Goal: Communication & Community: Answer question/provide support

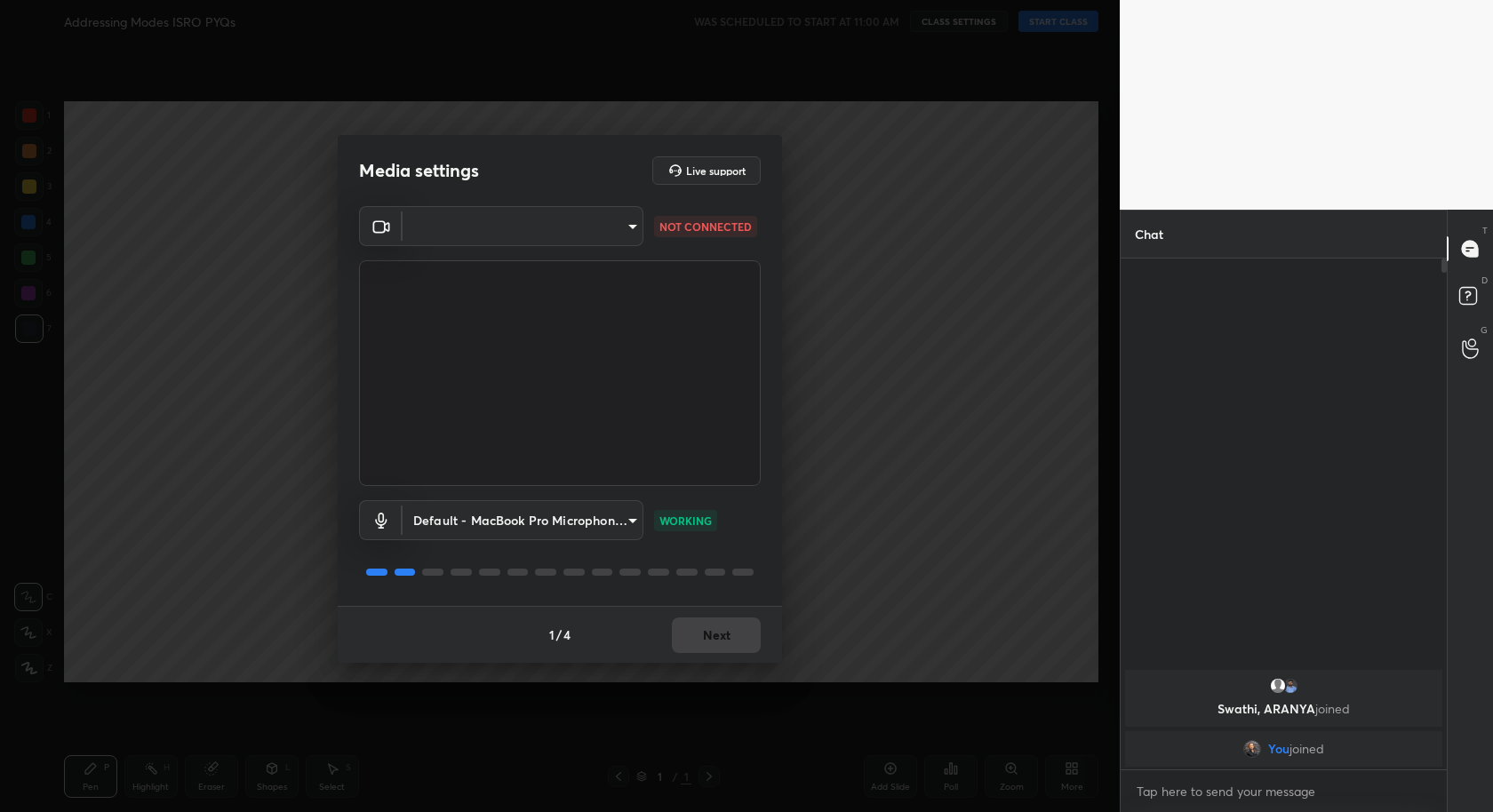
click at [584, 220] on body "1 2 3 4 5 6 7 C X Z C X Z E E Erase all H H Addressing Modes ISRO PYQs WAS SCHE…" at bounding box center [746, 406] width 1493 height 812
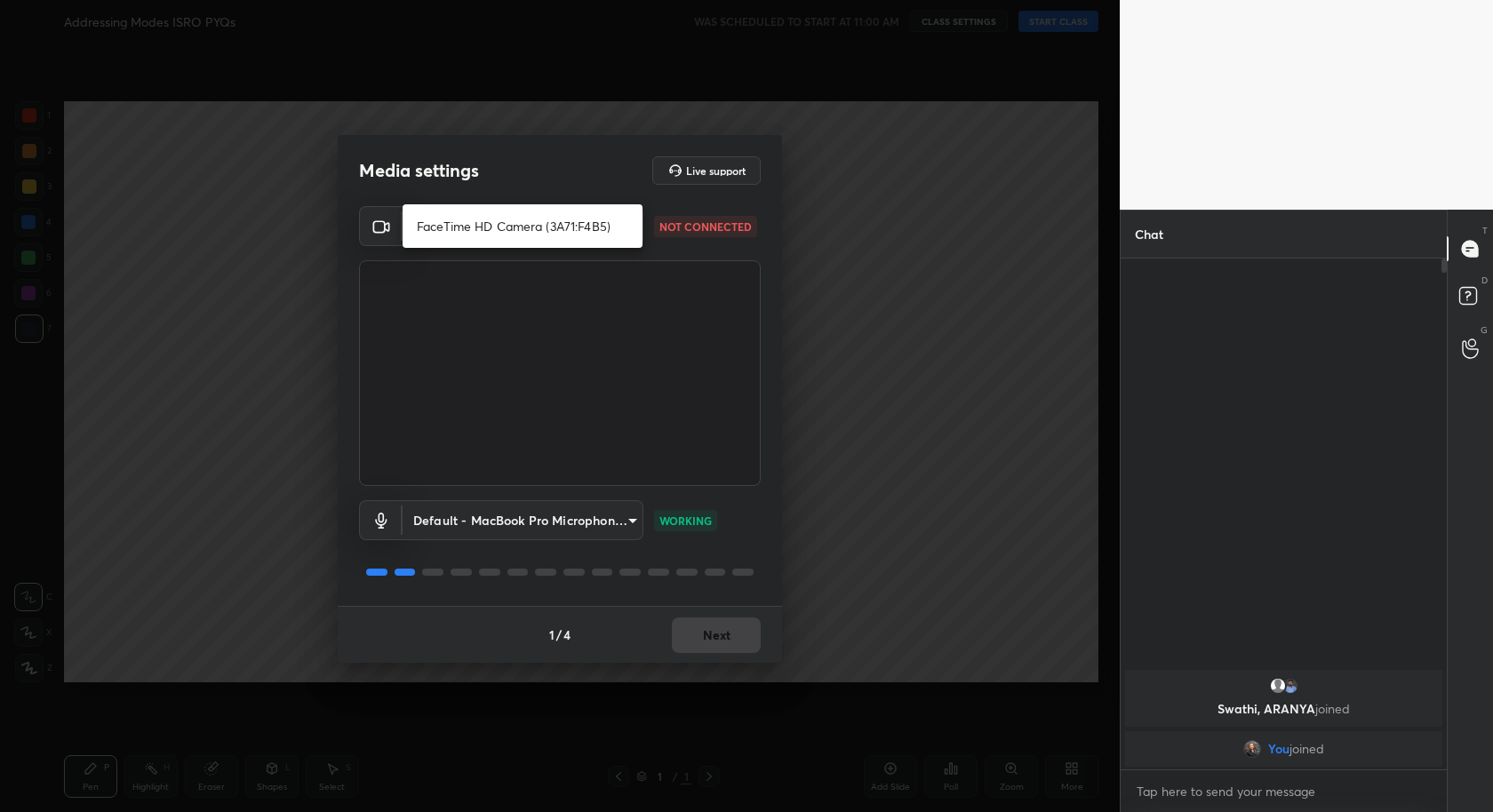
click at [572, 223] on li "FaceTime HD Camera (3A71:F4B5)" at bounding box center [523, 226] width 240 height 29
type input "34b5da8789d5c694139b825132d03533d68e1eaf68082e1b9ca09c39c3fd2fc5"
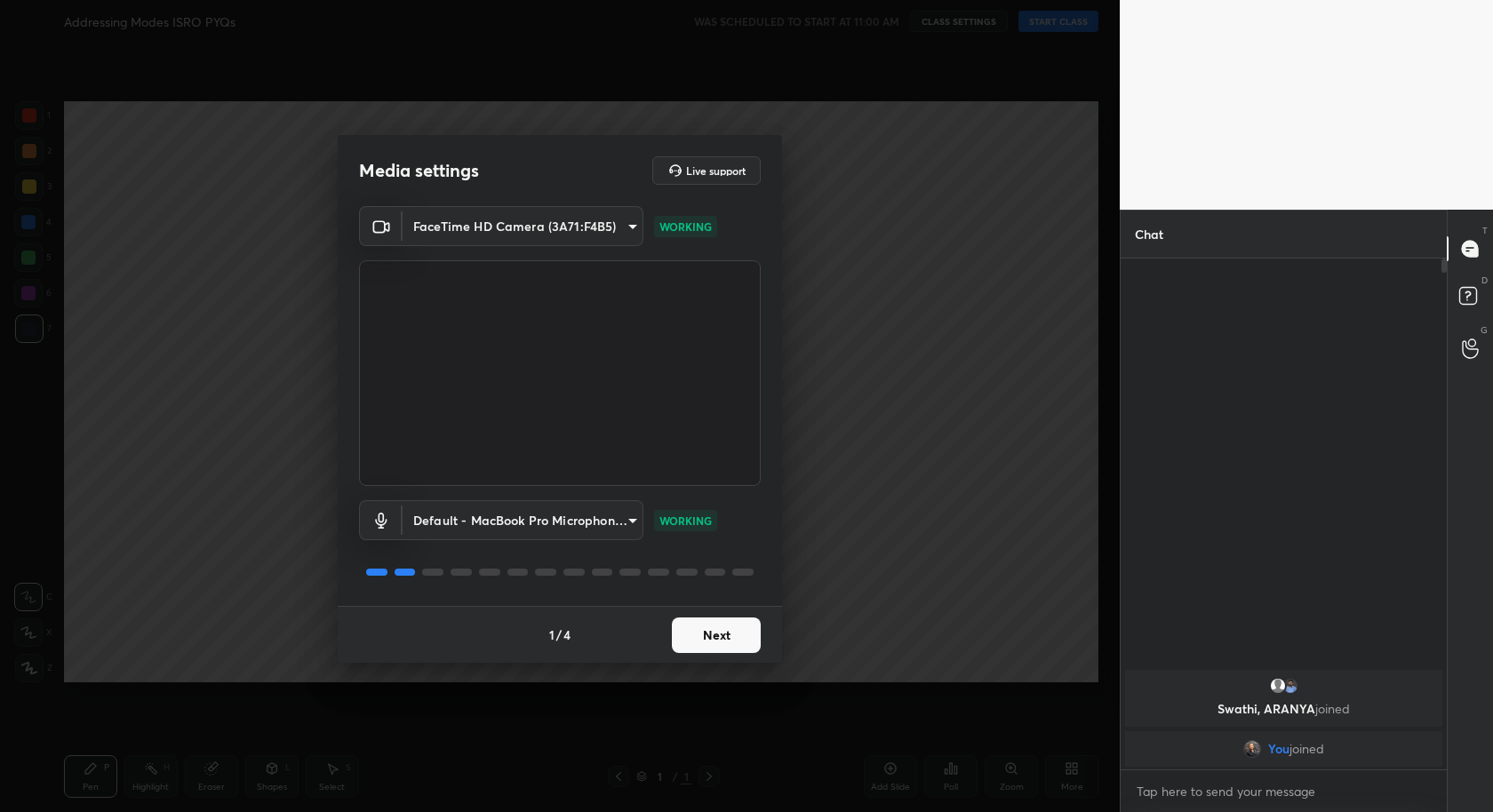
click at [702, 643] on button "Next" at bounding box center [717, 635] width 89 height 36
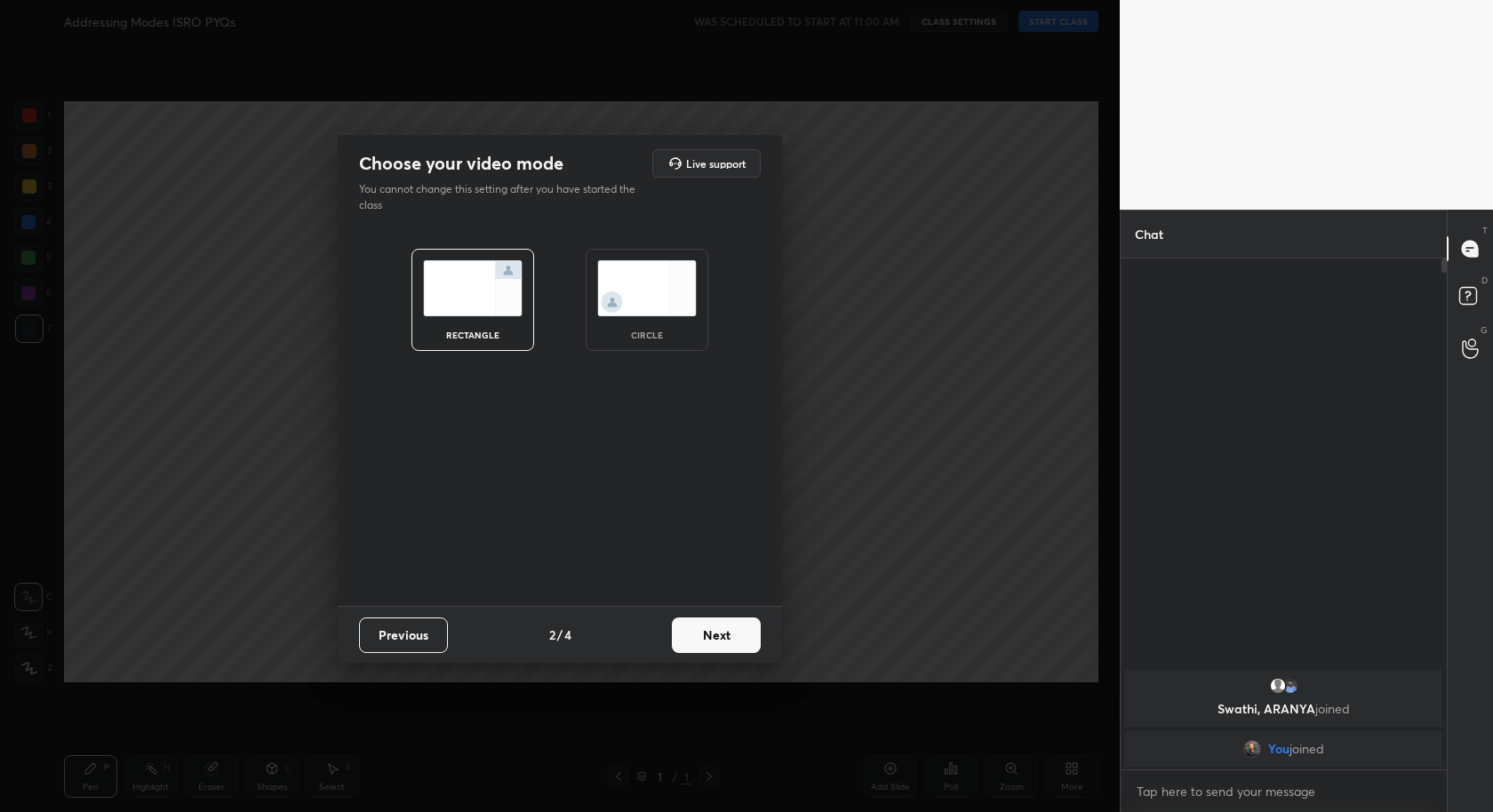
click at [702, 643] on button "Next" at bounding box center [717, 635] width 89 height 36
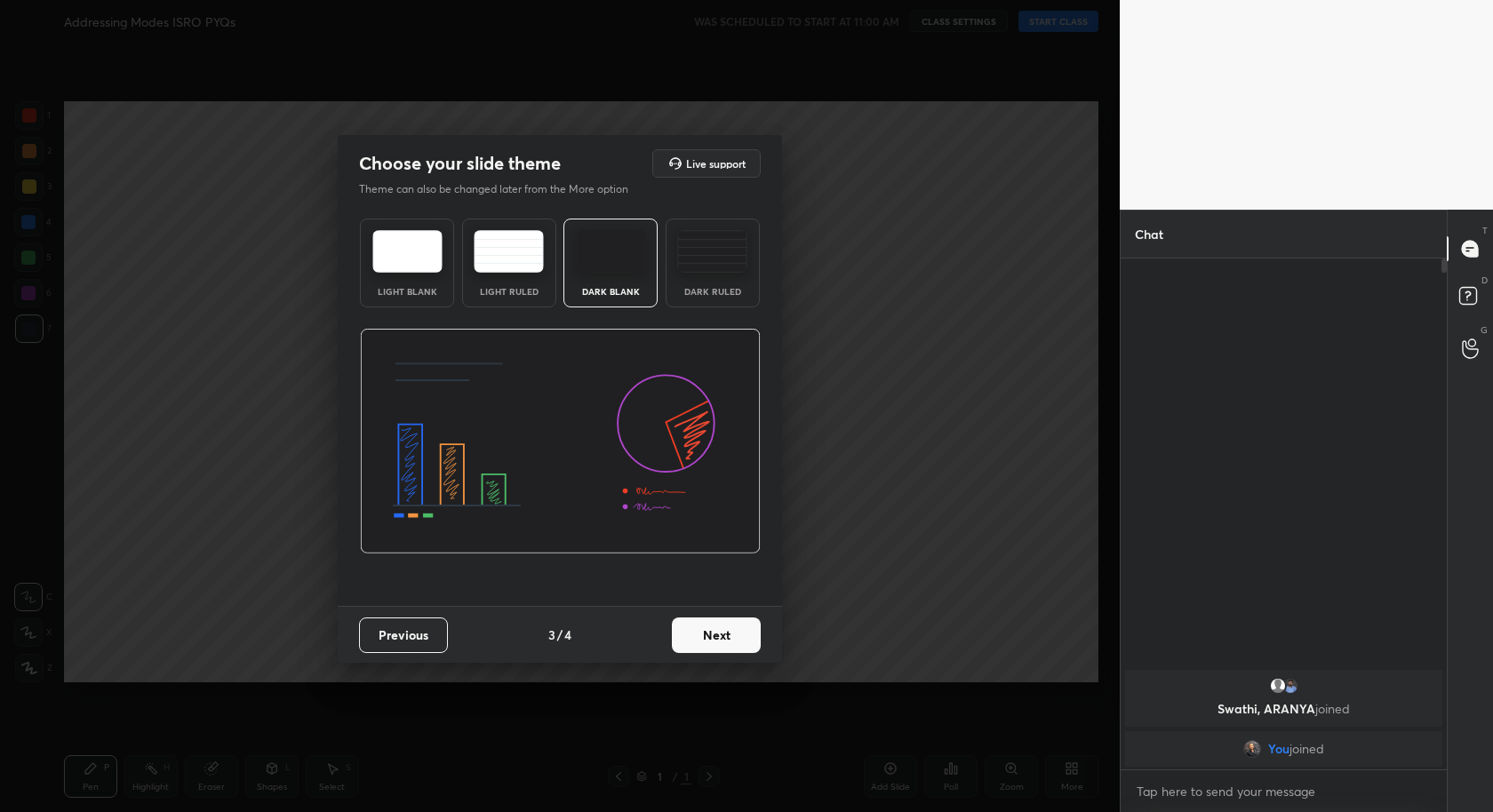
click at [702, 643] on button "Next" at bounding box center [717, 635] width 89 height 36
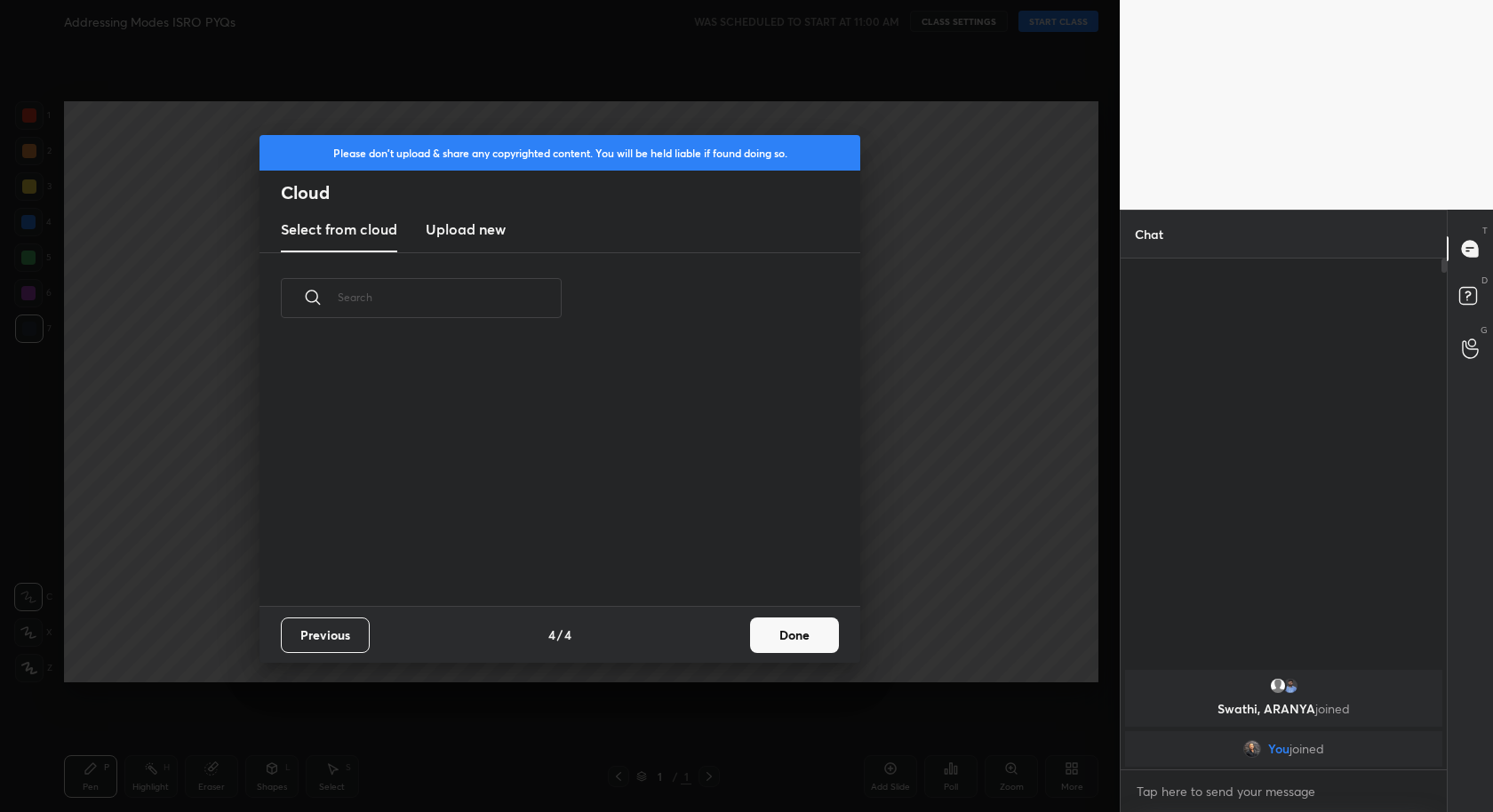
scroll to position [263, 570]
click at [805, 644] on button "Done" at bounding box center [794, 635] width 89 height 36
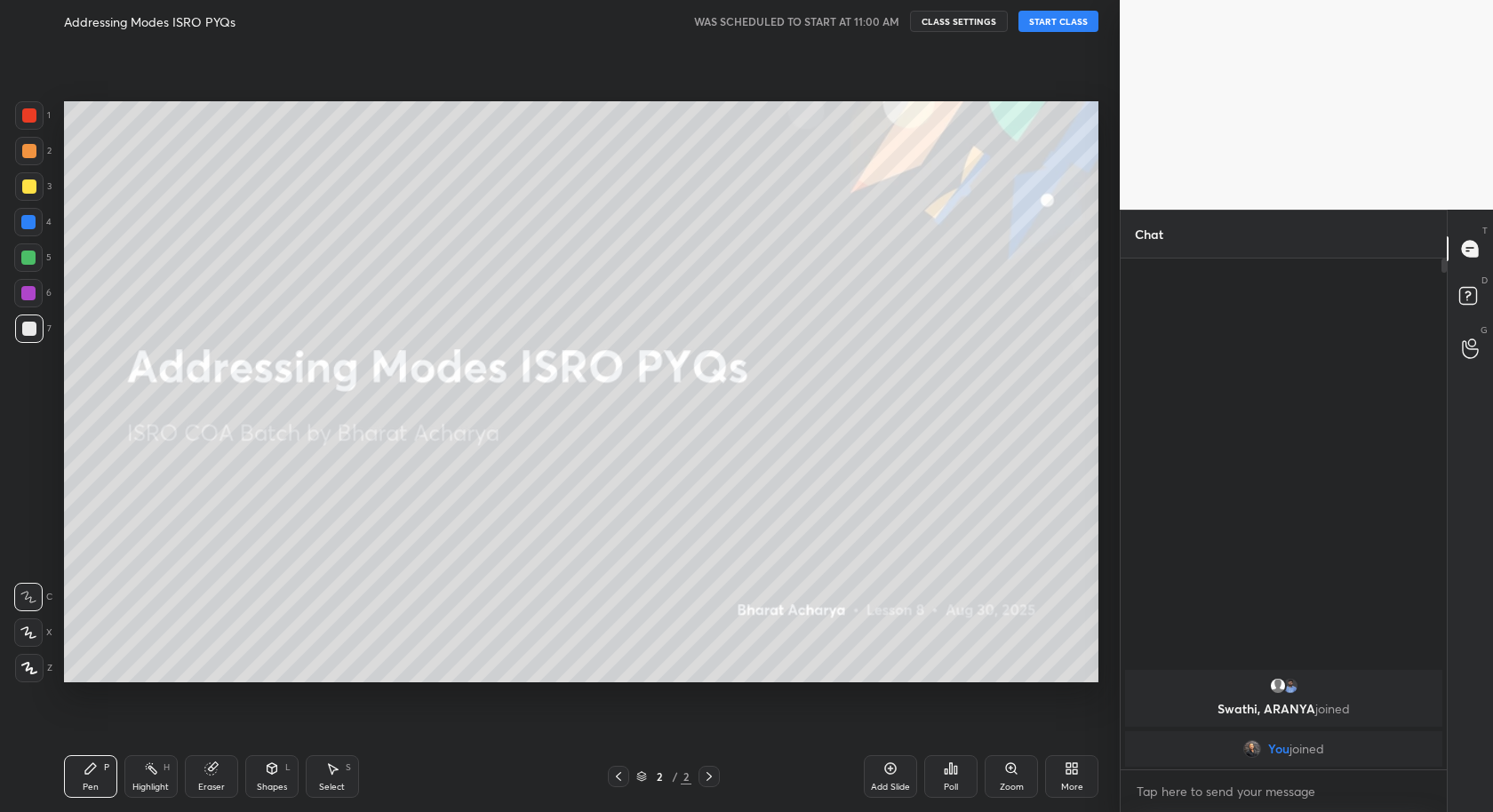
click at [1065, 22] on button "START CLASS" at bounding box center [1058, 21] width 80 height 22
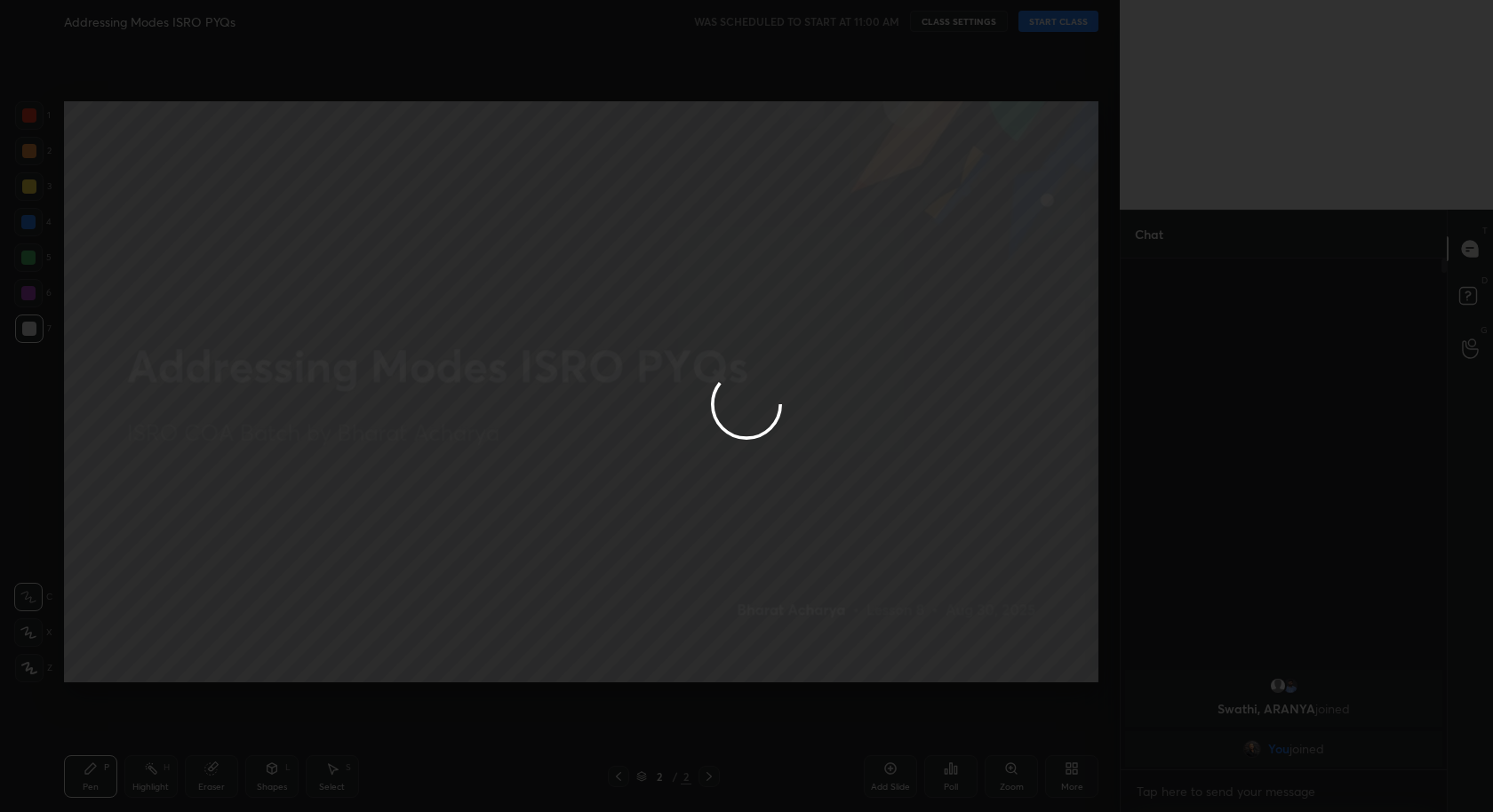
type textarea "x"
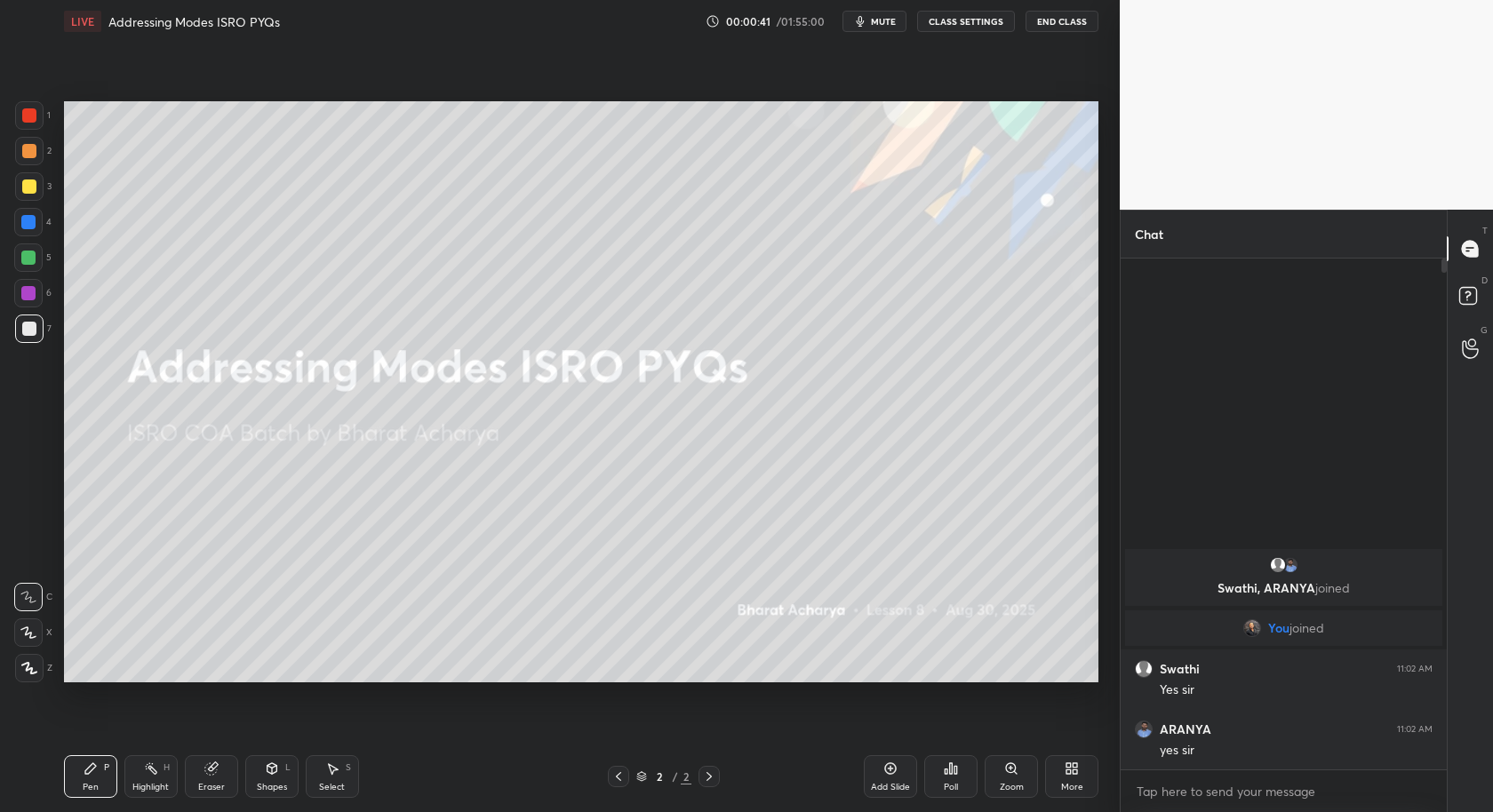
click at [878, 790] on div "Add Slide" at bounding box center [890, 786] width 39 height 9
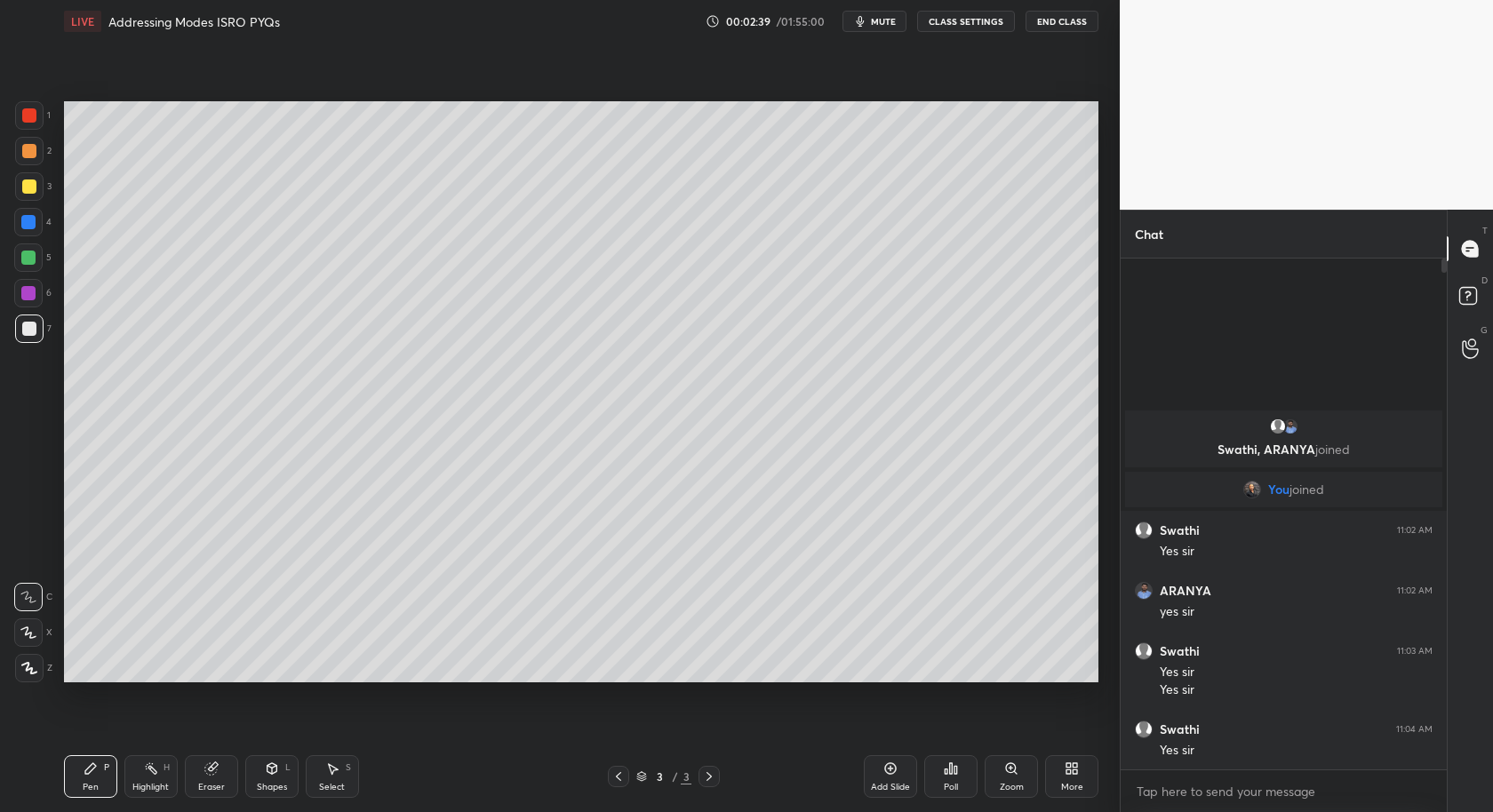
click at [338, 777] on div "Select S" at bounding box center [332, 776] width 53 height 43
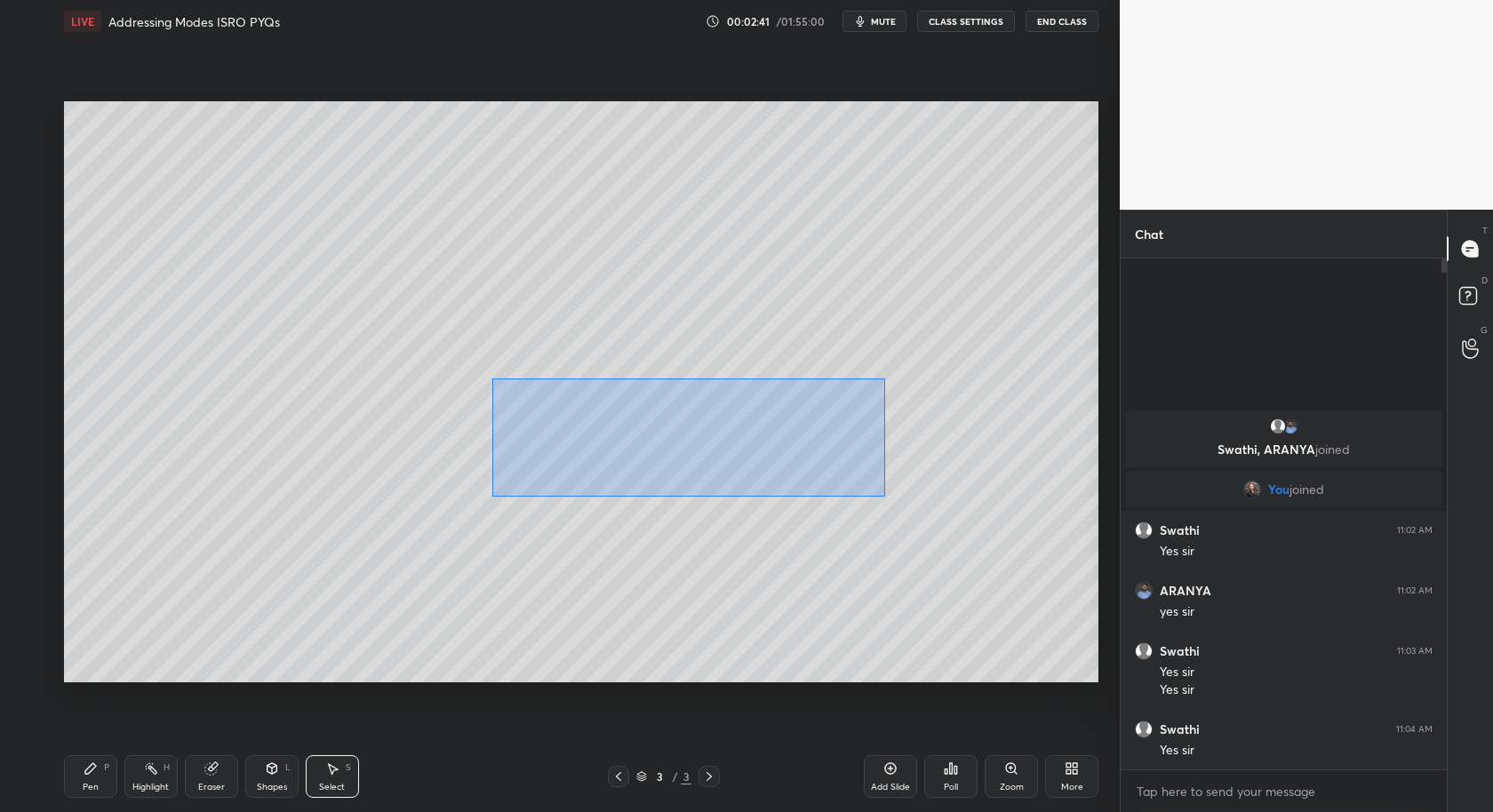
drag, startPoint x: 492, startPoint y: 378, endPoint x: 875, endPoint y: 481, distance: 396.6
click at [889, 495] on div "0 ° Undo Copy Duplicate Duplicate to new slide Delete" at bounding box center [582, 392] width 1034 height 582
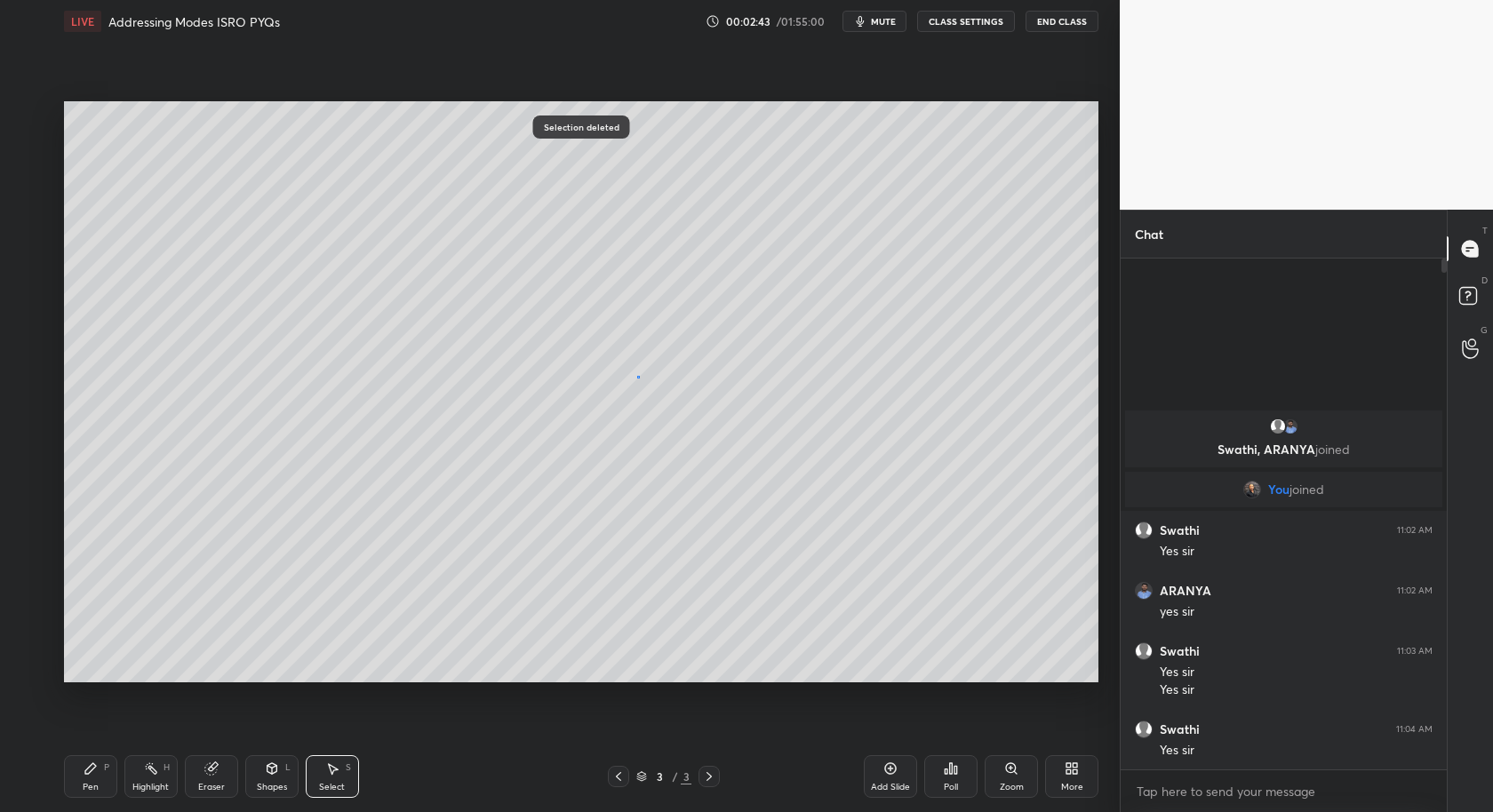
drag, startPoint x: 636, startPoint y: 376, endPoint x: 738, endPoint y: 371, distance: 102.1
click at [744, 373] on div "0 ° Undo Copy Duplicate Duplicate to new slide Delete" at bounding box center [582, 392] width 1034 height 582
click at [91, 780] on div "Pen P" at bounding box center [91, 776] width 53 height 43
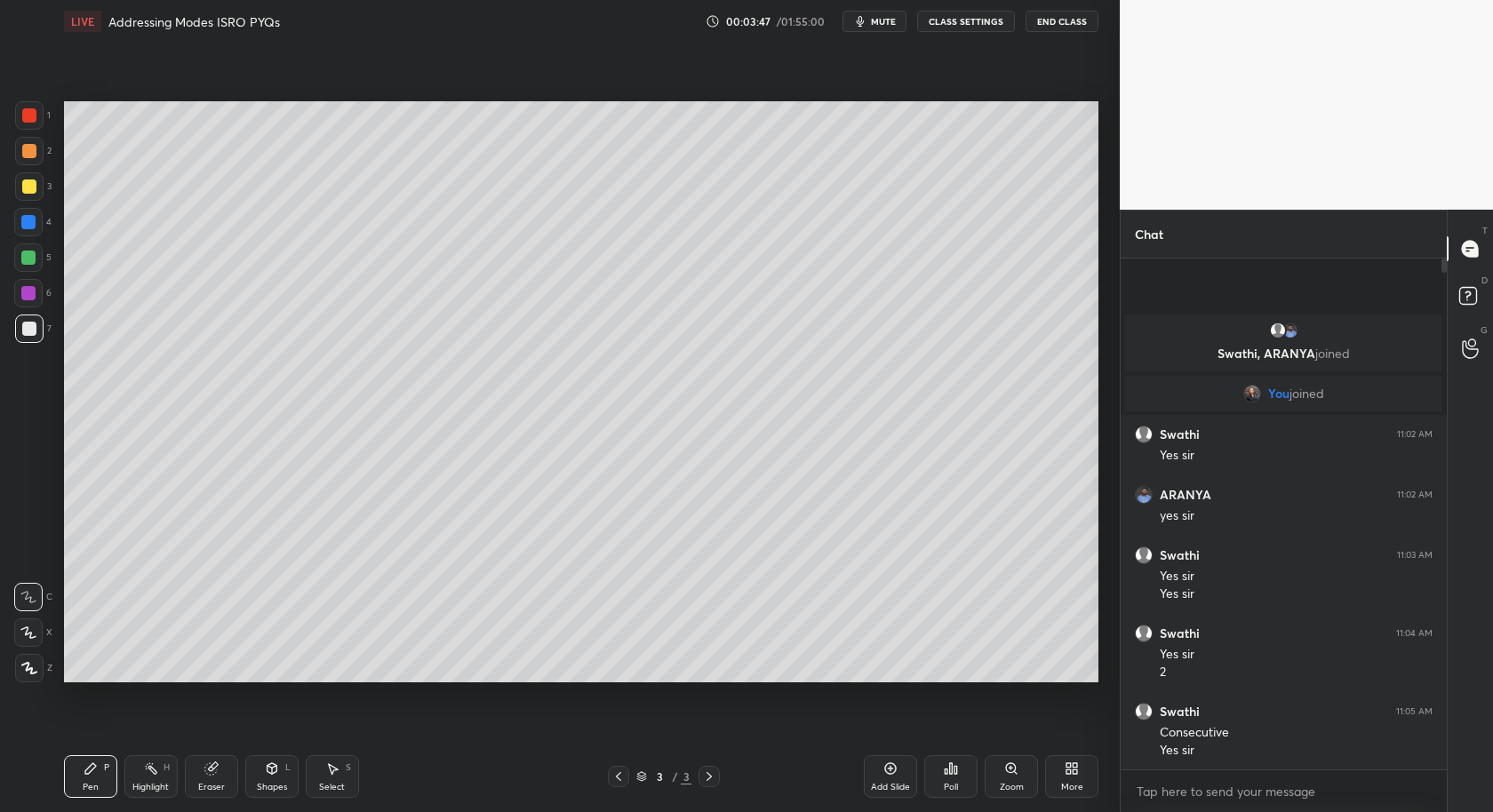
click at [23, 191] on div at bounding box center [29, 186] width 14 height 14
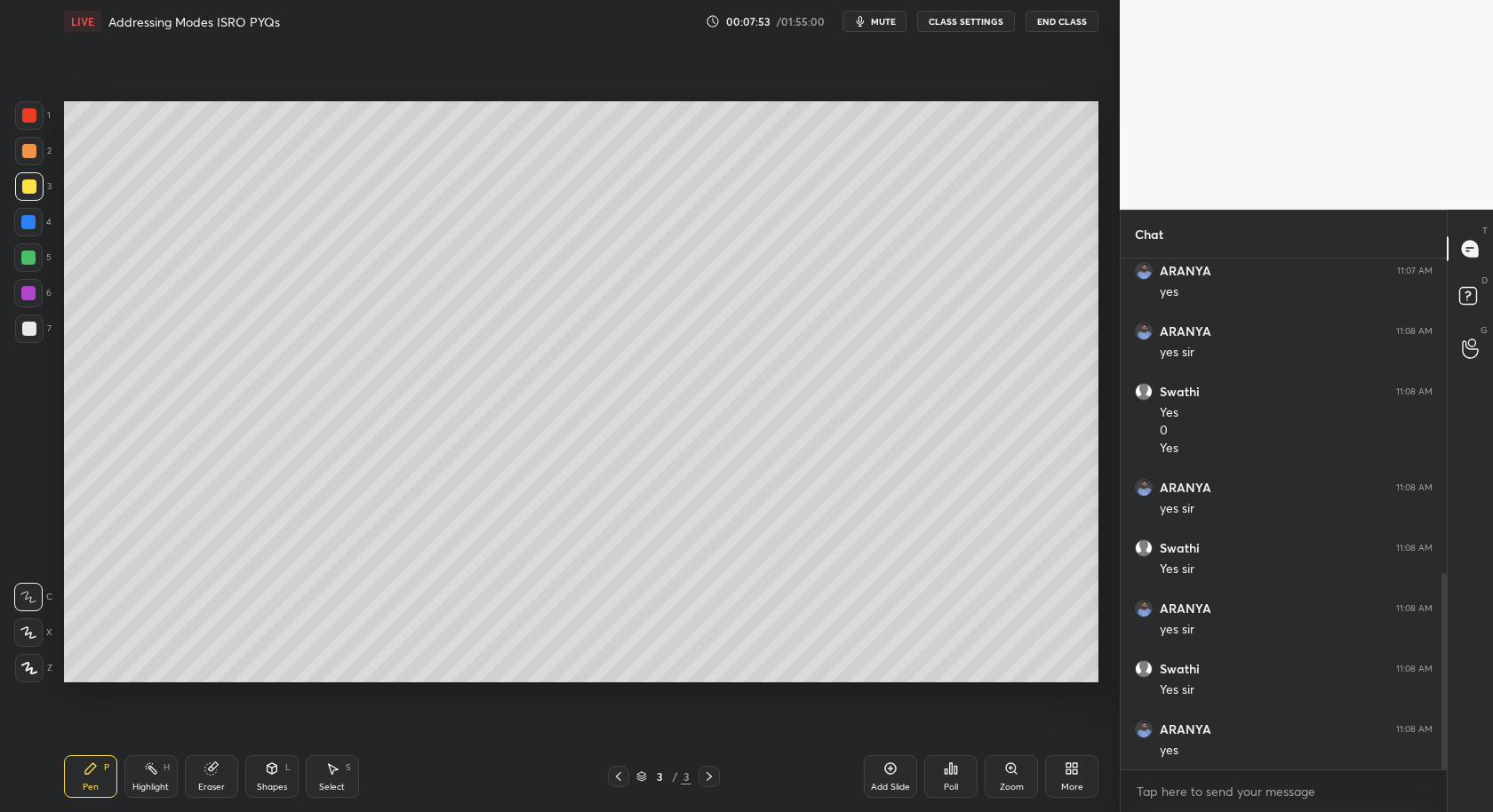
scroll to position [886, 0]
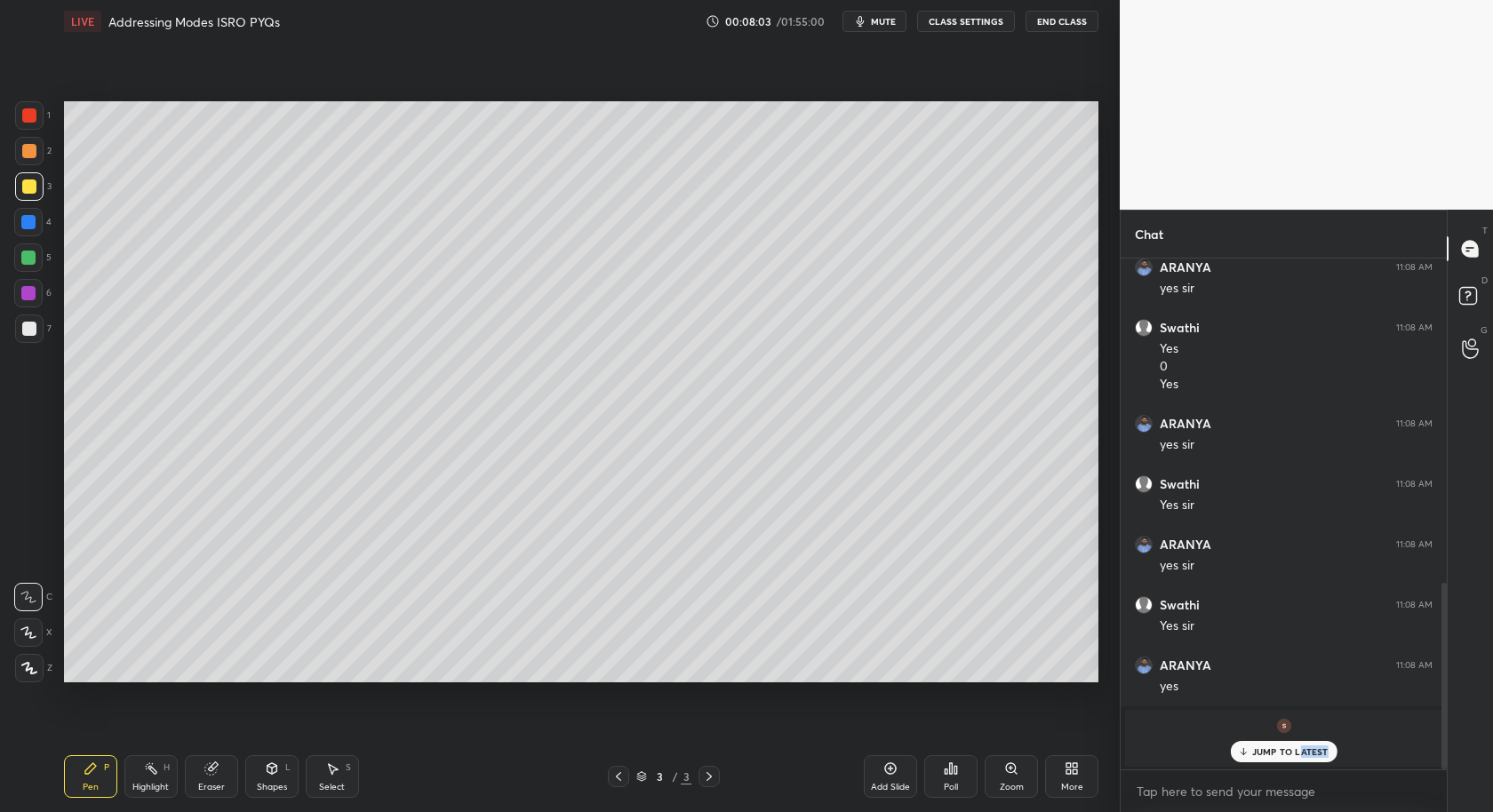
drag, startPoint x: 1298, startPoint y: 755, endPoint x: 1276, endPoint y: 772, distance: 27.8
click at [1298, 755] on div "JUMP TO LATEST" at bounding box center [1283, 752] width 107 height 22
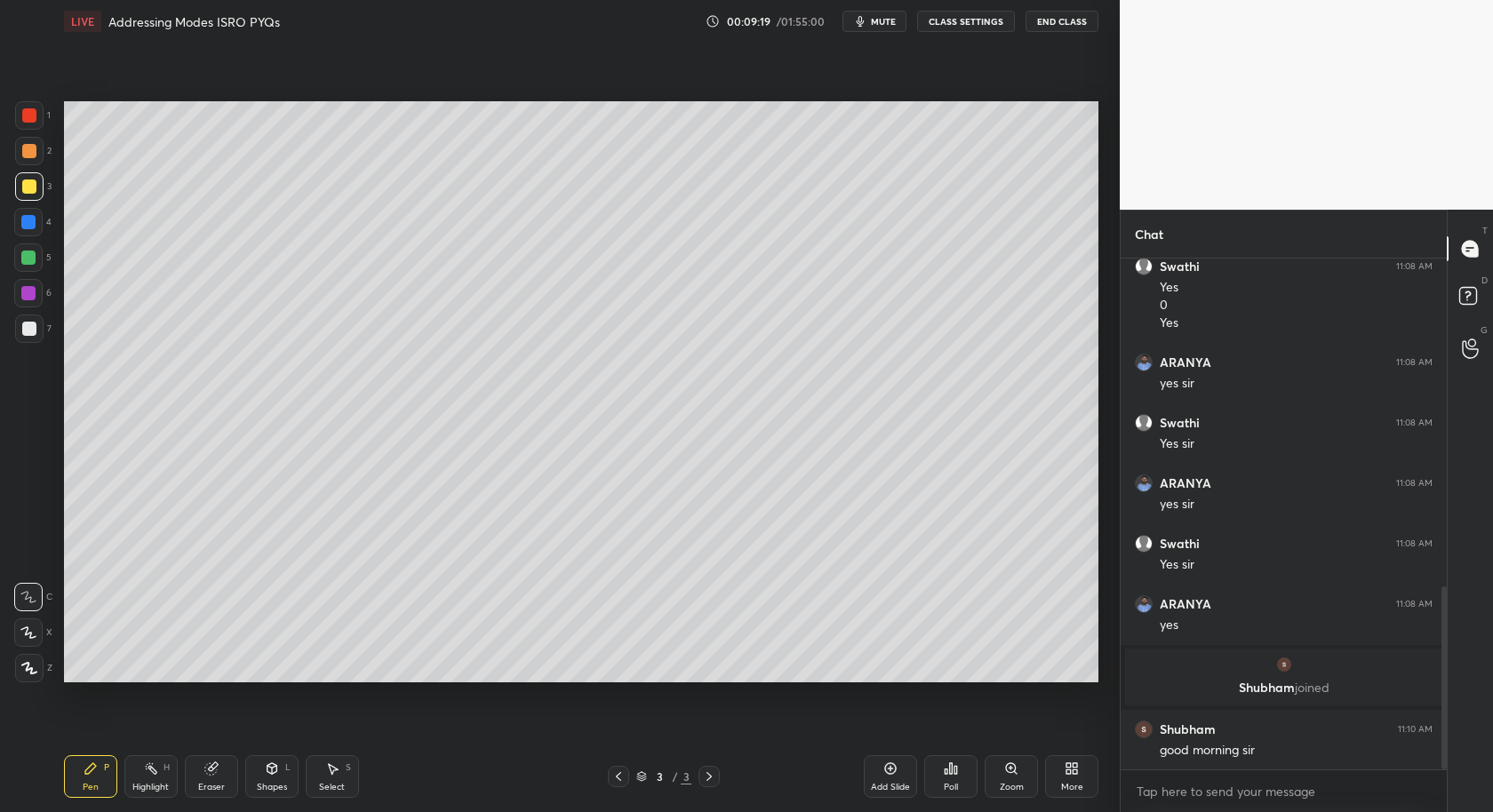
drag, startPoint x: 336, startPoint y: 773, endPoint x: 356, endPoint y: 702, distance: 73.8
click at [339, 762] on icon at bounding box center [332, 769] width 14 height 14
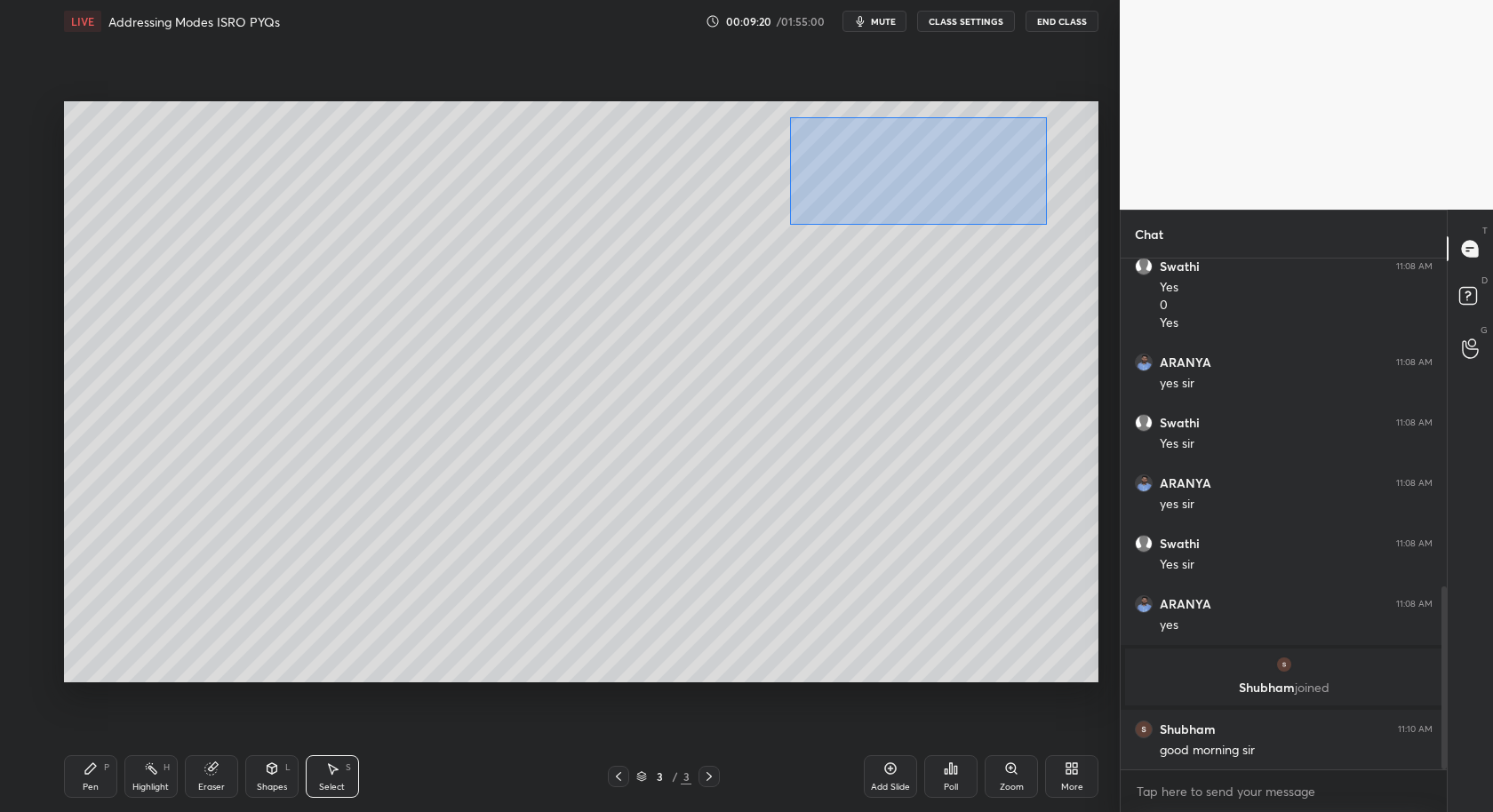
drag, startPoint x: 790, startPoint y: 113, endPoint x: 1035, endPoint y: 209, distance: 263.1
click at [1047, 224] on div "0 ° Undo Copy Duplicate Duplicate to new slide Delete" at bounding box center [582, 392] width 1034 height 582
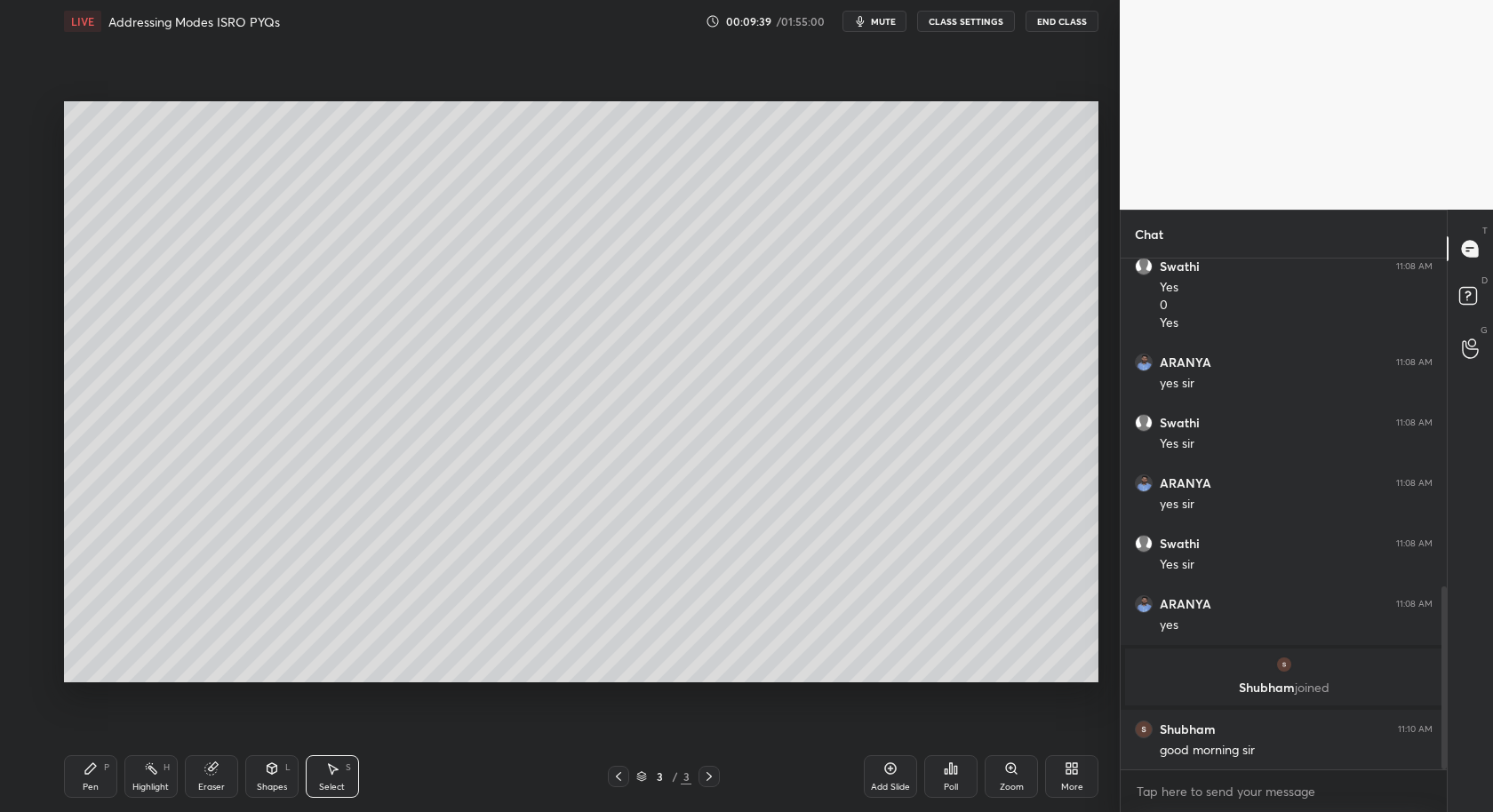
scroll to position [976, 0]
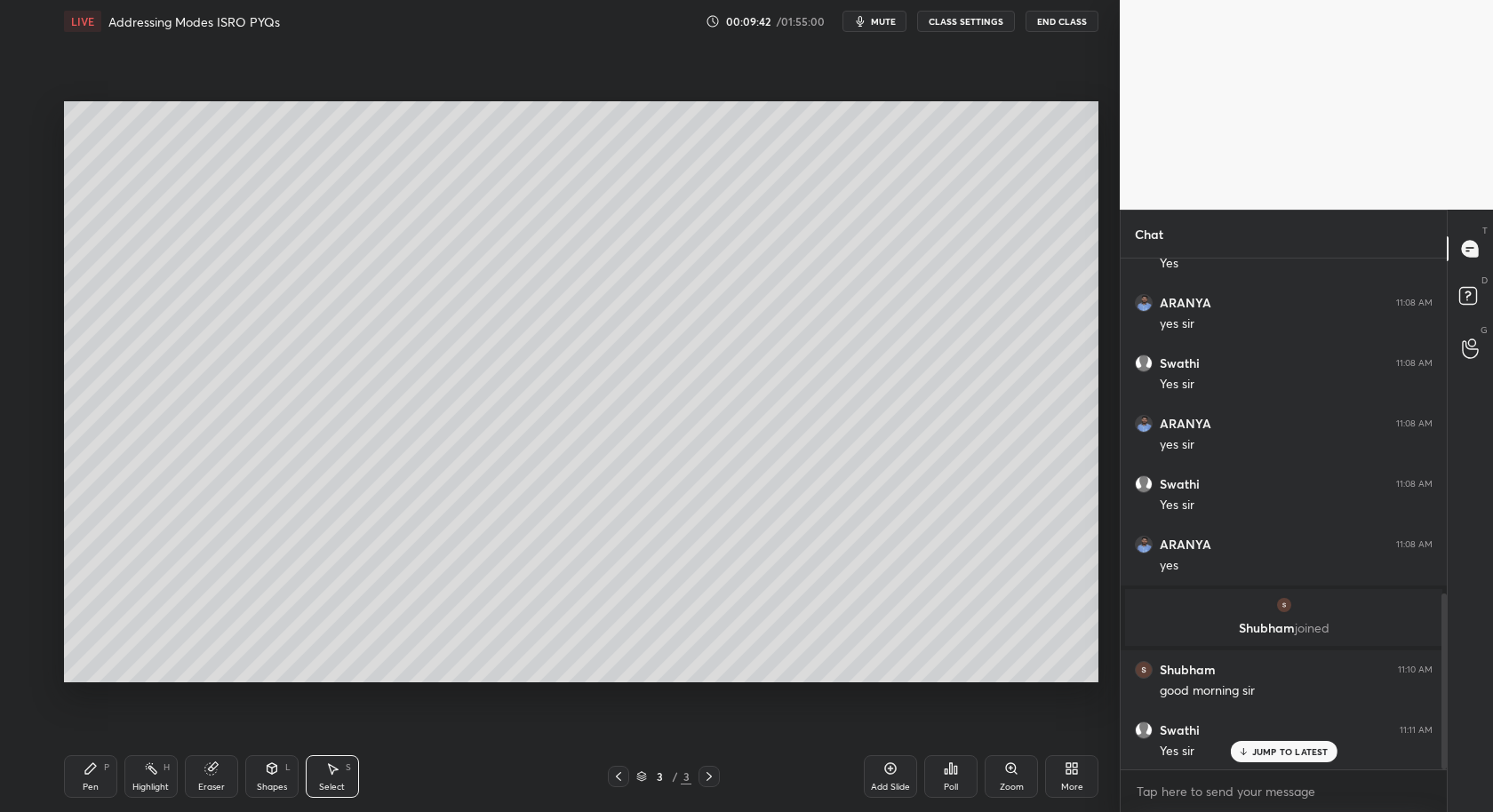
click at [908, 777] on div "Add Slide" at bounding box center [891, 776] width 53 height 43
click at [45, 681] on div "1 2 3 4 5 6 7 C X Z C X Z E E Erase all H H" at bounding box center [28, 392] width 57 height 582
drag, startPoint x: 93, startPoint y: 769, endPoint x: 92, endPoint y: 708, distance: 61.0
click at [89, 768] on icon at bounding box center [90, 769] width 10 height 10
click at [26, 334] on div at bounding box center [29, 328] width 14 height 14
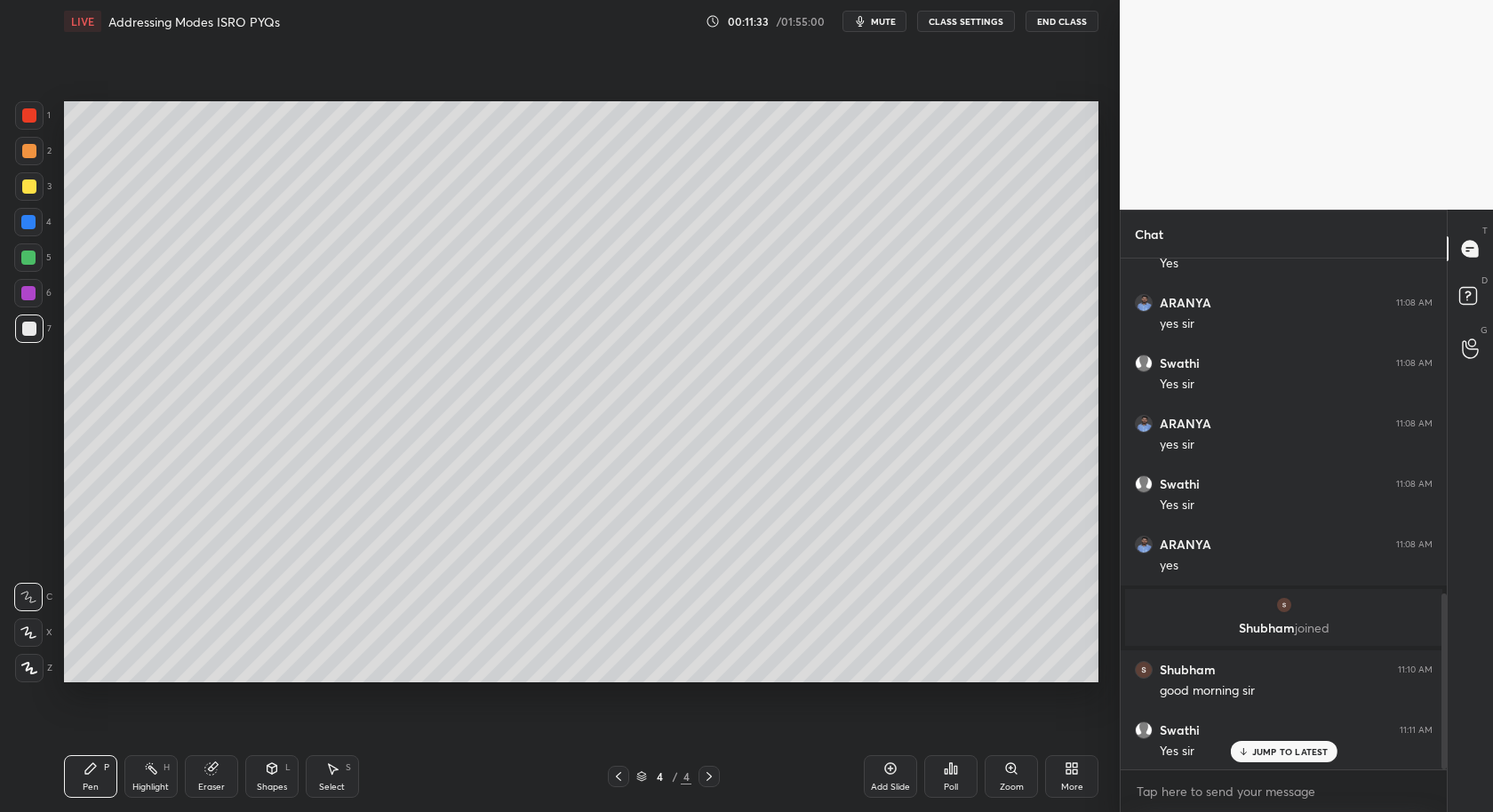
drag, startPoint x: 323, startPoint y: 765, endPoint x: 285, endPoint y: 698, distance: 77.0
click at [321, 765] on div "Select S" at bounding box center [332, 776] width 53 height 43
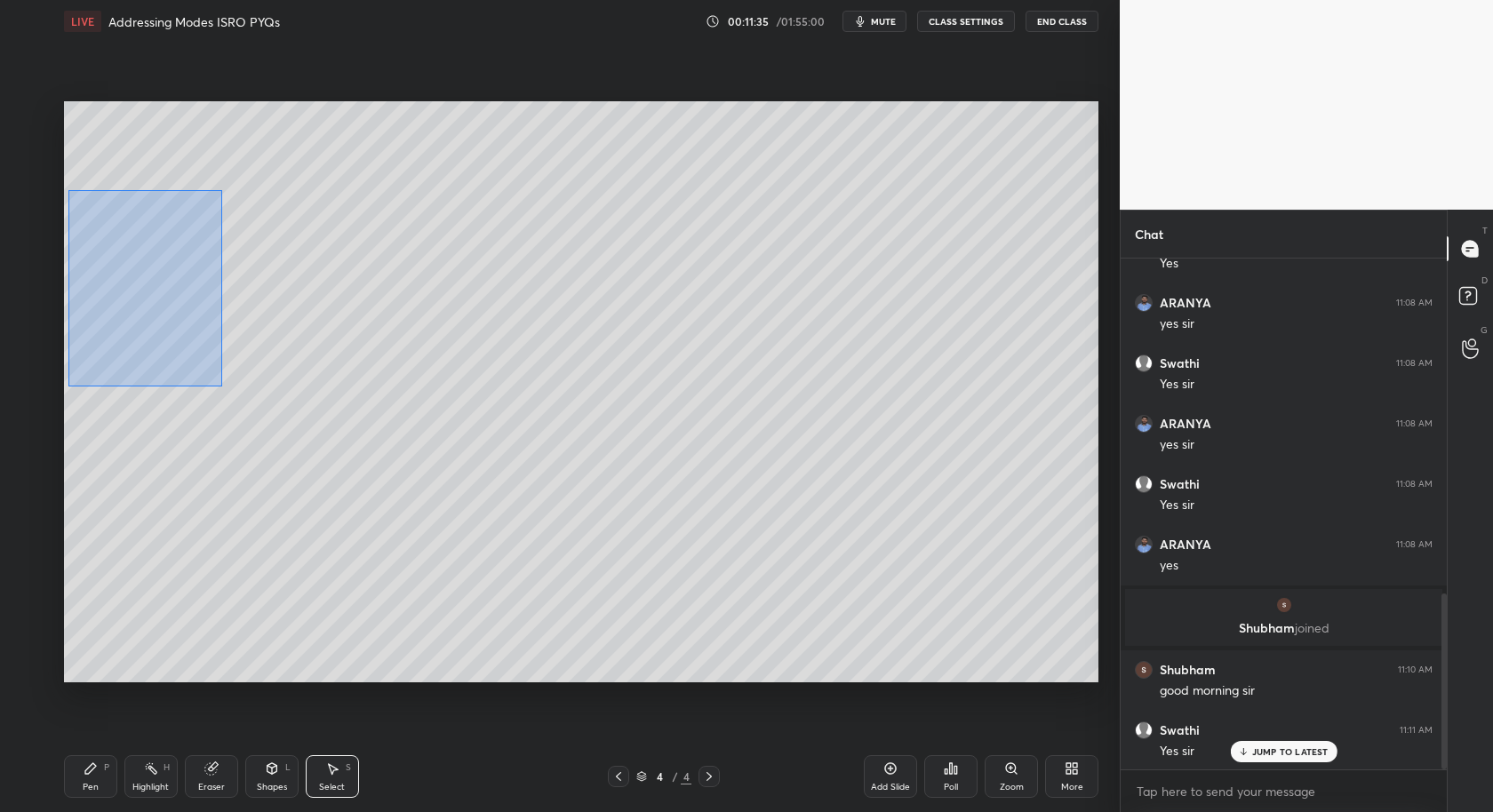
drag, startPoint x: 67, startPoint y: 216, endPoint x: 220, endPoint y: 366, distance: 214.3
click at [222, 388] on div "0 ° Undo Copy Duplicate Duplicate to new slide Delete" at bounding box center [582, 392] width 1034 height 582
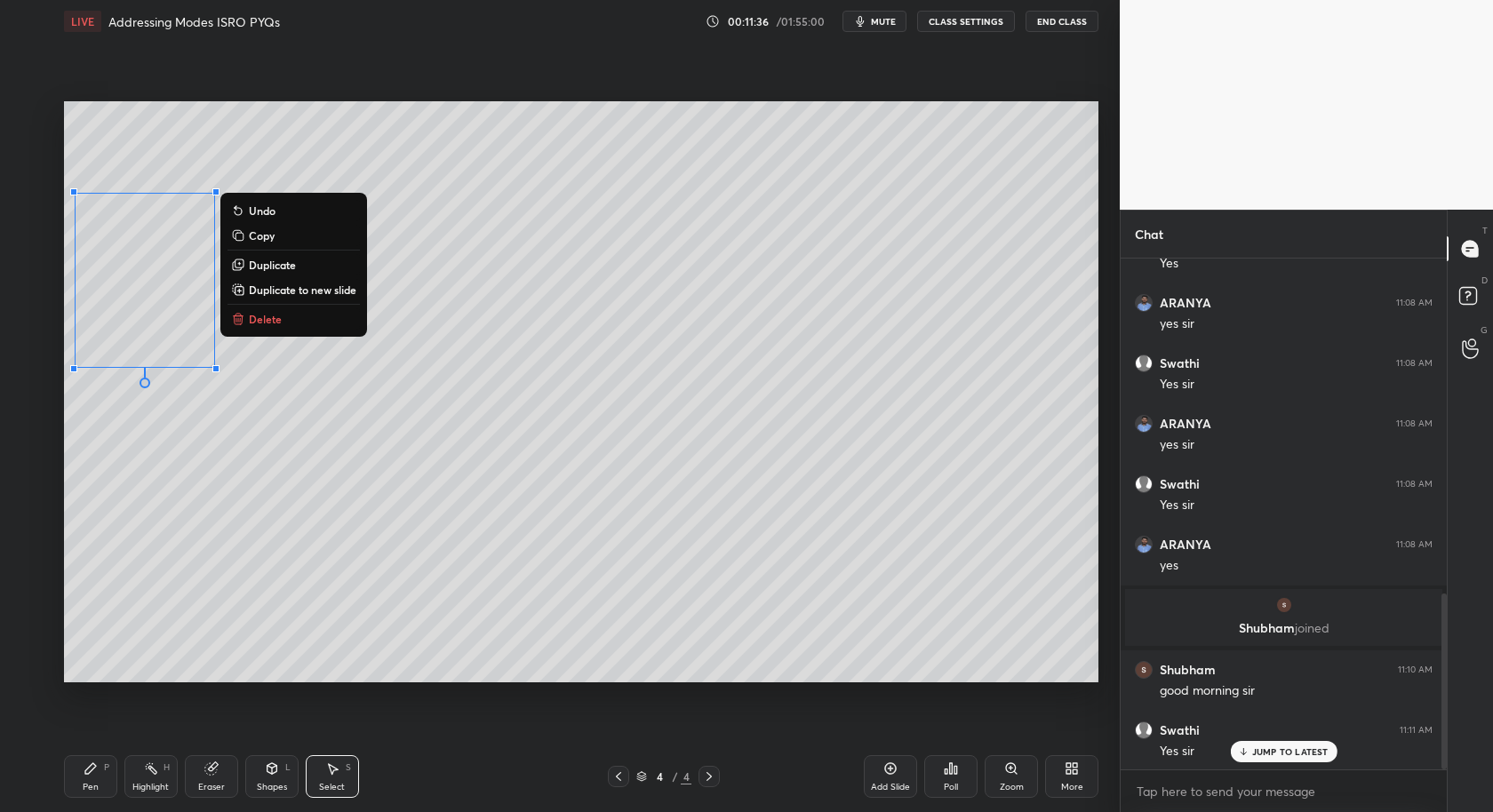
click at [289, 262] on p "Duplicate" at bounding box center [272, 265] width 47 height 14
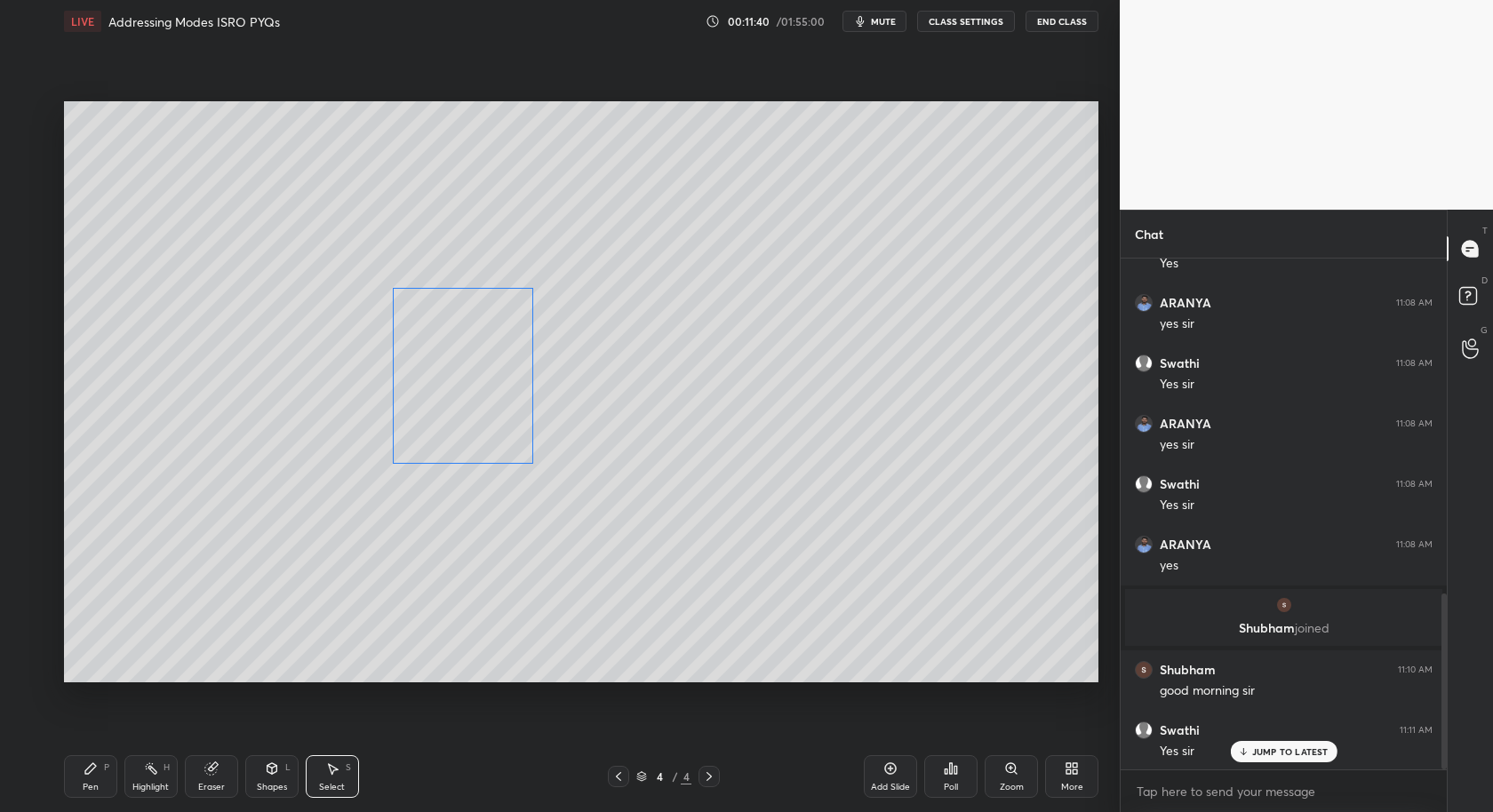
drag, startPoint x: 172, startPoint y: 304, endPoint x: 467, endPoint y: 374, distance: 303.2
click at [468, 376] on div "0 ° Undo Copy Duplicate Duplicate to new slide Delete" at bounding box center [582, 392] width 1034 height 582
click at [467, 519] on div "0 ° Undo Copy Duplicate Duplicate to new slide Delete" at bounding box center [582, 392] width 1034 height 582
drag, startPoint x: 87, startPoint y: 779, endPoint x: 114, endPoint y: 717, distance: 67.6
click at [91, 776] on icon at bounding box center [90, 769] width 14 height 14
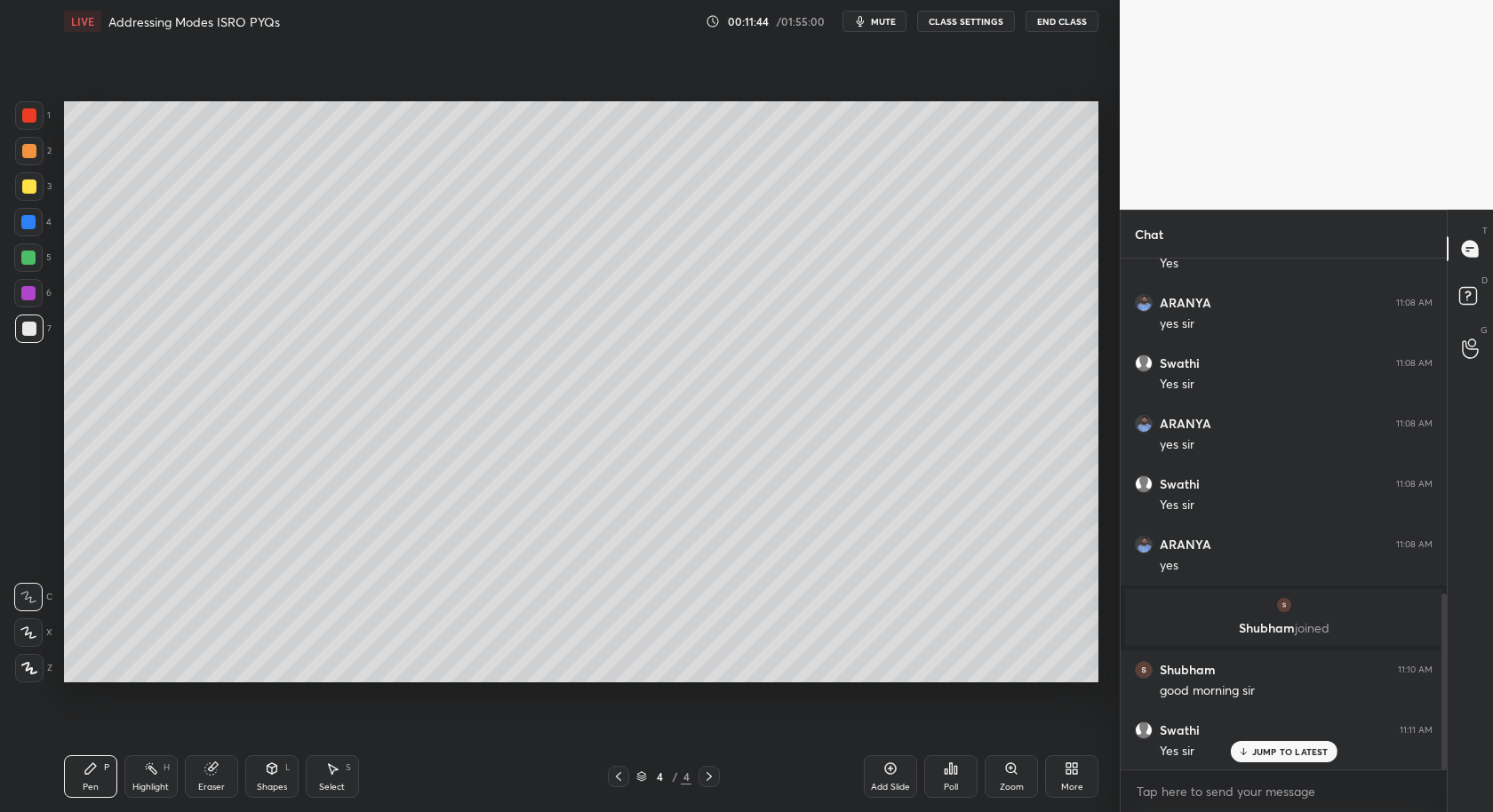
click at [209, 774] on icon at bounding box center [211, 769] width 11 height 11
drag, startPoint x: 93, startPoint y: 784, endPoint x: 124, endPoint y: 697, distance: 92.4
click at [97, 780] on div "Pen P" at bounding box center [91, 776] width 53 height 43
drag, startPoint x: 34, startPoint y: 189, endPoint x: 53, endPoint y: 200, distance: 22.0
click at [36, 190] on div at bounding box center [29, 186] width 28 height 28
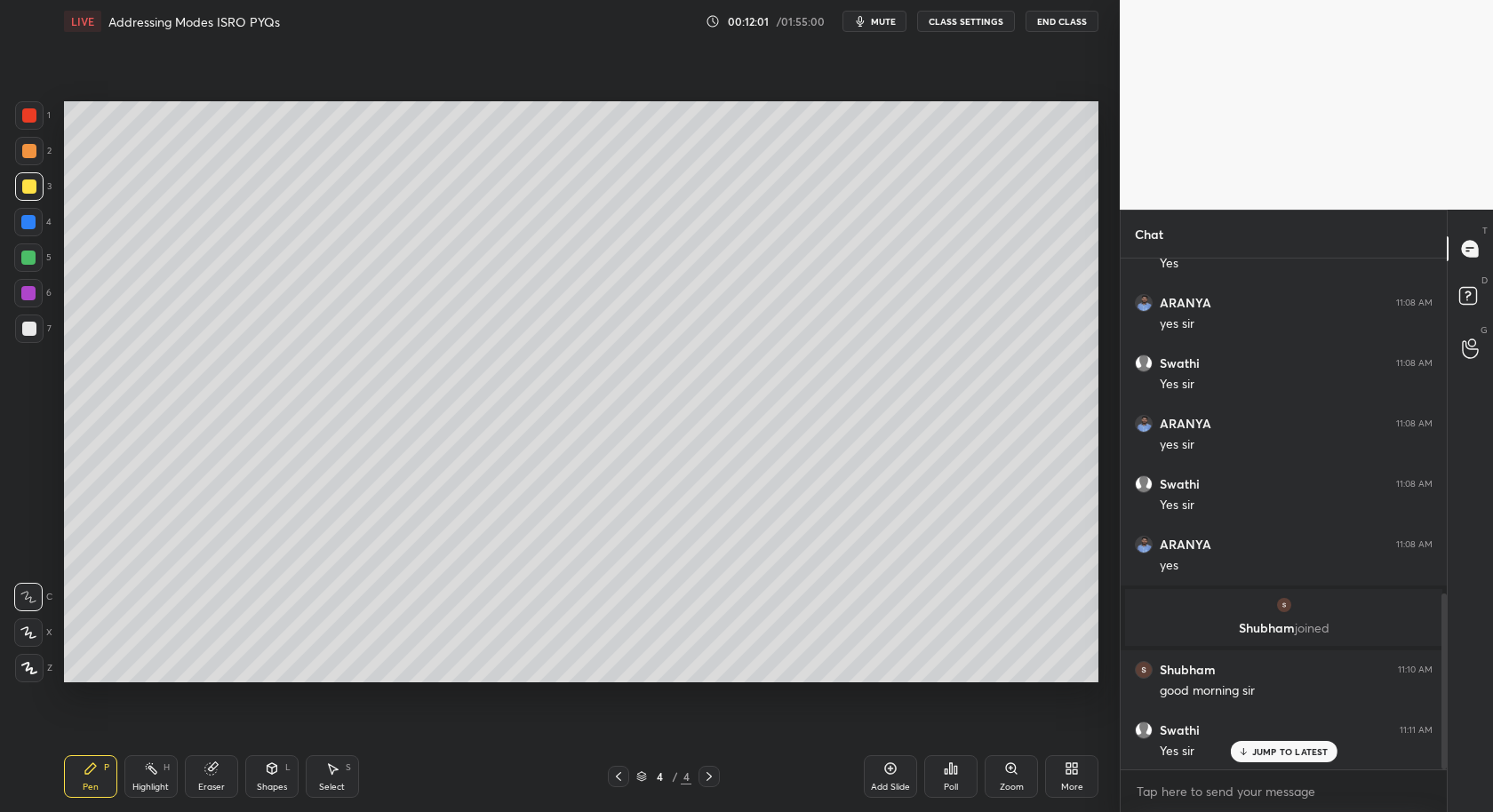
click at [30, 330] on div at bounding box center [29, 328] width 14 height 14
drag, startPoint x: 332, startPoint y: 778, endPoint x: 330, endPoint y: 714, distance: 64.0
click at [332, 771] on icon at bounding box center [334, 769] width 9 height 10
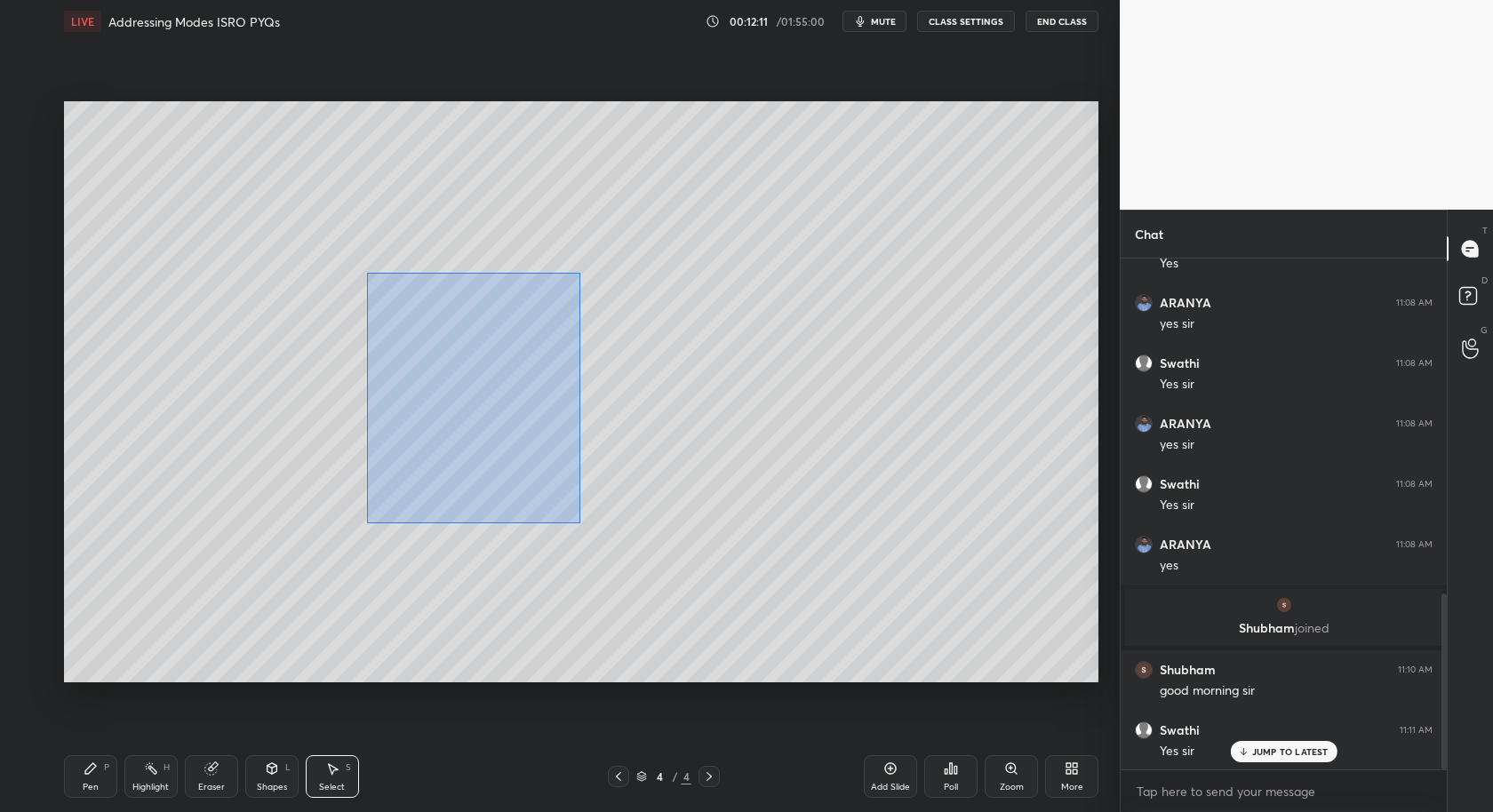
drag, startPoint x: 385, startPoint y: 312, endPoint x: 565, endPoint y: 497, distance: 258.1
click at [586, 522] on div "0 ° Undo Copy Duplicate Duplicate to new slide Delete" at bounding box center [582, 392] width 1034 height 582
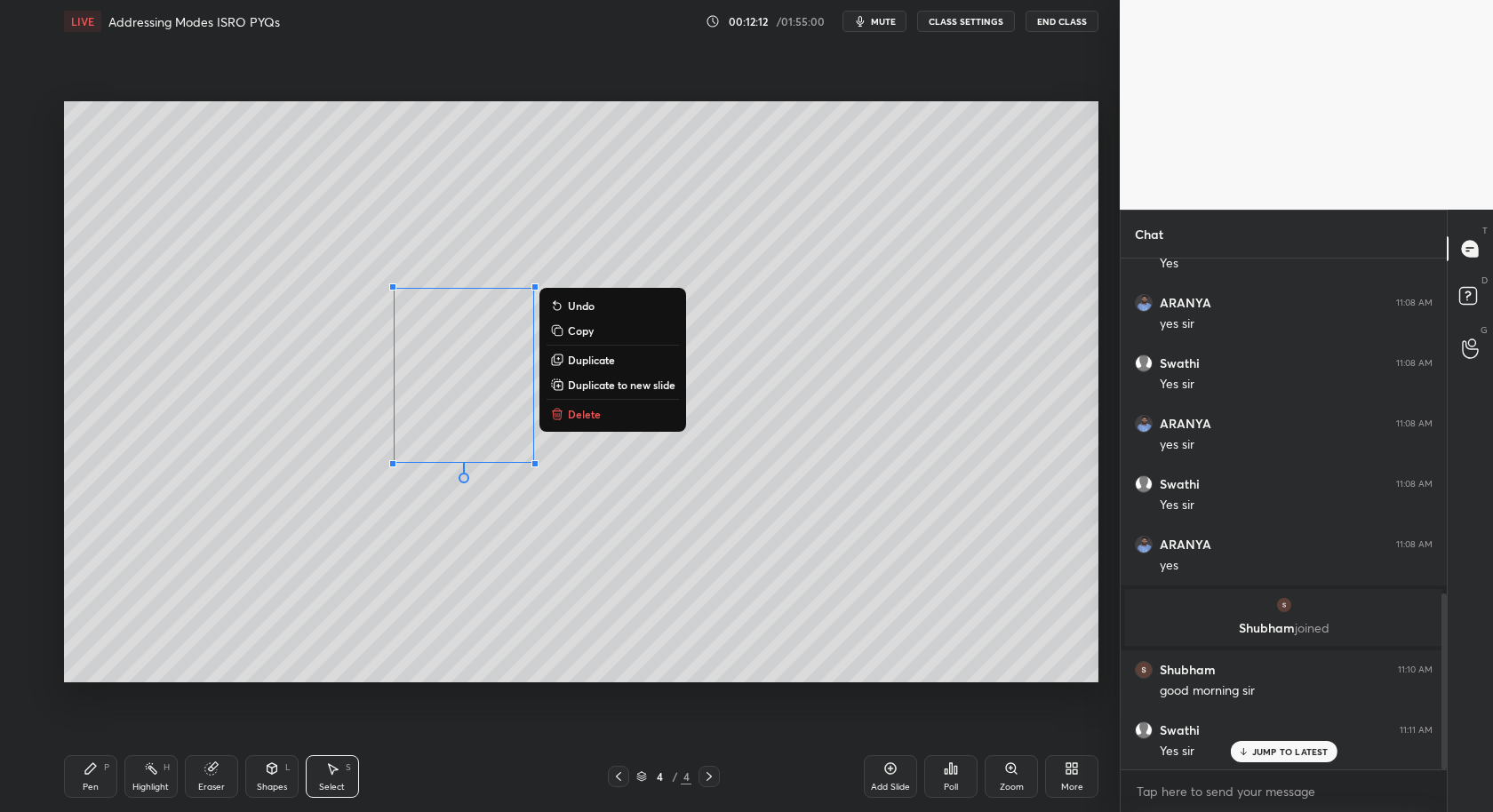
drag, startPoint x: 601, startPoint y: 361, endPoint x: 582, endPoint y: 376, distance: 24.2
click at [602, 361] on p "Duplicate" at bounding box center [592, 359] width 47 height 14
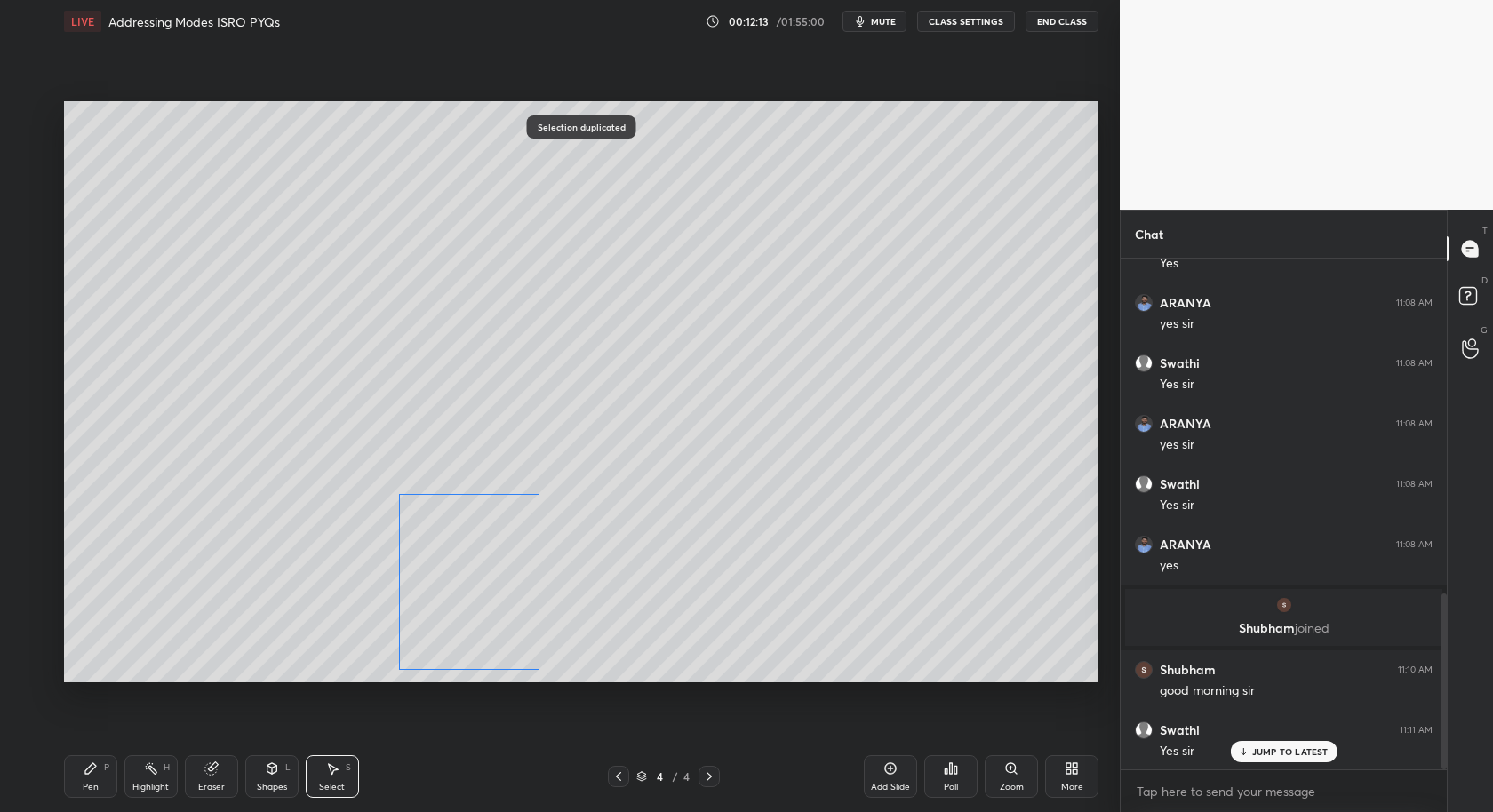
drag, startPoint x: 475, startPoint y: 439, endPoint x: 458, endPoint y: 582, distance: 144.0
click at [460, 585] on div "0 ° Undo Copy Duplicate Duplicate to new slide Delete" at bounding box center [582, 392] width 1034 height 582
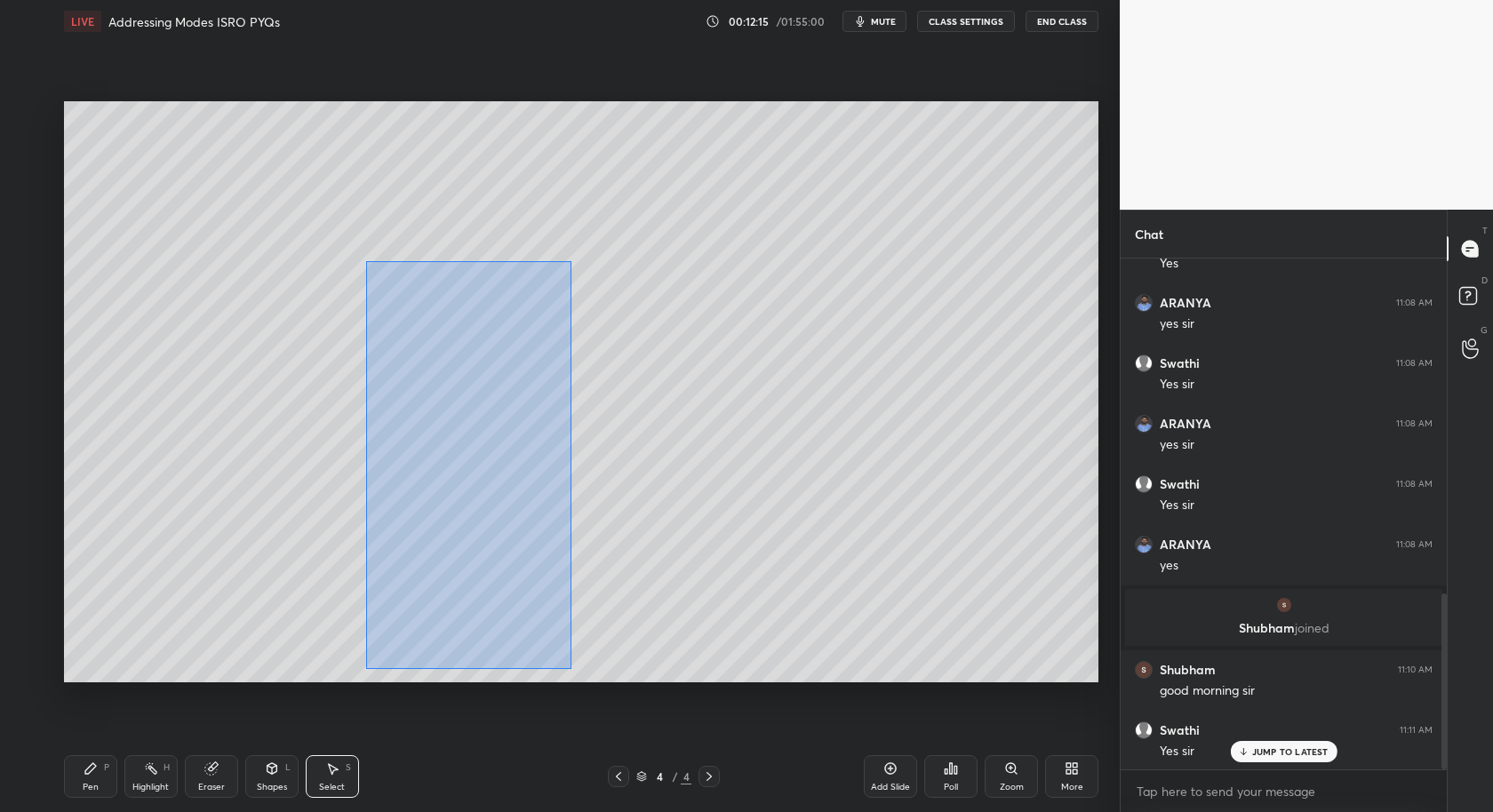
drag, startPoint x: 366, startPoint y: 263, endPoint x: 569, endPoint y: 659, distance: 445.0
click at [571, 665] on div "0 ° Undo Copy Duplicate Duplicate to new slide Delete" at bounding box center [582, 392] width 1034 height 582
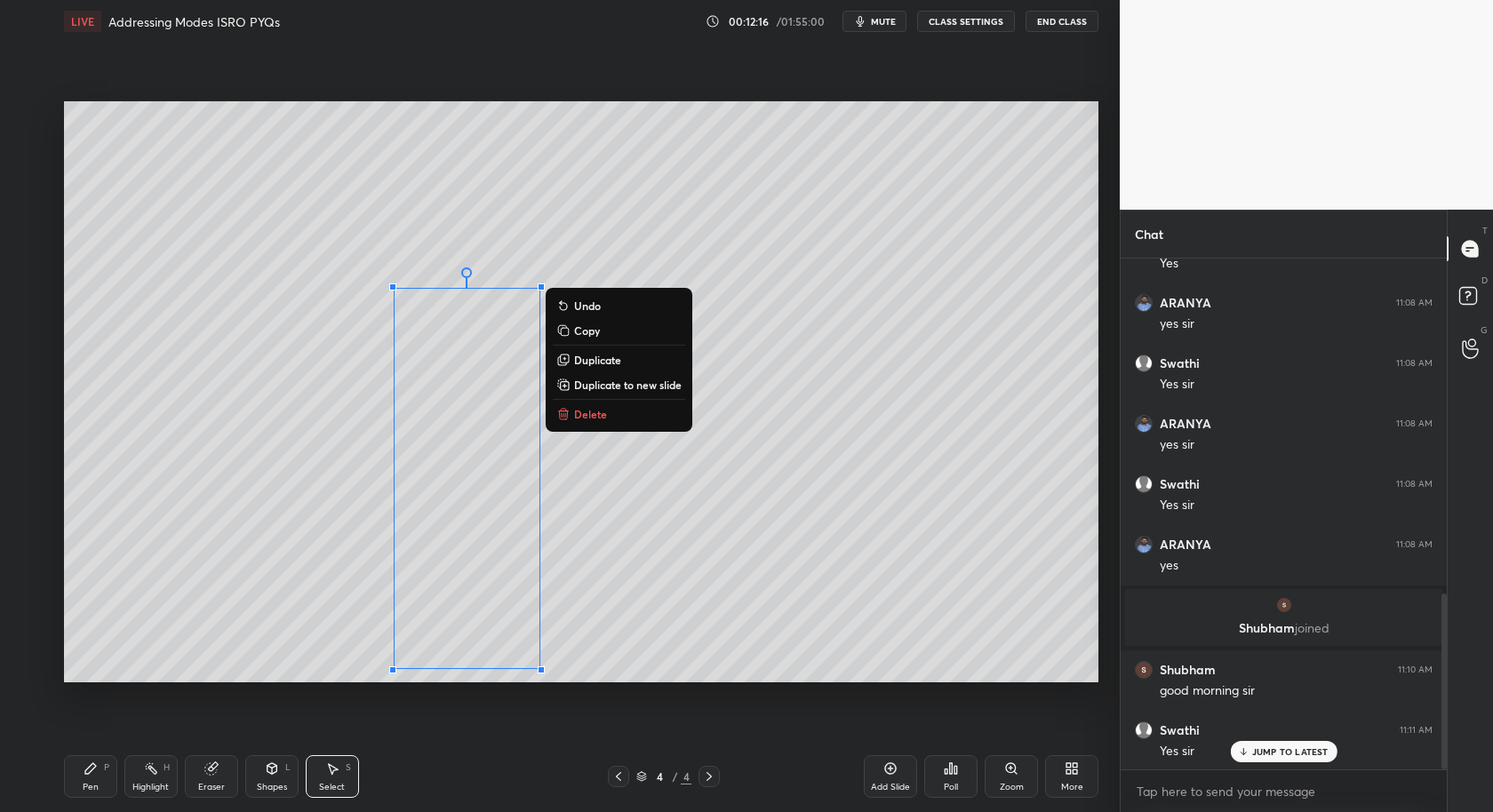
drag, startPoint x: 610, startPoint y: 356, endPoint x: 598, endPoint y: 360, distance: 12.6
click at [610, 355] on p "Duplicate" at bounding box center [598, 359] width 47 height 14
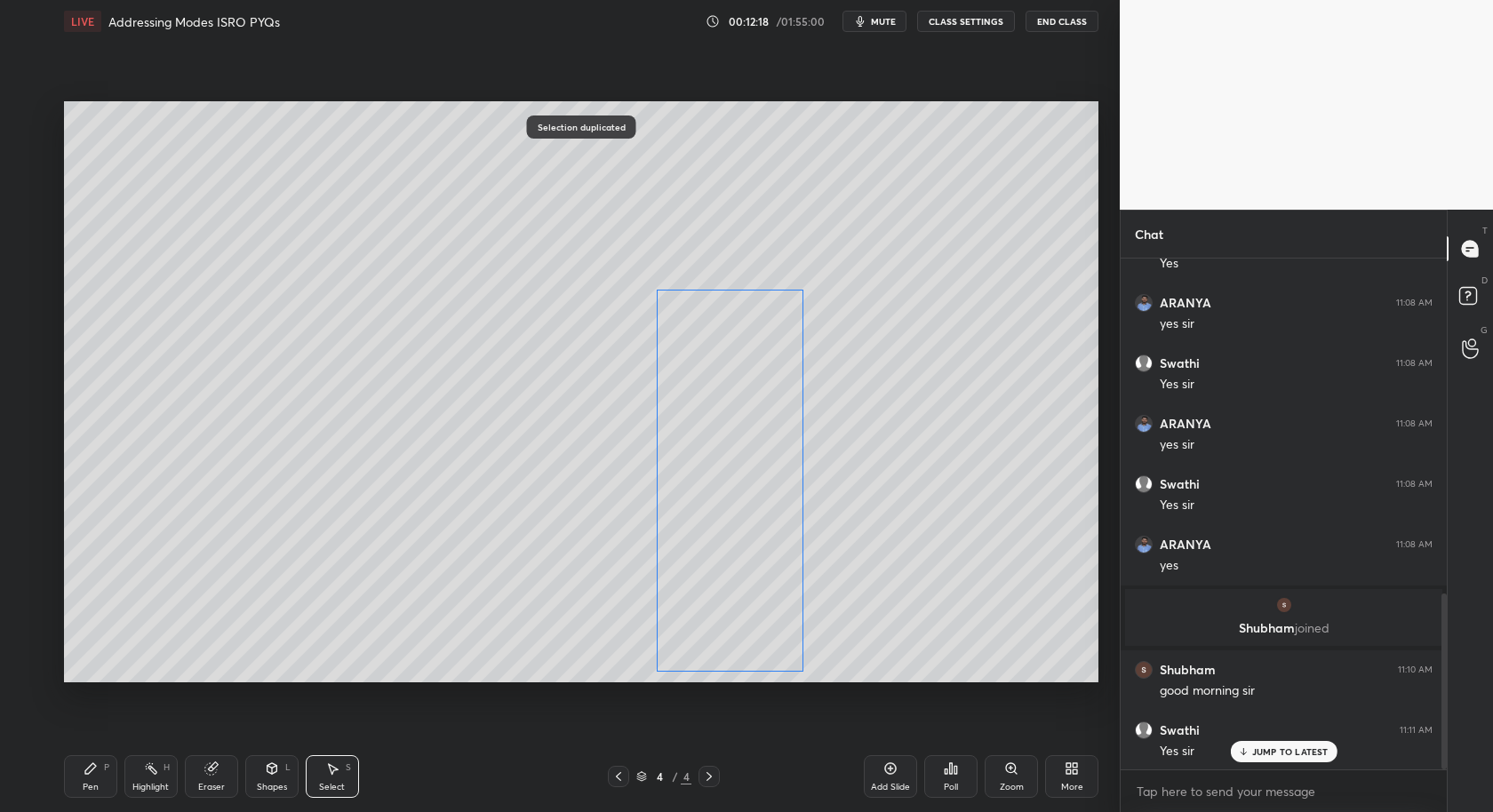
drag, startPoint x: 490, startPoint y: 426, endPoint x: 675, endPoint y: 420, distance: 185.1
click at [718, 405] on div "0 ° Undo Copy Duplicate Duplicate to new slide Delete" at bounding box center [582, 392] width 1034 height 582
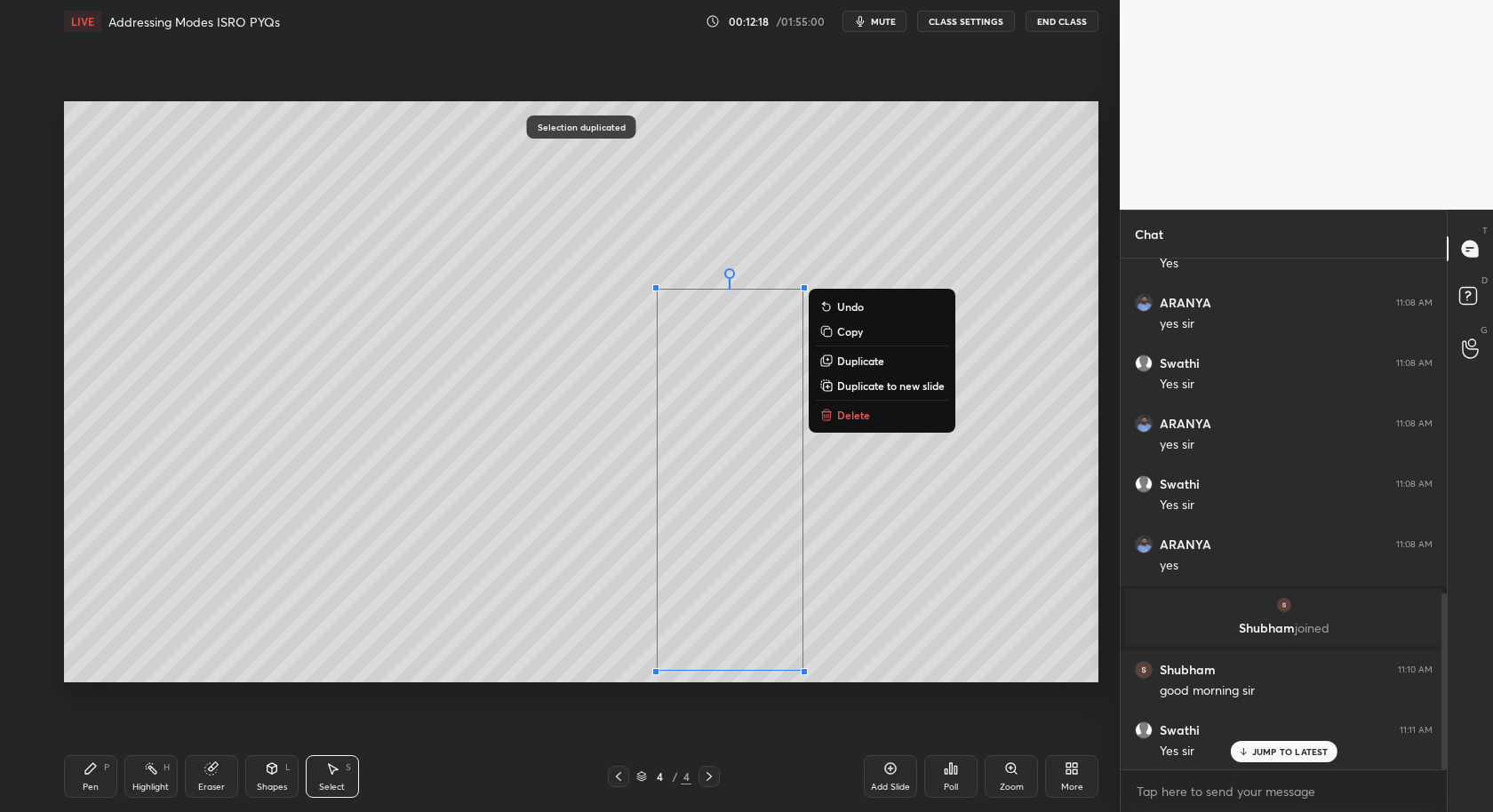
click at [323, 484] on div "0 ° Undo Copy Duplicate Duplicate to new slide Delete" at bounding box center [582, 392] width 1034 height 582
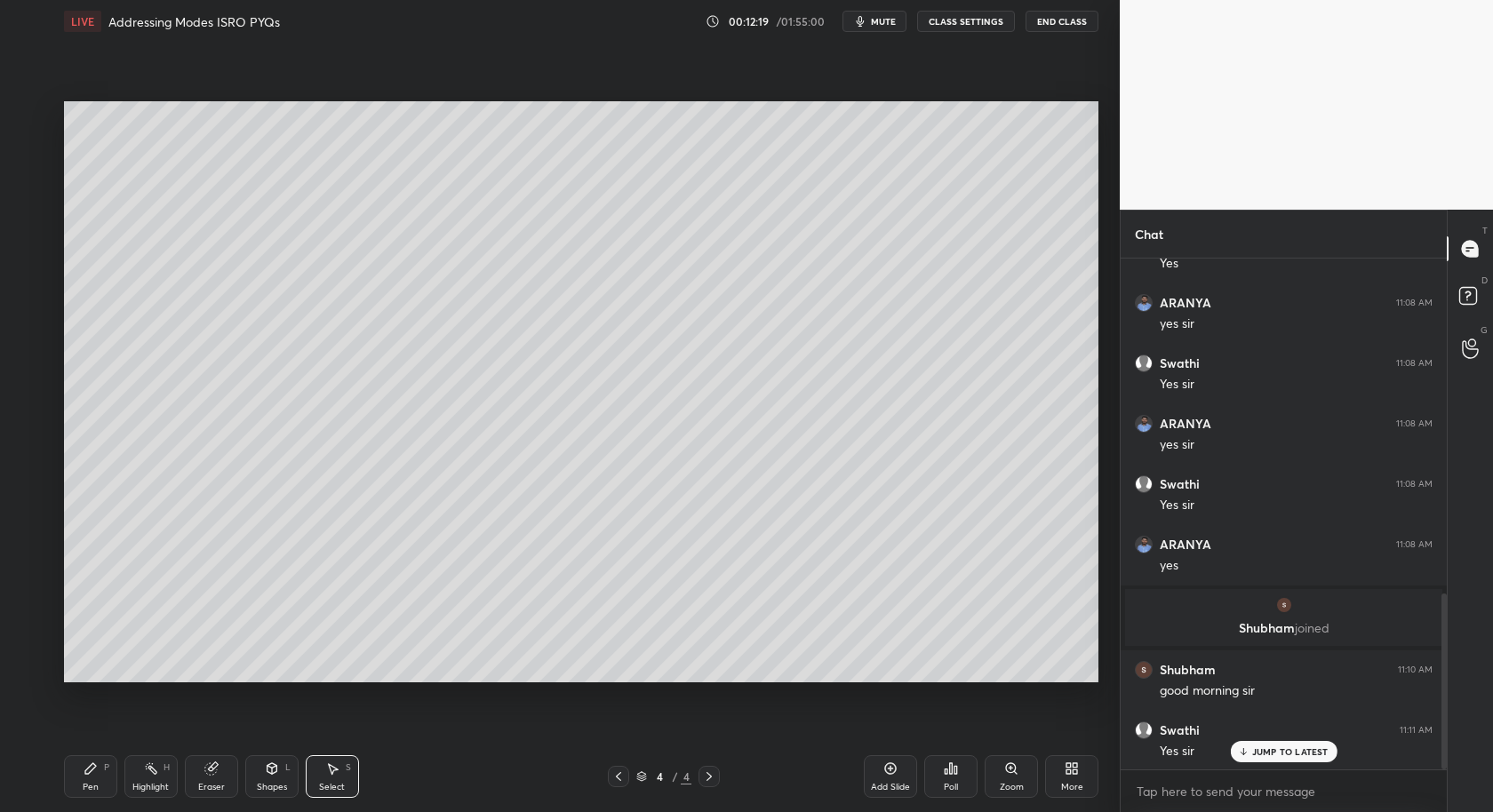
drag, startPoint x: 93, startPoint y: 772, endPoint x: 137, endPoint y: 697, distance: 87.0
click at [94, 774] on icon at bounding box center [90, 769] width 14 height 14
click at [341, 769] on div "Select S" at bounding box center [332, 776] width 53 height 43
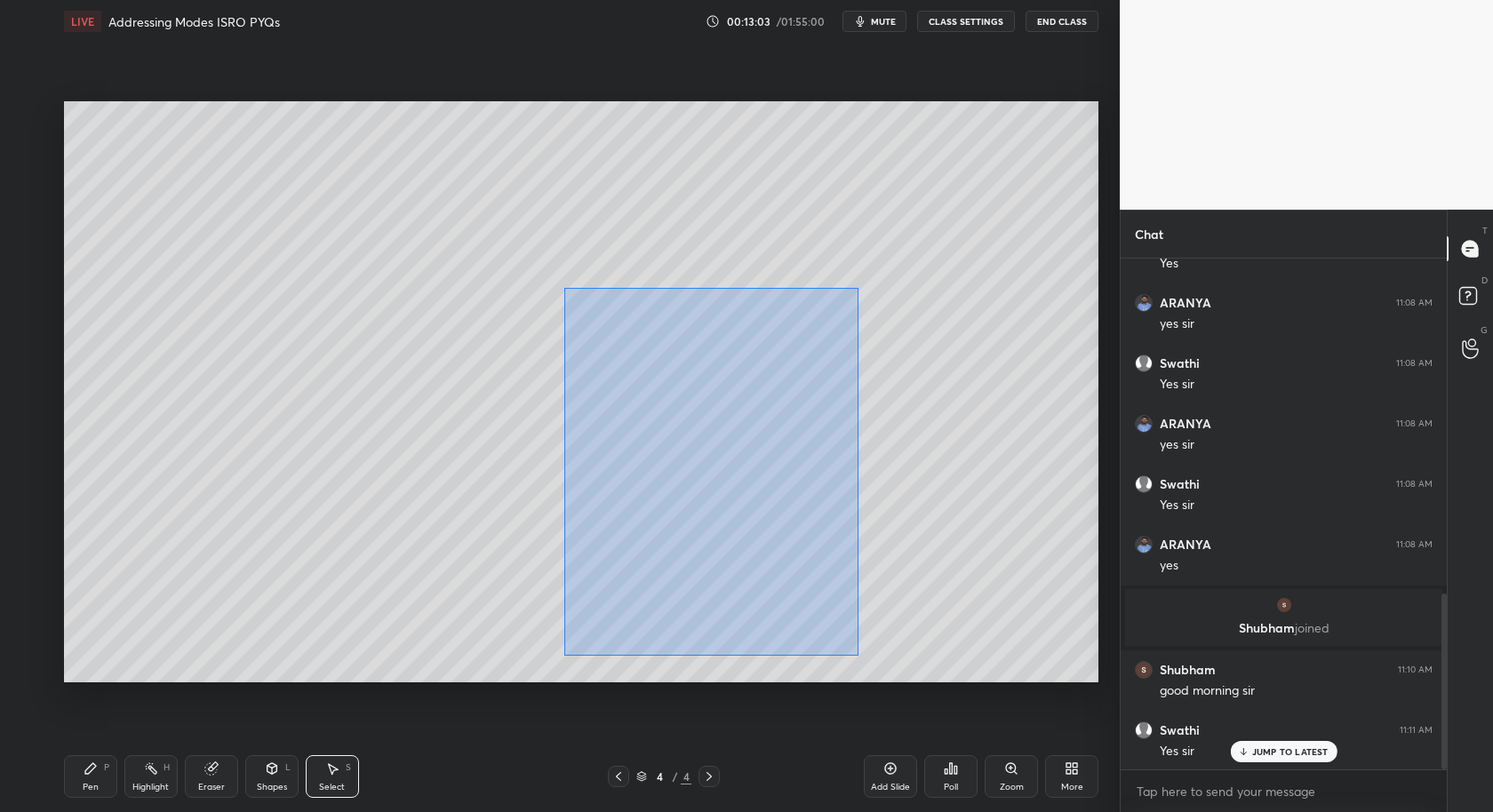
drag, startPoint x: 571, startPoint y: 371, endPoint x: 826, endPoint y: 600, distance: 342.7
click at [858, 653] on div "0 ° Undo Copy Duplicate Duplicate to new slide Delete" at bounding box center [582, 392] width 1034 height 582
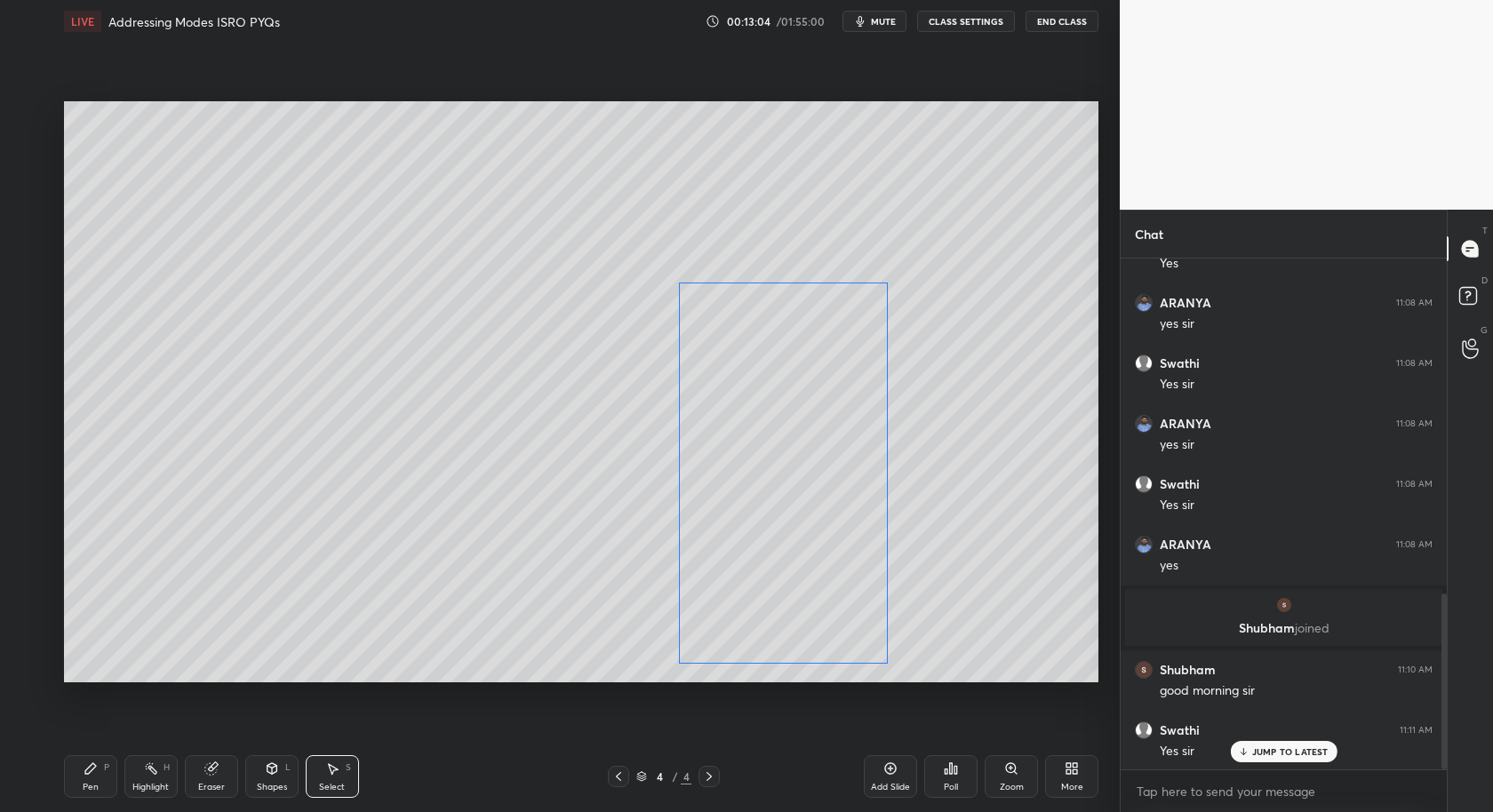
drag, startPoint x: 745, startPoint y: 569, endPoint x: 831, endPoint y: 561, distance: 86.4
click at [831, 561] on div "0 ° Undo Copy Duplicate Duplicate to new slide Delete" at bounding box center [582, 392] width 1034 height 582
drag, startPoint x: 229, startPoint y: 601, endPoint x: 240, endPoint y: 608, distance: 13.0
click at [227, 604] on div "0 ° Undo Copy Duplicate Duplicate to new slide Delete" at bounding box center [582, 392] width 1034 height 582
click at [943, 780] on div "Poll" at bounding box center [951, 776] width 53 height 43
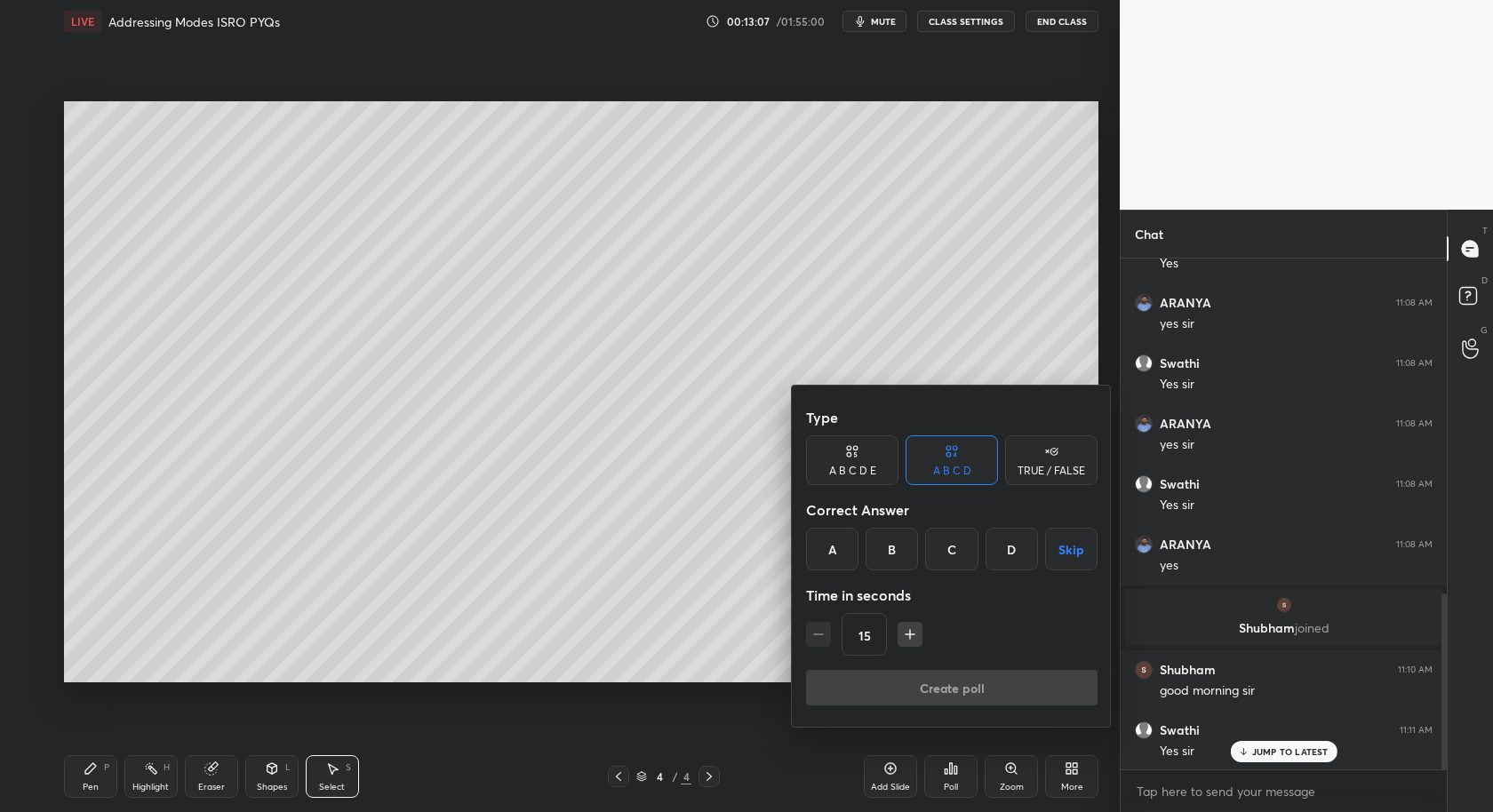
click at [952, 552] on div "C" at bounding box center [951, 548] width 52 height 43
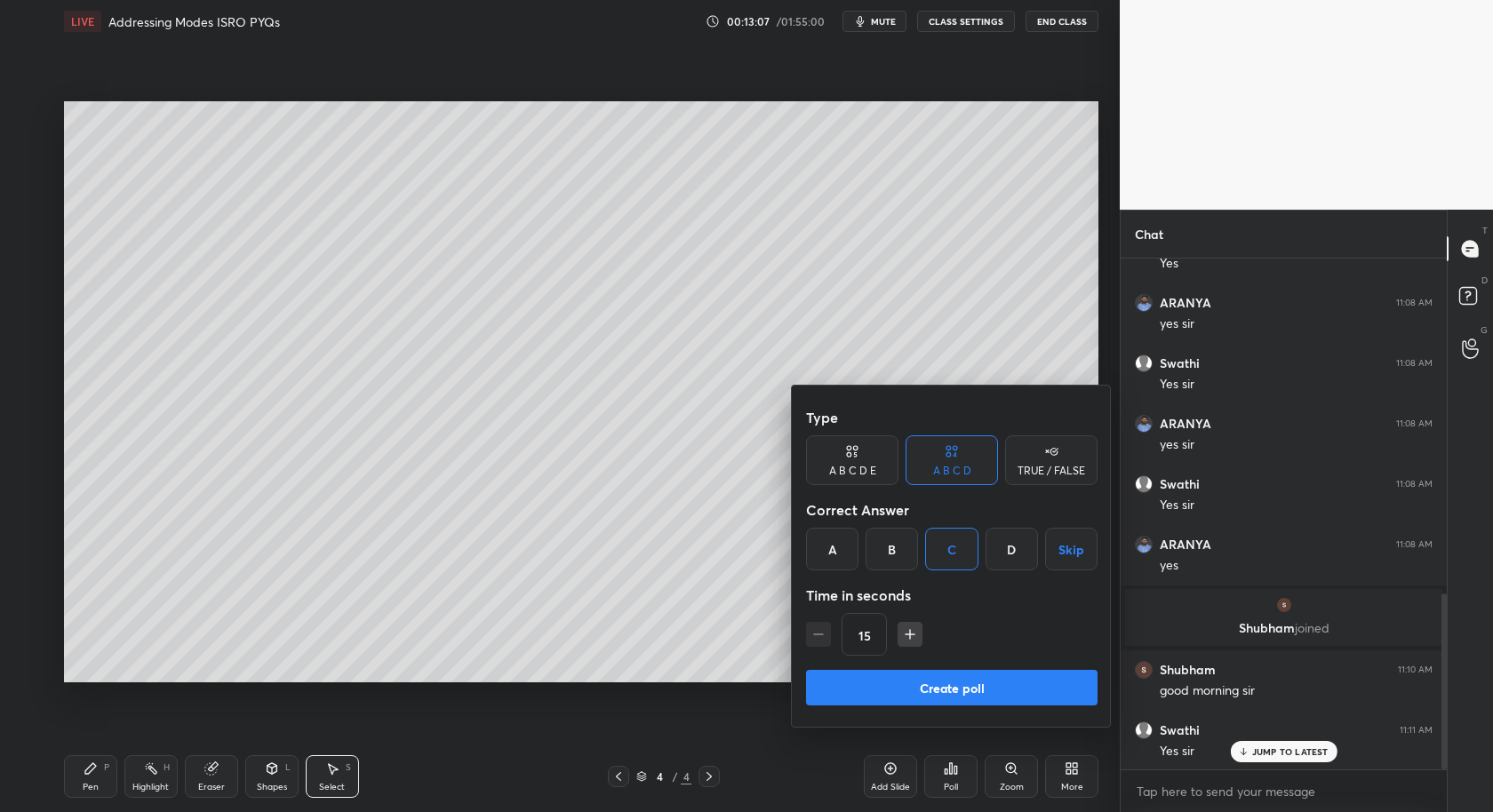
click at [908, 638] on icon "button" at bounding box center [910, 634] width 18 height 18
click at [911, 635] on icon "button" at bounding box center [911, 634] width 0 height 9
click at [910, 634] on icon "button" at bounding box center [910, 634] width 9 height 0
click at [908, 636] on icon "button" at bounding box center [910, 634] width 18 height 18
click at [911, 637] on icon "button" at bounding box center [910, 634] width 18 height 18
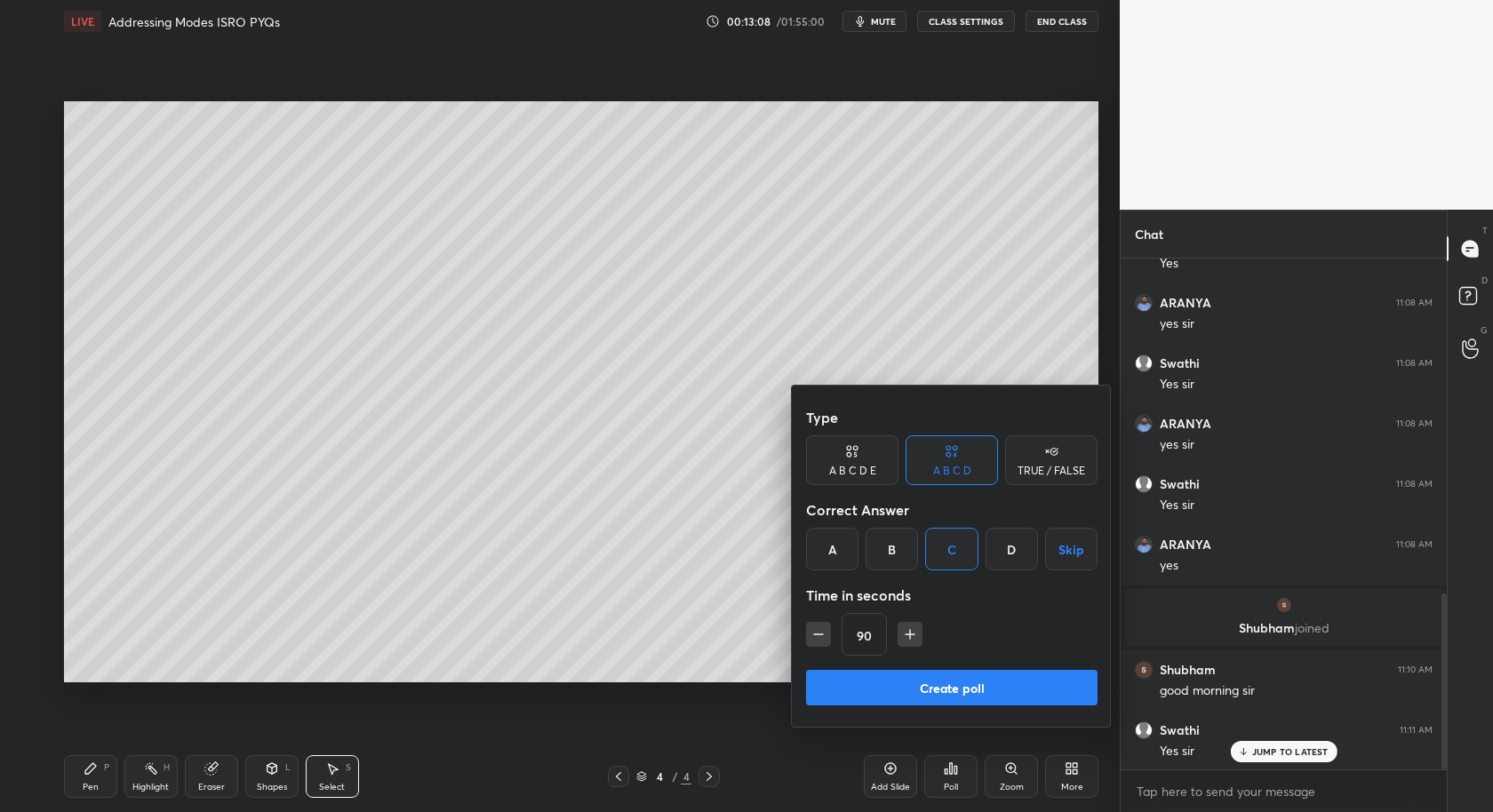
click at [912, 637] on icon "button" at bounding box center [910, 634] width 18 height 18
type input "120"
click at [946, 692] on button "Create poll" at bounding box center [952, 688] width 291 height 36
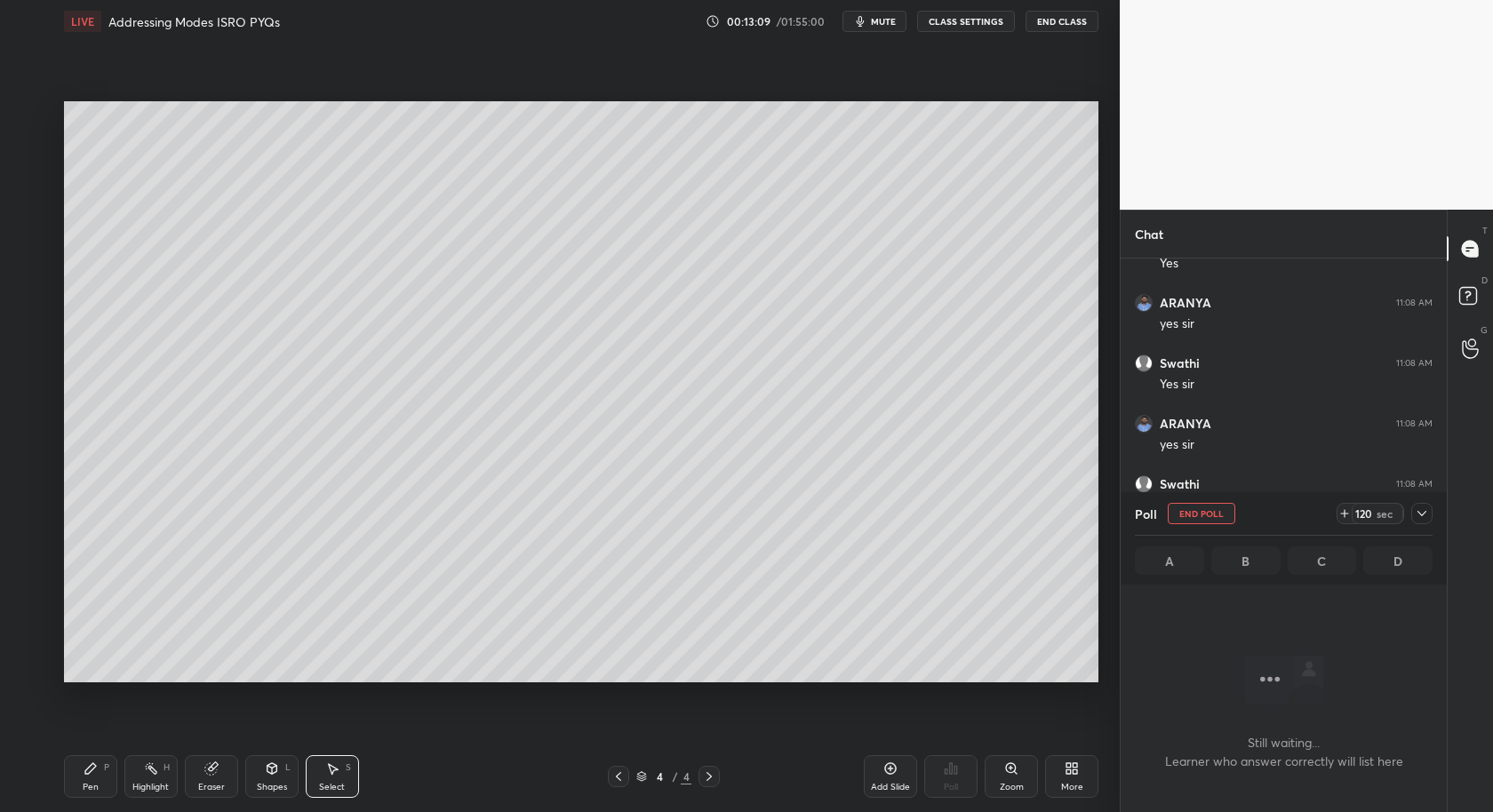
scroll to position [267, 321]
drag, startPoint x: 85, startPoint y: 780, endPoint x: 95, endPoint y: 700, distance: 80.6
click at [90, 778] on div "Pen P" at bounding box center [91, 776] width 53 height 43
click at [1345, 513] on icon at bounding box center [1349, 513] width 14 height 14
click at [1345, 513] on icon at bounding box center [1345, 513] width 14 height 14
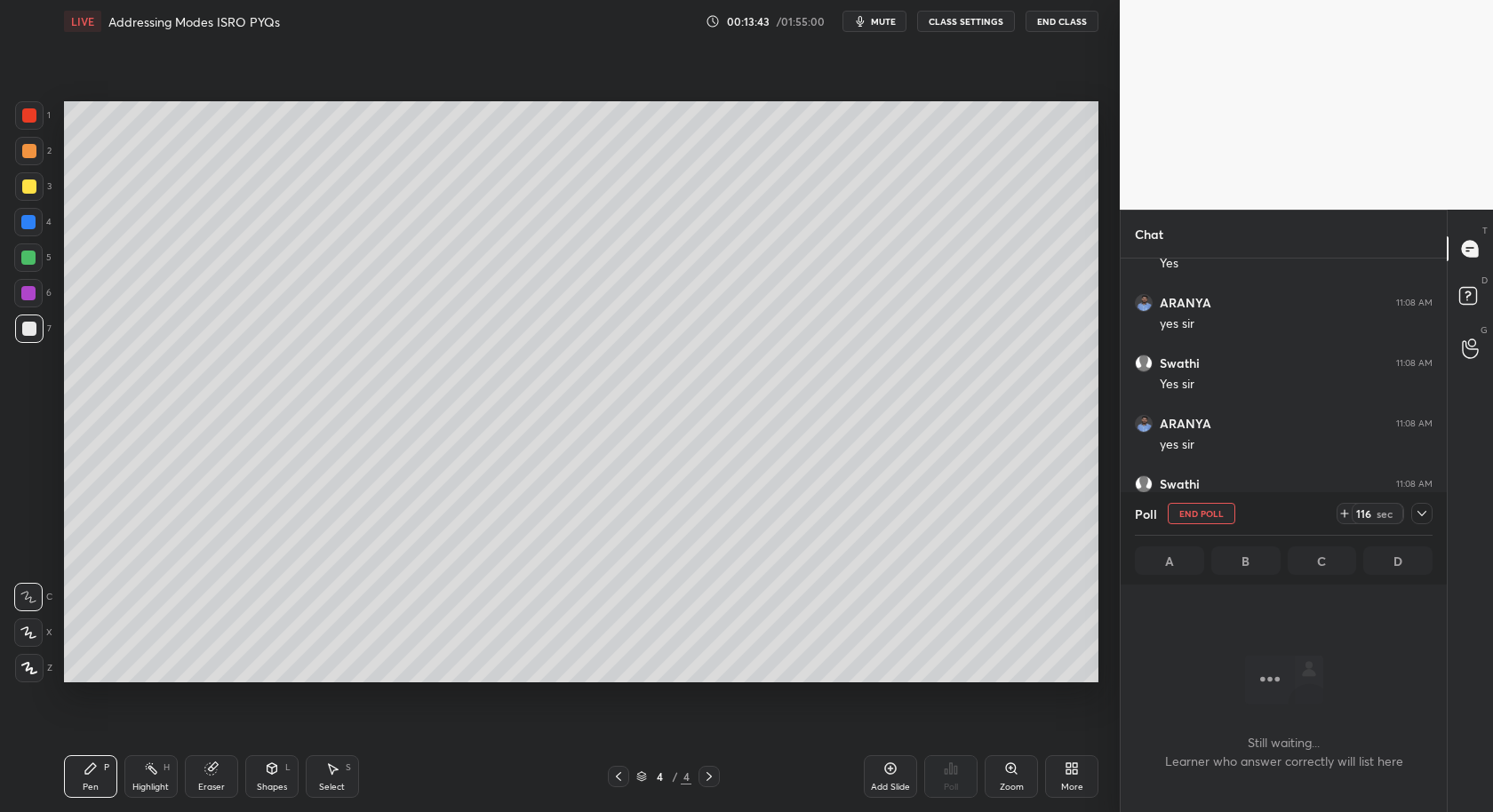
drag, startPoint x: 1428, startPoint y: 511, endPoint x: 1407, endPoint y: 527, distance: 26.4
click at [1429, 511] on icon at bounding box center [1422, 513] width 14 height 14
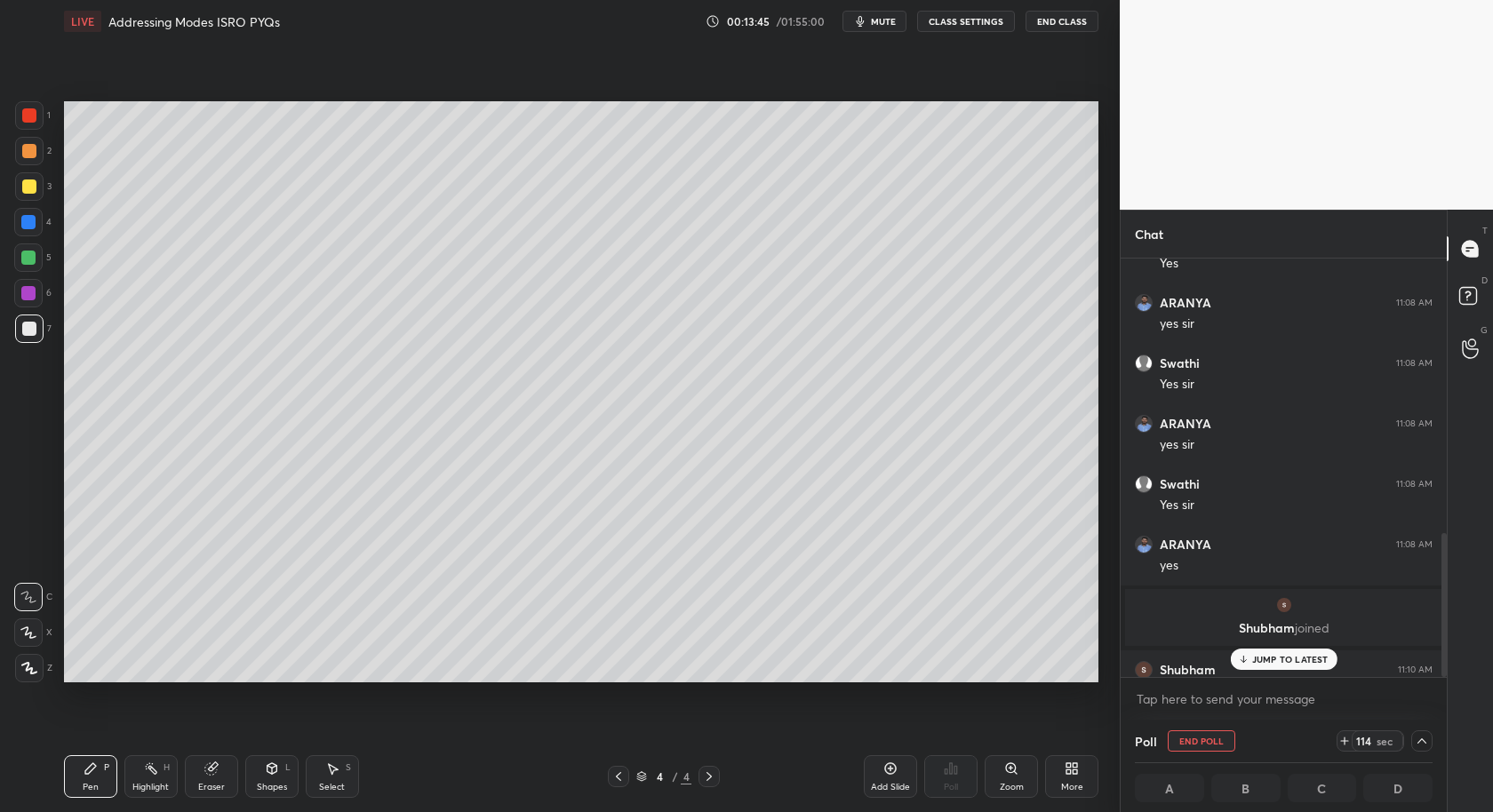
click at [1286, 655] on p "JUMP TO LATEST" at bounding box center [1291, 659] width 77 height 10
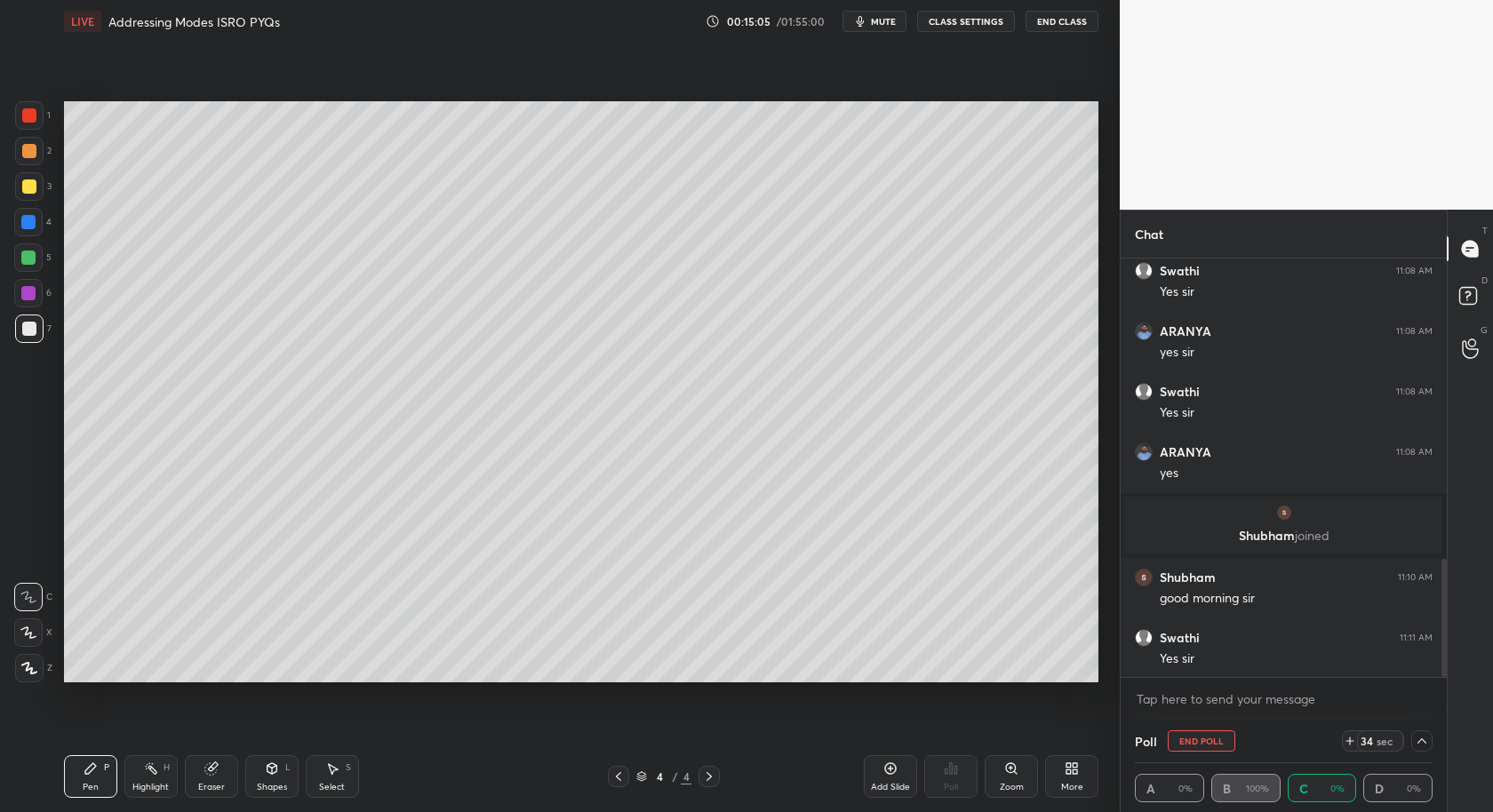
scroll to position [1, 6]
click at [1318, 791] on div "A 0% B 66.67% C 33.33% D 0%" at bounding box center [1284, 788] width 298 height 28
click at [1347, 735] on div "Poll" at bounding box center [1284, 740] width 298 height 43
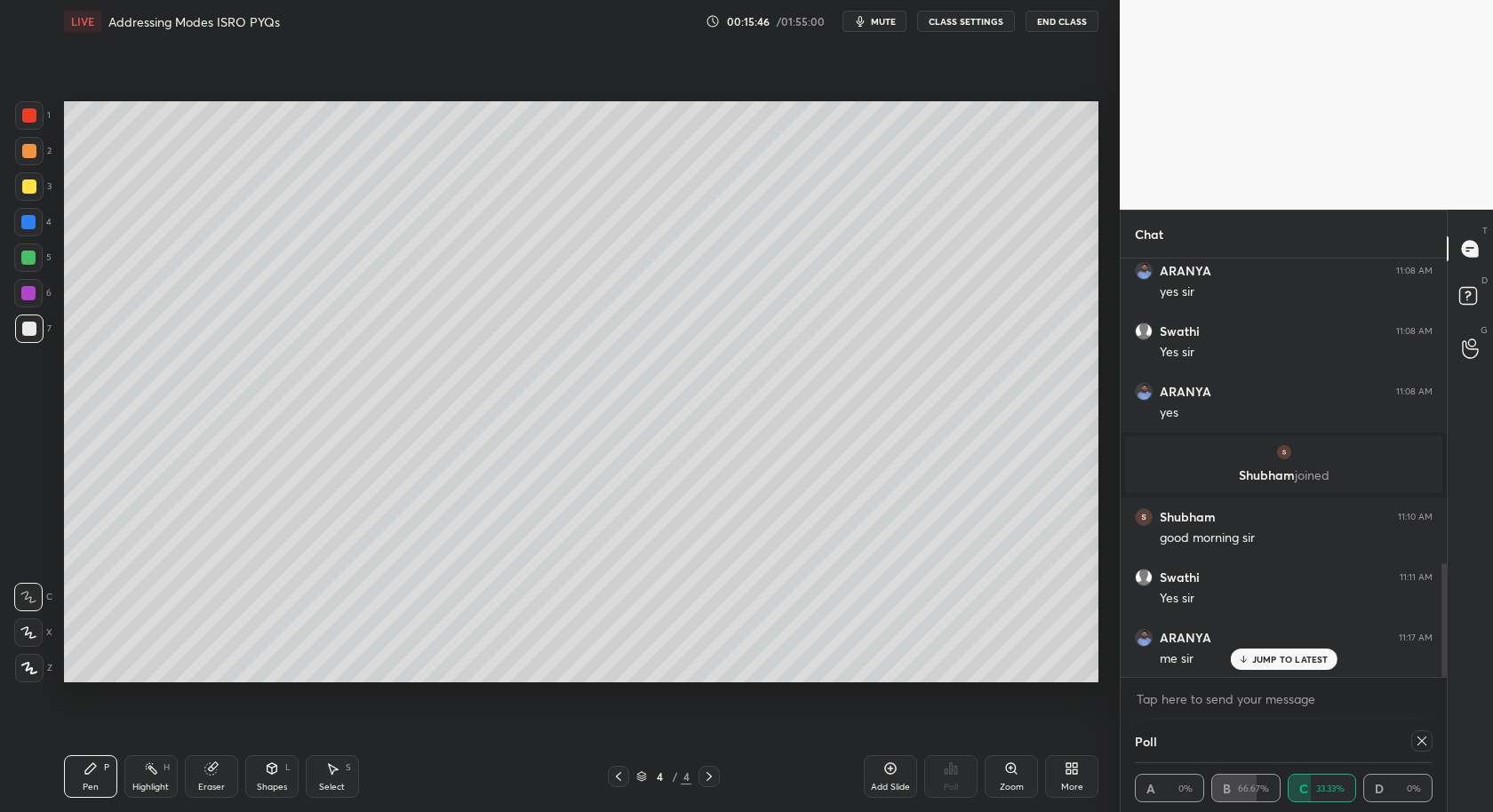
click at [1420, 737] on icon at bounding box center [1422, 741] width 14 height 14
type textarea "x"
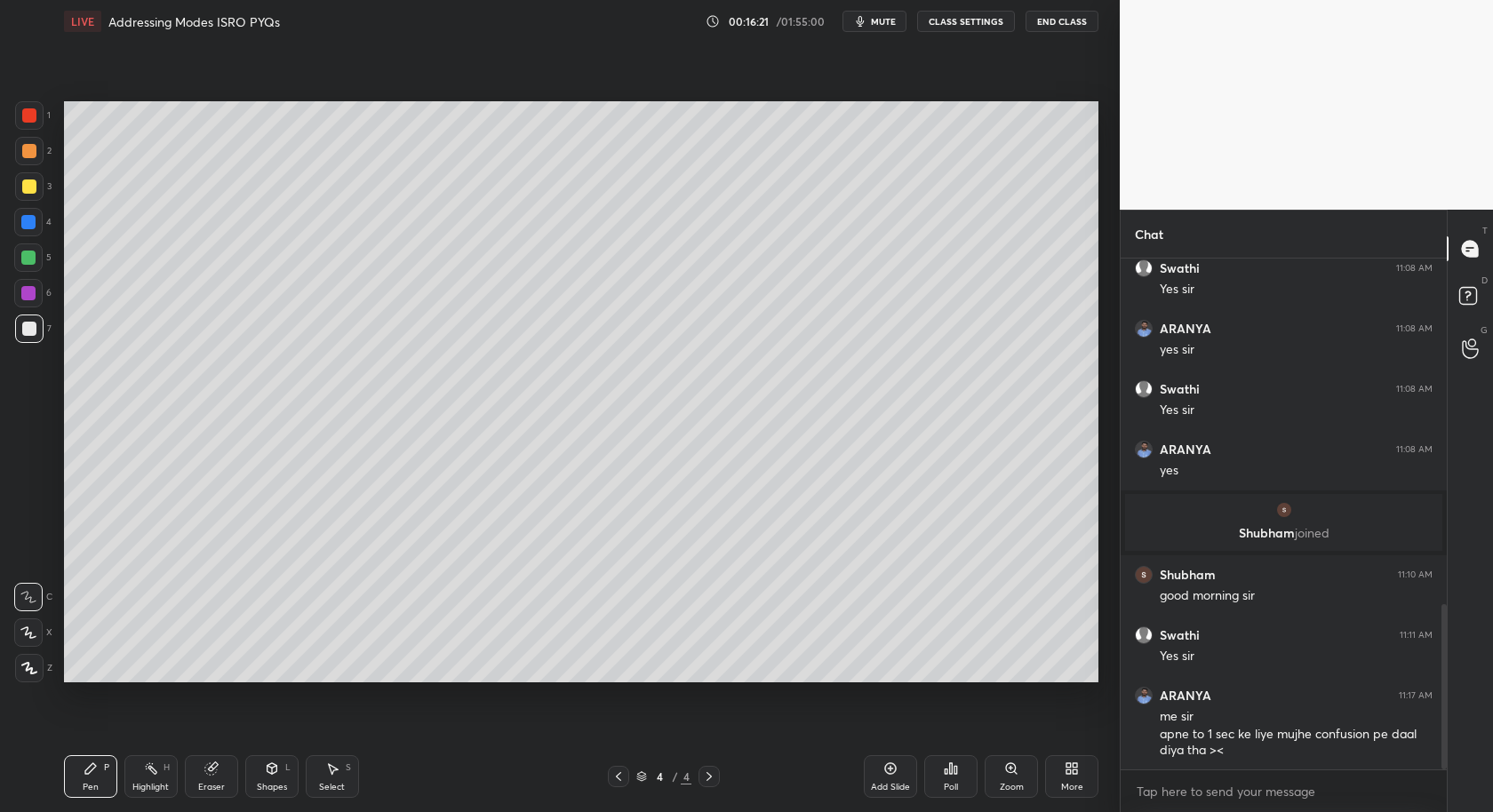
scroll to position [1131, 0]
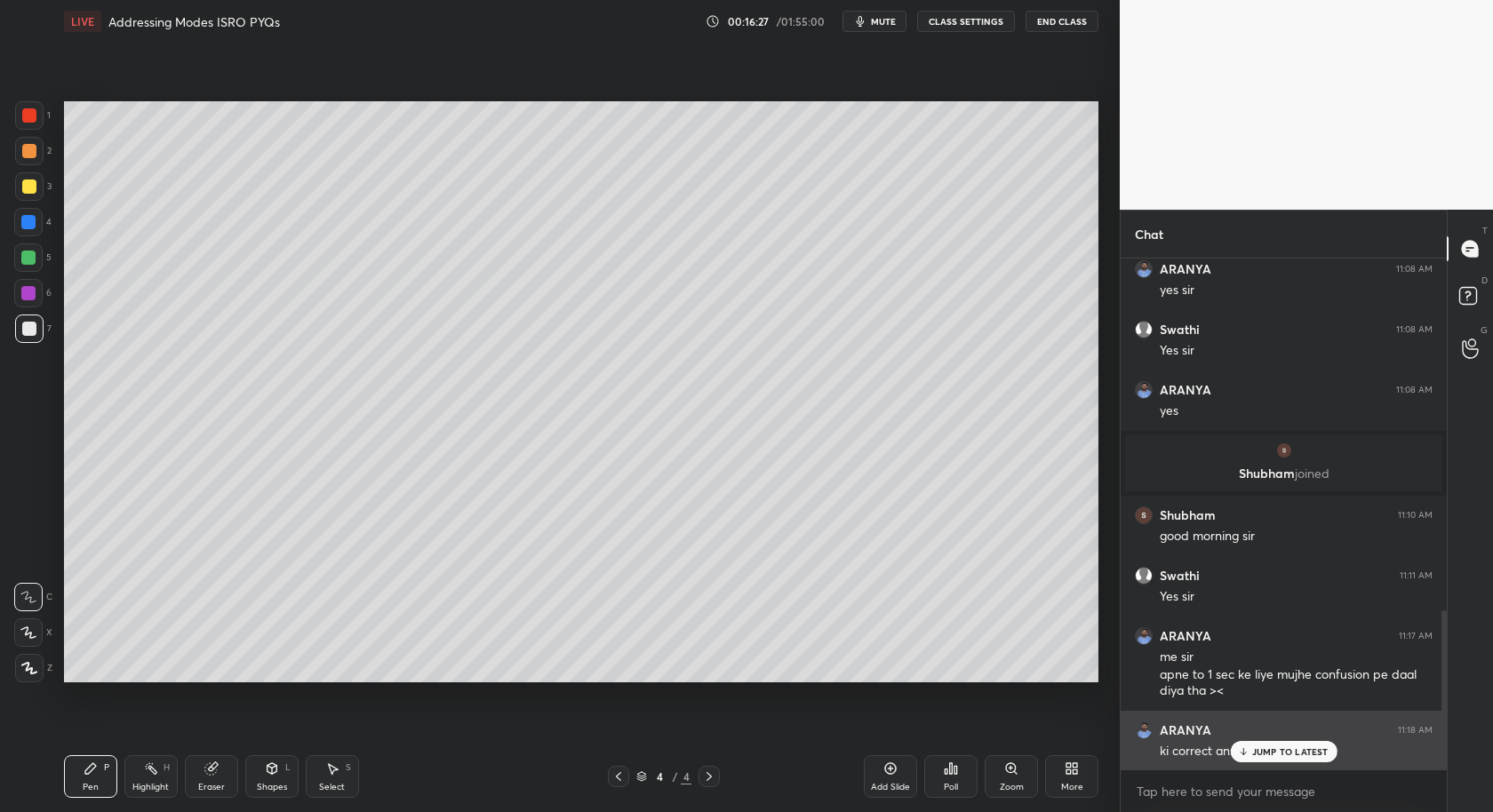
click at [1290, 750] on p "JUMP TO LATEST" at bounding box center [1291, 752] width 77 height 10
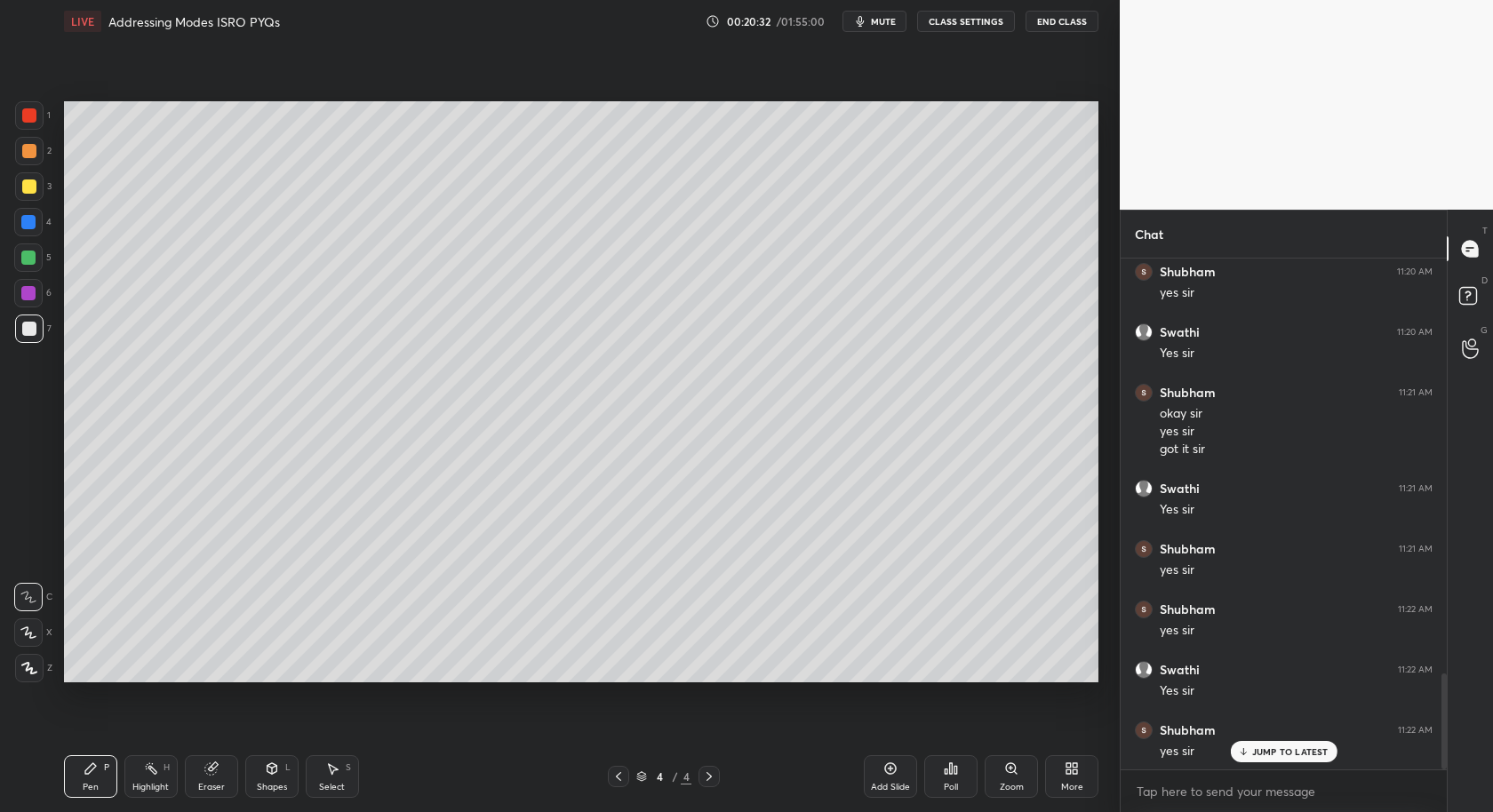
scroll to position [2272, 0]
click at [330, 786] on div "Select" at bounding box center [331, 786] width 26 height 9
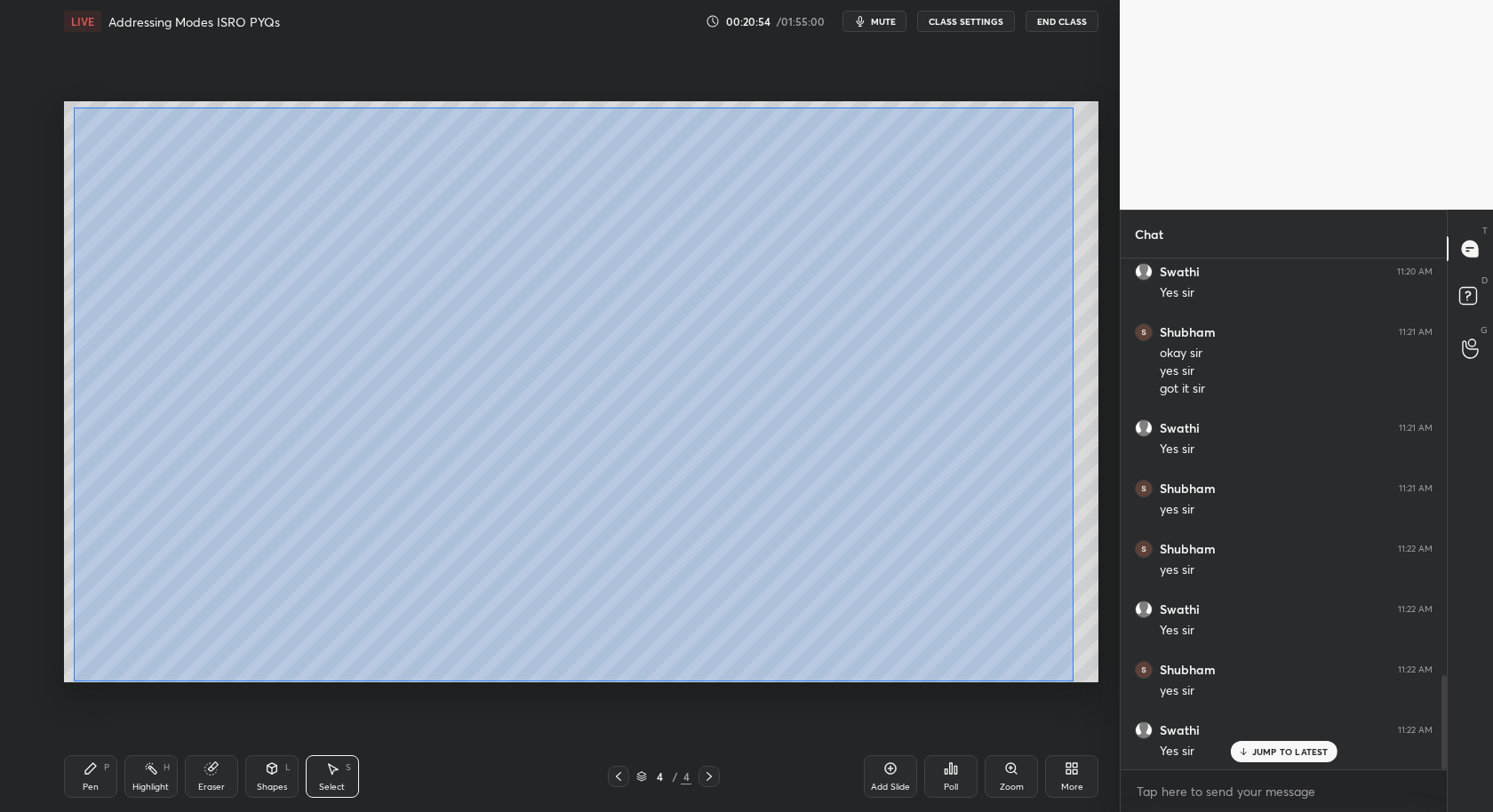
drag, startPoint x: 71, startPoint y: 104, endPoint x: 1051, endPoint y: 658, distance: 1125.8
click at [1073, 679] on div "0 ° Undo Copy Duplicate Duplicate to new slide Delete" at bounding box center [582, 392] width 1034 height 582
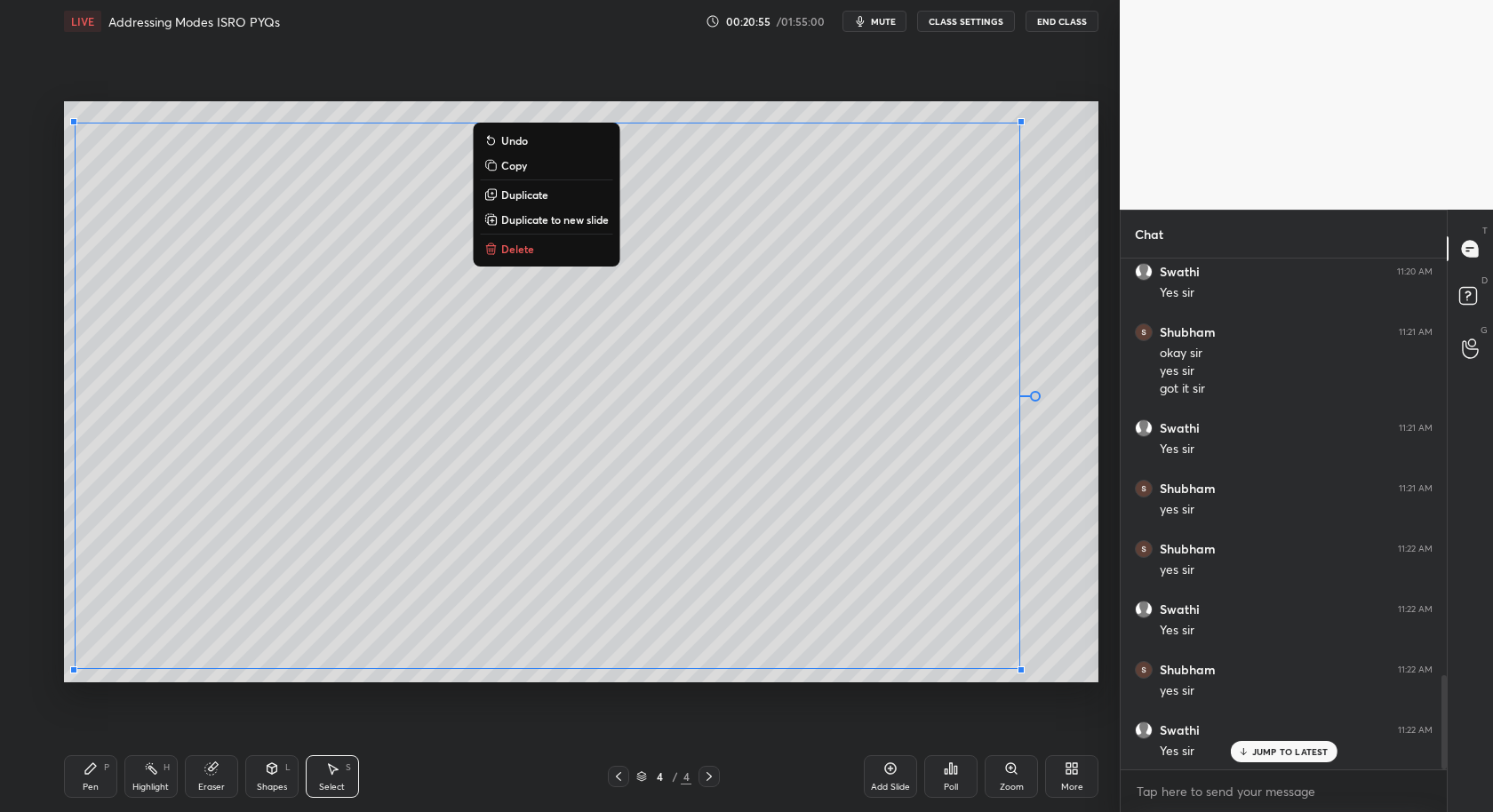
drag, startPoint x: 579, startPoint y: 225, endPoint x: 582, endPoint y: 243, distance: 18.2
click at [577, 228] on button "Duplicate to new slide" at bounding box center [547, 219] width 132 height 22
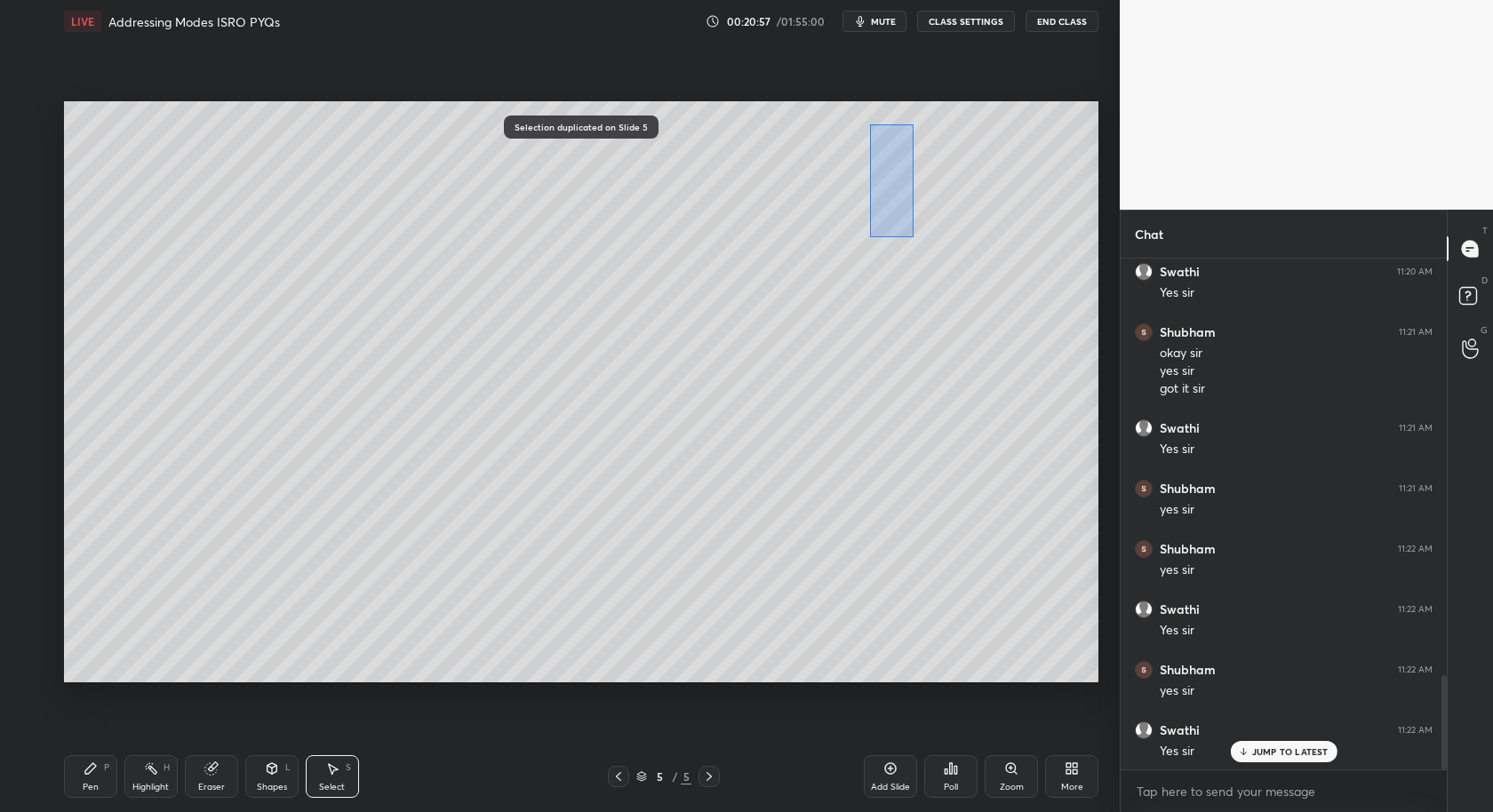
drag, startPoint x: 869, startPoint y: 124, endPoint x: 1079, endPoint y: 263, distance: 251.8
click at [1080, 264] on div "0 ° Undo Copy Duplicate Duplicate to new slide Delete" at bounding box center [582, 392] width 1034 height 582
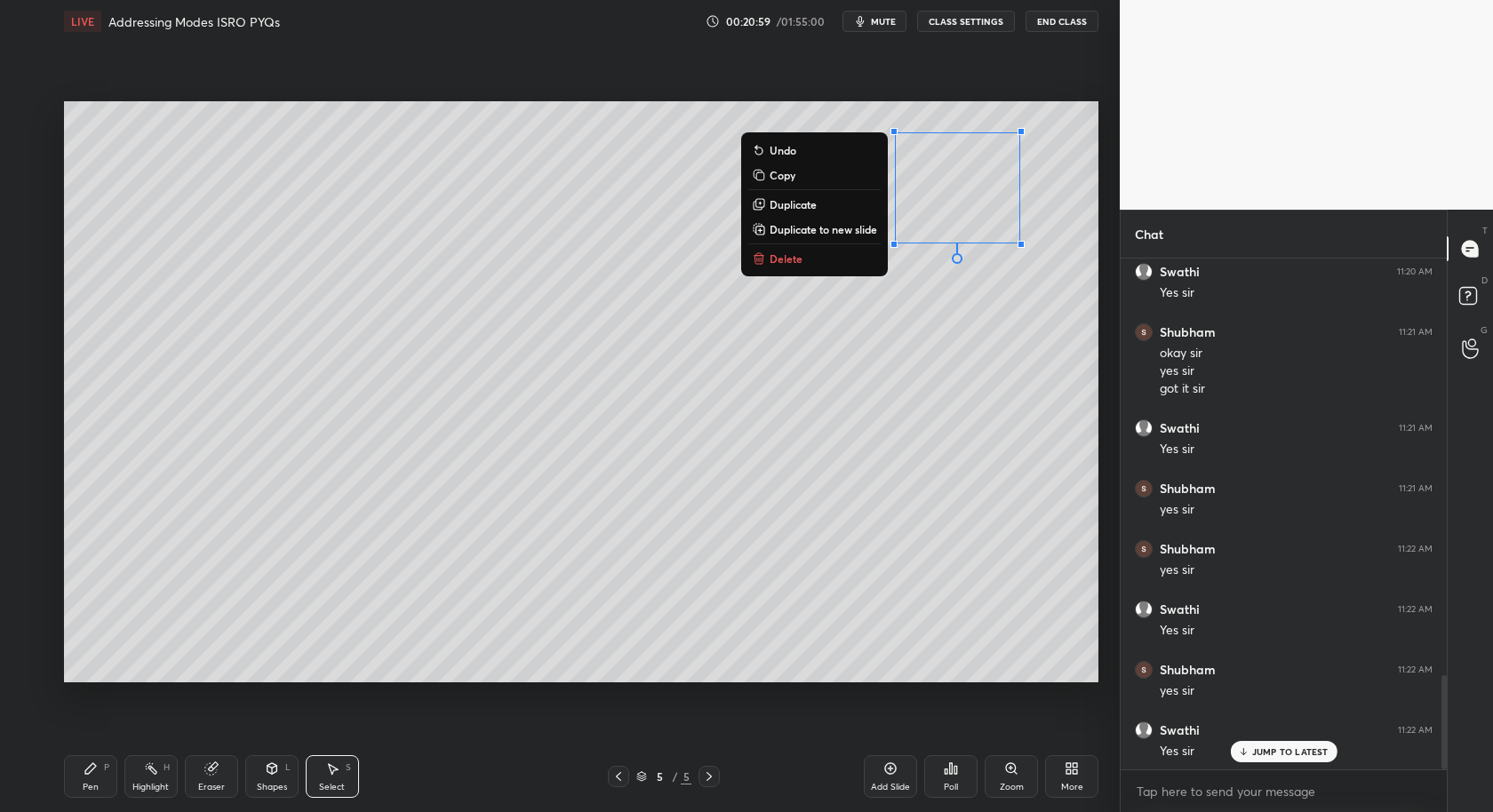
click at [809, 207] on p "Duplicate" at bounding box center [793, 204] width 47 height 14
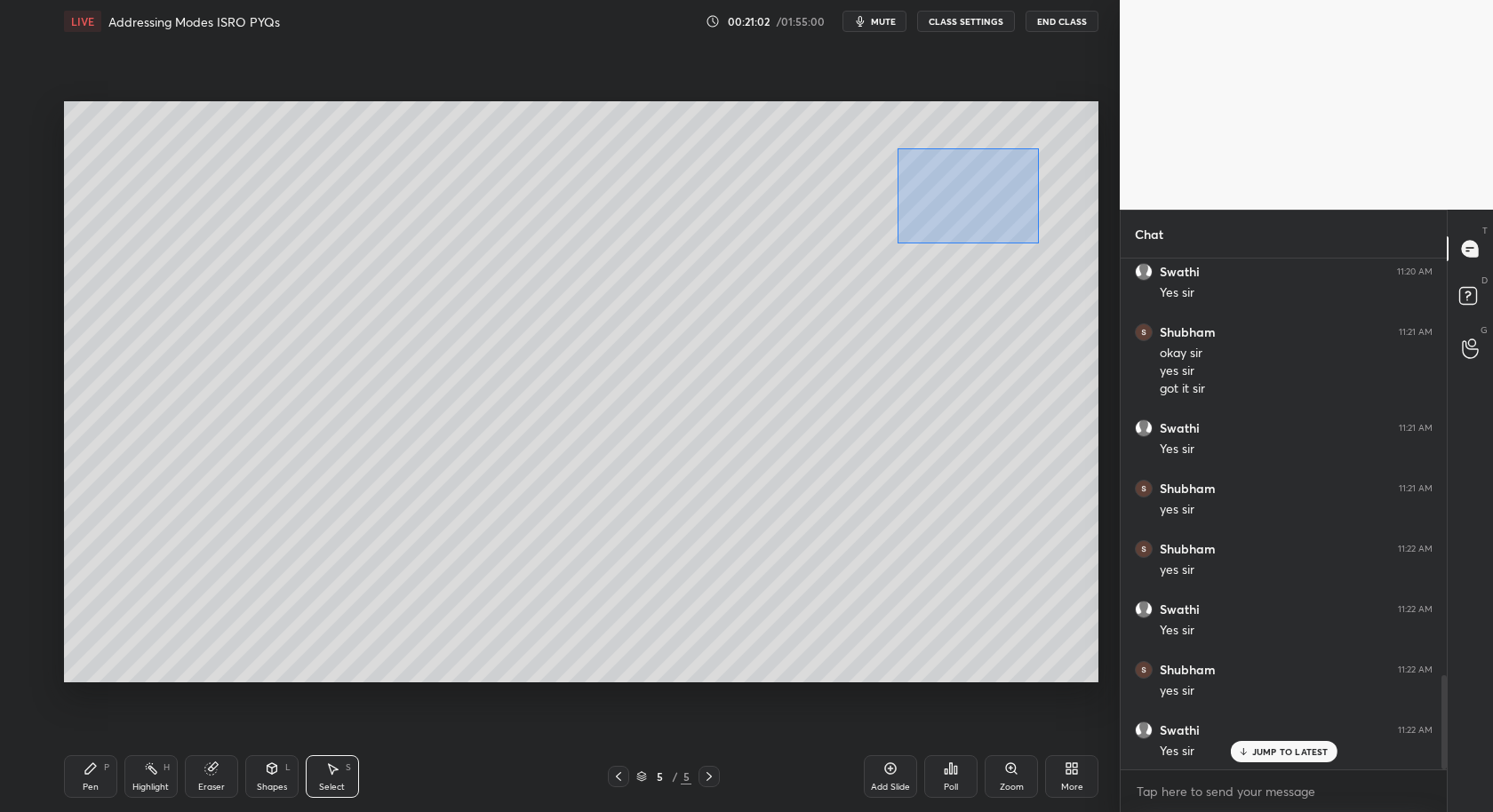
drag, startPoint x: 897, startPoint y: 136, endPoint x: 1025, endPoint y: 233, distance: 160.6
click at [1037, 242] on div "0 ° Undo Copy Duplicate Duplicate to new slide Delete" at bounding box center [582, 392] width 1034 height 582
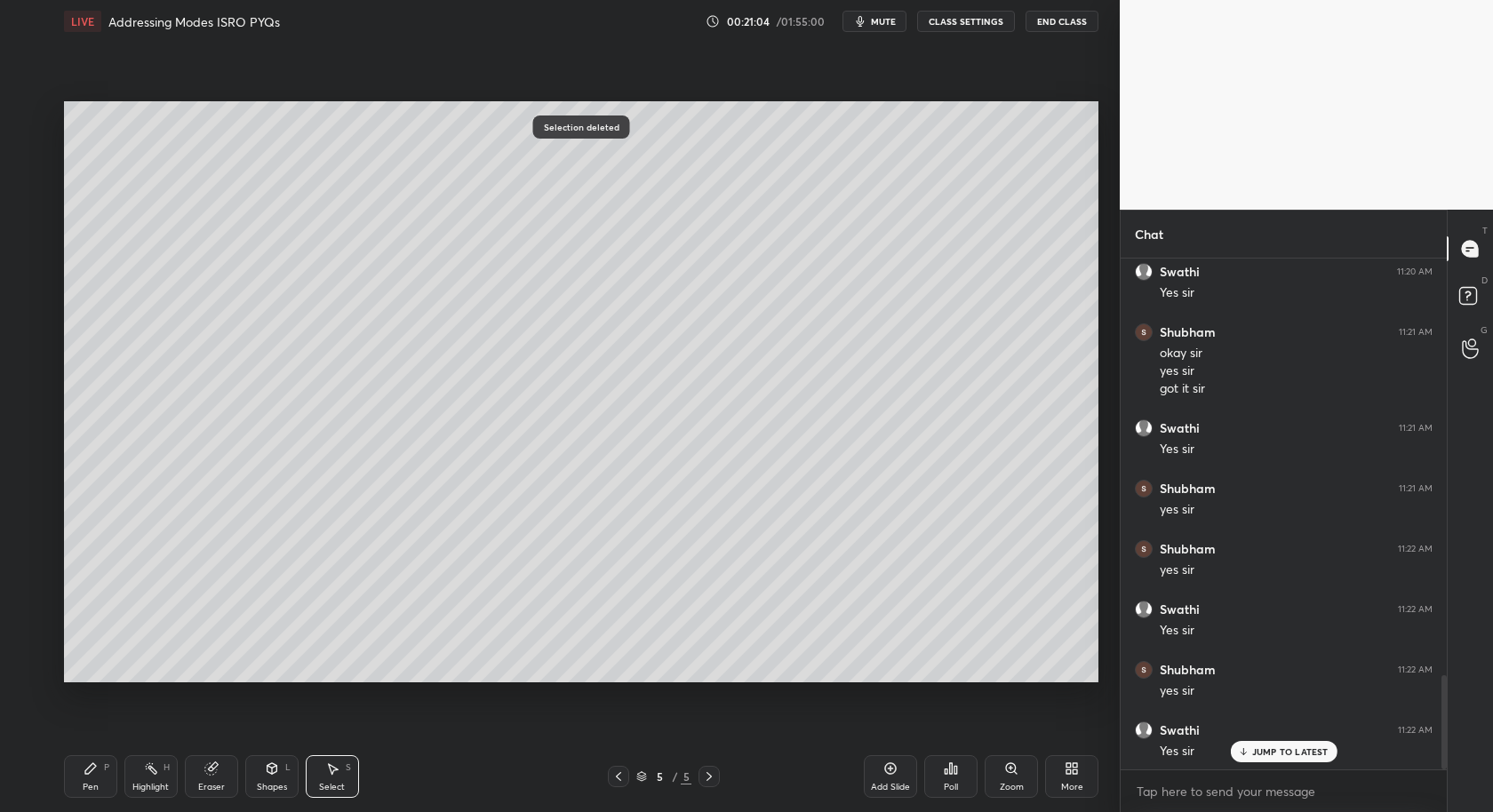
drag, startPoint x: 90, startPoint y: 786, endPoint x: 99, endPoint y: 757, distance: 30.4
click at [96, 775] on div "Pen P" at bounding box center [91, 776] width 53 height 43
drag, startPoint x: 212, startPoint y: 785, endPoint x: 203, endPoint y: 682, distance: 103.4
click at [216, 783] on div "Eraser" at bounding box center [212, 786] width 26 height 9
drag, startPoint x: 79, startPoint y: 770, endPoint x: 62, endPoint y: 582, distance: 188.8
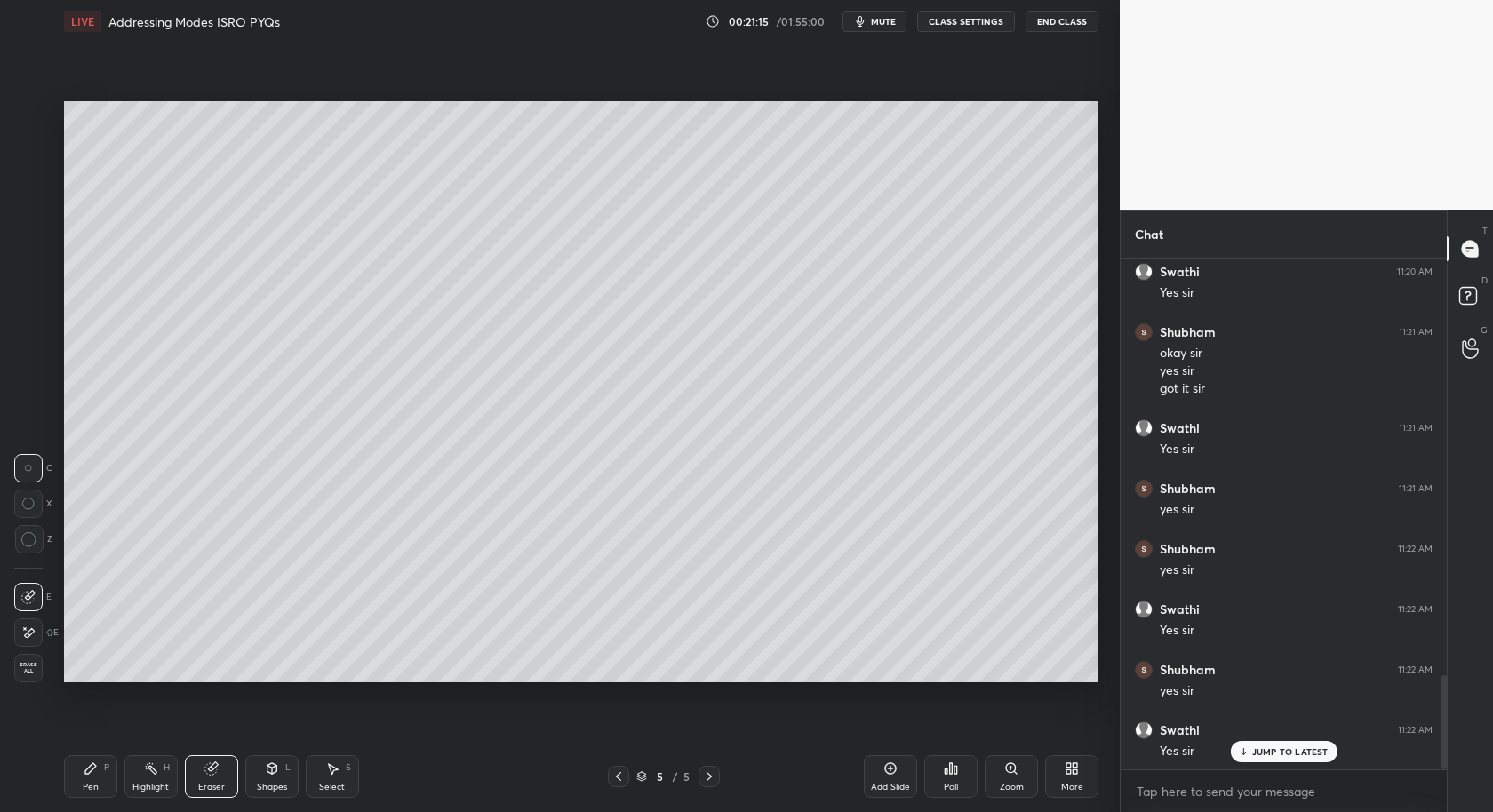
click at [79, 769] on div "Pen P" at bounding box center [91, 776] width 53 height 43
drag, startPoint x: 29, startPoint y: 189, endPoint x: 43, endPoint y: 300, distance: 111.9
click at [27, 188] on div at bounding box center [29, 186] width 14 height 14
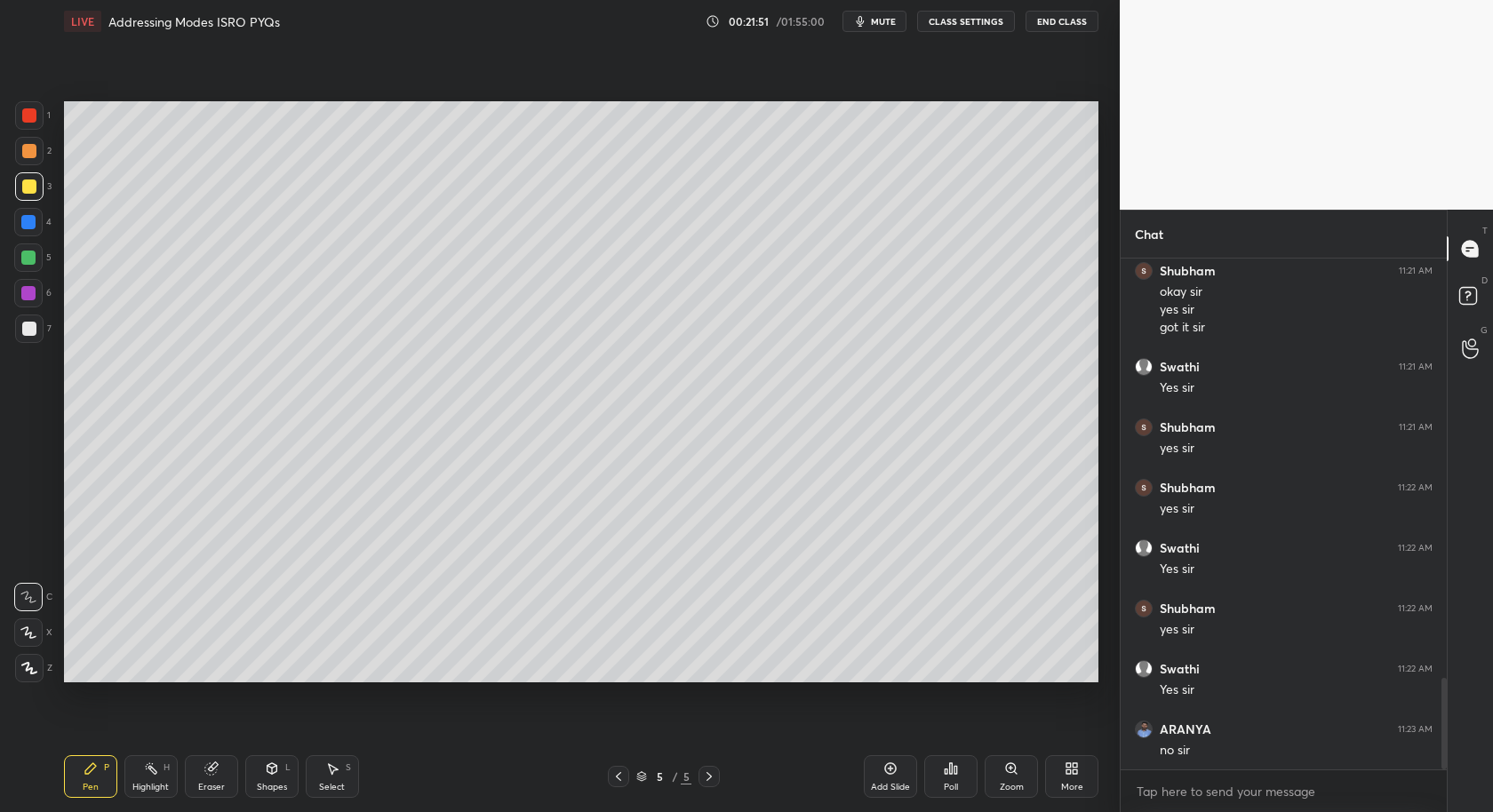
click at [337, 784] on div "Select S" at bounding box center [332, 776] width 53 height 43
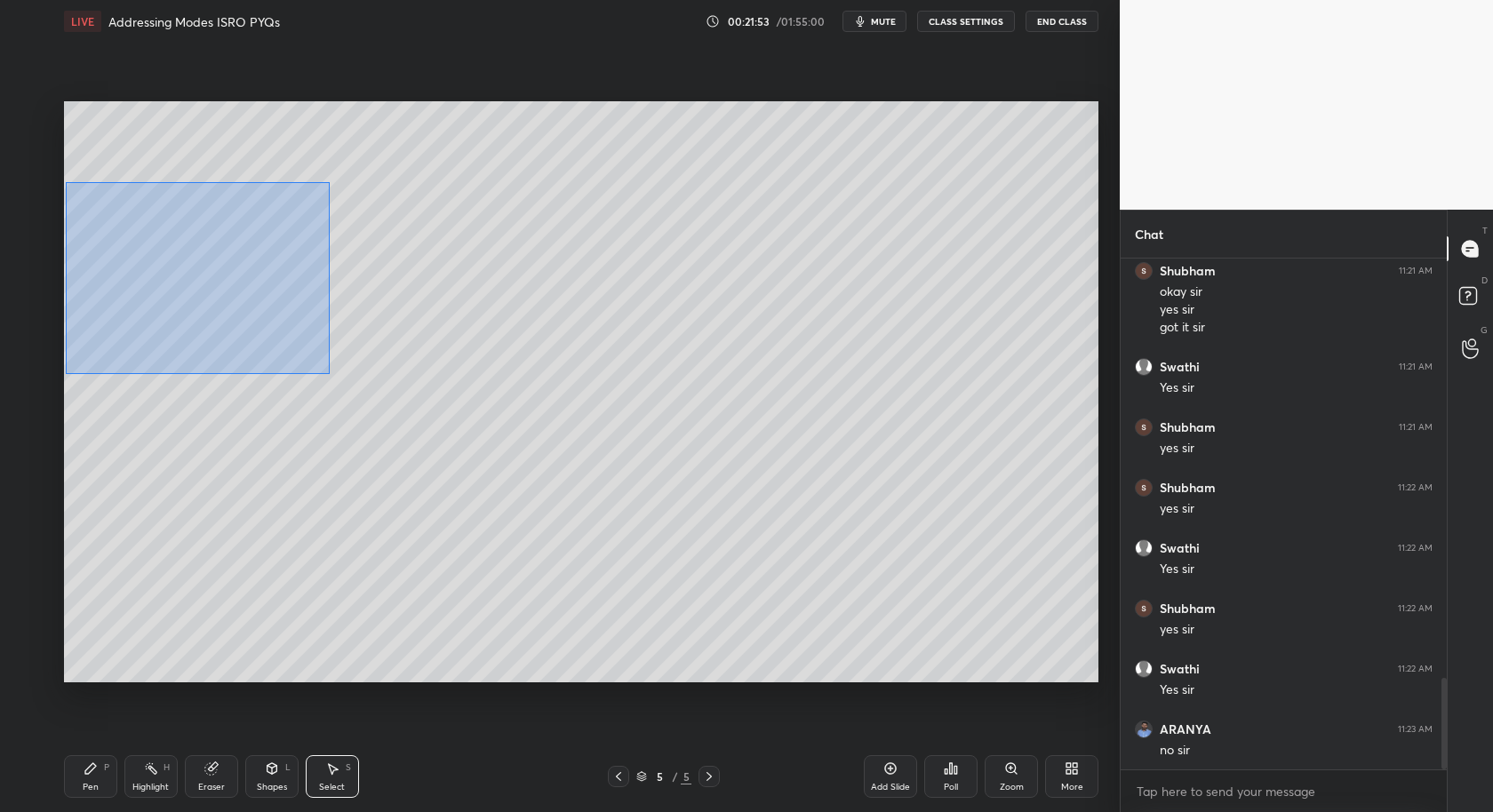
drag, startPoint x: 64, startPoint y: 183, endPoint x: 330, endPoint y: 372, distance: 326.3
click at [332, 375] on div "0 ° Undo Copy Duplicate Duplicate to new slide Delete" at bounding box center [582, 392] width 1034 height 582
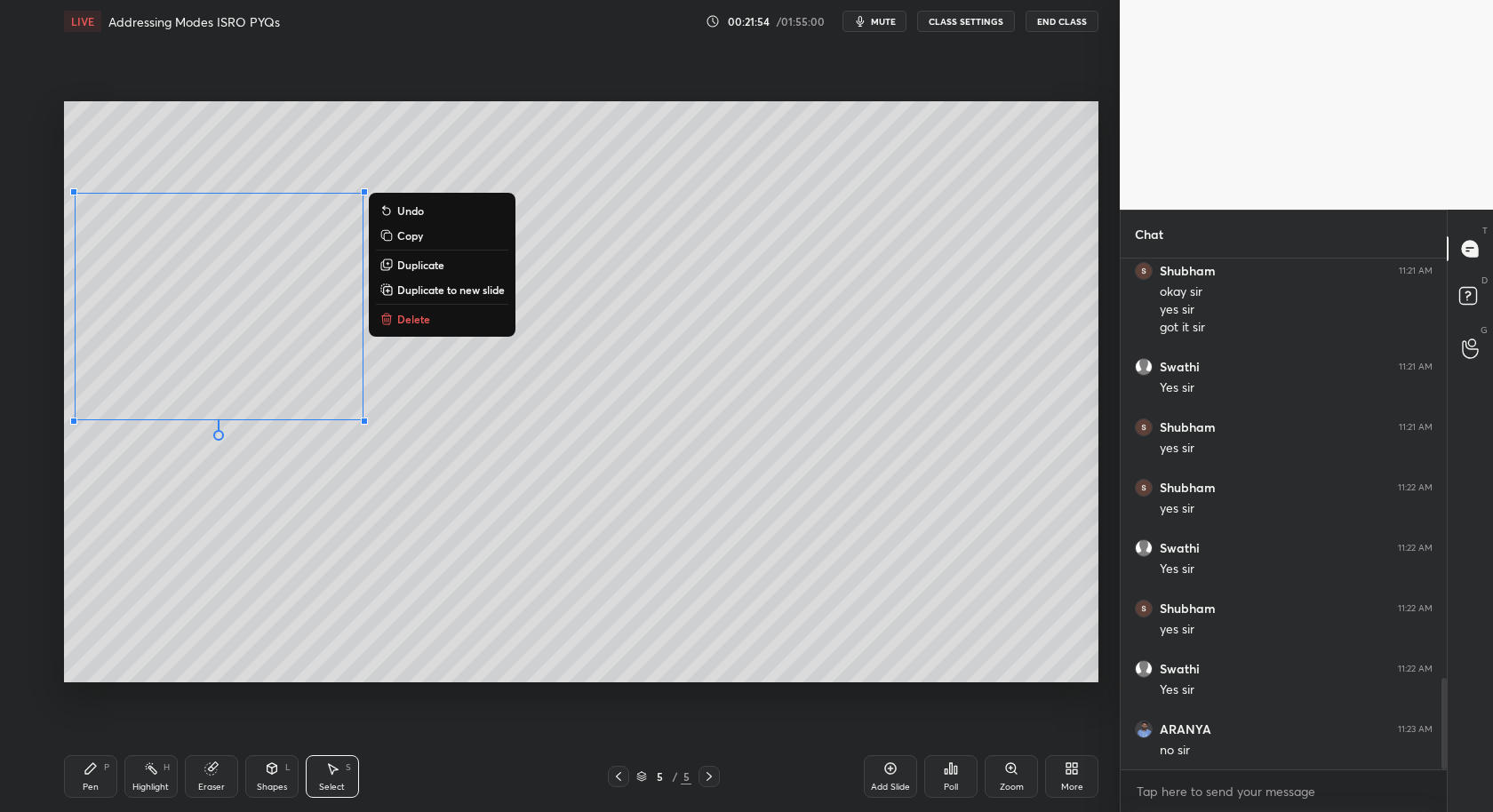
drag, startPoint x: 343, startPoint y: 134, endPoint x: 319, endPoint y: 157, distance: 33.2
click at [341, 137] on div "0 ° Undo Copy Duplicate Duplicate to new slide Delete" at bounding box center [582, 392] width 1034 height 582
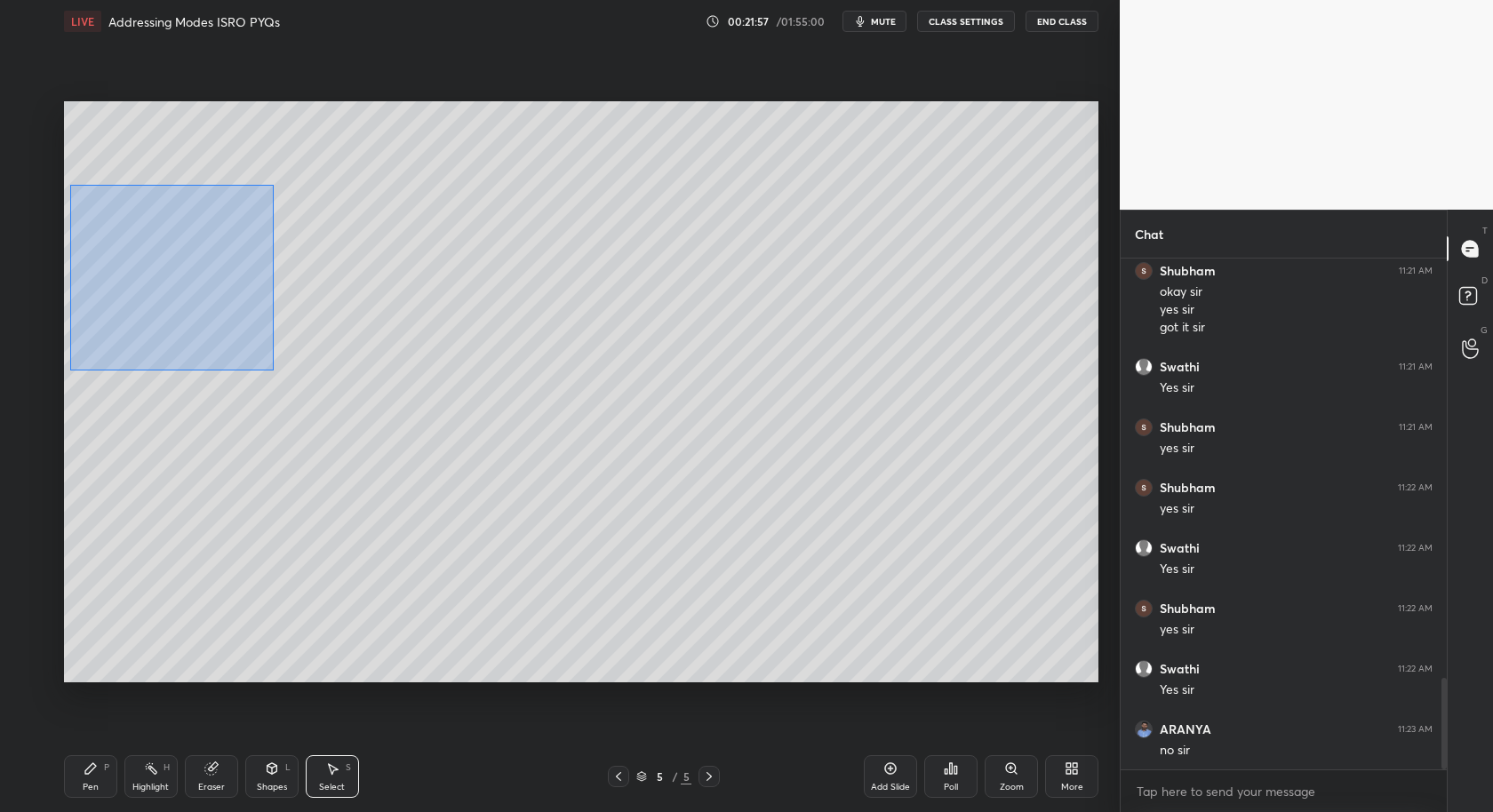
drag, startPoint x: 73, startPoint y: 193, endPoint x: 274, endPoint y: 371, distance: 268.5
click at [274, 371] on div "0 ° Undo Copy Duplicate Duplicate to new slide Delete" at bounding box center [582, 392] width 1034 height 582
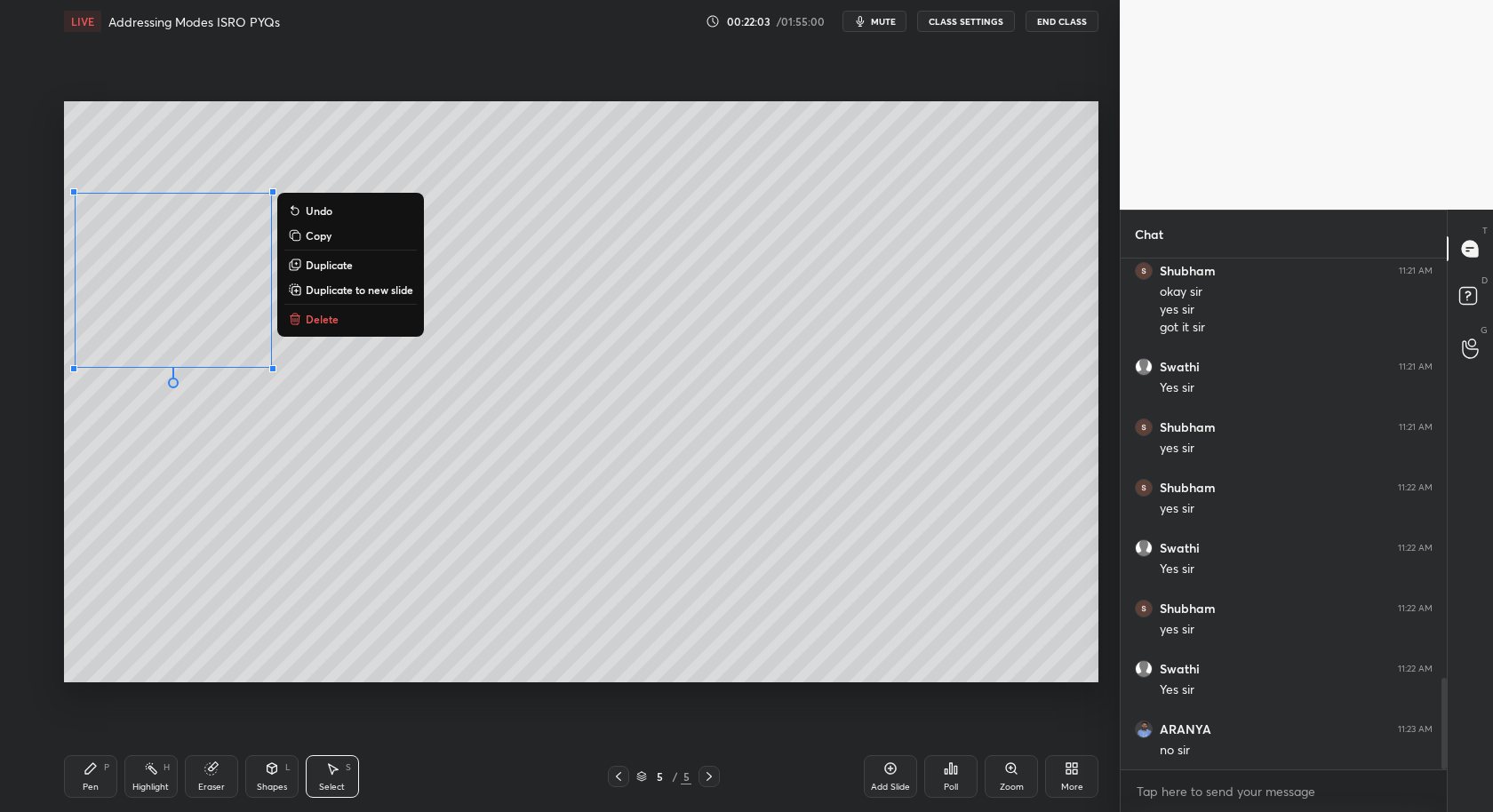
drag, startPoint x: 354, startPoint y: 266, endPoint x: 331, endPoint y: 263, distance: 23.2
click at [353, 266] on p "Duplicate" at bounding box center [329, 265] width 47 height 14
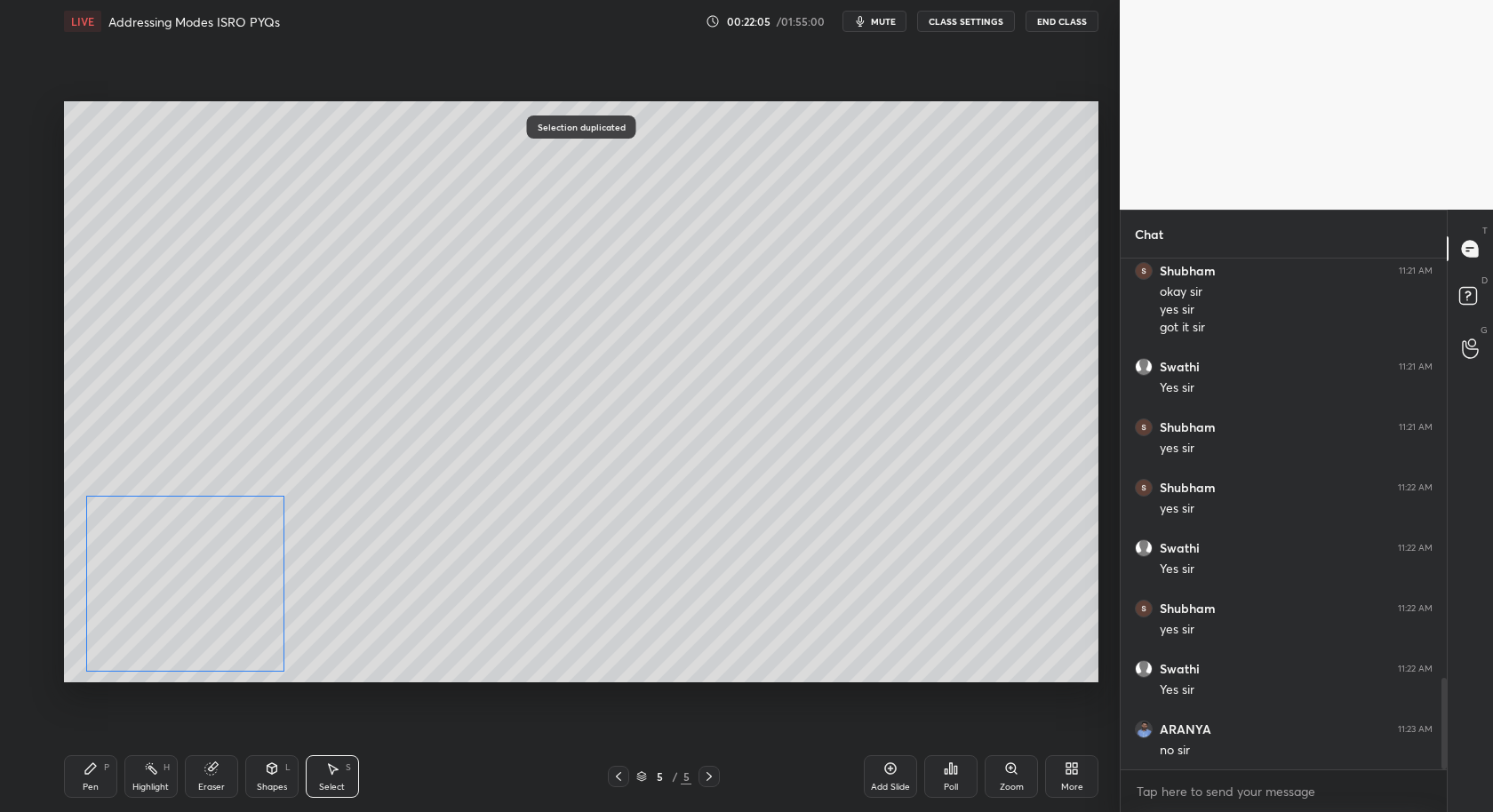
drag, startPoint x: 197, startPoint y: 431, endPoint x: 190, endPoint y: 557, distance: 126.2
click at [188, 574] on div "0 ° Undo Copy Duplicate Duplicate to new slide Delete" at bounding box center [582, 392] width 1034 height 582
drag, startPoint x: 285, startPoint y: 495, endPoint x: 225, endPoint y: 572, distance: 97.6
click at [224, 572] on div at bounding box center [226, 572] width 8 height 8
click at [290, 490] on div "0 ° Undo Copy Duplicate Duplicate to new slide Delete" at bounding box center [582, 392] width 1034 height 582
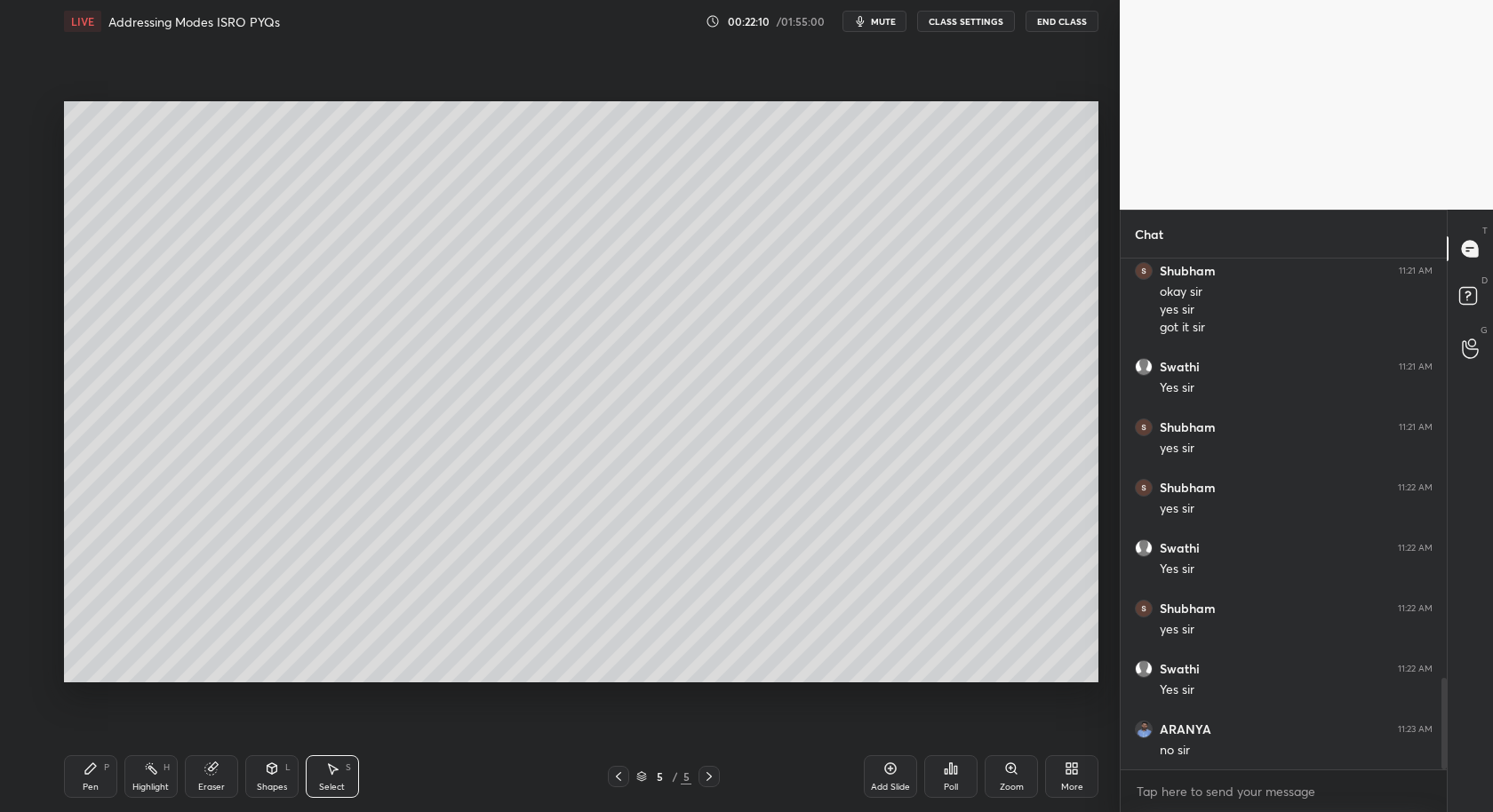
drag, startPoint x: 100, startPoint y: 780, endPoint x: 141, endPoint y: 749, distance: 51.4
click at [105, 778] on div "Pen P" at bounding box center [91, 776] width 53 height 43
drag, startPoint x: 206, startPoint y: 780, endPoint x: 206, endPoint y: 685, distance: 95.0
click at [206, 777] on div "Eraser" at bounding box center [212, 776] width 53 height 43
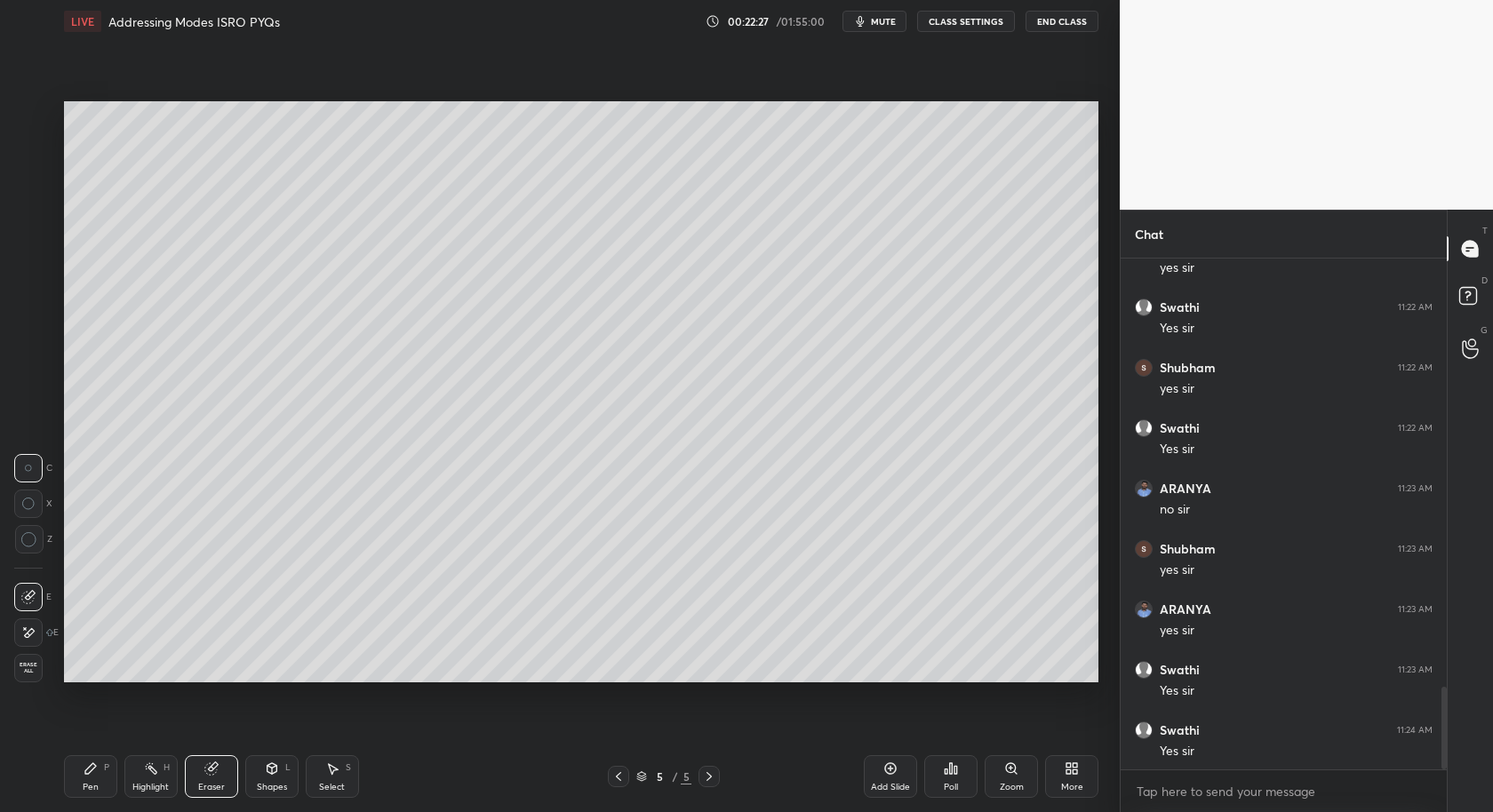
scroll to position [2635, 0]
click at [157, 779] on div "Highlight H" at bounding box center [151, 776] width 53 height 43
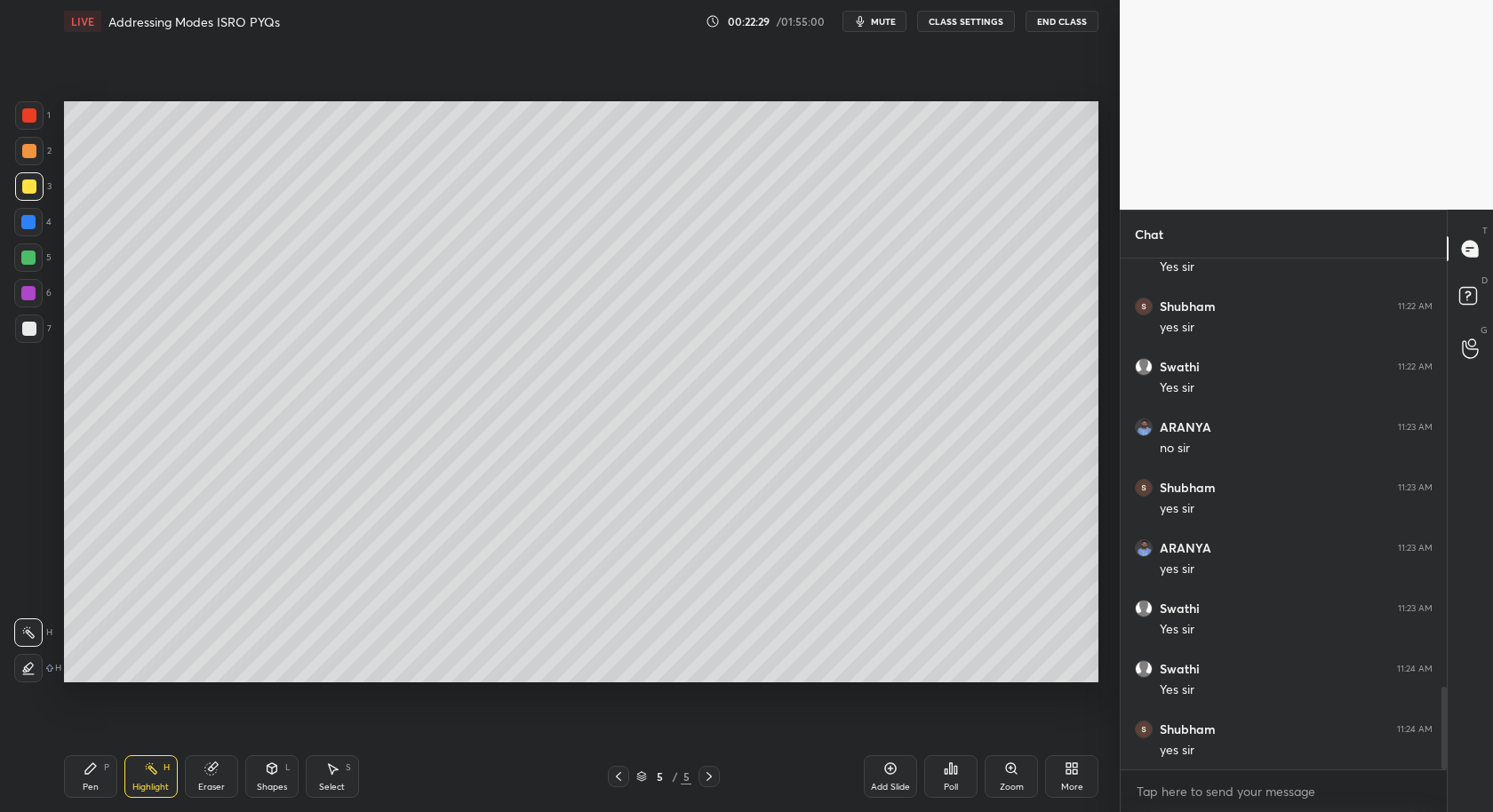
drag, startPoint x: 31, startPoint y: 672, endPoint x: 53, endPoint y: 665, distance: 23.1
click at [32, 672] on icon at bounding box center [28, 667] width 14 height 14
drag, startPoint x: 620, startPoint y: 783, endPoint x: 632, endPoint y: 752, distance: 33.2
click at [622, 780] on icon at bounding box center [618, 776] width 14 height 14
click at [330, 790] on div "Select" at bounding box center [331, 786] width 26 height 9
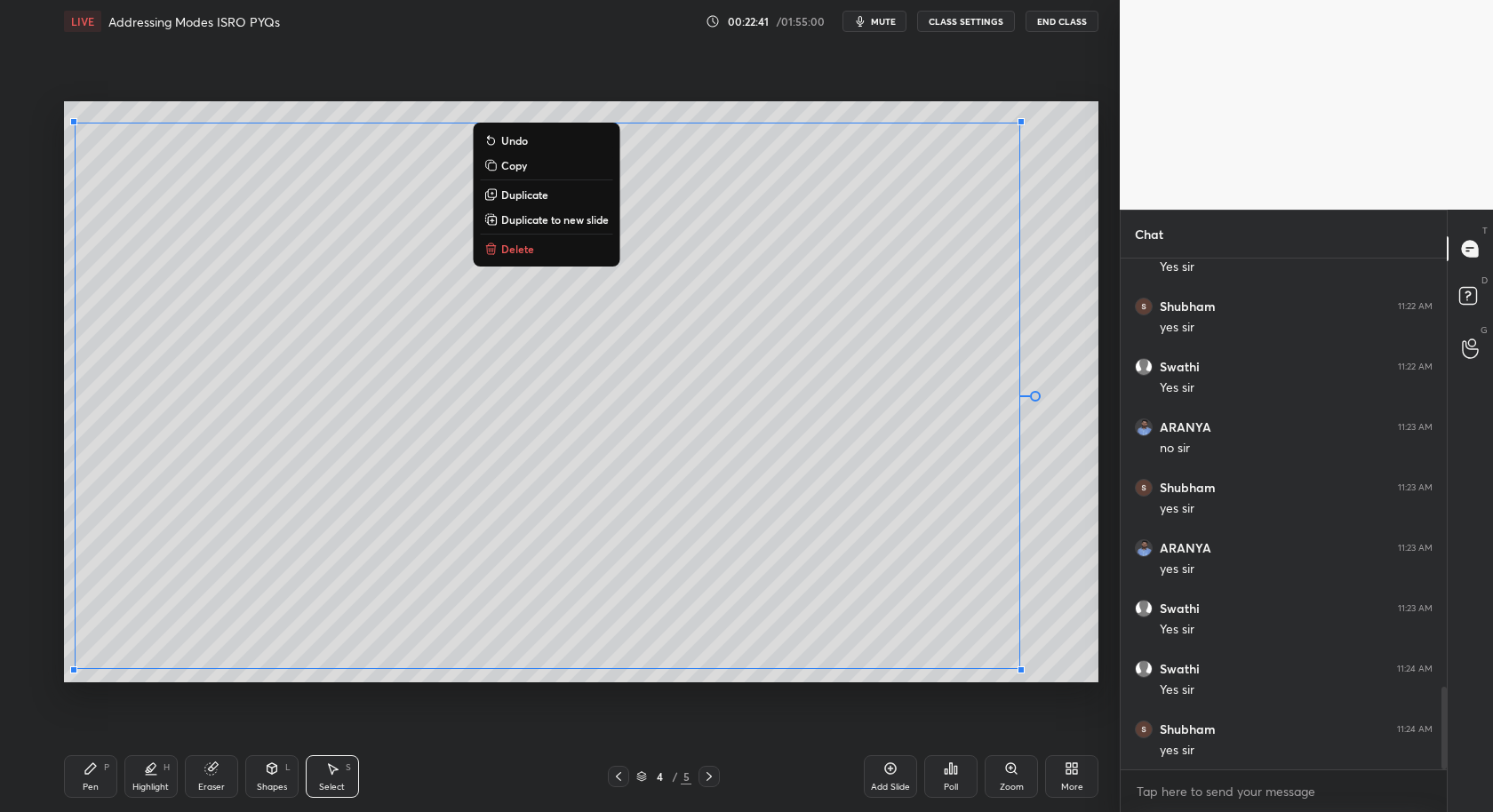
drag, startPoint x: 78, startPoint y: 126, endPoint x: 1058, endPoint y: 688, distance: 1129.7
click at [1058, 688] on div "0 ° Undo Copy Duplicate Duplicate to new slide Delete Setting up your live clas…" at bounding box center [581, 391] width 1049 height 699
drag, startPoint x: 583, startPoint y: 221, endPoint x: 571, endPoint y: 239, distance: 21.6
click at [582, 223] on p "Duplicate to new slide" at bounding box center [555, 219] width 108 height 14
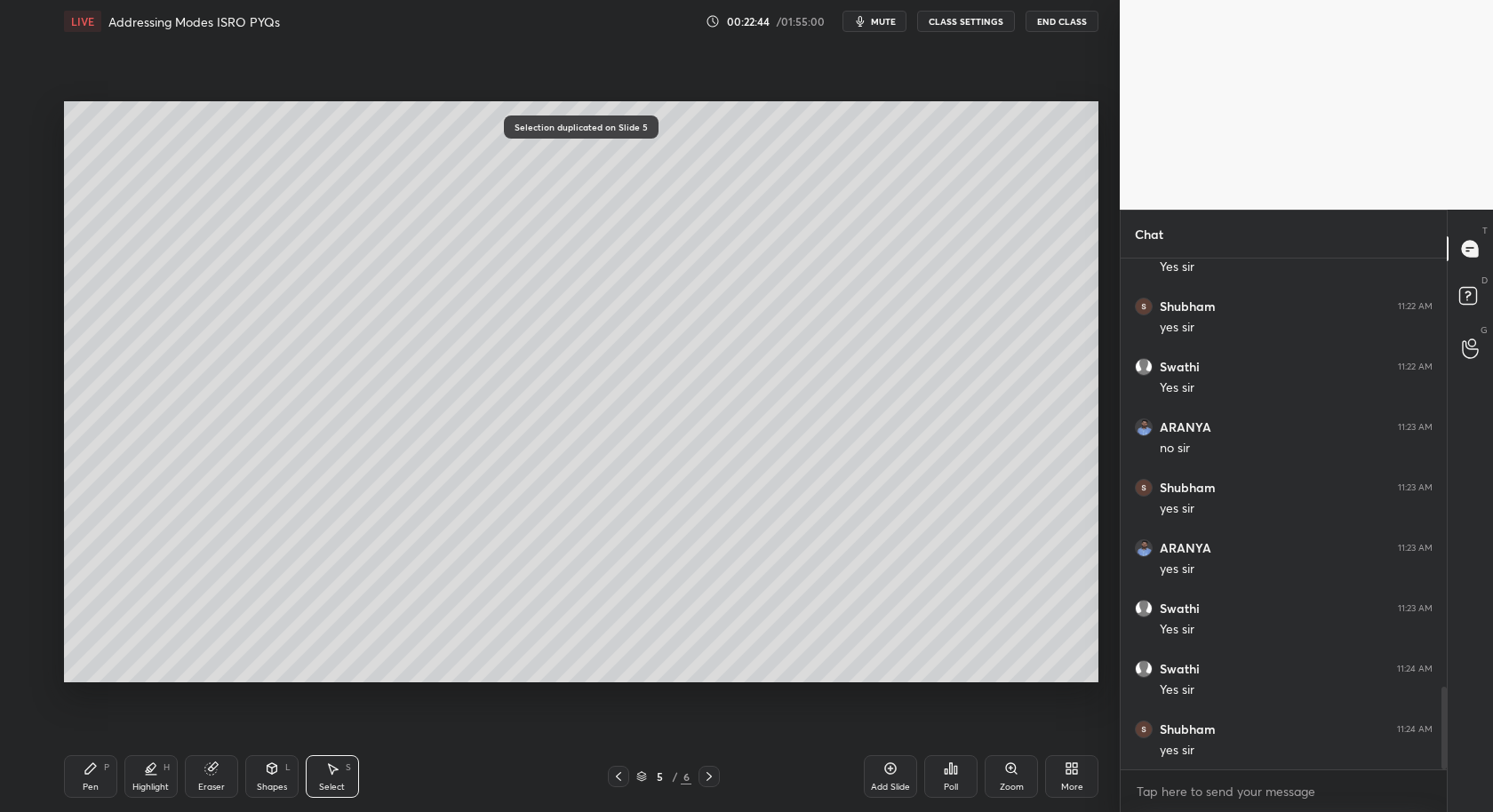
click at [88, 791] on div "Pen" at bounding box center [90, 786] width 16 height 9
click at [334, 787] on div "Select" at bounding box center [331, 786] width 26 height 9
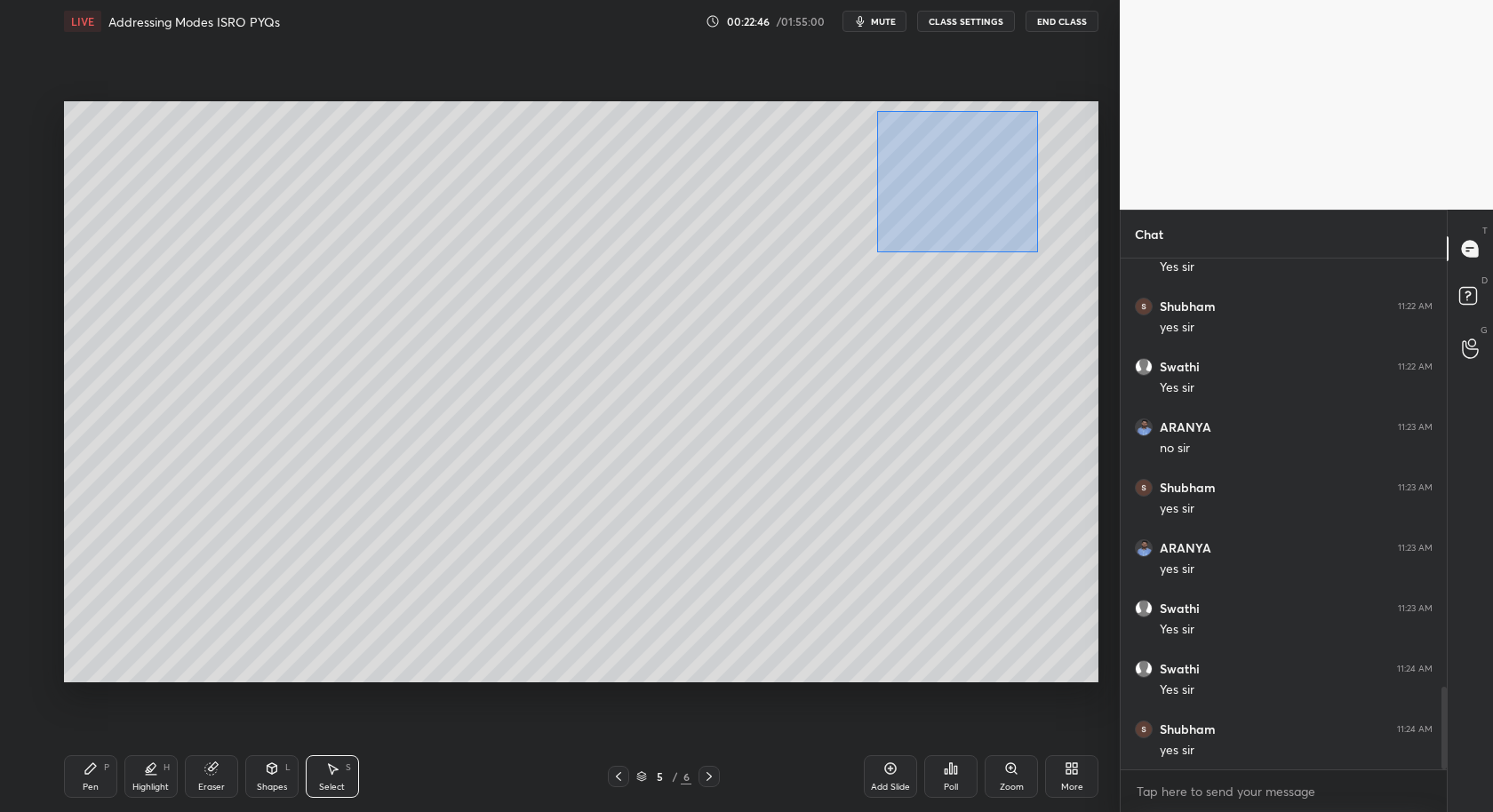
drag, startPoint x: 877, startPoint y: 112, endPoint x: 1038, endPoint y: 233, distance: 201.4
click at [1041, 263] on div "0 ° Undo Copy Duplicate Duplicate to new slide Delete" at bounding box center [582, 392] width 1034 height 582
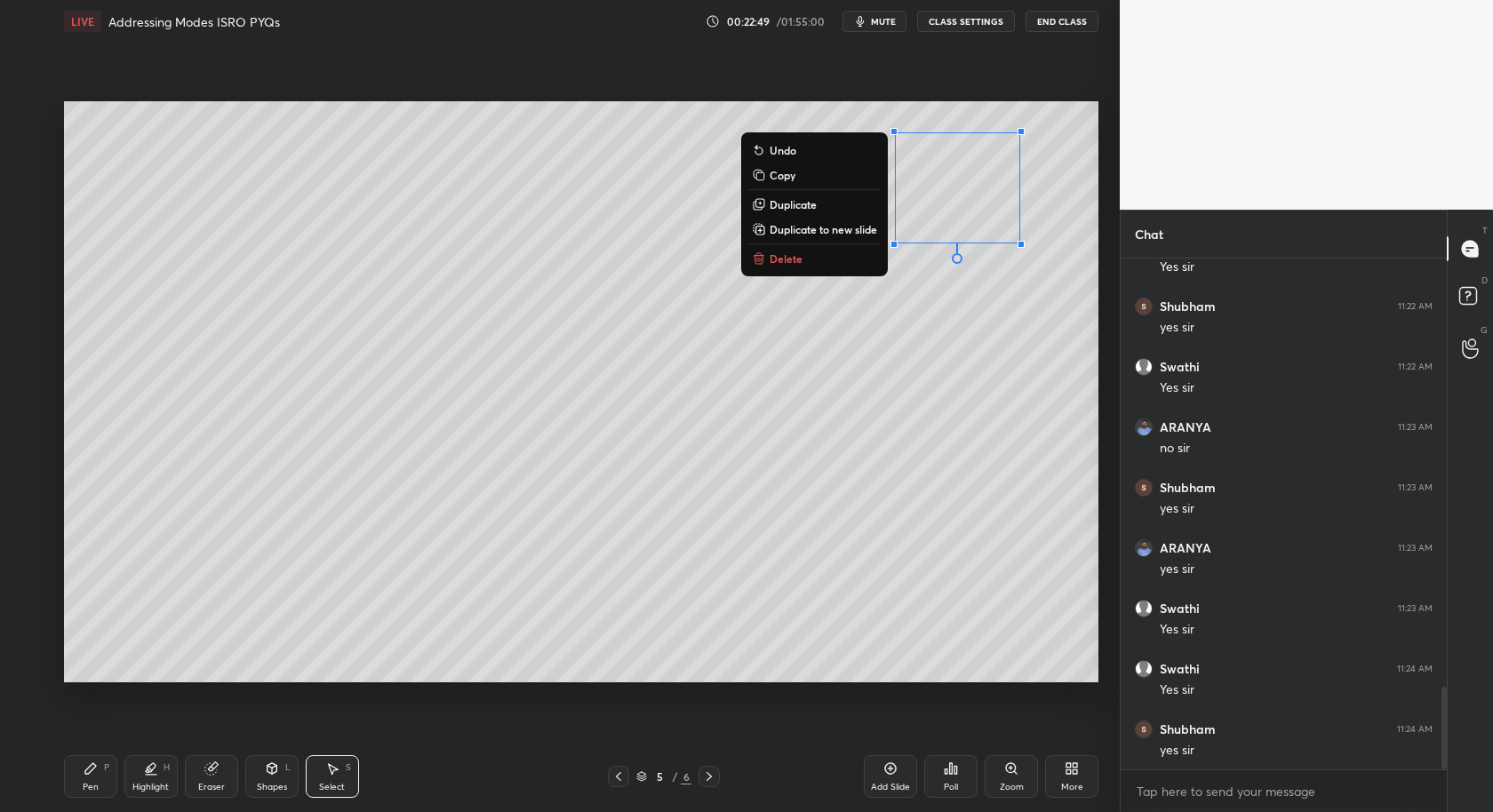
click at [800, 260] on button "Delete" at bounding box center [815, 258] width 132 height 22
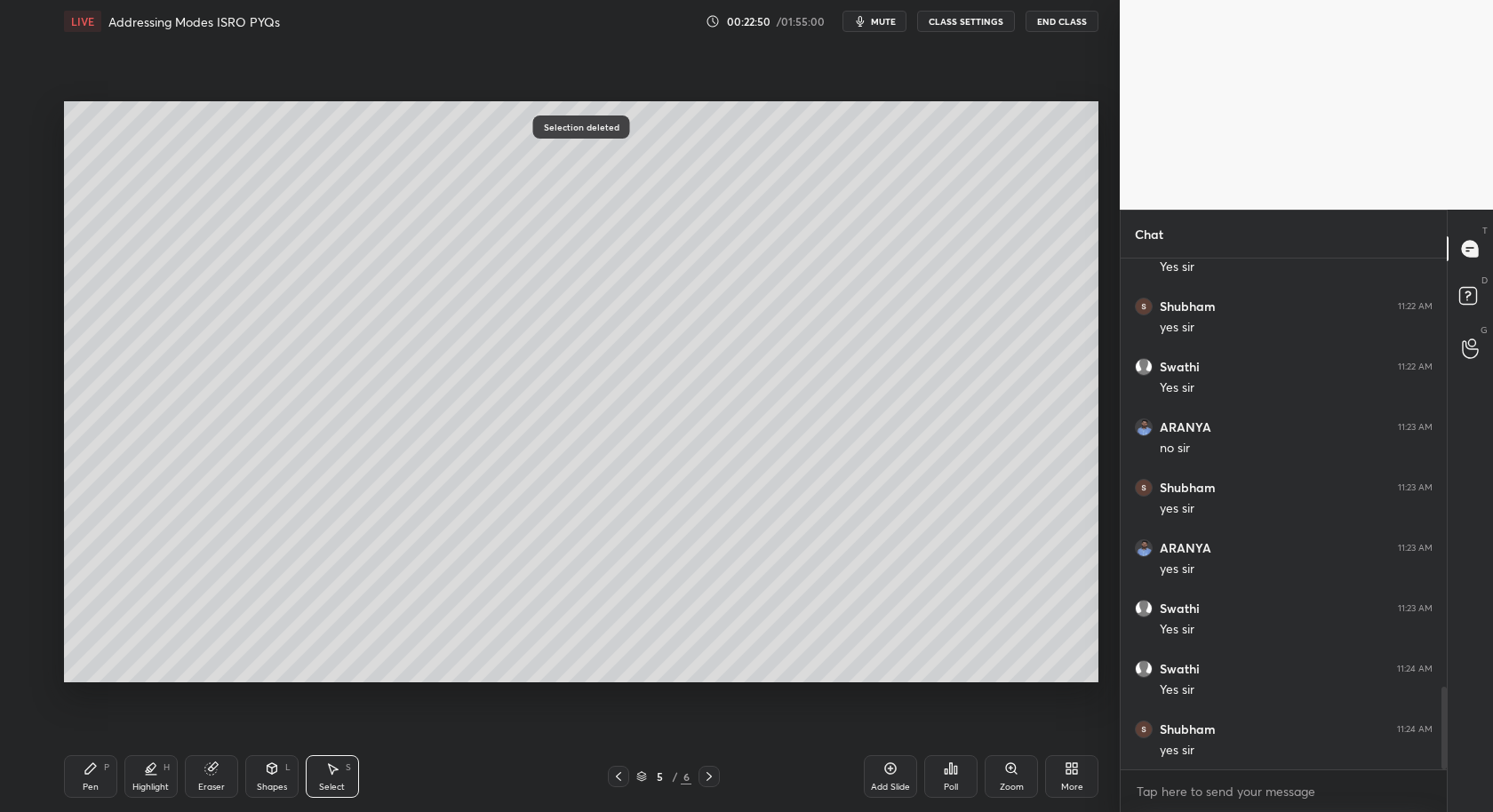
click at [88, 778] on div "Pen P" at bounding box center [91, 776] width 53 height 43
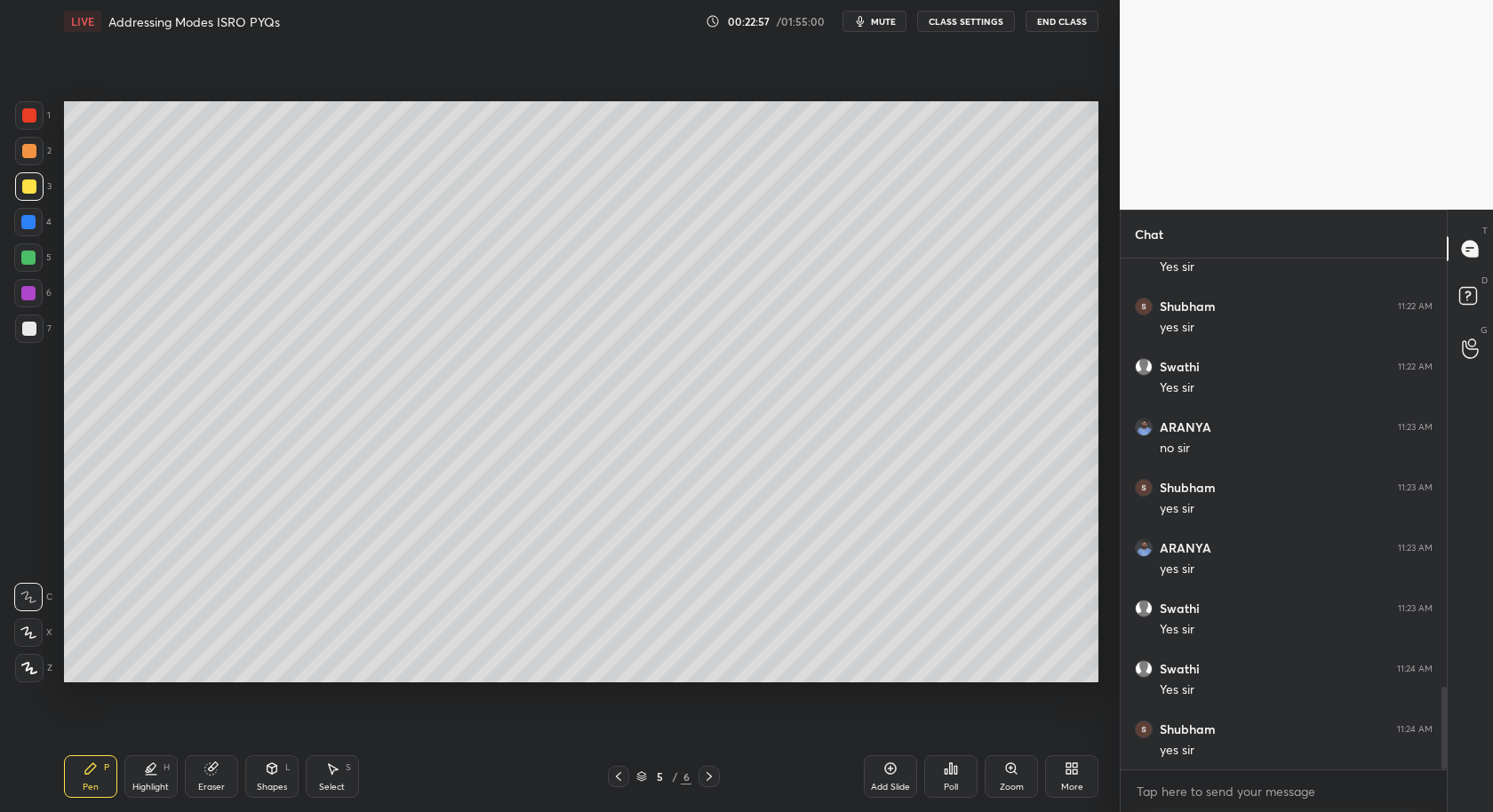
drag, startPoint x: 216, startPoint y: 780, endPoint x: 197, endPoint y: 700, distance: 82.2
click at [214, 780] on div "Eraser" at bounding box center [212, 776] width 53 height 43
click at [89, 768] on icon at bounding box center [90, 769] width 10 height 10
click at [208, 782] on div "Eraser" at bounding box center [212, 776] width 53 height 43
drag, startPoint x: 94, startPoint y: 778, endPoint x: 89, endPoint y: 769, distance: 10.3
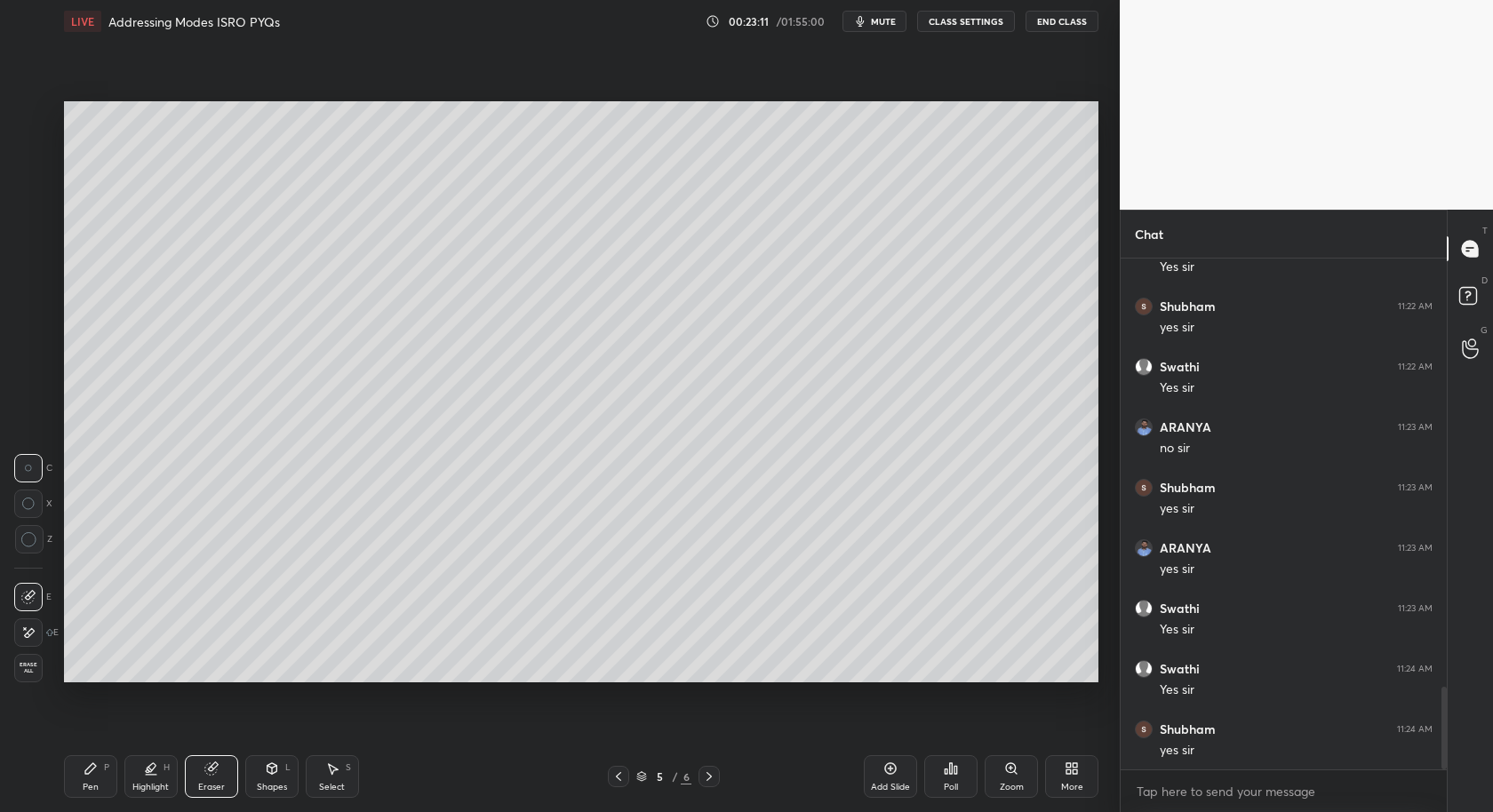
click at [91, 778] on div "Pen P" at bounding box center [91, 776] width 53 height 43
drag, startPoint x: 217, startPoint y: 774, endPoint x: 237, endPoint y: 693, distance: 83.4
click at [217, 774] on icon at bounding box center [211, 769] width 14 height 14
drag, startPoint x: 111, startPoint y: 772, endPoint x: 123, endPoint y: 734, distance: 39.8
click at [106, 768] on div "P" at bounding box center [107, 768] width 6 height 9
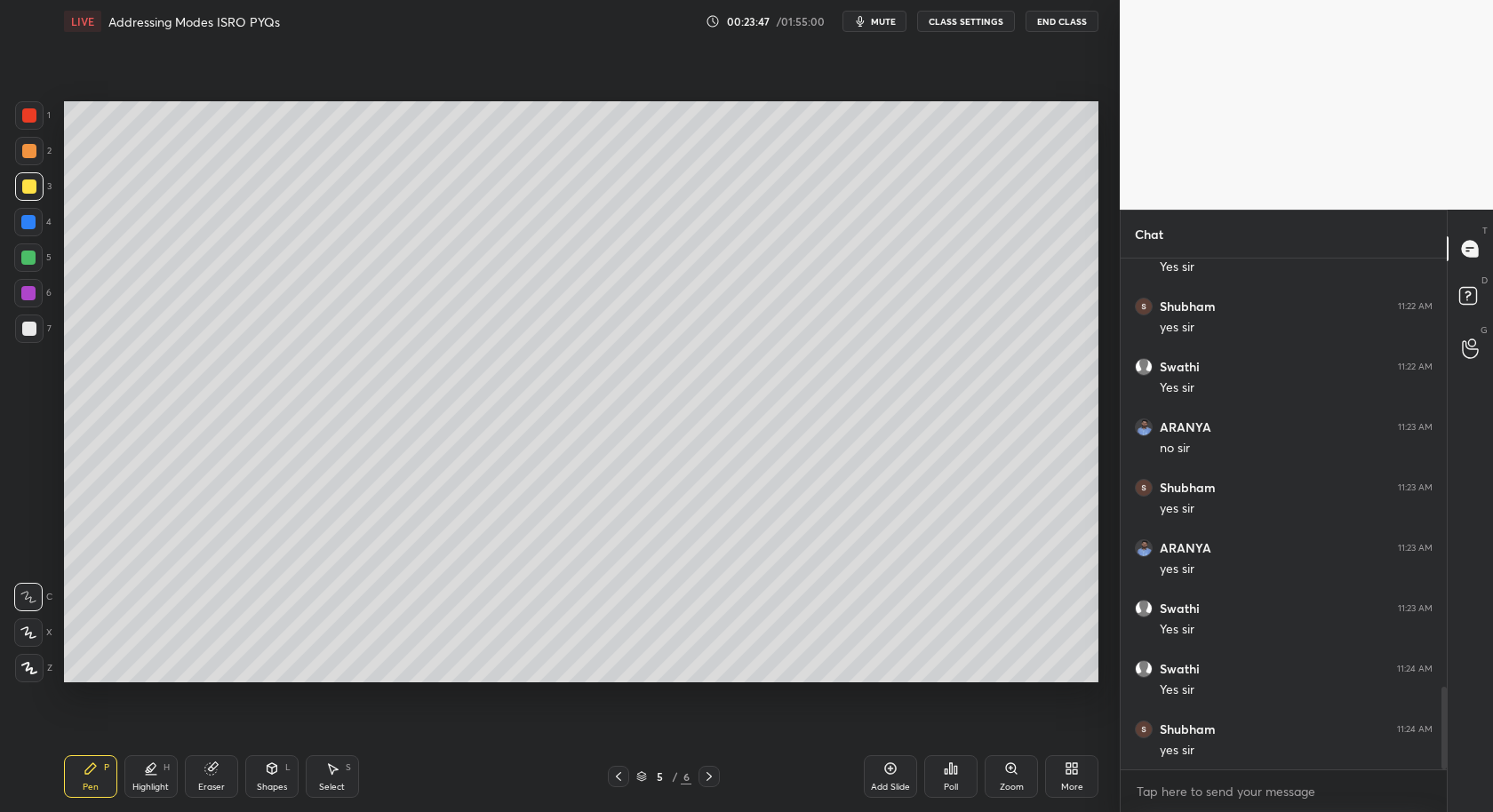
click at [956, 777] on div "Poll" at bounding box center [951, 776] width 53 height 43
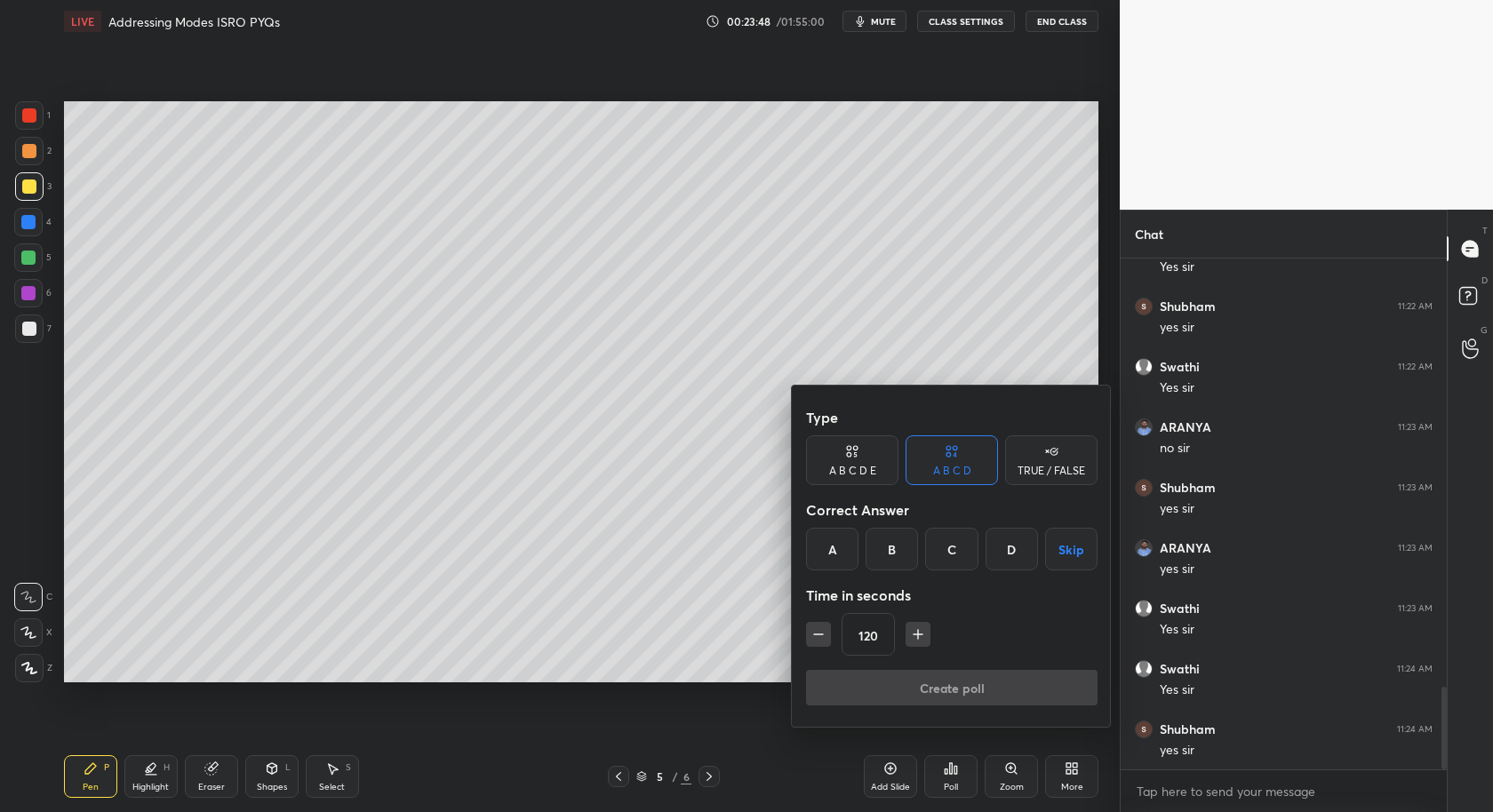
click at [840, 548] on div "A" at bounding box center [832, 548] width 52 height 43
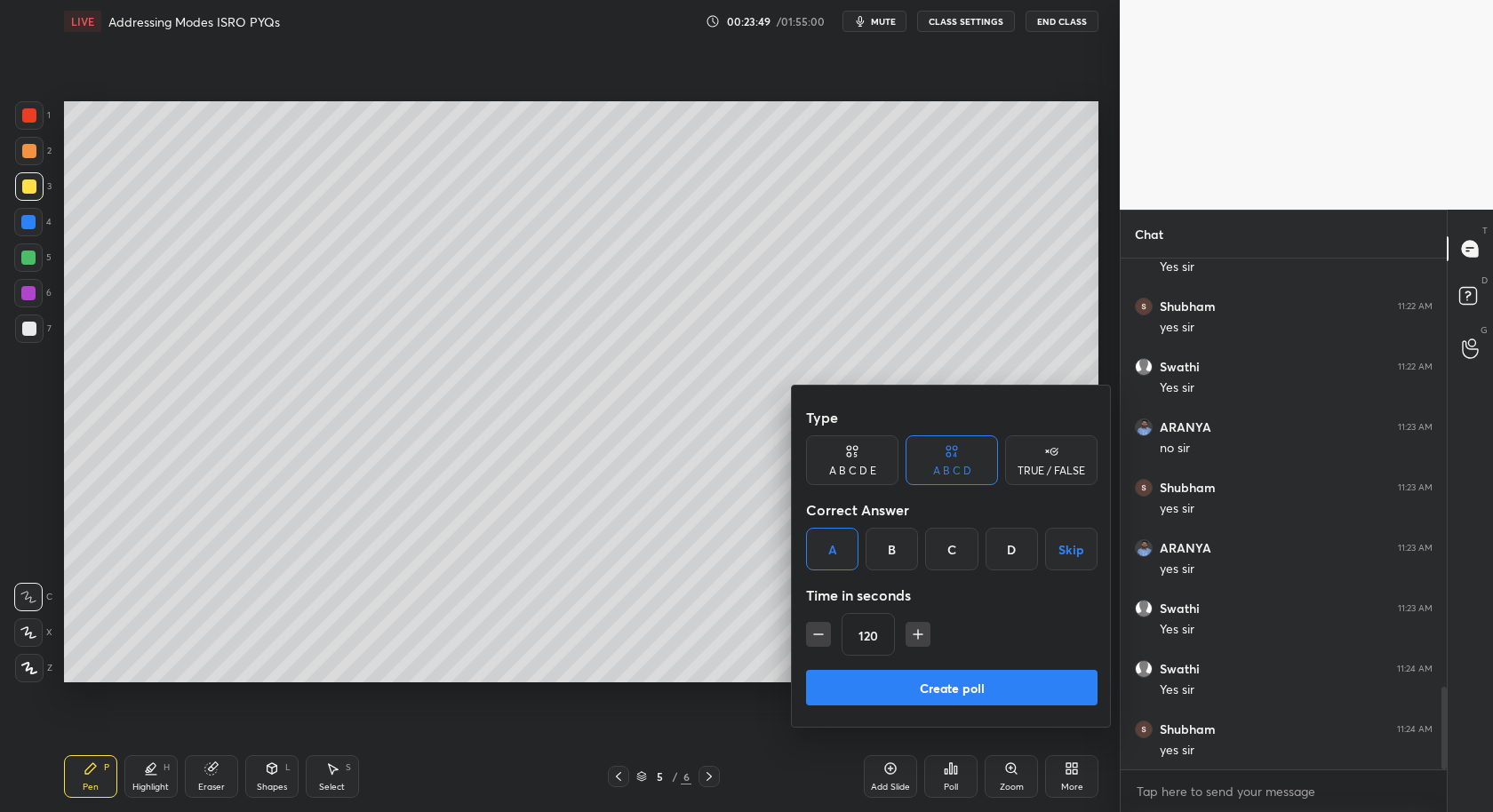
click at [824, 636] on button "button" at bounding box center [819, 634] width 25 height 25
click at [823, 638] on icon "button" at bounding box center [818, 634] width 18 height 18
click at [824, 633] on icon "button" at bounding box center [818, 634] width 18 height 18
click at [820, 636] on icon "button" at bounding box center [818, 634] width 18 height 18
click at [822, 635] on icon "button" at bounding box center [818, 634] width 18 height 18
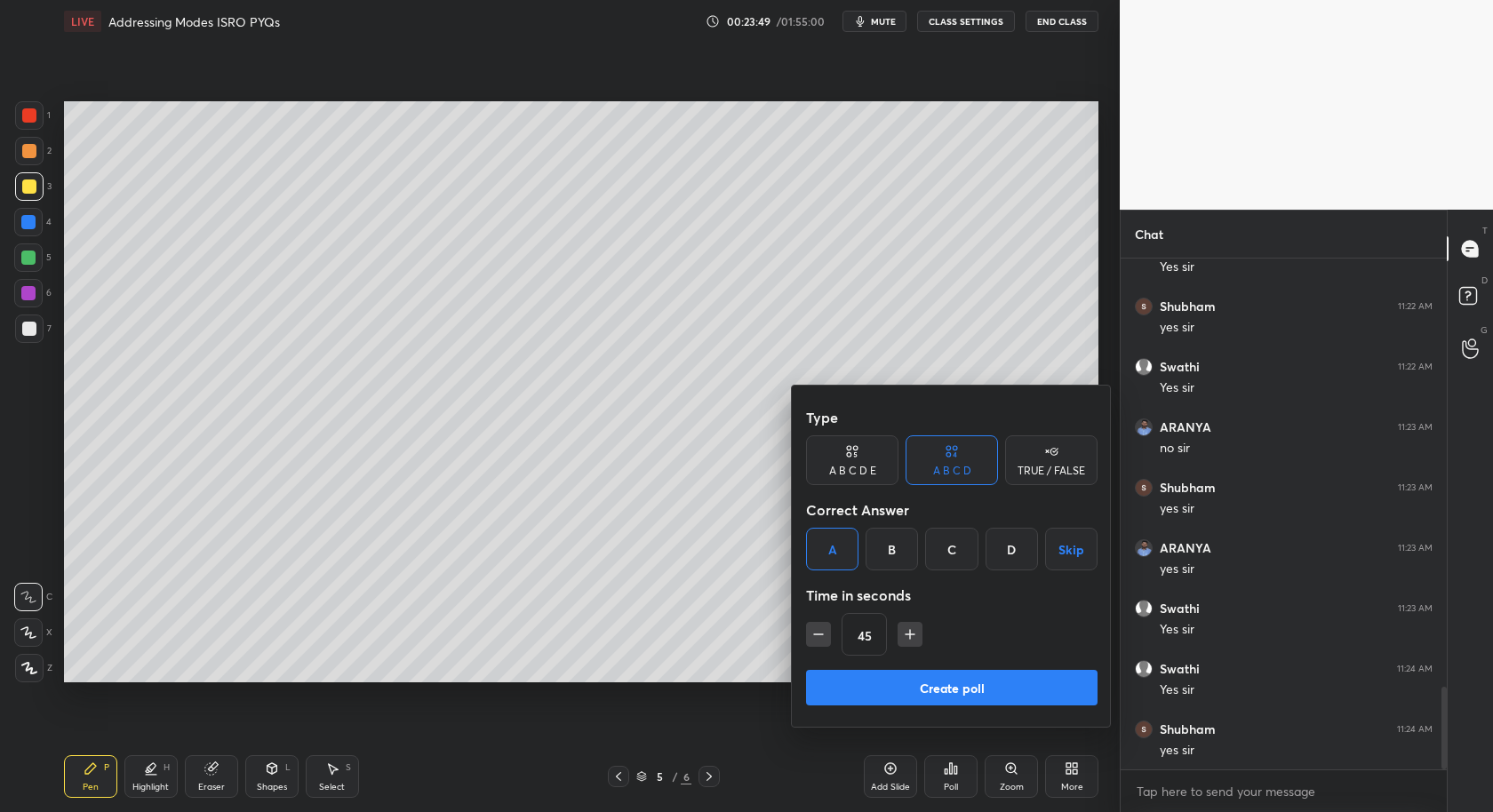
click at [823, 636] on icon "button" at bounding box center [818, 634] width 18 height 18
click at [815, 635] on icon "button" at bounding box center [818, 634] width 18 height 18
type input "15"
click at [817, 635] on div "15" at bounding box center [952, 634] width 291 height 43
click at [972, 691] on button "Create poll" at bounding box center [952, 688] width 291 height 36
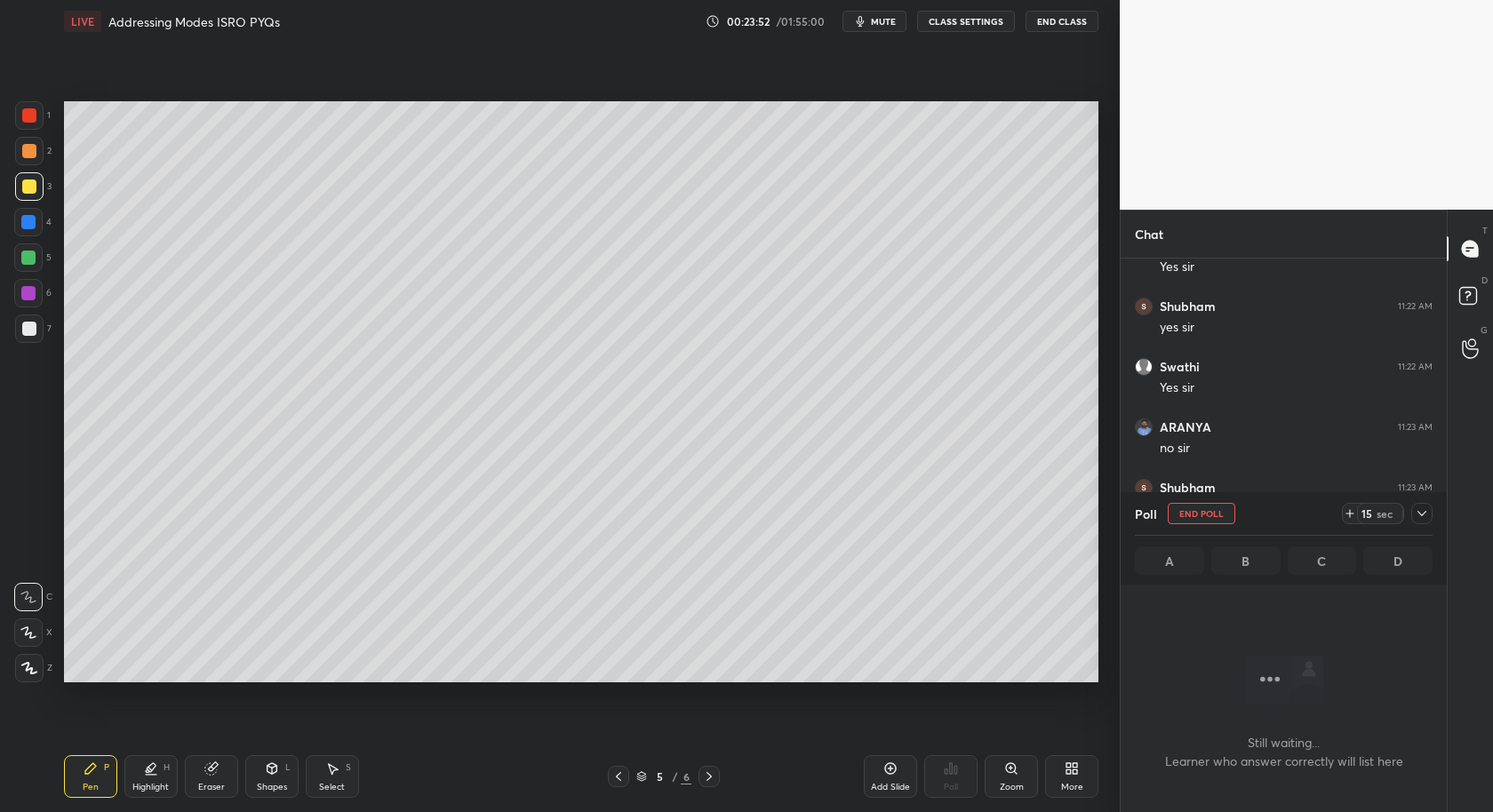
scroll to position [6, 6]
click at [1201, 510] on button "End Poll" at bounding box center [1201, 513] width 67 height 22
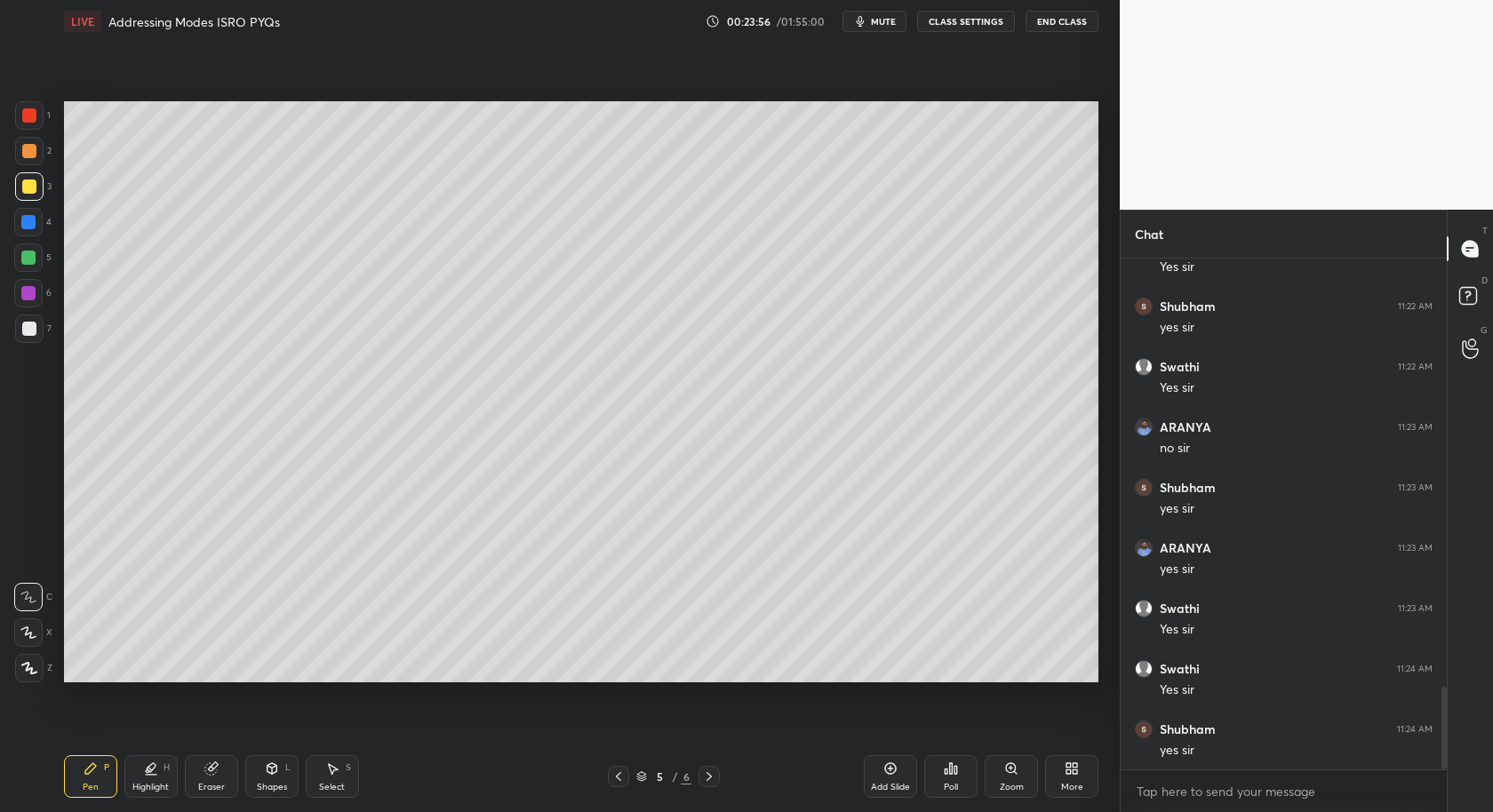
click at [957, 775] on div "Poll" at bounding box center [951, 776] width 53 height 43
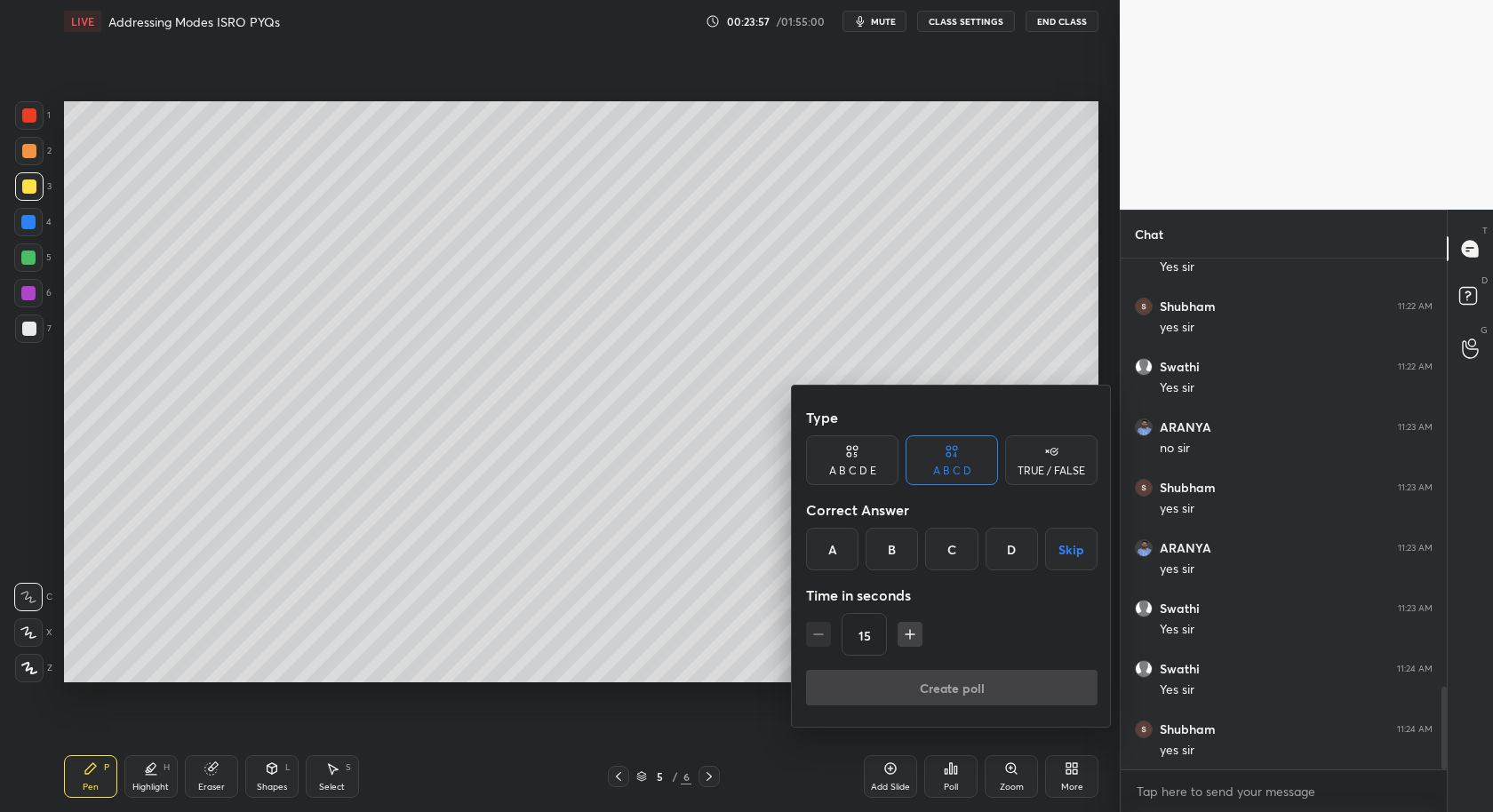
drag, startPoint x: 829, startPoint y: 556, endPoint x: 831, endPoint y: 571, distance: 15.1
click at [831, 561] on div "A" at bounding box center [832, 548] width 52 height 43
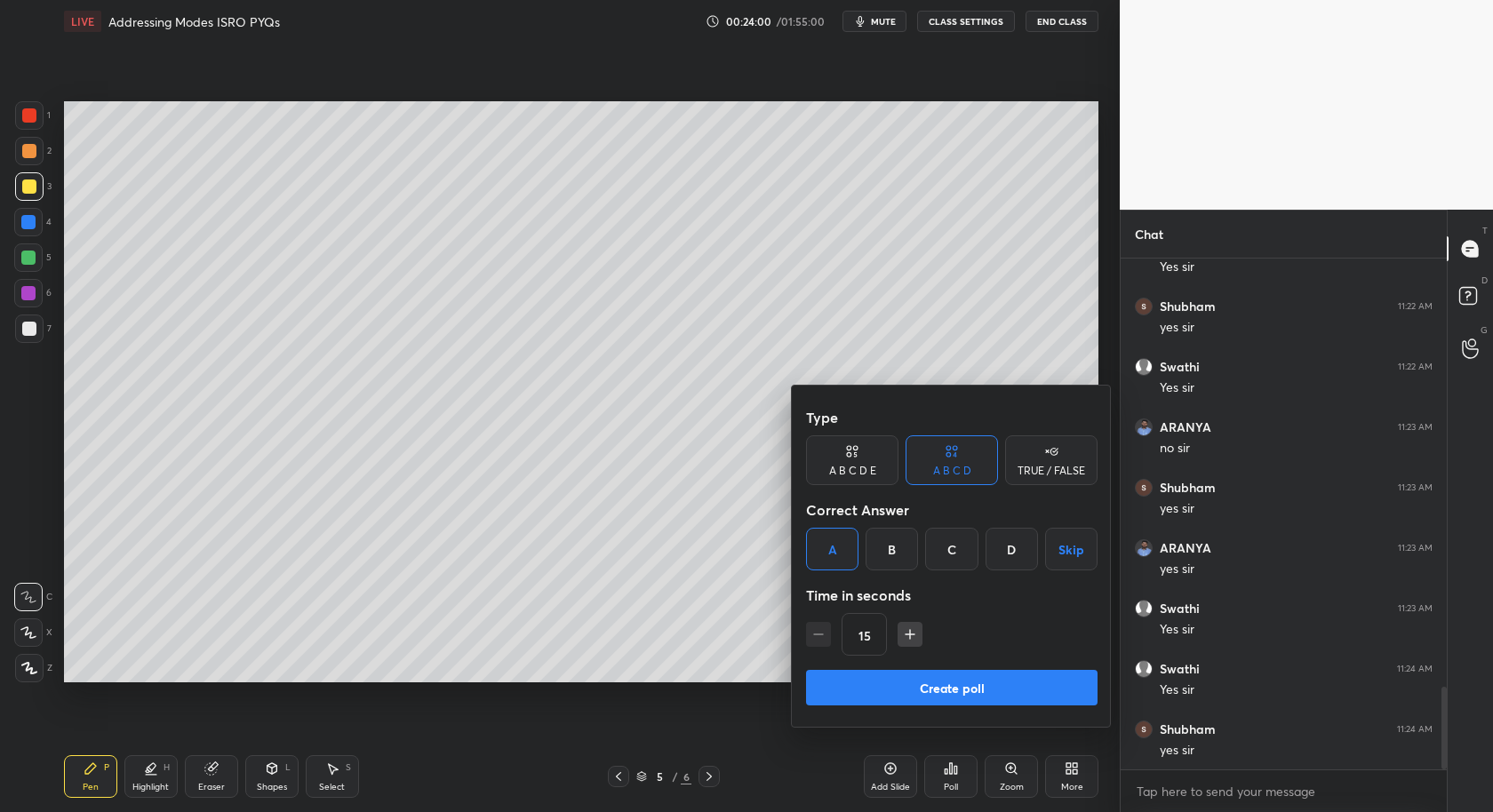
drag, startPoint x: 990, startPoint y: 691, endPoint x: 975, endPoint y: 690, distance: 15.0
click at [987, 691] on button "Create poll" at bounding box center [952, 688] width 291 height 36
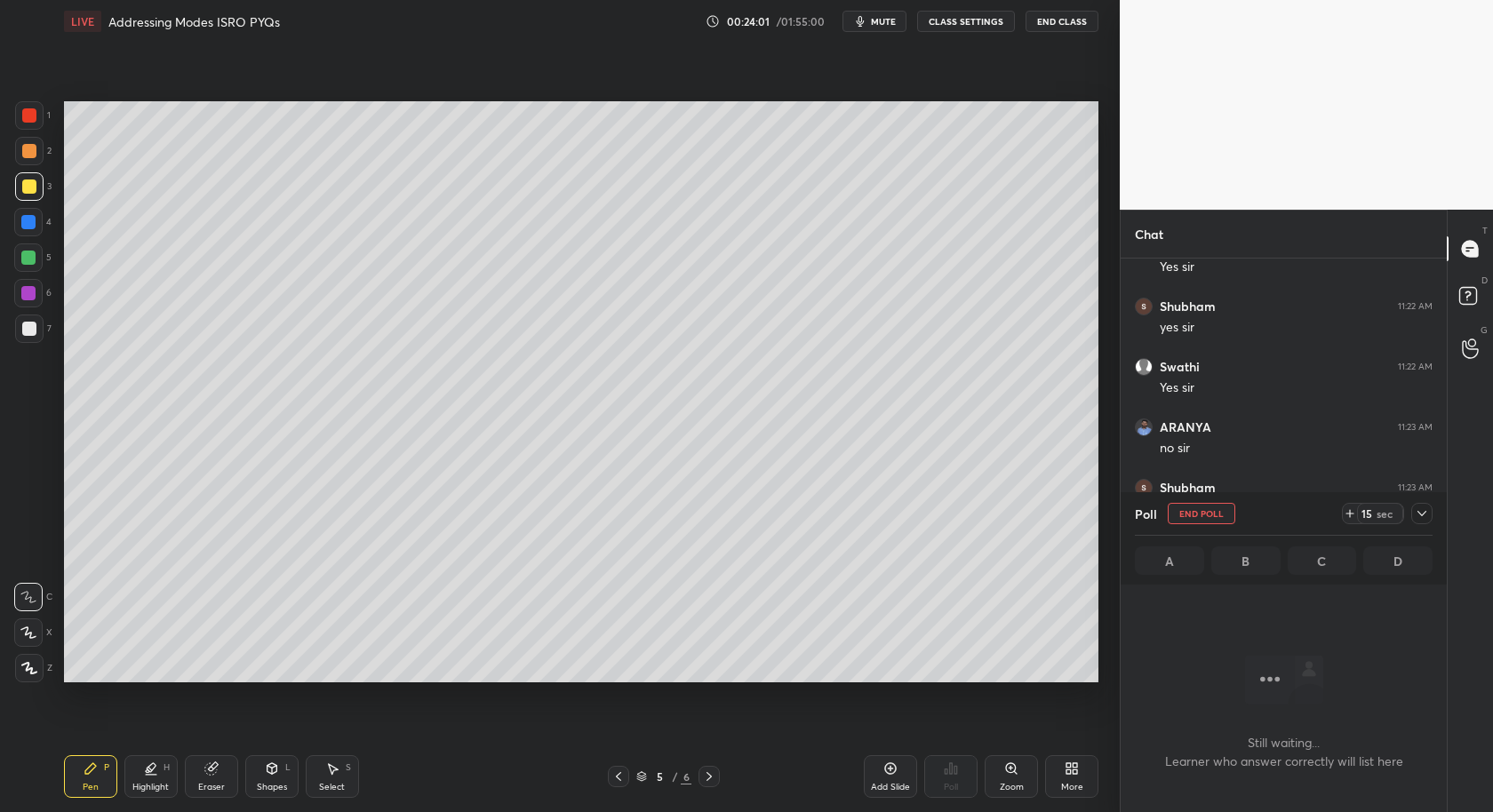
scroll to position [267, 321]
drag, startPoint x: 1202, startPoint y: 510, endPoint x: 1180, endPoint y: 545, distance: 41.3
click at [1200, 511] on button "End Poll" at bounding box center [1201, 513] width 67 height 22
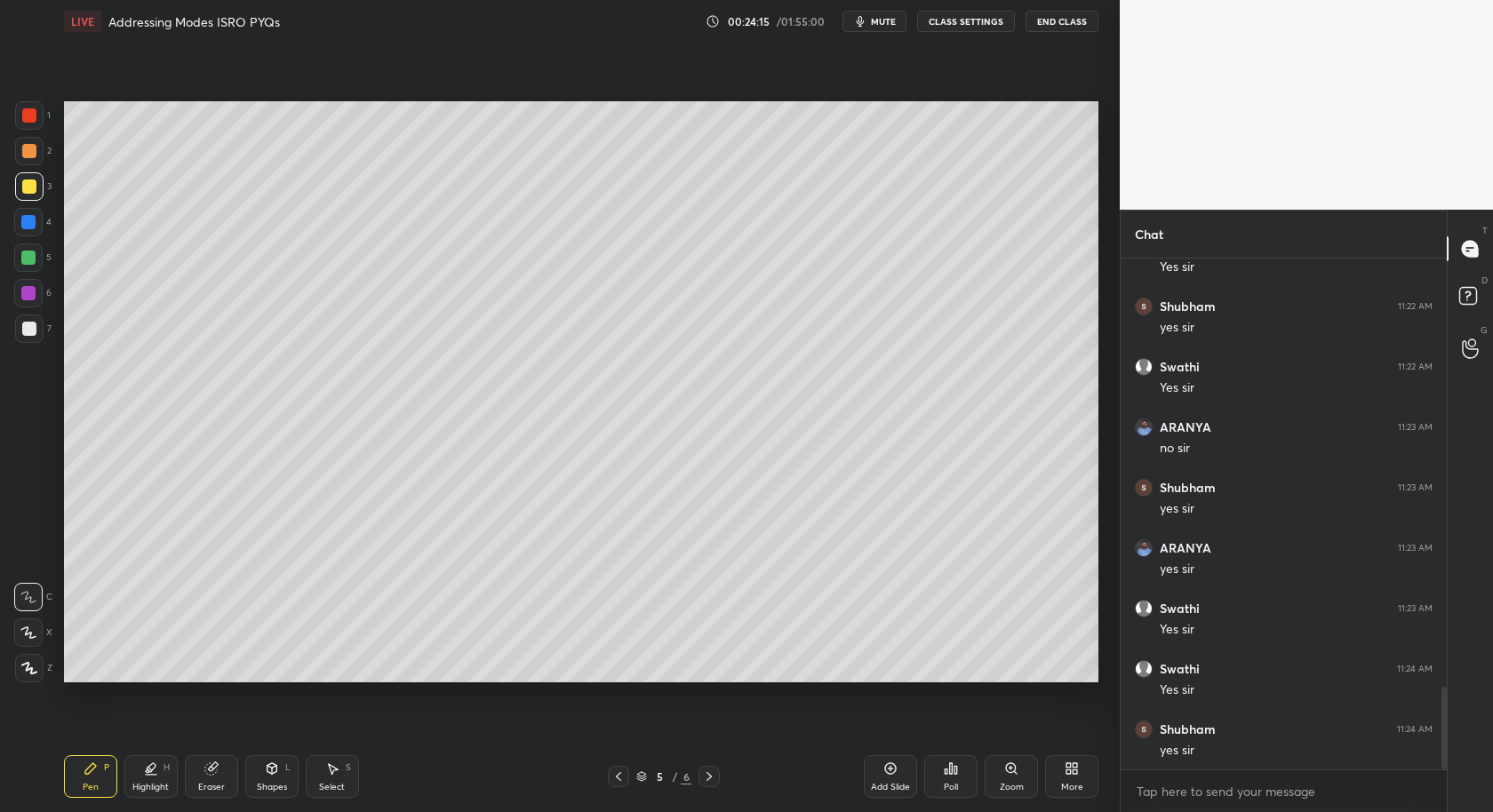
click at [956, 785] on div "Poll" at bounding box center [951, 776] width 53 height 43
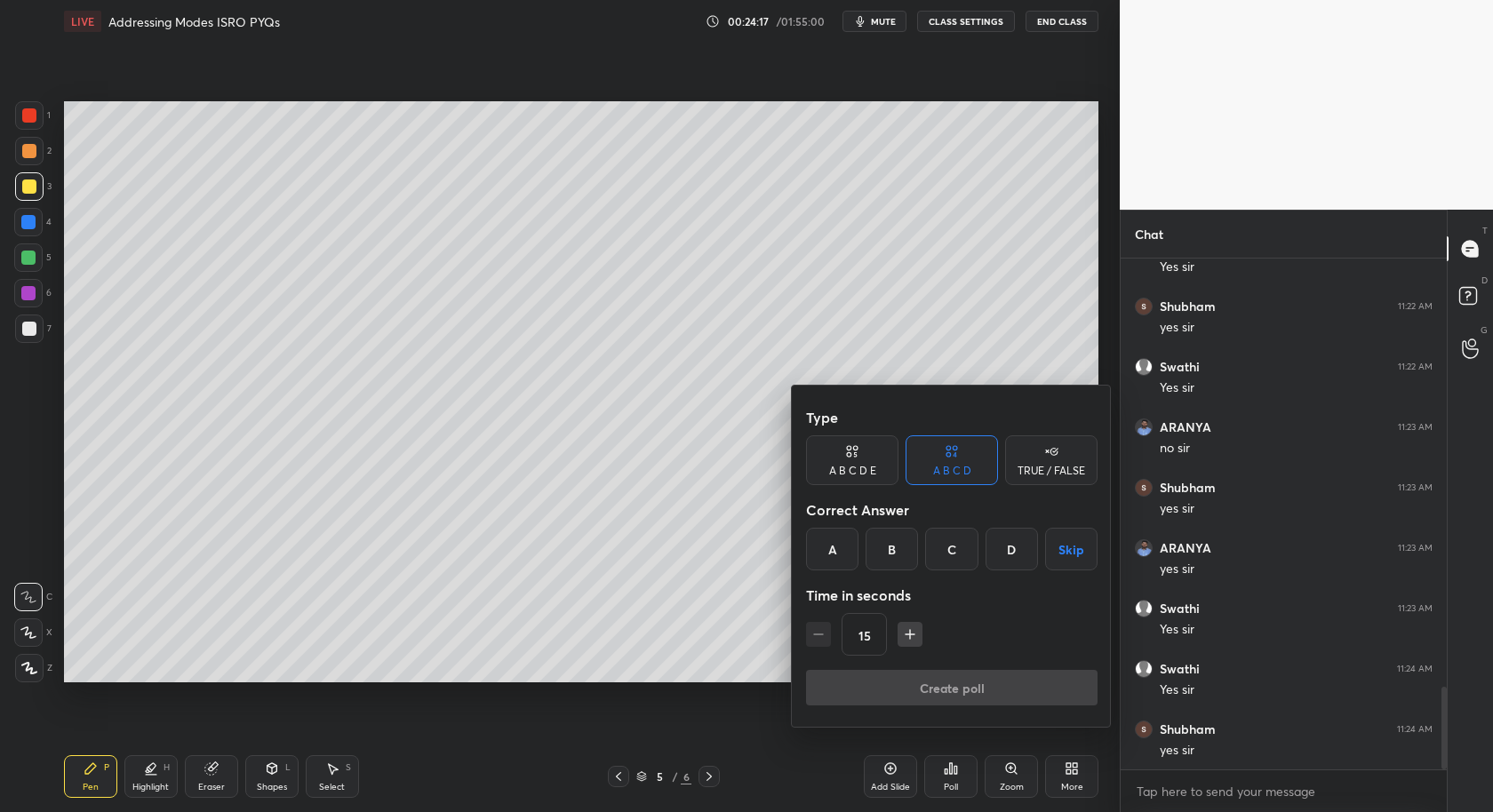
drag, startPoint x: 898, startPoint y: 552, endPoint x: 893, endPoint y: 571, distance: 19.6
click at [897, 554] on div "B" at bounding box center [892, 548] width 52 height 43
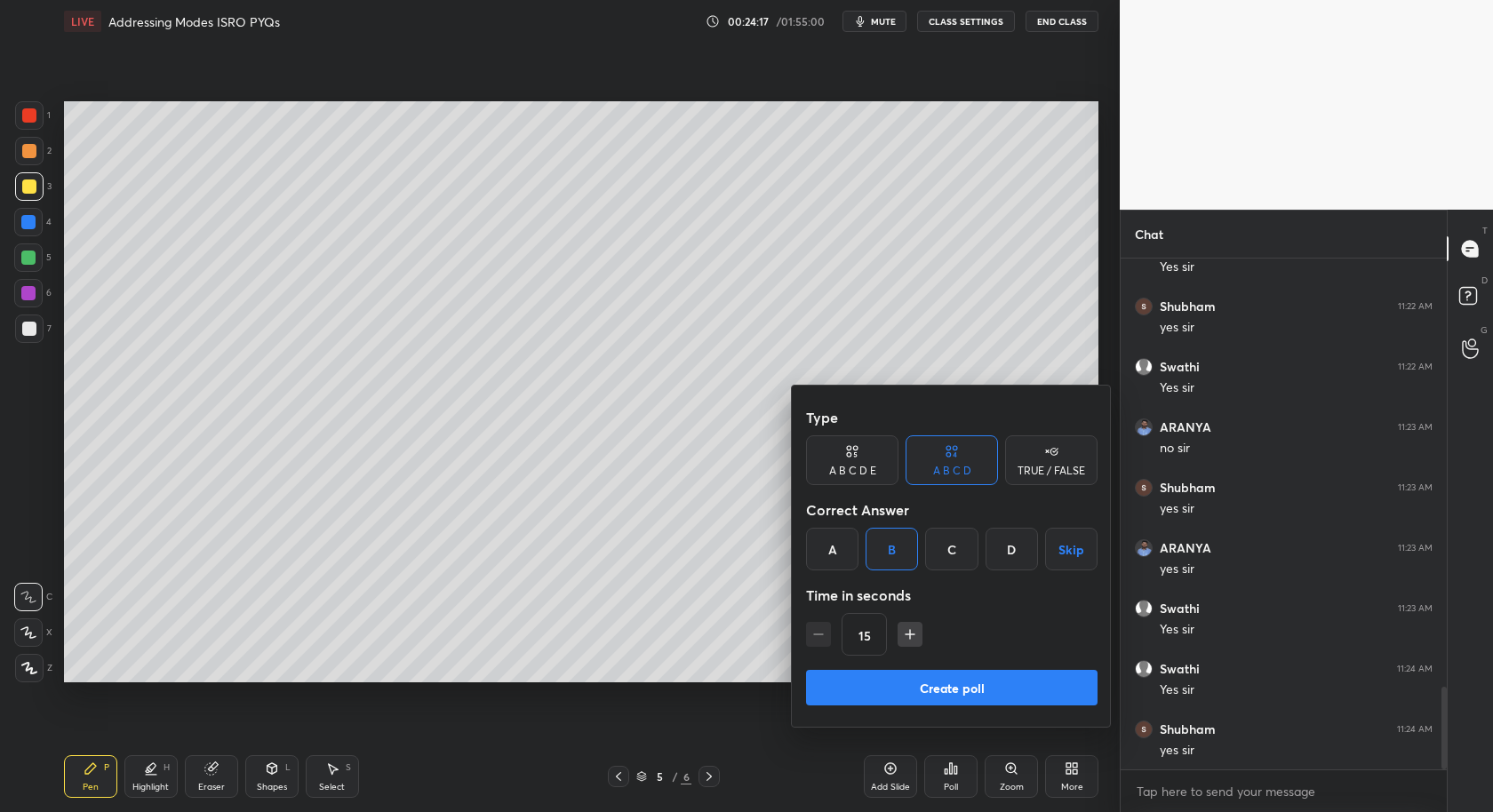
click at [975, 682] on button "Create poll" at bounding box center [952, 688] width 291 height 36
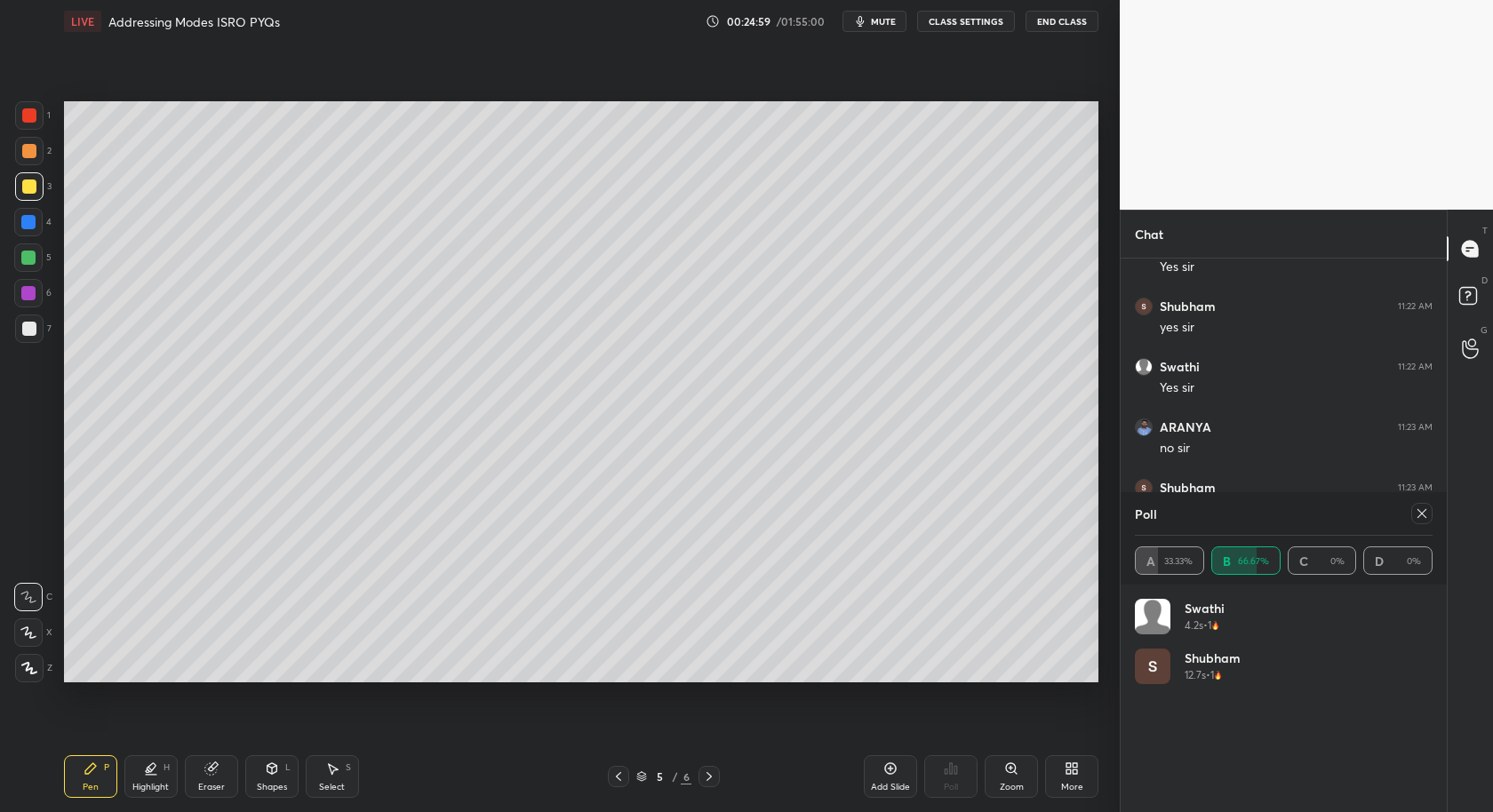
drag, startPoint x: 1170, startPoint y: 560, endPoint x: 1125, endPoint y: 610, distance: 67.3
click at [1168, 557] on div "A 33.33% B 66.67% C 0% D 0%" at bounding box center [1284, 561] width 298 height 28
click at [1421, 513] on icon at bounding box center [1422, 513] width 14 height 14
type textarea "x"
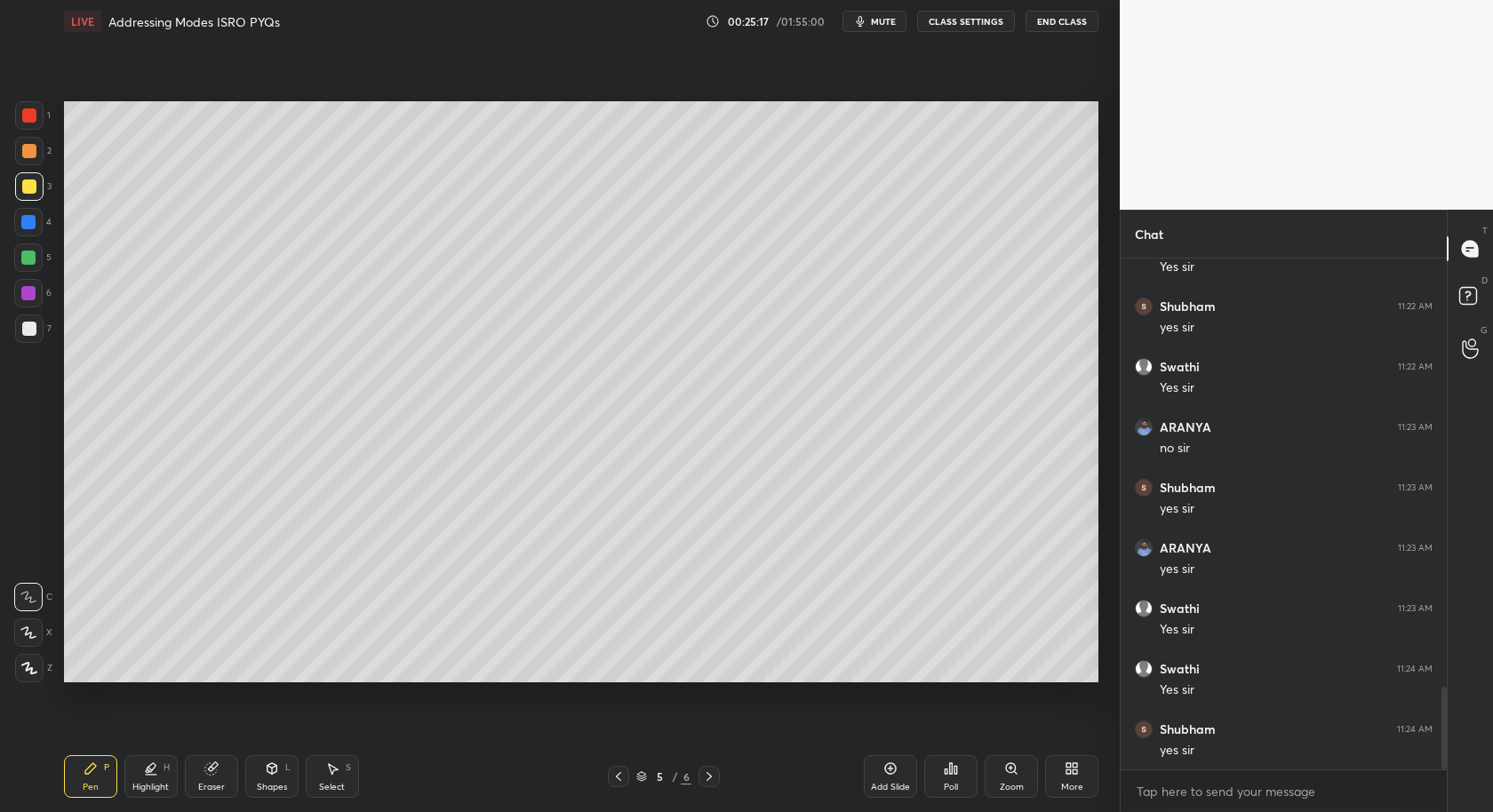
drag, startPoint x: 213, startPoint y: 775, endPoint x: 192, endPoint y: 749, distance: 33.4
click at [217, 772] on icon at bounding box center [211, 769] width 14 height 14
drag, startPoint x: 95, startPoint y: 764, endPoint x: 59, endPoint y: 407, distance: 358.8
click at [95, 764] on icon at bounding box center [90, 769] width 14 height 14
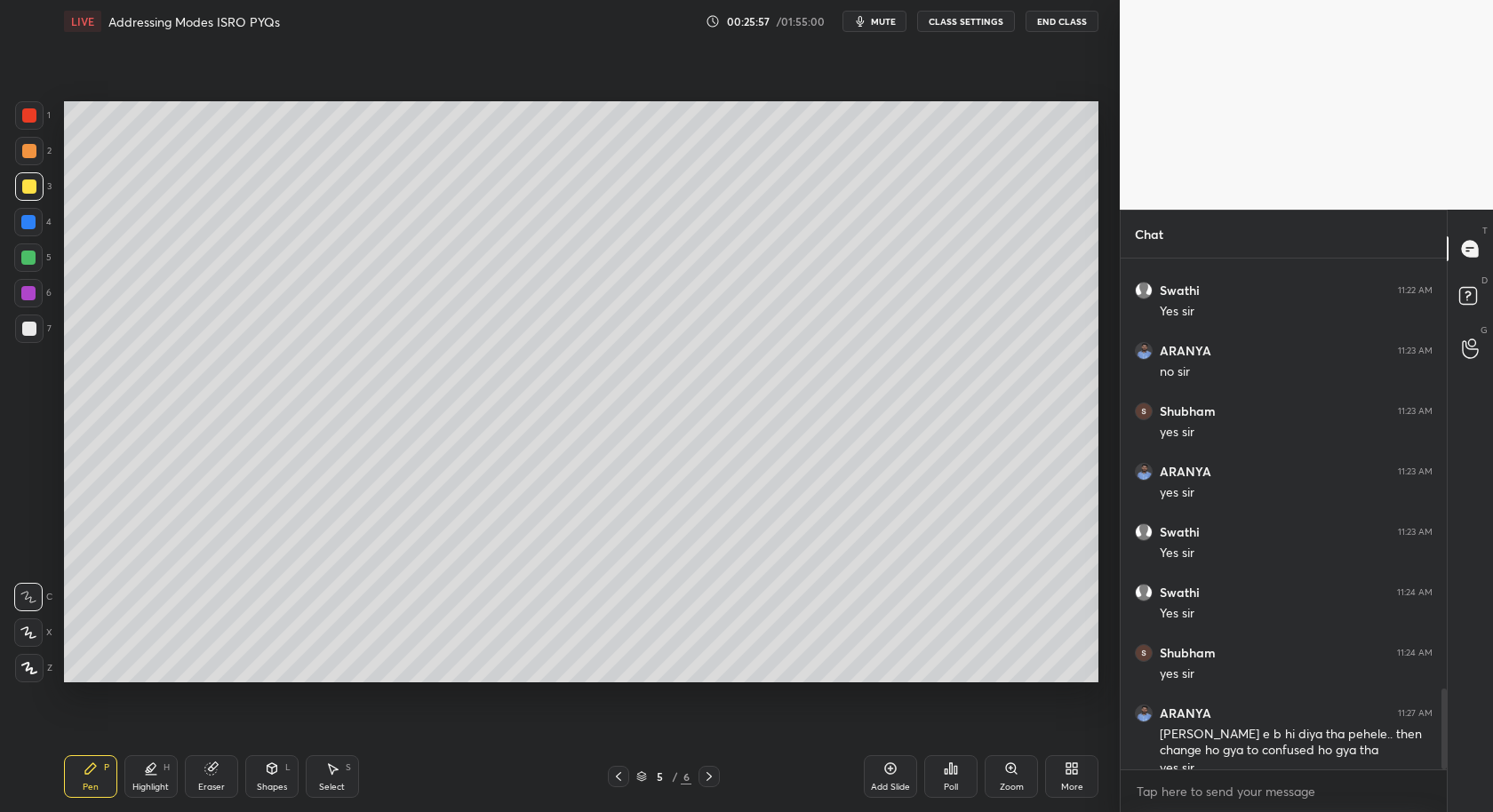
scroll to position [2729, 0]
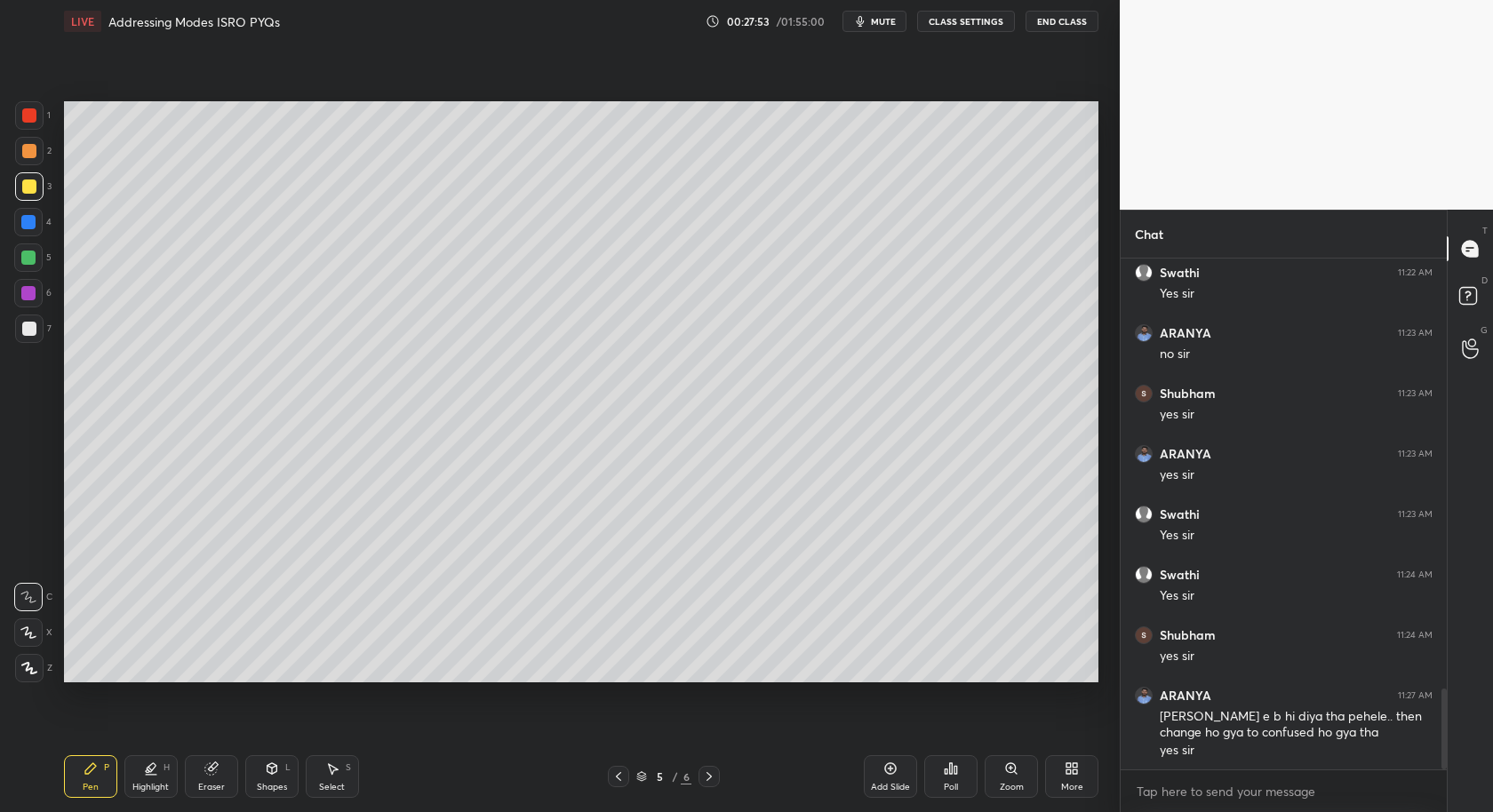
click at [286, 773] on div "Shapes L" at bounding box center [271, 776] width 53 height 43
drag, startPoint x: 336, startPoint y: 770, endPoint x: 325, endPoint y: 705, distance: 65.9
click at [335, 775] on icon at bounding box center [332, 769] width 14 height 14
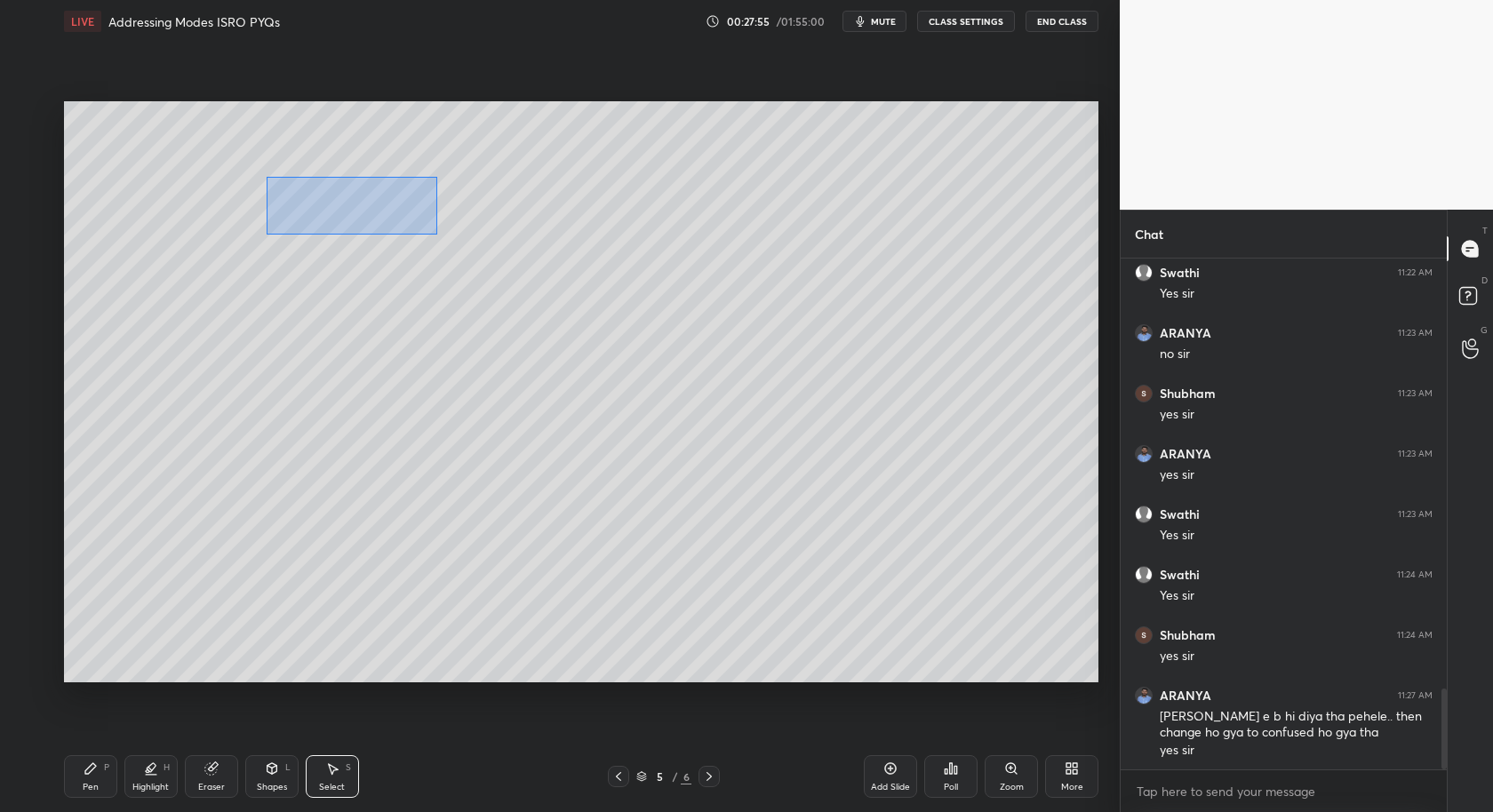
drag, startPoint x: 267, startPoint y: 176, endPoint x: 438, endPoint y: 233, distance: 180.2
click at [438, 233] on div "0 ° Undo Copy Duplicate Duplicate to new slide Delete" at bounding box center [582, 392] width 1034 height 582
click at [99, 779] on div "Pen P" at bounding box center [91, 776] width 53 height 43
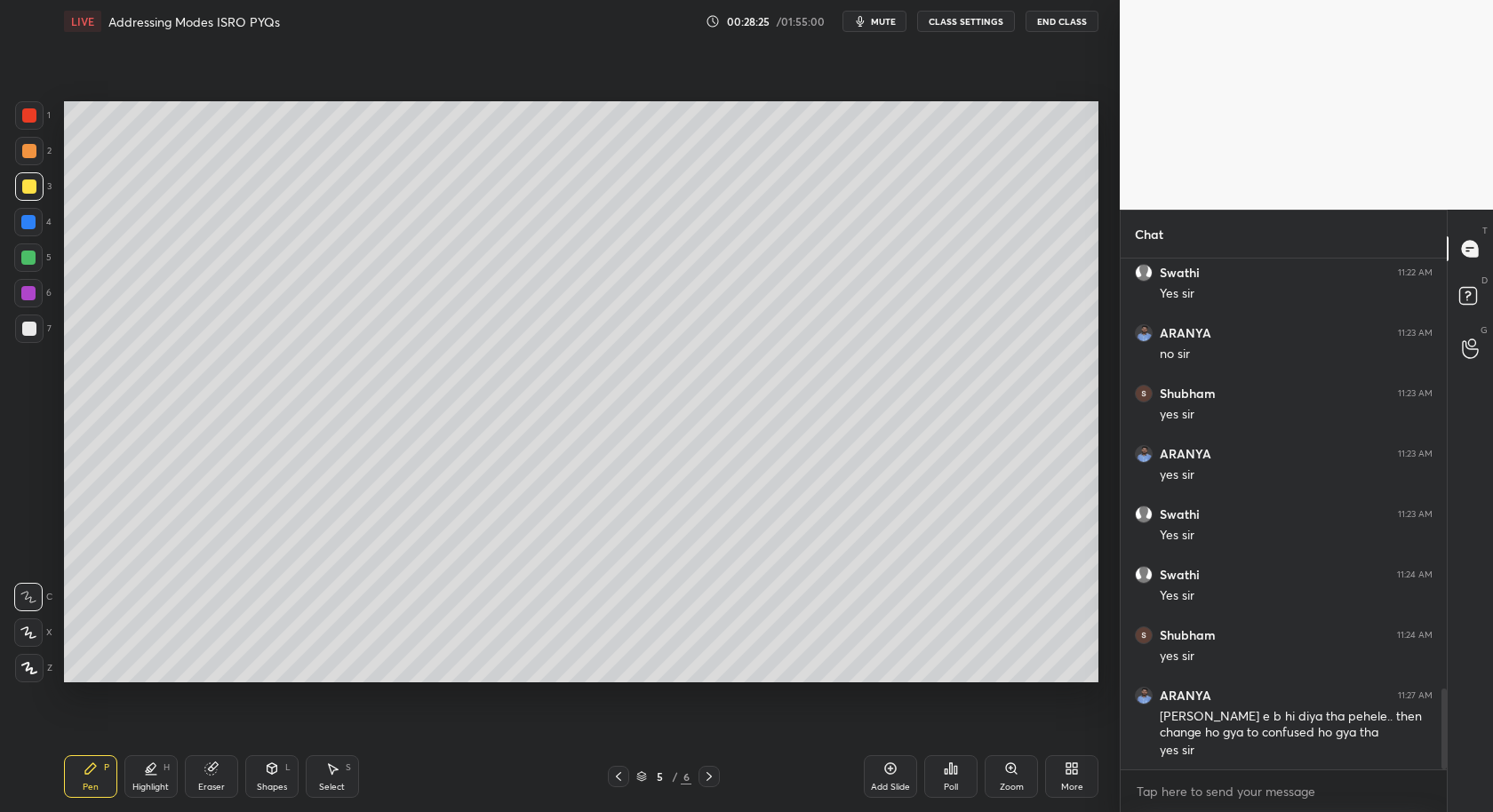
click at [392, 98] on div "Setting up your live class Poll for secs No correct answer Start poll" at bounding box center [581, 391] width 1049 height 699
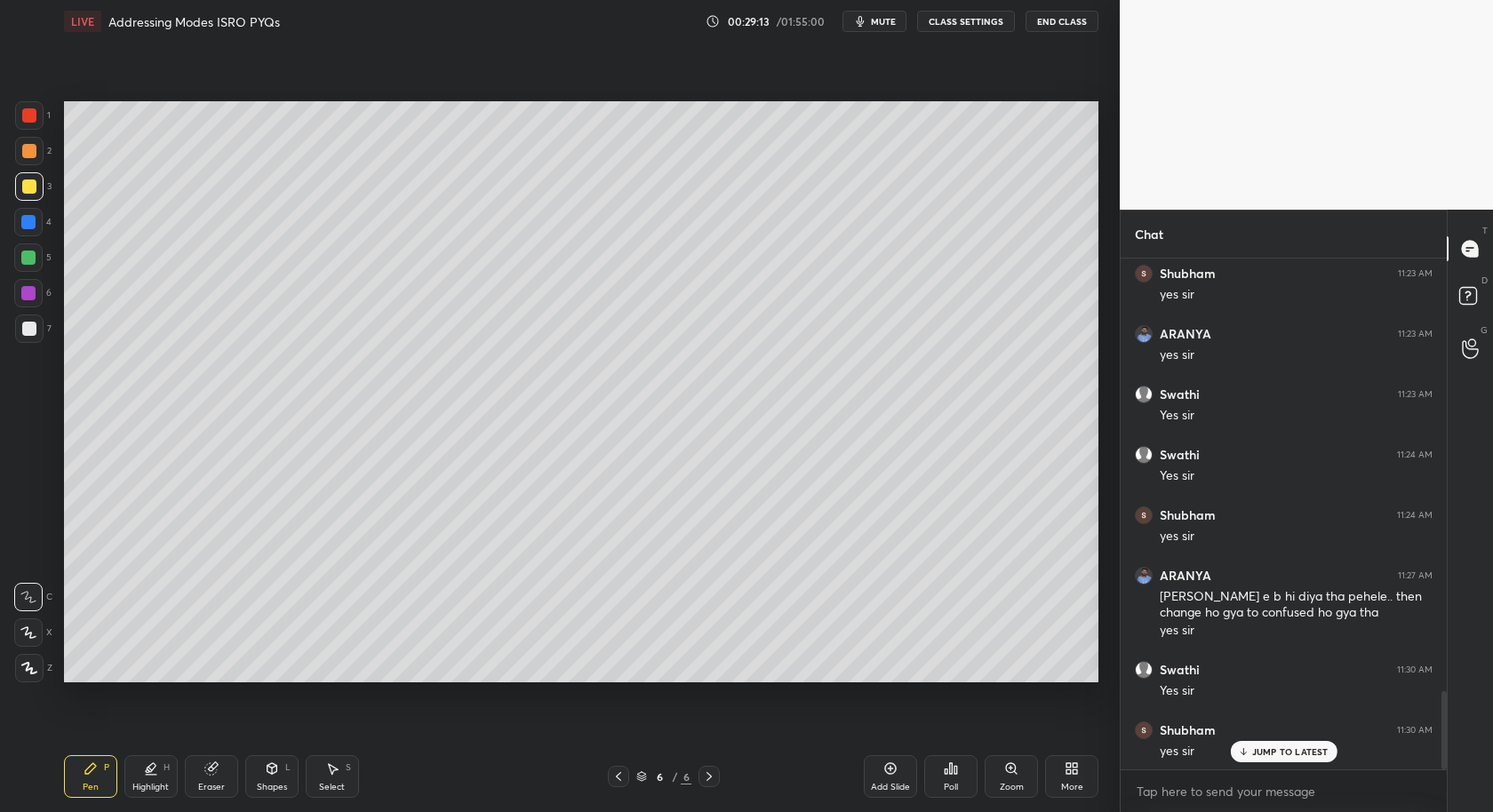
scroll to position [2911, 0]
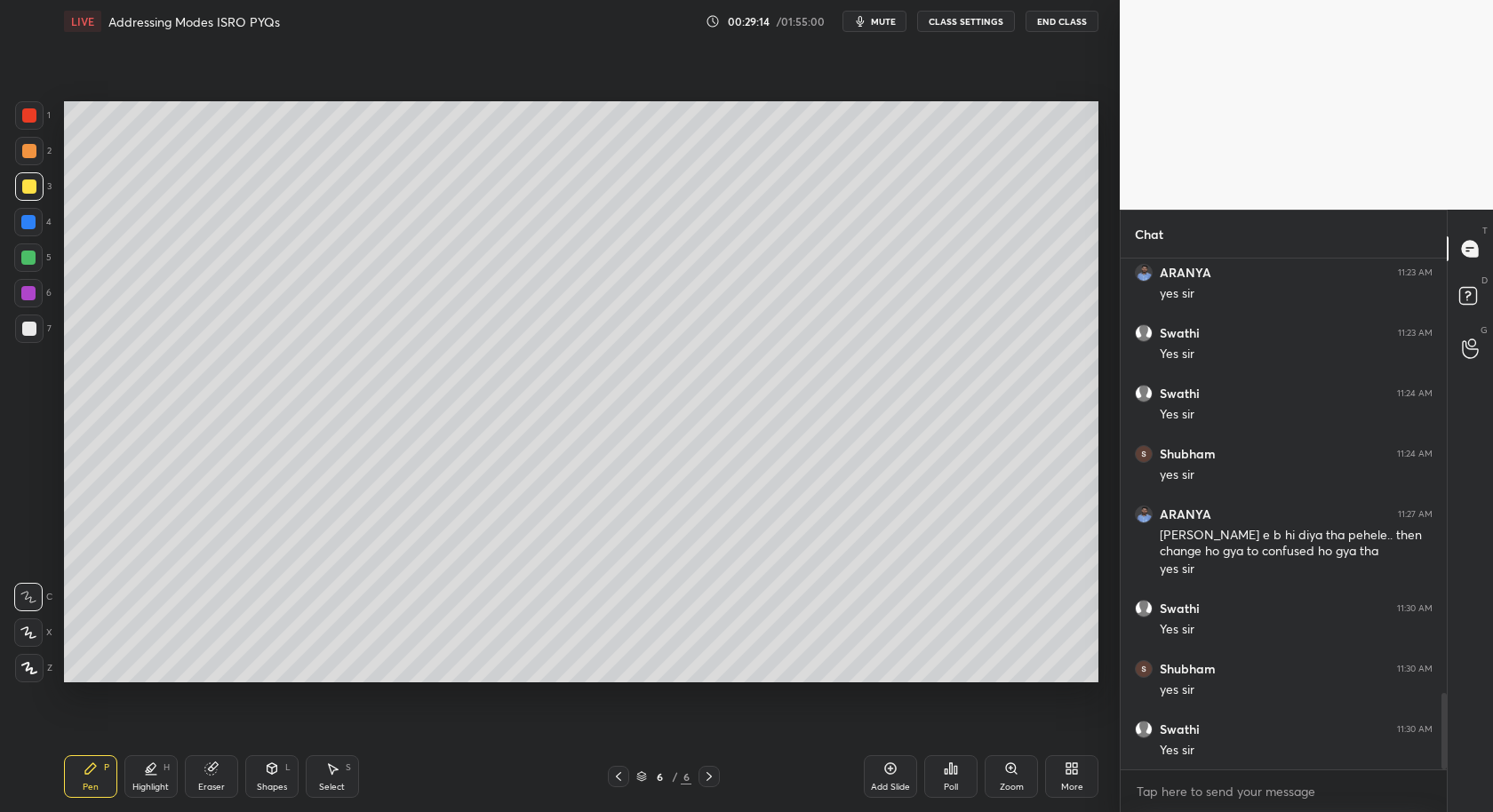
drag, startPoint x: 895, startPoint y: 758, endPoint x: 851, endPoint y: 763, distance: 44.3
click at [896, 758] on div "Add Slide" at bounding box center [891, 776] width 53 height 43
click at [955, 776] on div "Poll" at bounding box center [951, 776] width 53 height 43
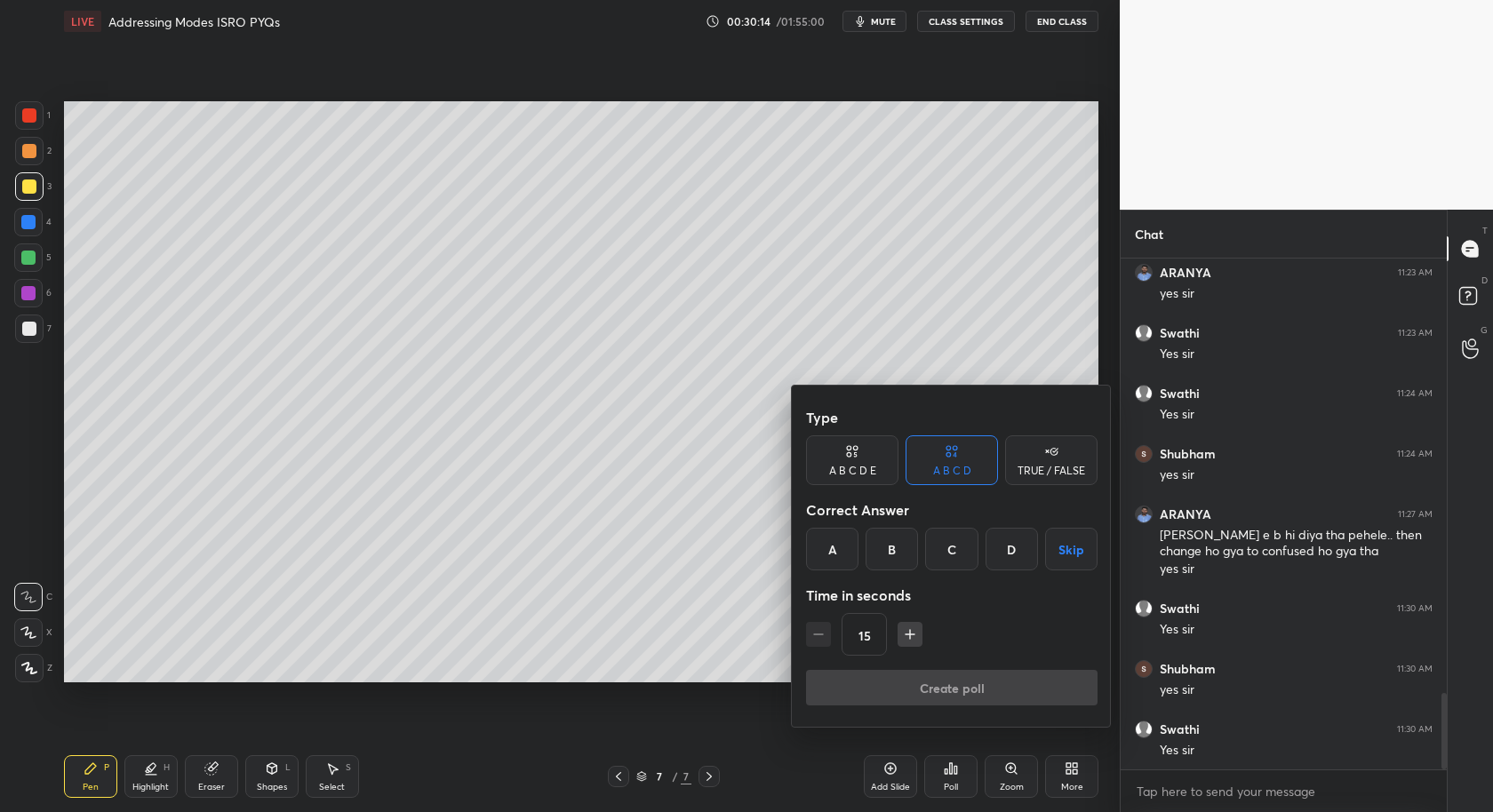
click at [887, 643] on div "15" at bounding box center [952, 634] width 291 height 43
drag, startPoint x: 900, startPoint y: 645, endPoint x: 912, endPoint y: 640, distance: 13.0
click at [901, 644] on div "15" at bounding box center [952, 634] width 291 height 43
click at [904, 638] on icon "button" at bounding box center [910, 634] width 18 height 18
click at [907, 630] on icon "button" at bounding box center [910, 634] width 18 height 18
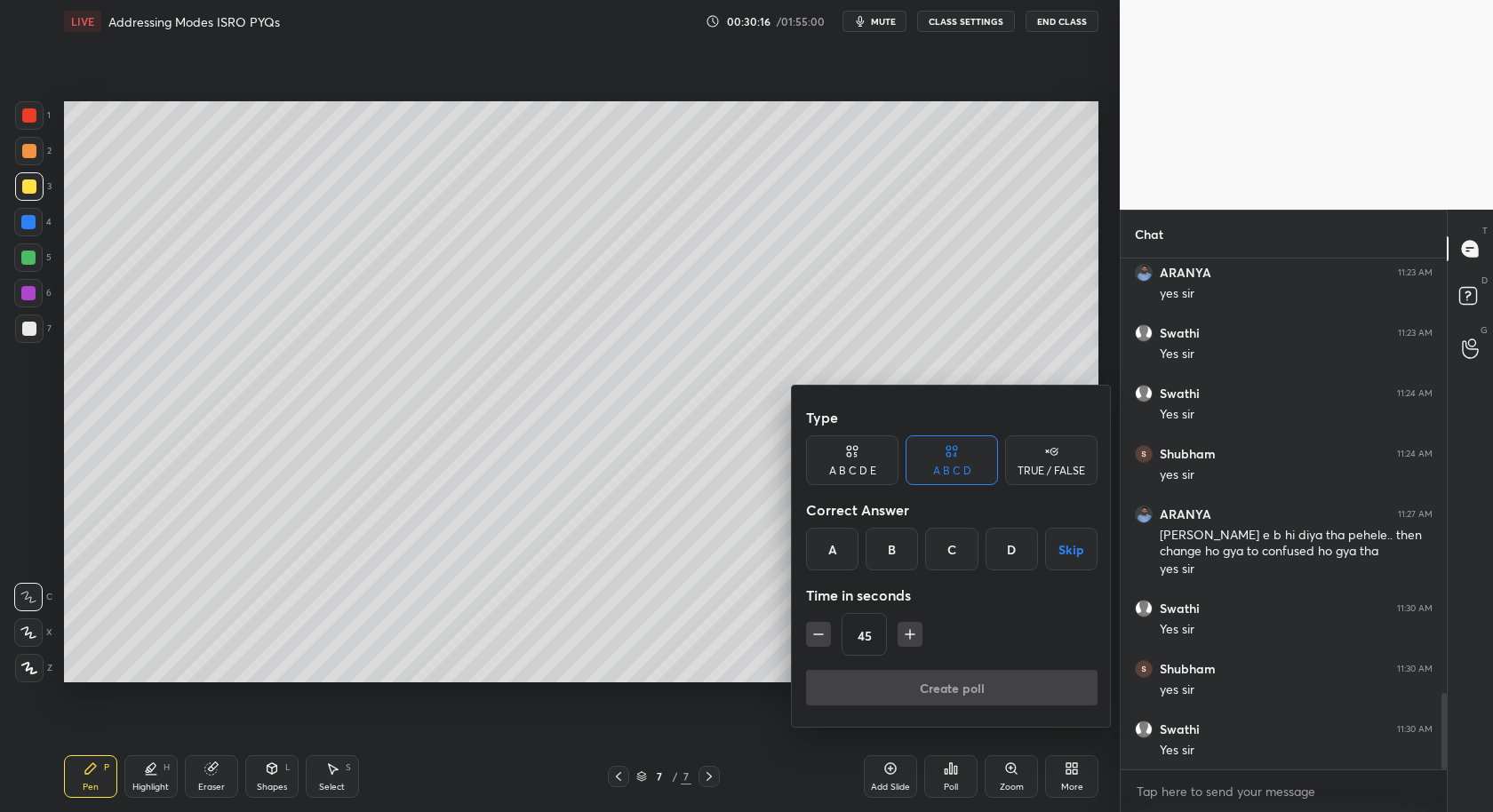
click at [907, 626] on icon "button" at bounding box center [910, 634] width 18 height 18
type input "60"
drag, startPoint x: 950, startPoint y: 547, endPoint x: 945, endPoint y: 629, distance: 82.2
click at [951, 557] on div "C" at bounding box center [951, 548] width 52 height 43
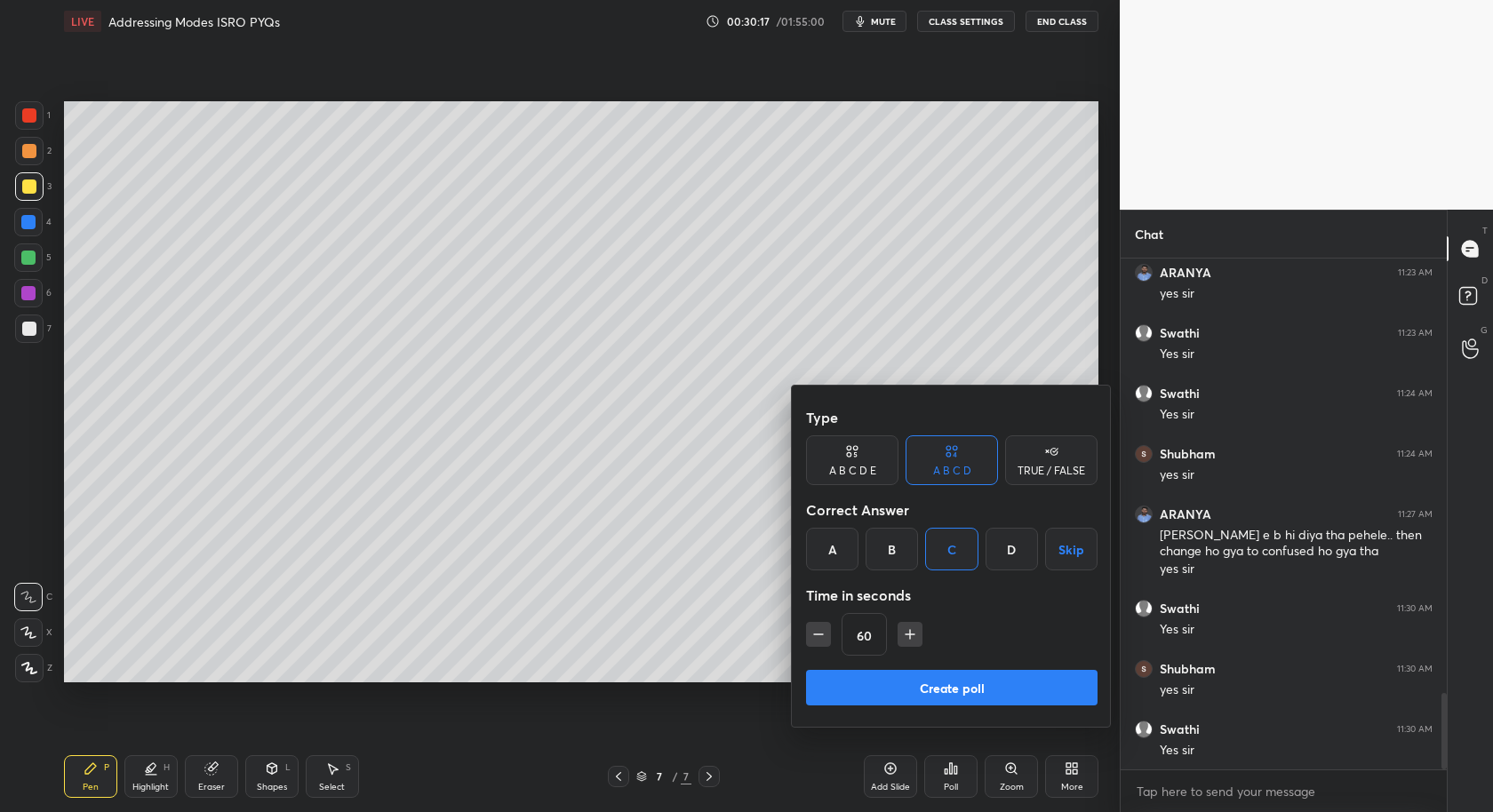
click at [958, 675] on button "Create poll" at bounding box center [952, 688] width 291 height 36
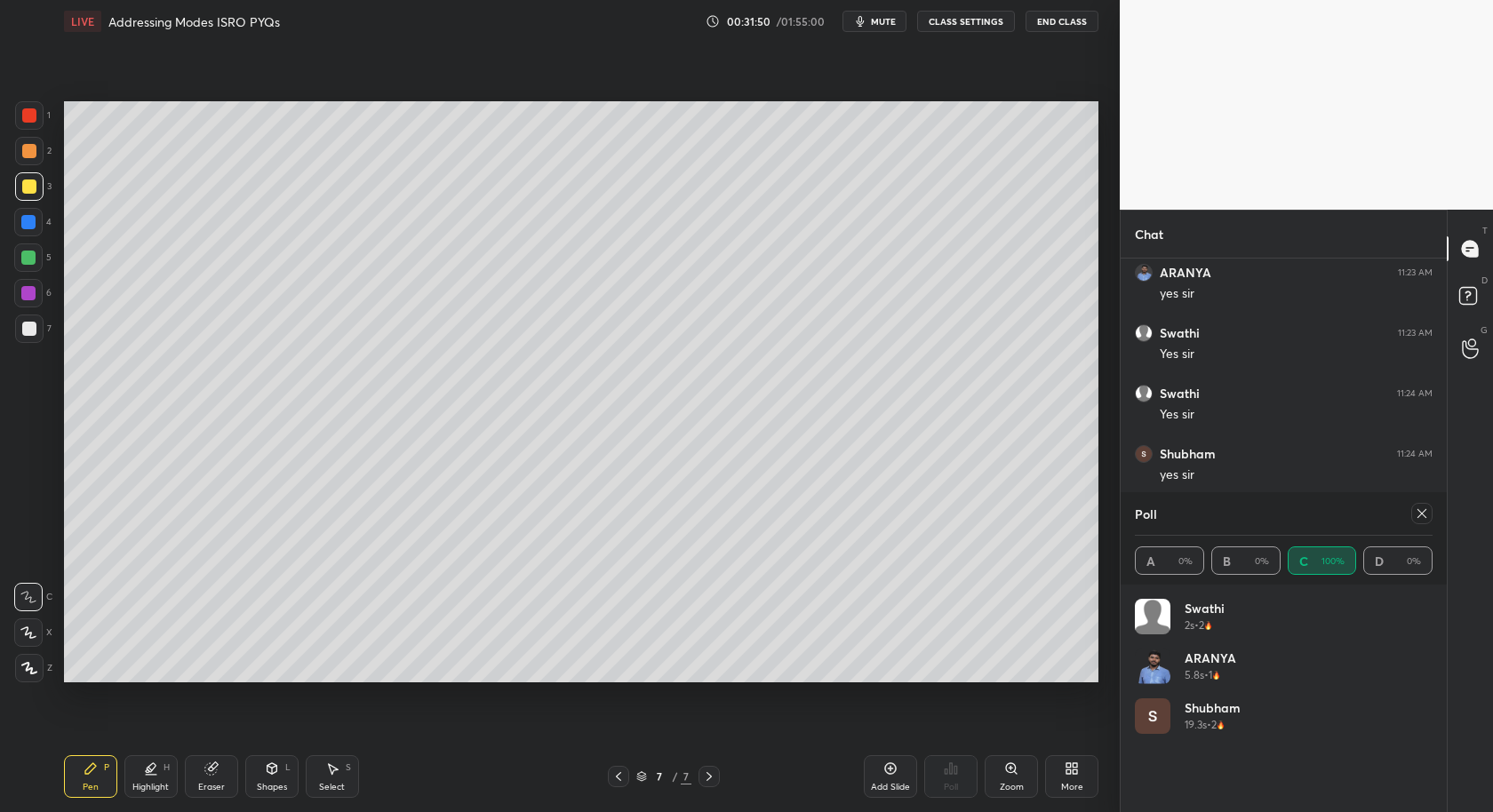
scroll to position [3063, 0]
click at [1424, 511] on icon at bounding box center [1422, 513] width 14 height 14
type textarea "x"
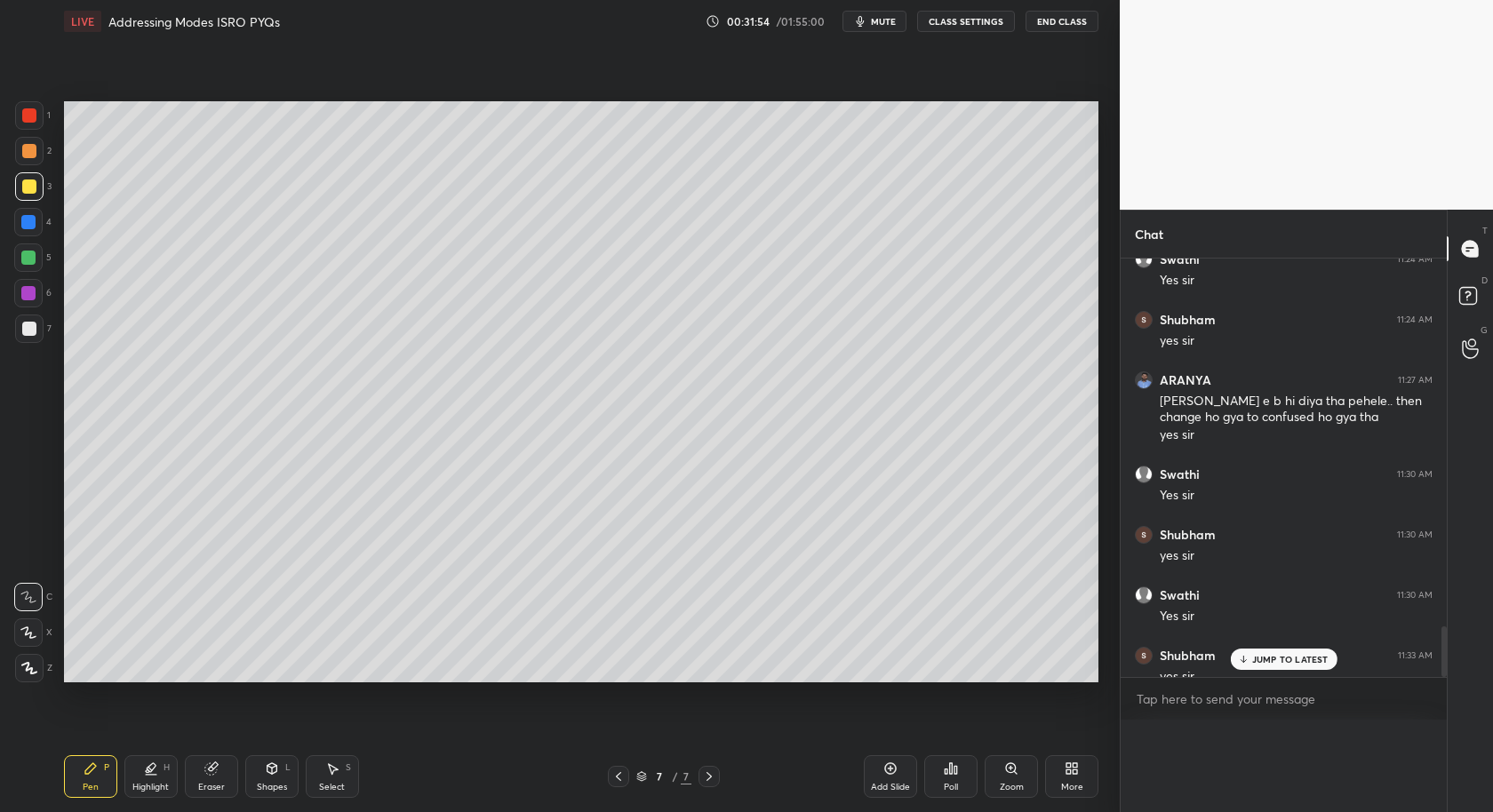
scroll to position [473, 321]
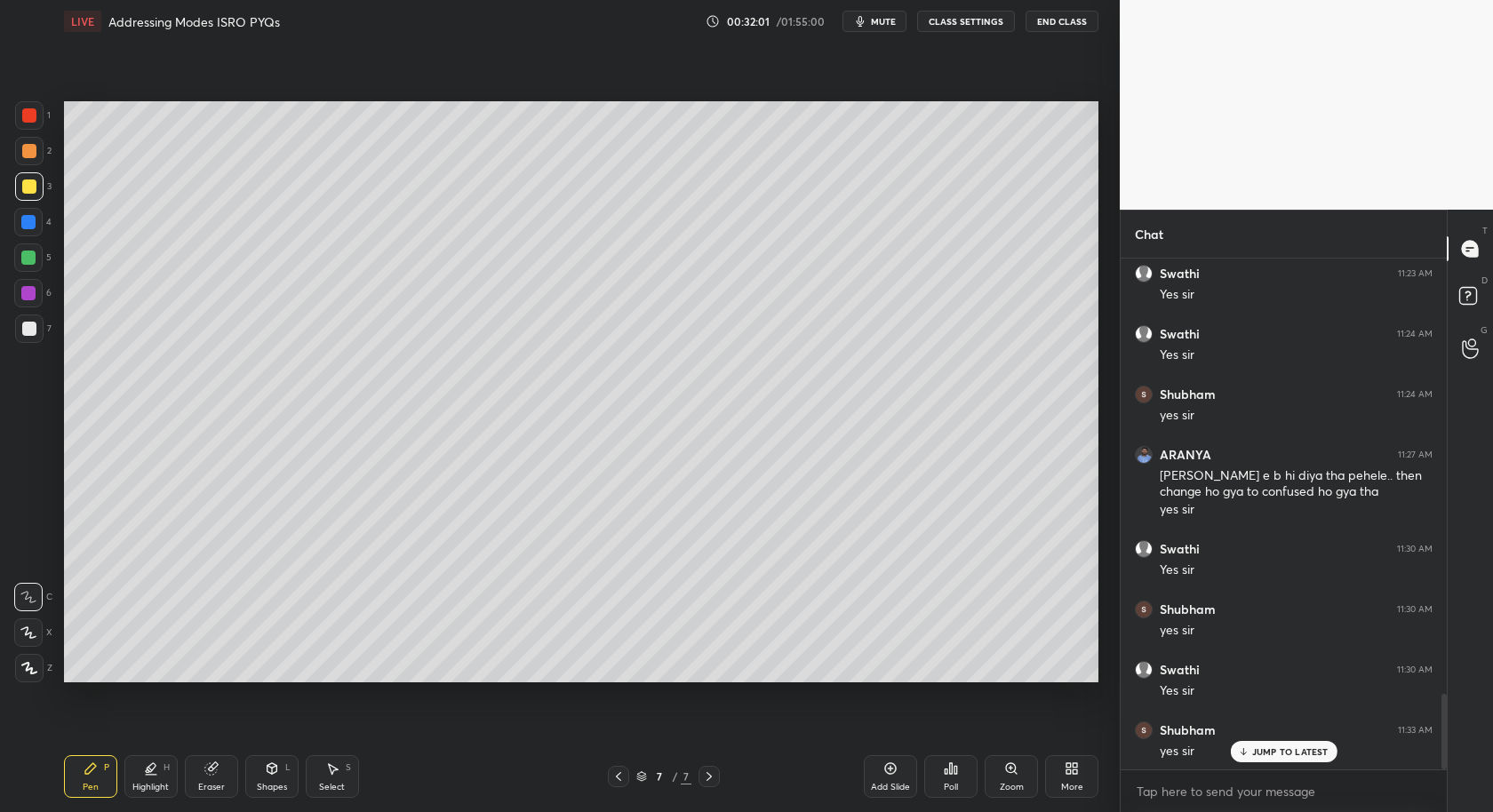
click at [709, 782] on icon at bounding box center [709, 776] width 14 height 14
click at [905, 770] on div "Add Slide" at bounding box center [891, 776] width 53 height 43
click at [942, 787] on div "Poll" at bounding box center [951, 776] width 53 height 43
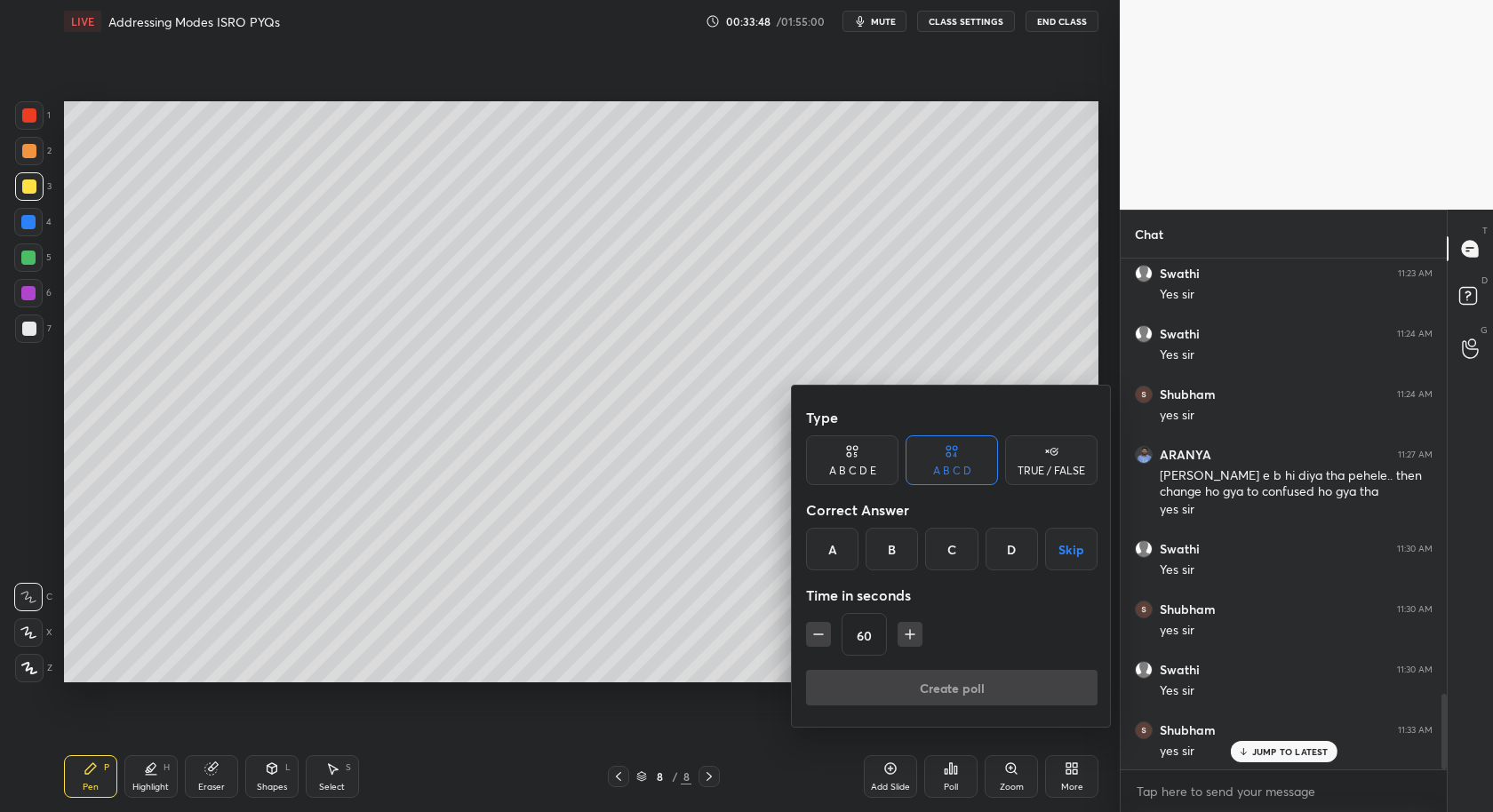
drag, startPoint x: 897, startPoint y: 540, endPoint x: 891, endPoint y: 547, distance: 9.2
click at [891, 545] on div "B" at bounding box center [892, 548] width 52 height 43
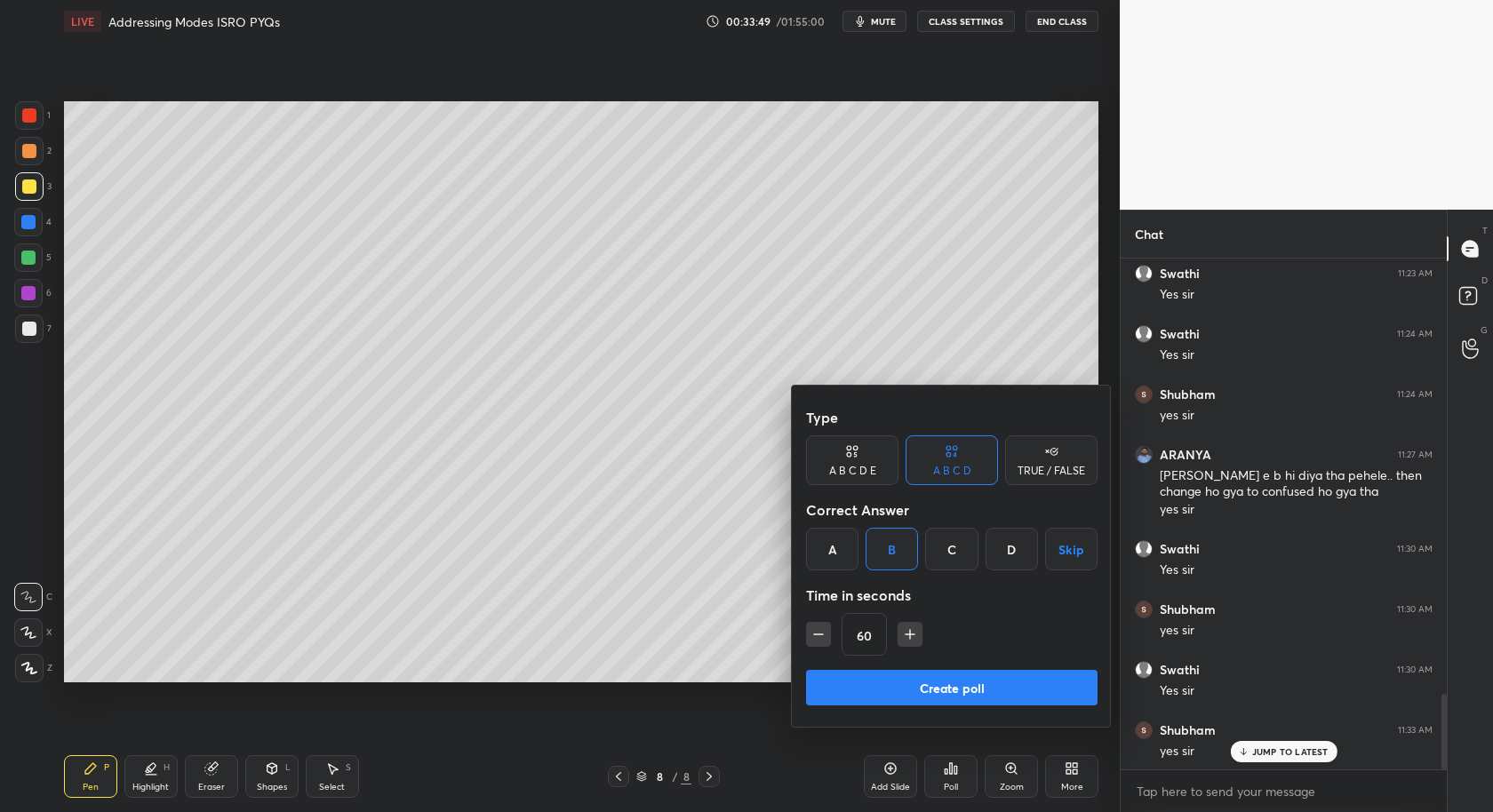
click at [911, 638] on icon "button" at bounding box center [911, 634] width 0 height 9
click at [907, 631] on icon "button" at bounding box center [910, 634] width 18 height 18
type input "90"
click at [959, 698] on button "Create poll" at bounding box center [952, 688] width 291 height 36
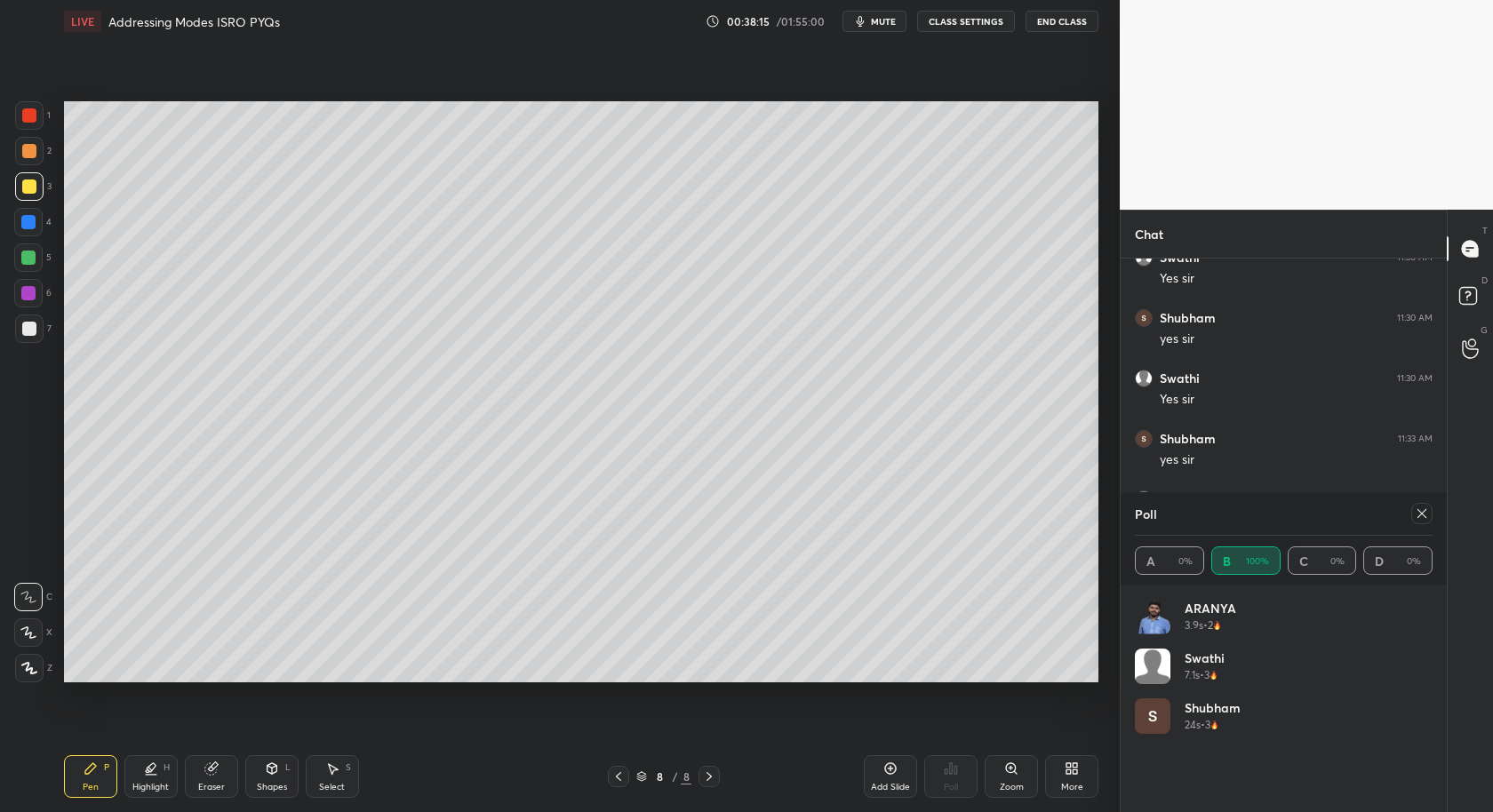
scroll to position [3322, 0]
click at [901, 785] on div "Add Slide" at bounding box center [890, 786] width 39 height 9
click at [616, 786] on div at bounding box center [618, 776] width 22 height 22
click at [1417, 510] on icon at bounding box center [1422, 513] width 14 height 14
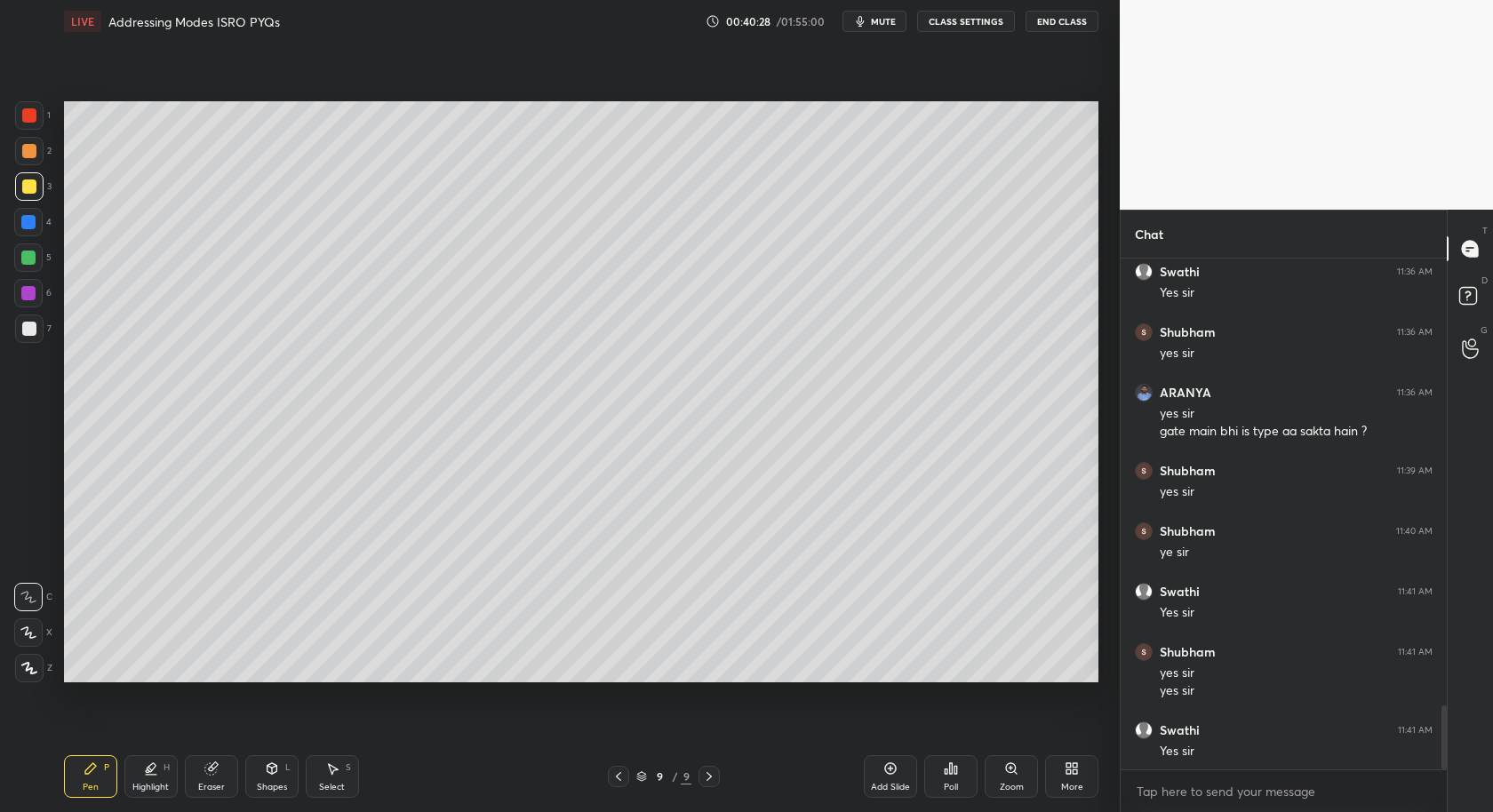
scroll to position [3550, 0]
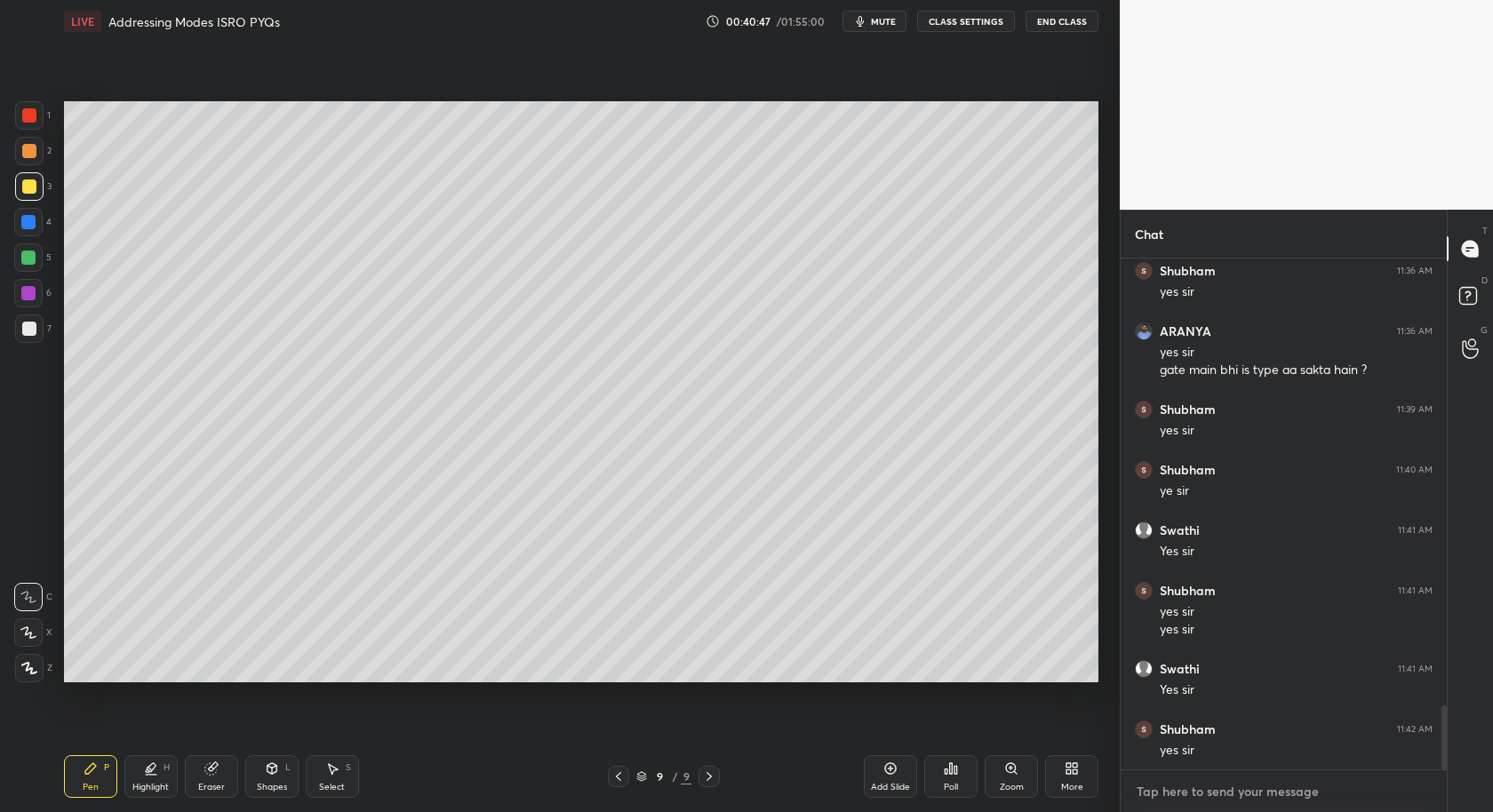
type textarea "x"
click at [1191, 801] on textarea at bounding box center [1284, 792] width 298 height 28
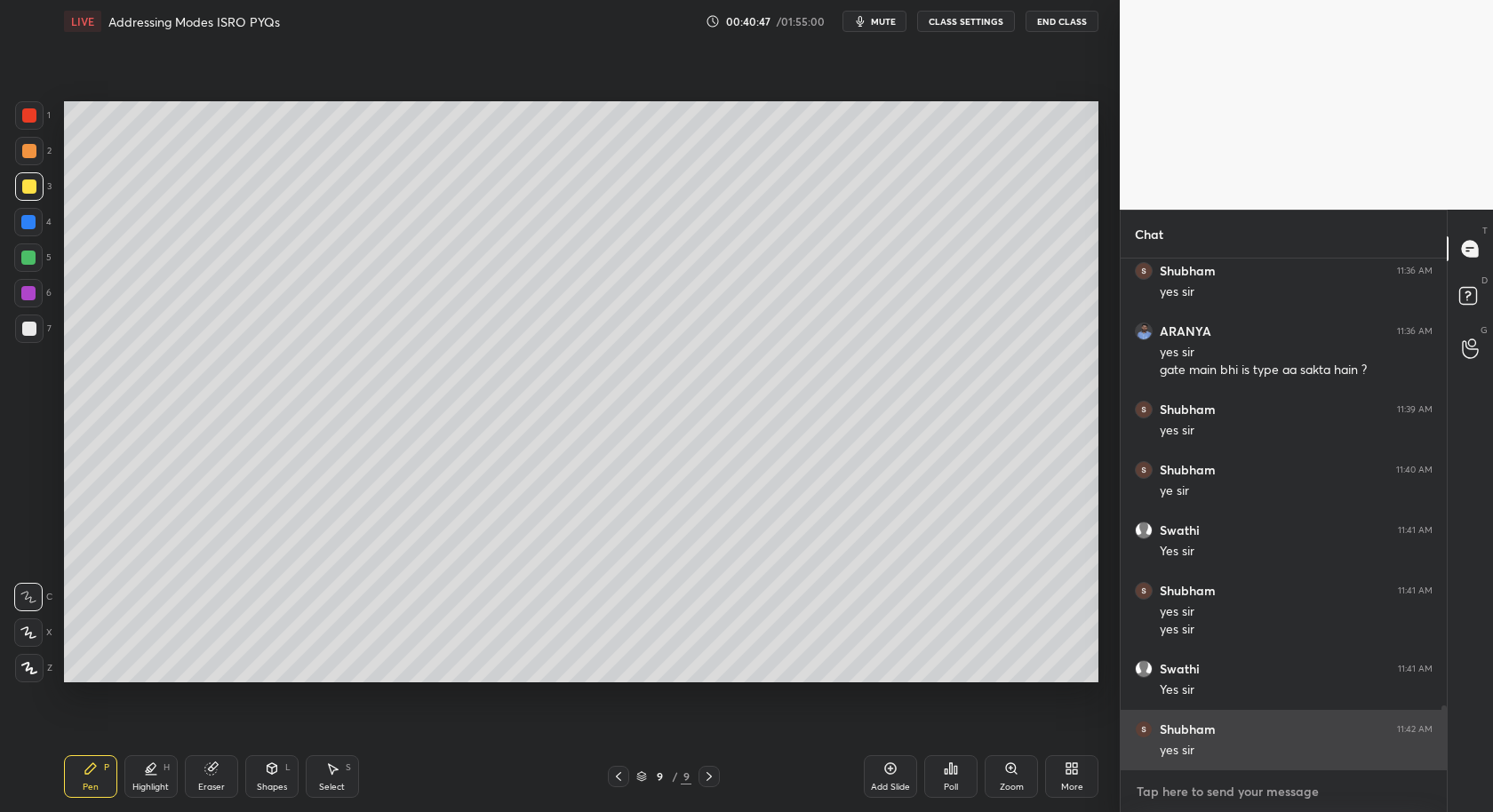
paste textarea "onsider a RISC machine where each instruction is exactly 4 bytes long. Conditio…"
type textarea "onsider a RISC machine where each instruction is exactly 4 bytes long. Conditio…"
type textarea "x"
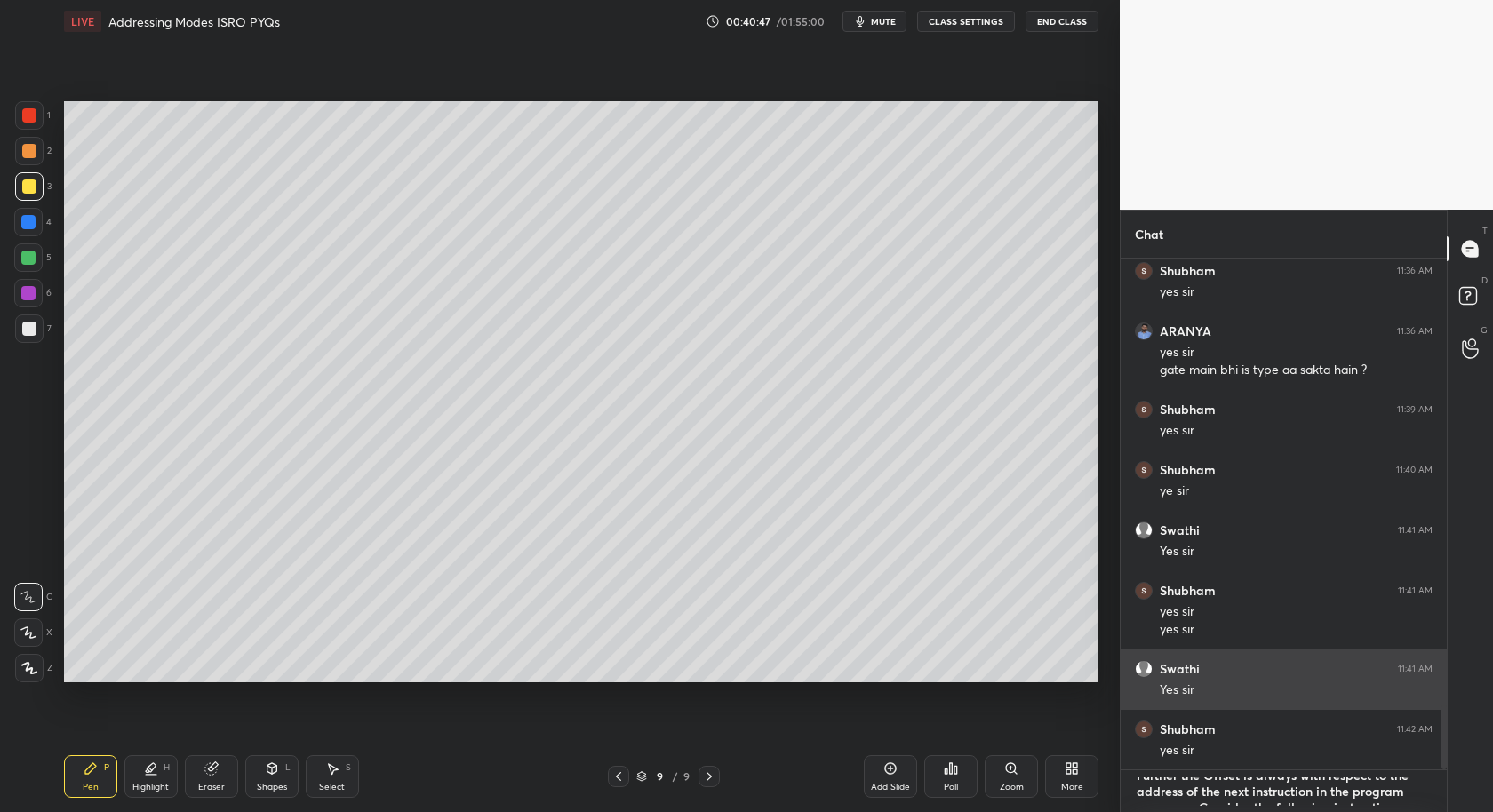
scroll to position [472, 321]
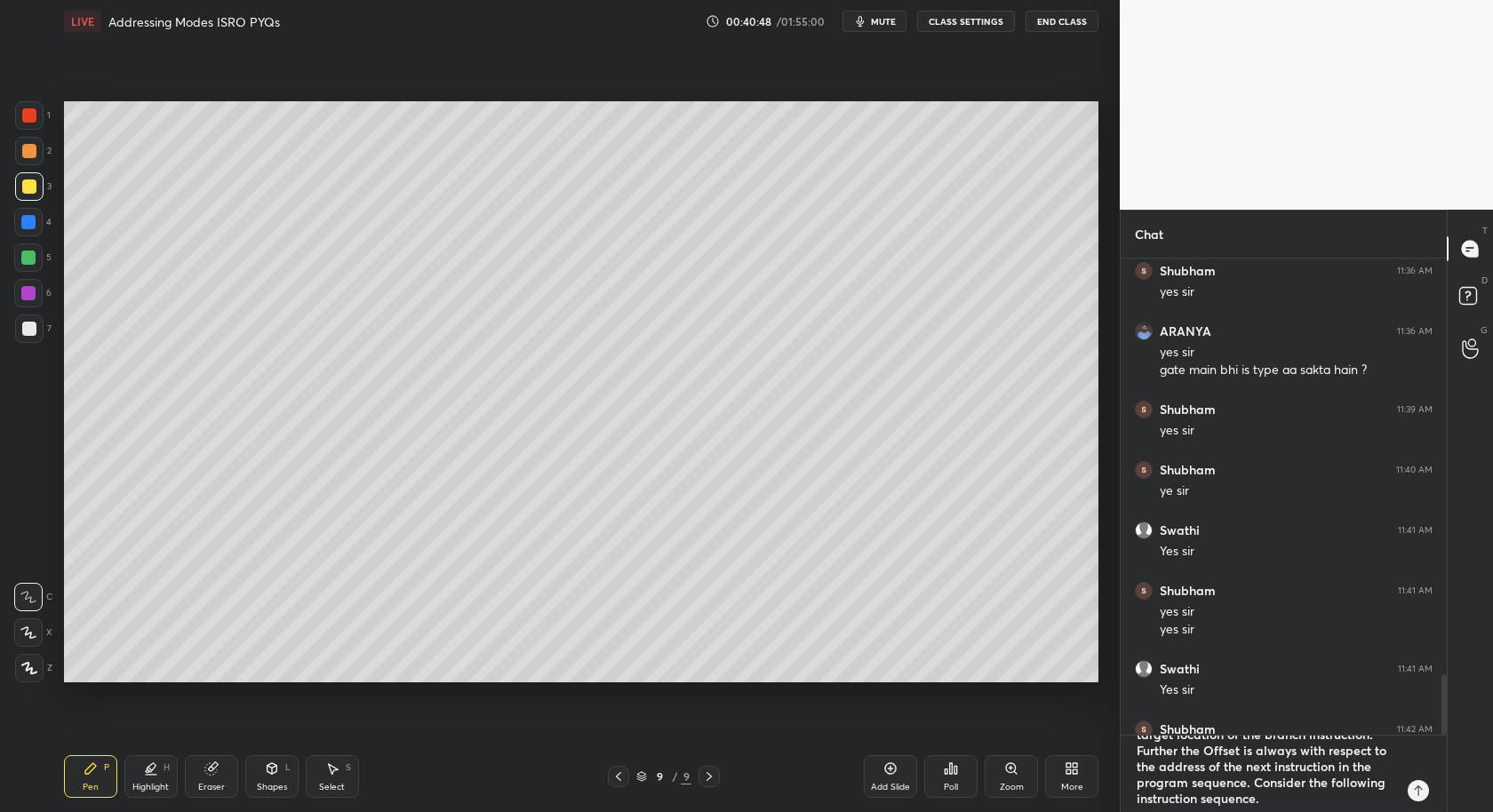
type textarea "onsider a RISC machine where each instruction is exactly 4 bytes long. Conditio…"
click at [1411, 797] on div "onsider a RISC machine where each instruction is exactly 4 bytes long. Conditio…" at bounding box center [1283, 773] width 326 height 77
type textarea "x"
click at [1417, 791] on icon at bounding box center [1418, 790] width 14 height 14
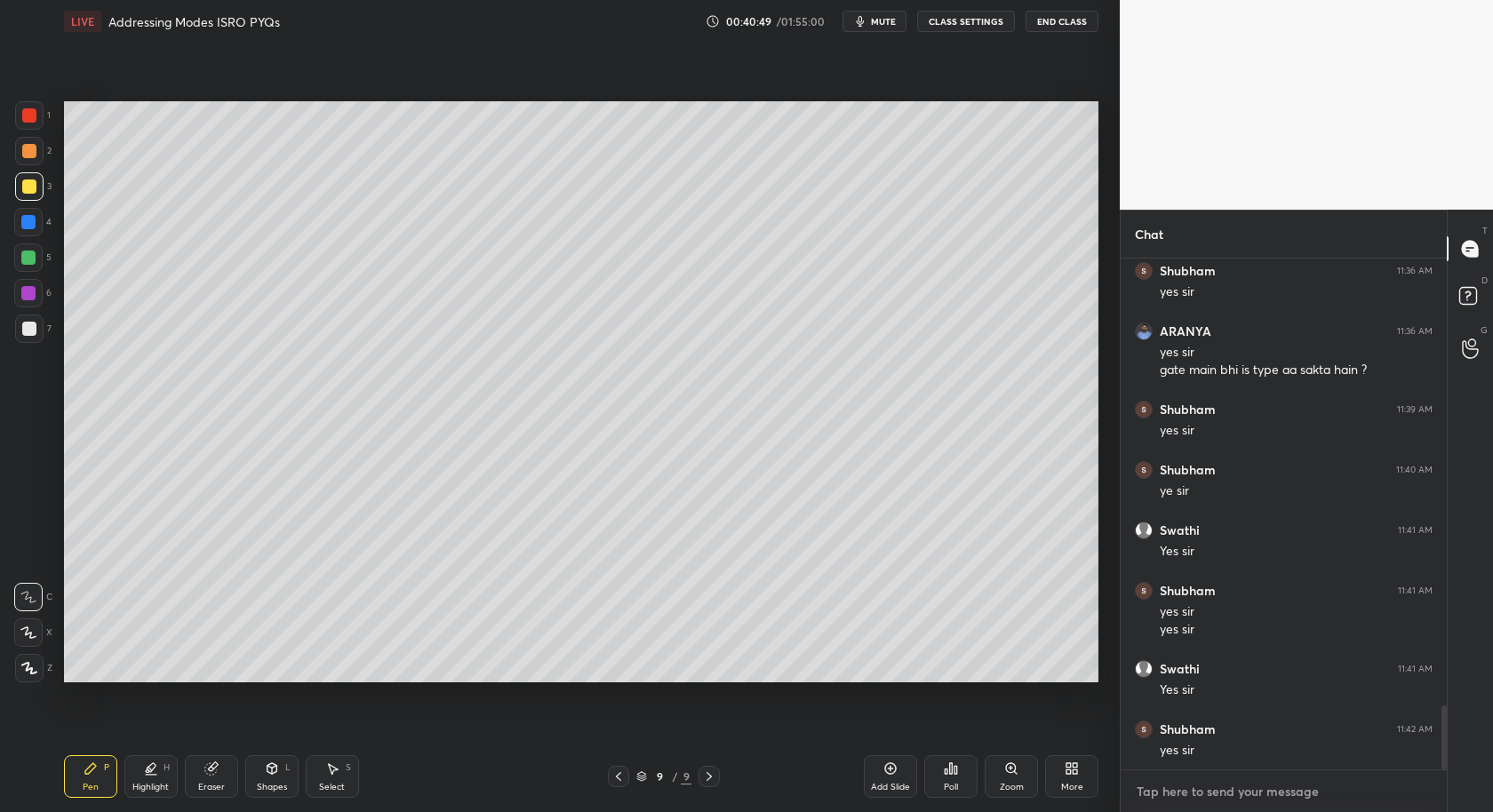
scroll to position [3777, 0]
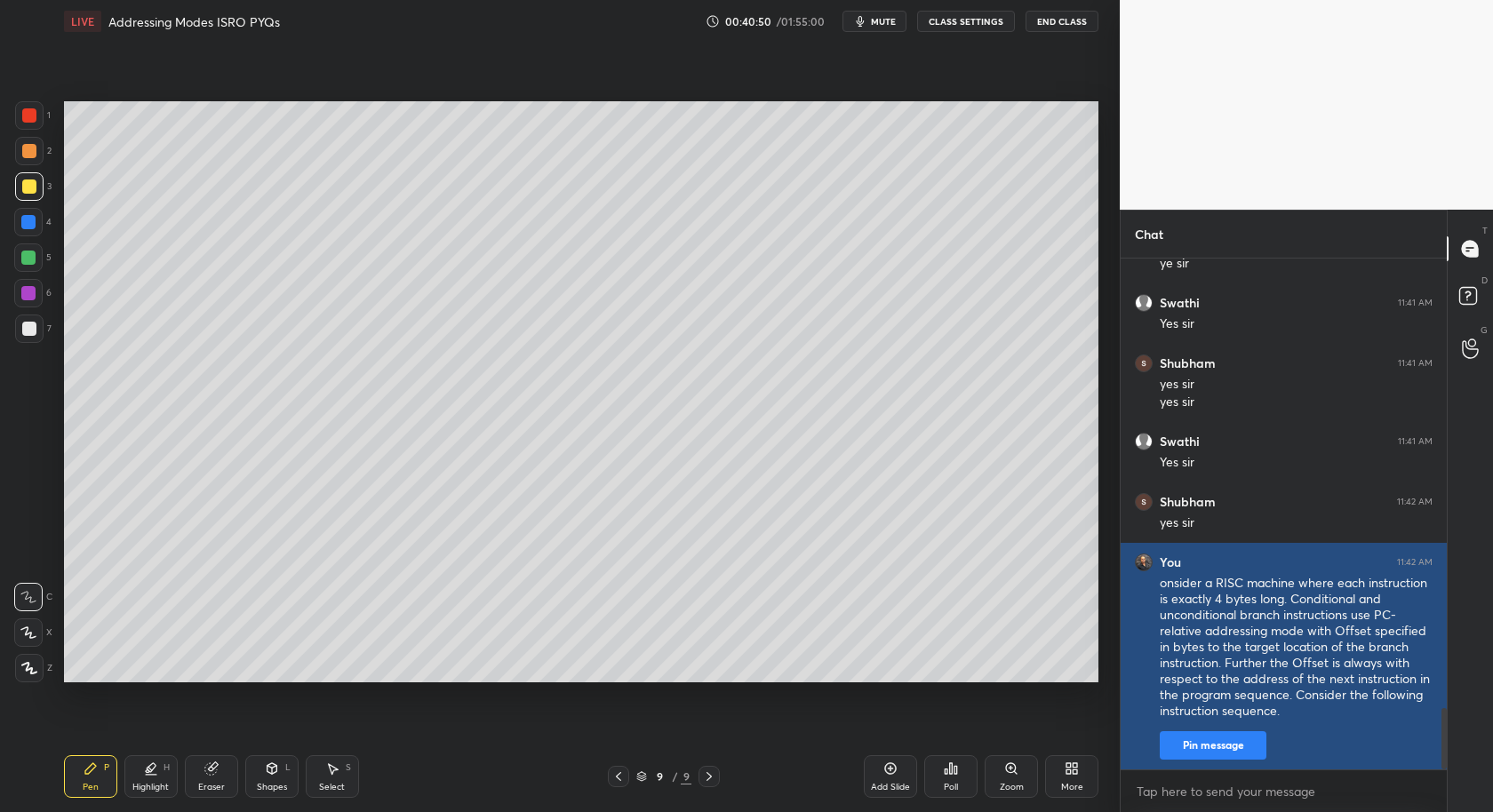
type textarea "x"
drag, startPoint x: 1235, startPoint y: 734, endPoint x: 1224, endPoint y: 735, distance: 11.0
click at [1234, 734] on button "Pin message" at bounding box center [1213, 746] width 107 height 28
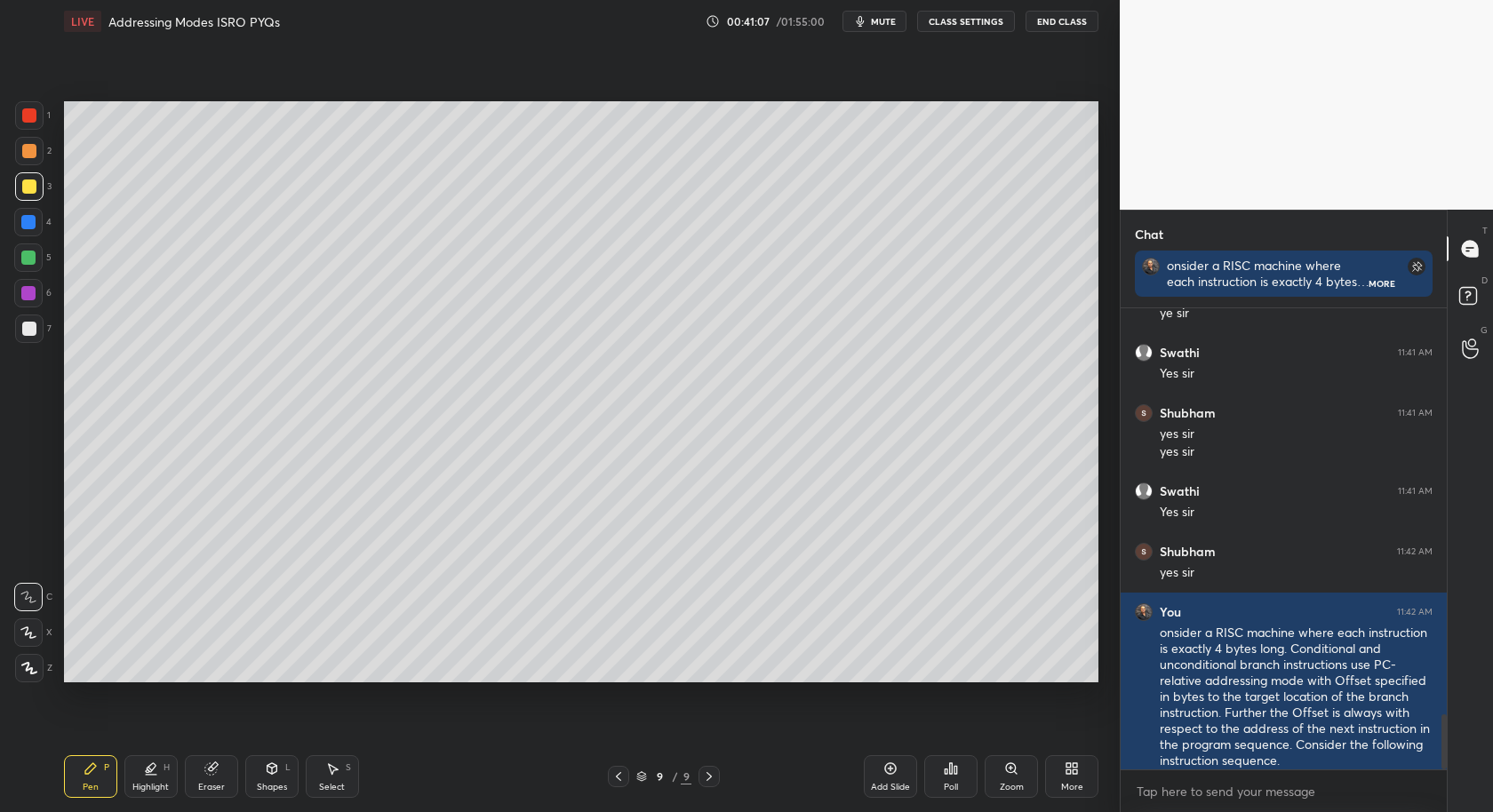
type textarea "x"
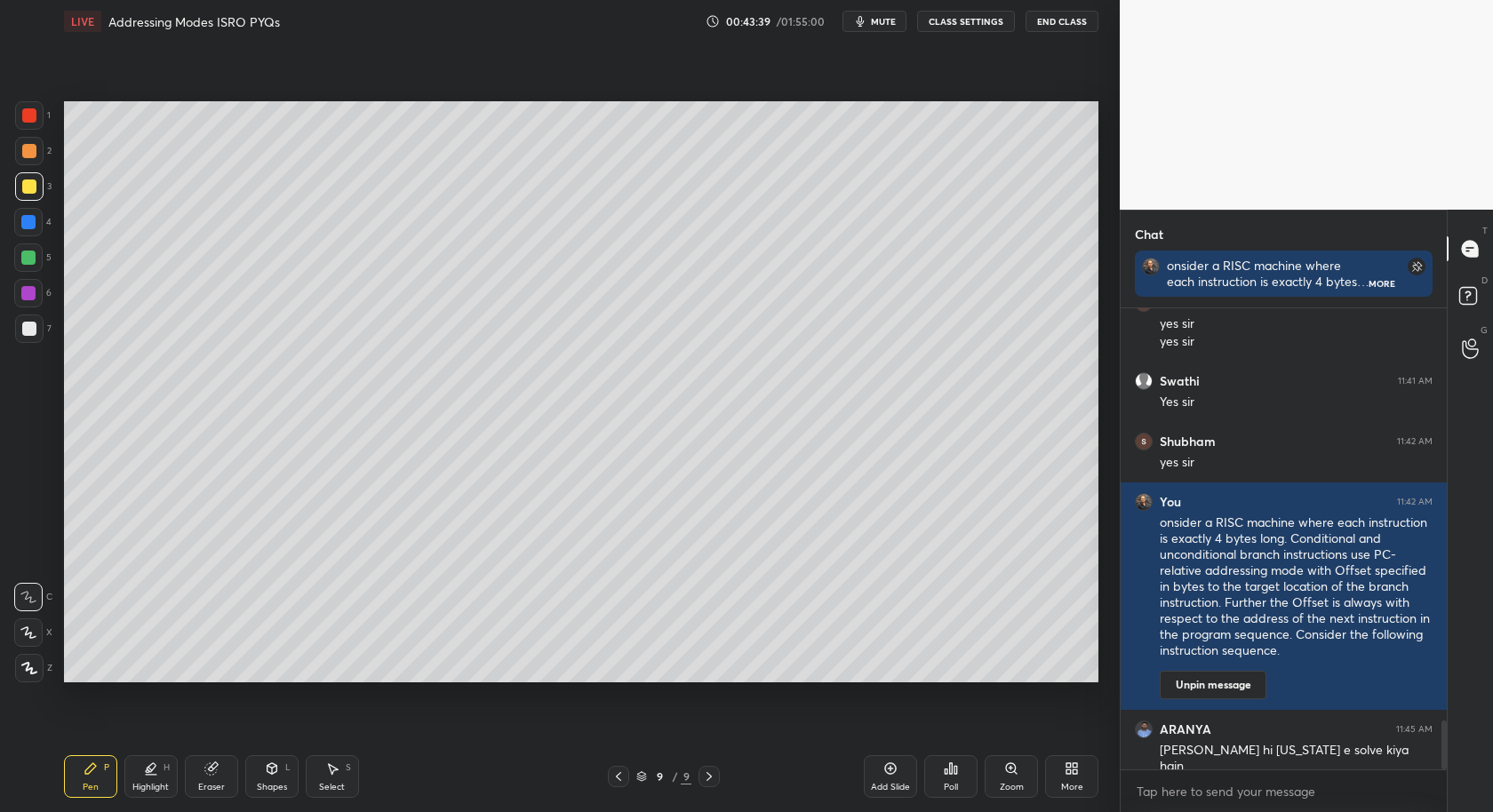
scroll to position [3906, 0]
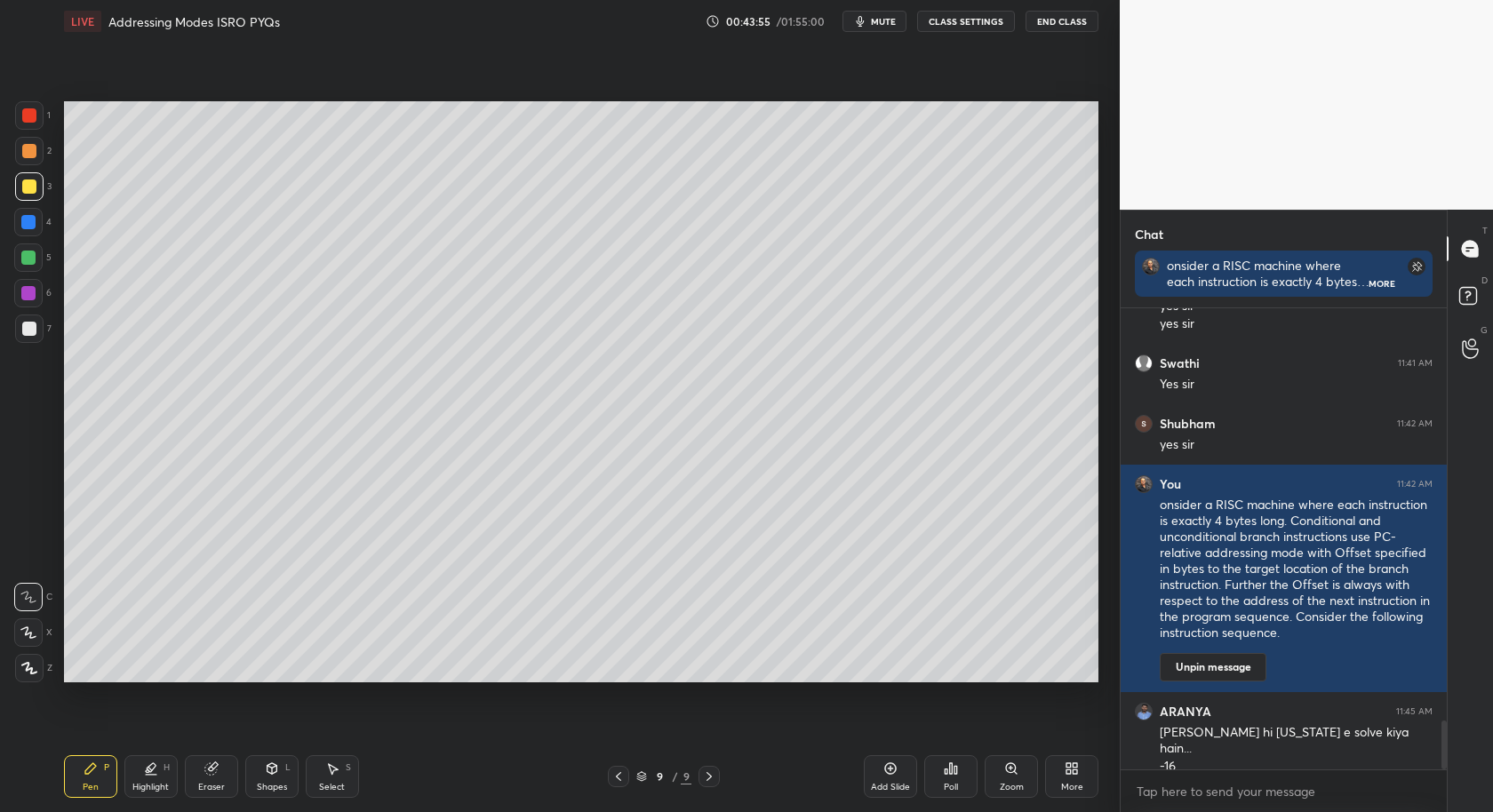
click at [943, 774] on div "Poll" at bounding box center [951, 776] width 53 height 43
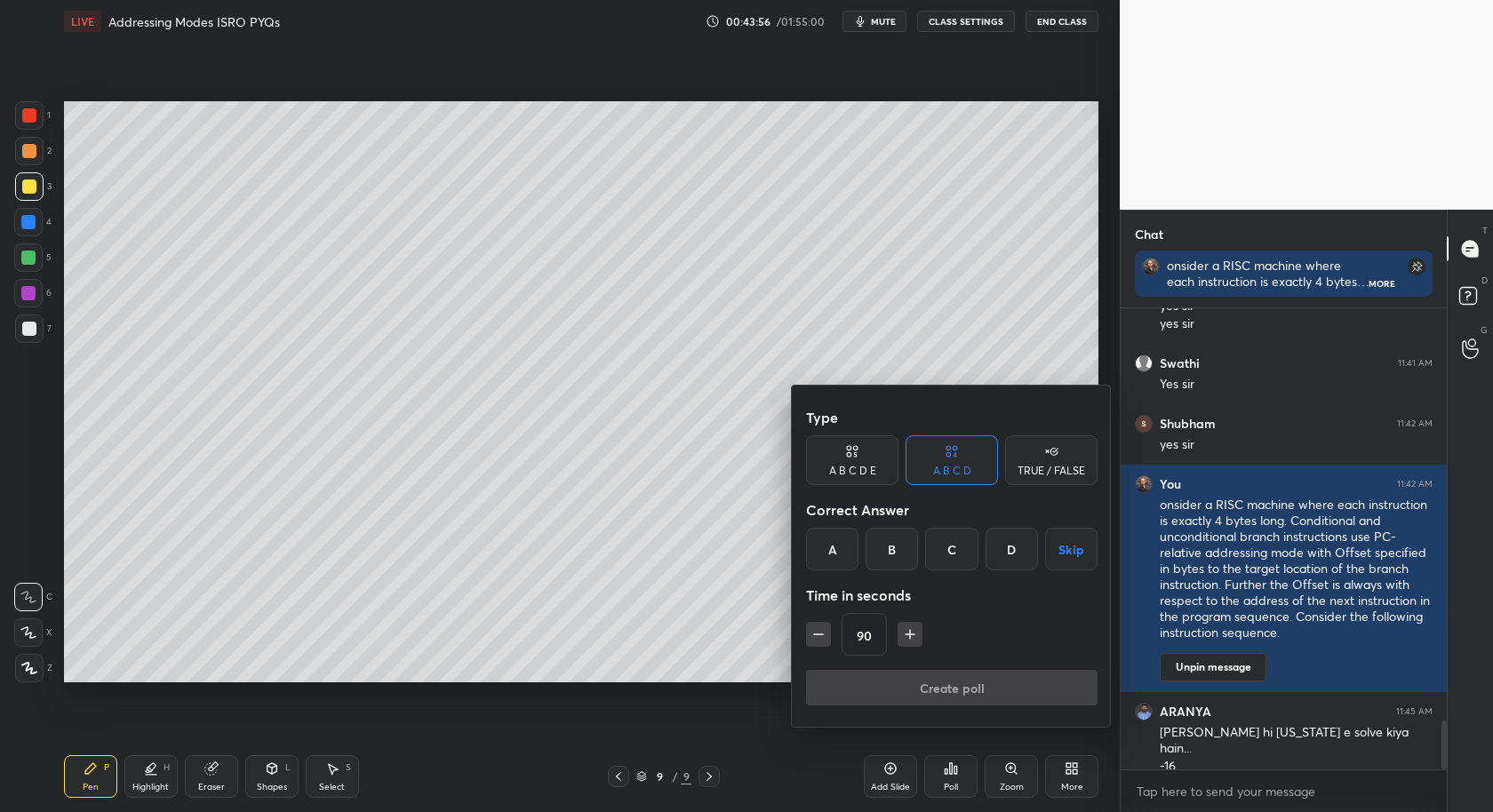
drag, startPoint x: 949, startPoint y: 559, endPoint x: 941, endPoint y: 571, distance: 14.4
click at [945, 563] on div "C" at bounding box center [951, 548] width 52 height 43
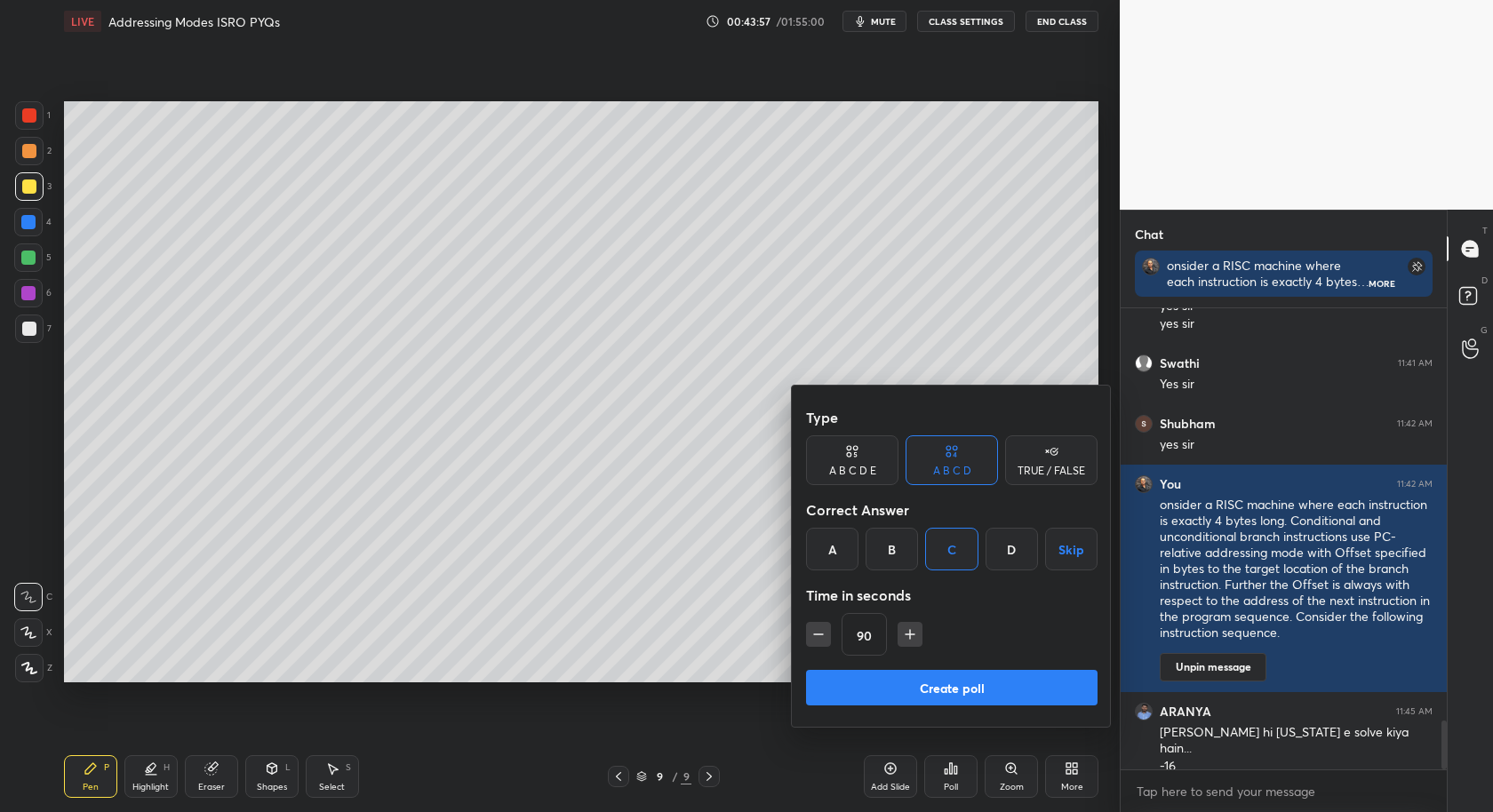
drag, startPoint x: 910, startPoint y: 631, endPoint x: 918, endPoint y: 648, distance: 18.8
click at [910, 631] on icon "button" at bounding box center [910, 634] width 18 height 18
drag, startPoint x: 919, startPoint y: 631, endPoint x: 927, endPoint y: 658, distance: 28.2
click at [917, 633] on icon "button" at bounding box center [918, 634] width 18 height 18
click at [920, 642] on button "button" at bounding box center [918, 634] width 25 height 25
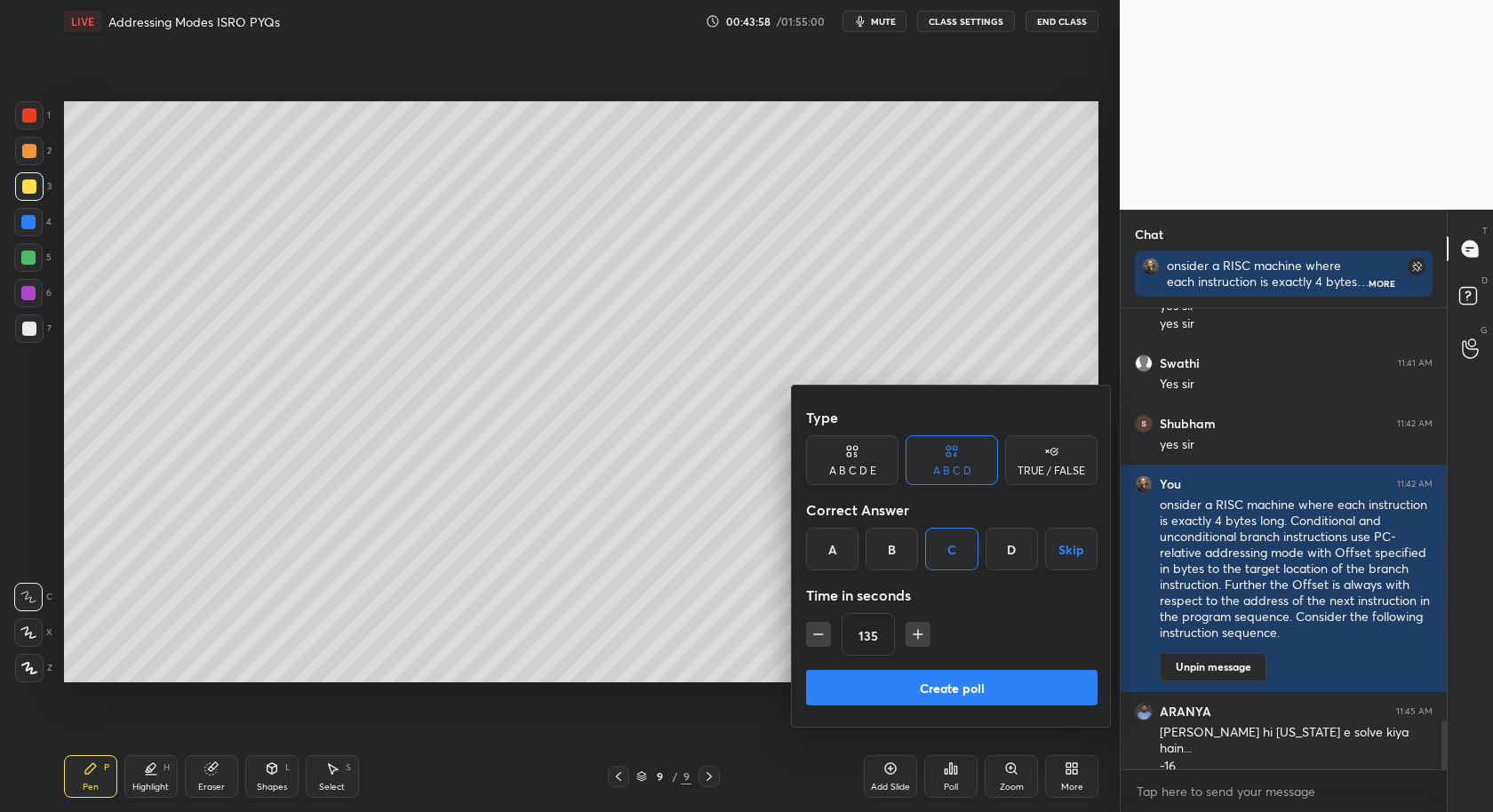
drag, startPoint x: 823, startPoint y: 638, endPoint x: 841, endPoint y: 659, distance: 27.7
click at [822, 641] on icon "button" at bounding box center [818, 634] width 18 height 18
type input "120"
drag, startPoint x: 964, startPoint y: 688, endPoint x: 963, endPoint y: 698, distance: 10.0
click at [963, 687] on button "Create poll" at bounding box center [952, 688] width 291 height 36
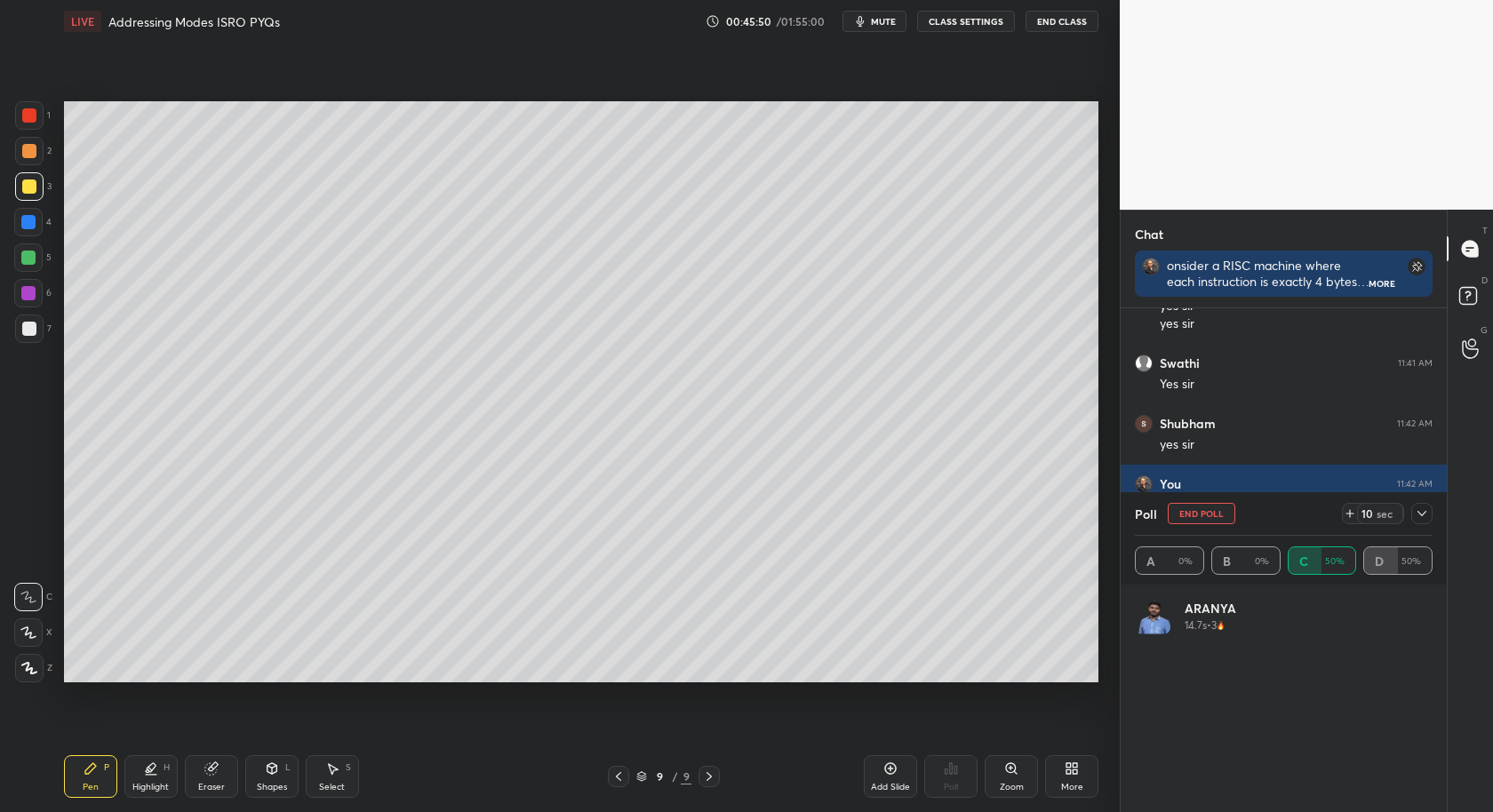
scroll to position [4057, 0]
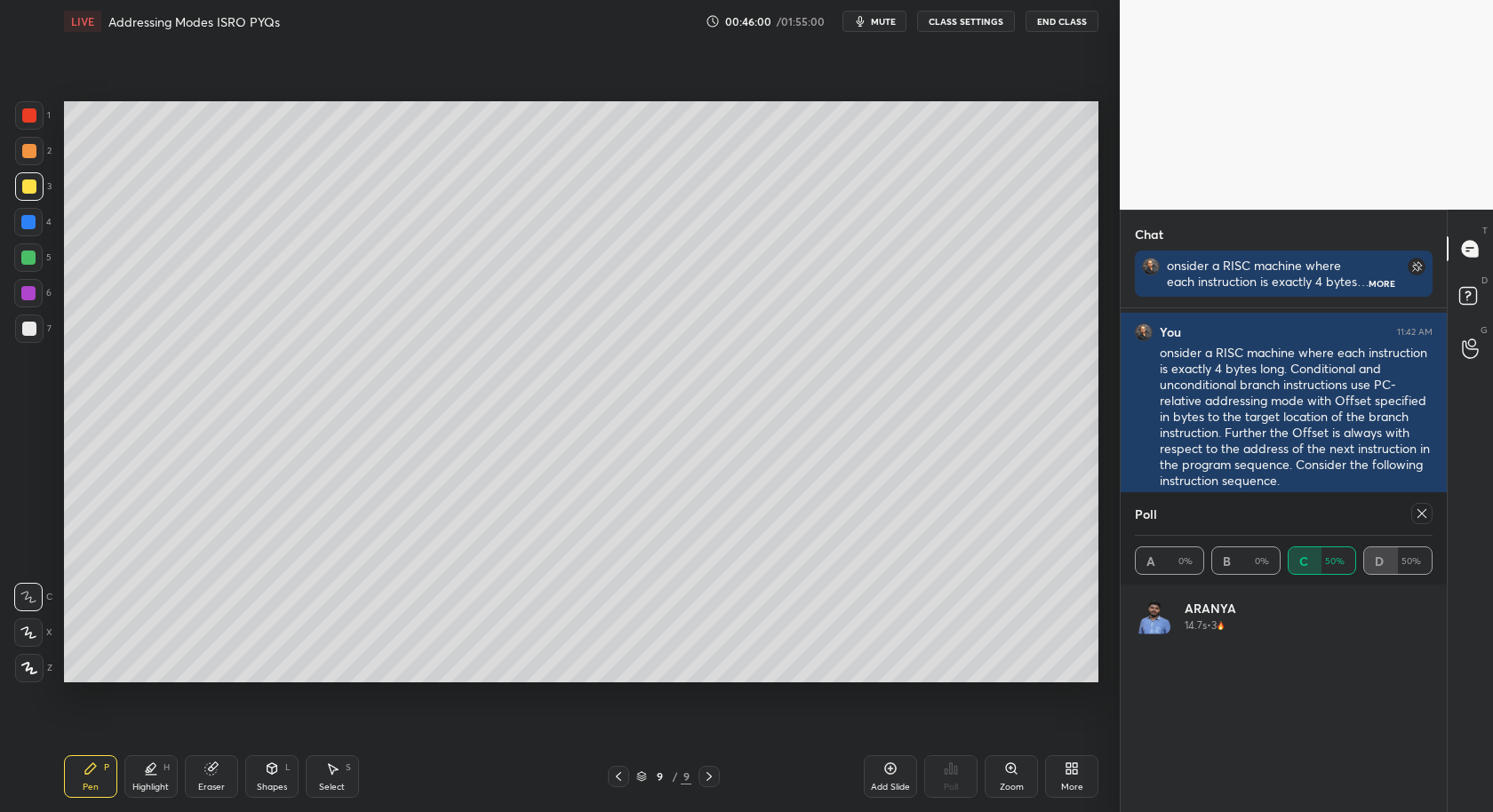
click at [1430, 514] on div at bounding box center [1422, 513] width 22 height 22
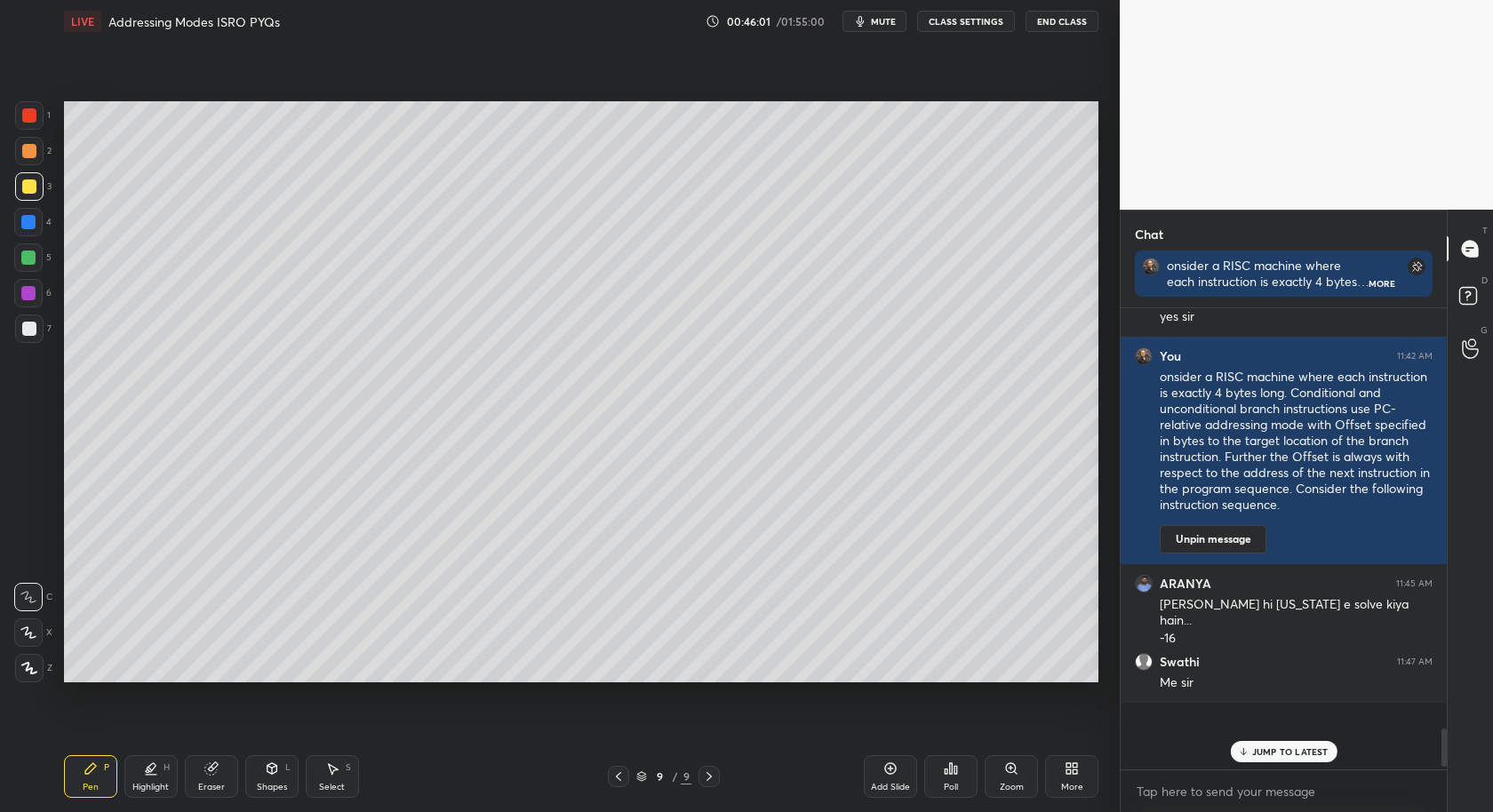
scroll to position [453, 321]
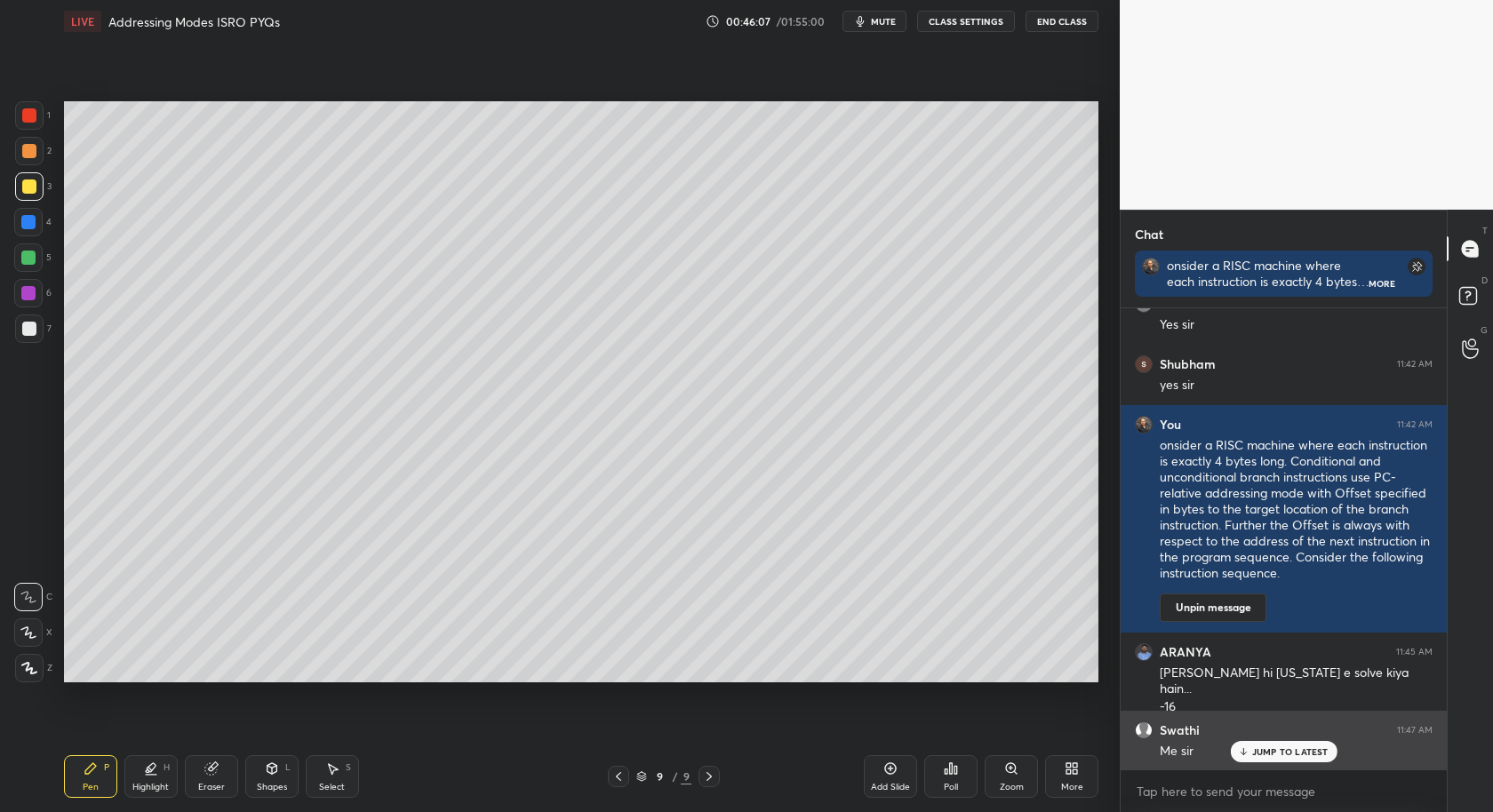
click at [1291, 752] on p "JUMP TO LATEST" at bounding box center [1291, 752] width 77 height 10
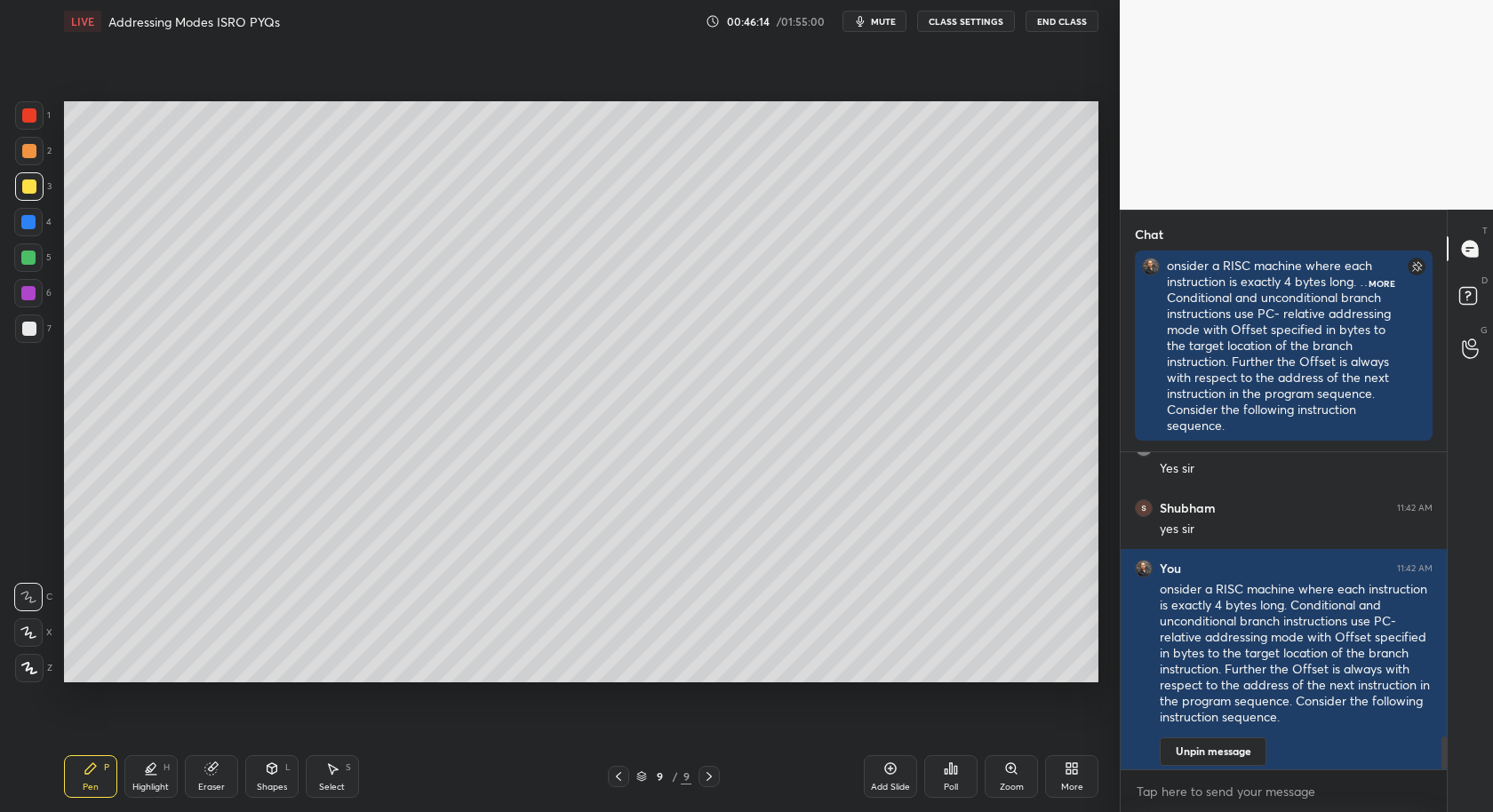
scroll to position [6, 6]
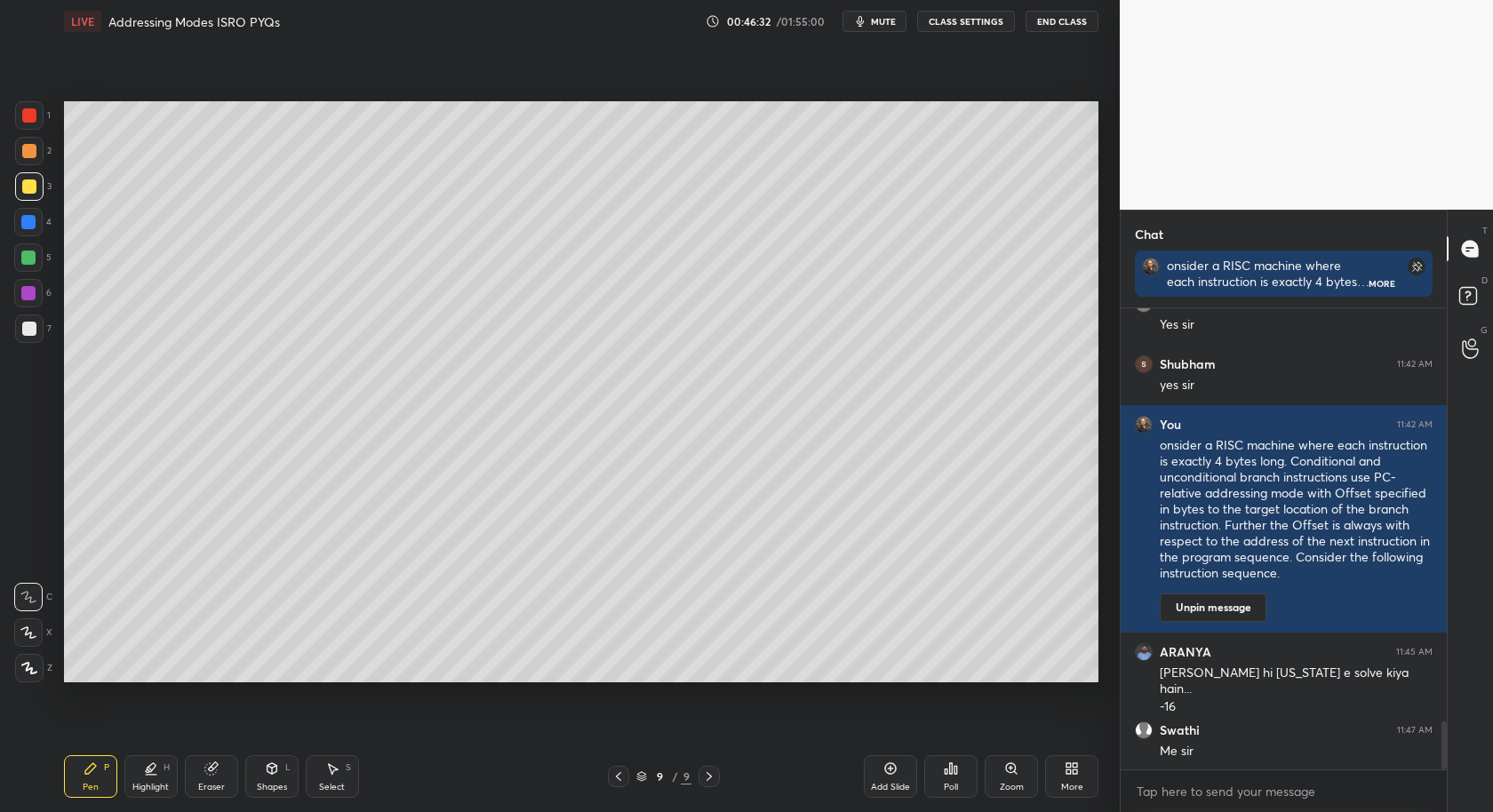
click at [887, 774] on icon at bounding box center [890, 769] width 14 height 14
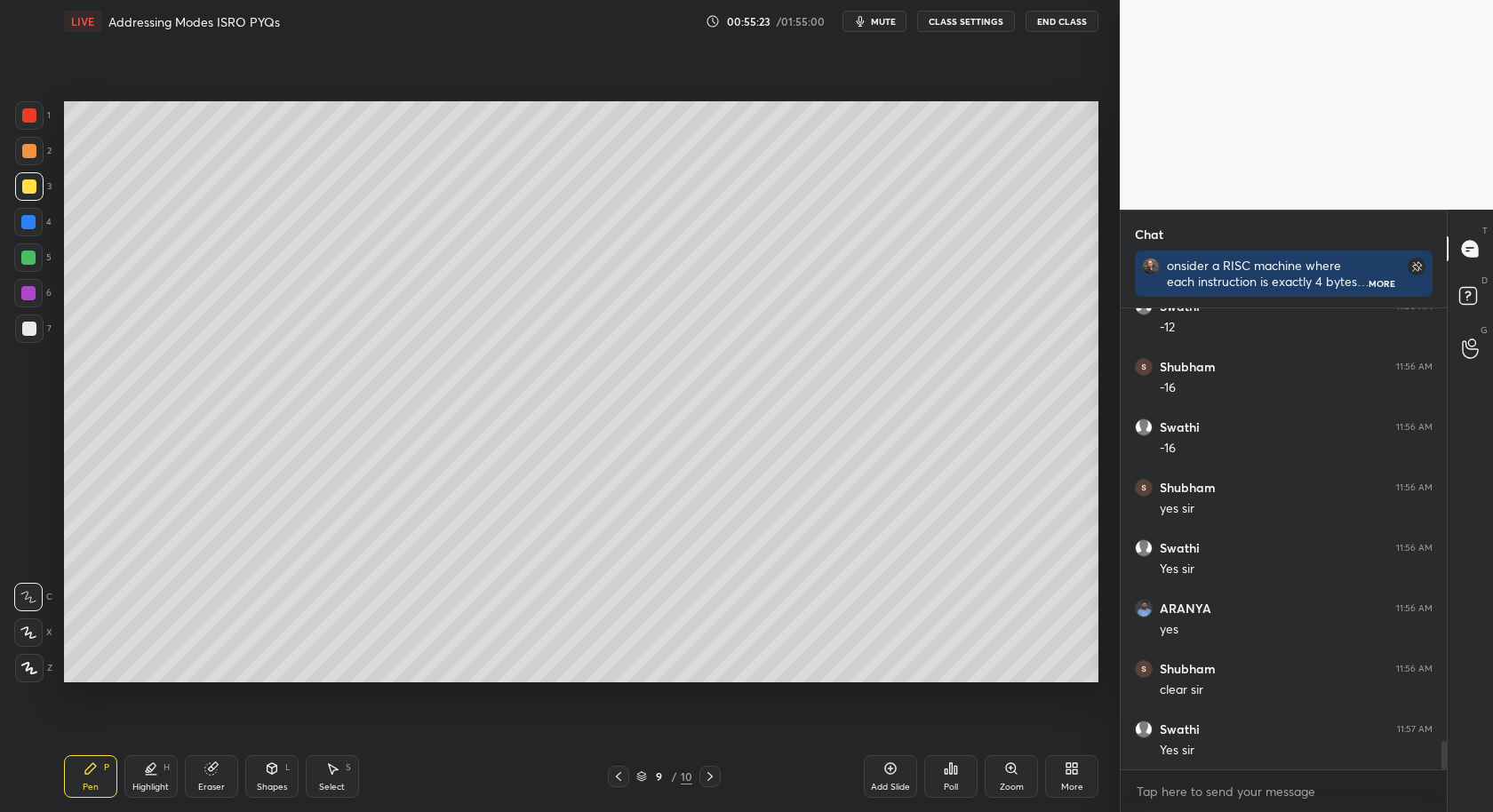
scroll to position [7111, 0]
drag, startPoint x: 873, startPoint y: 779, endPoint x: 840, endPoint y: 743, distance: 48.8
click at [872, 780] on div "Add Slide" at bounding box center [891, 776] width 53 height 43
click at [945, 785] on div "Poll" at bounding box center [950, 786] width 14 height 9
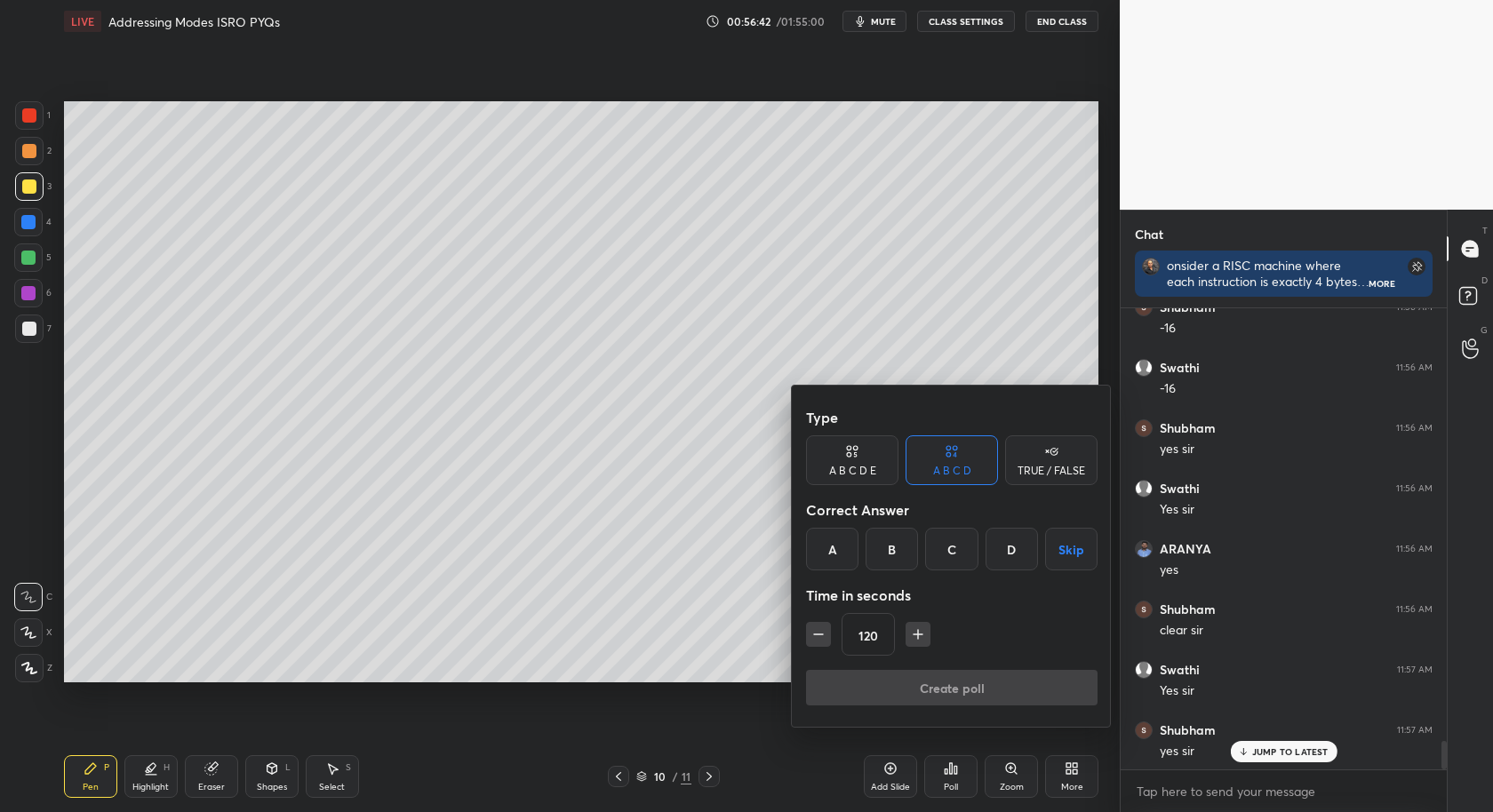
click at [883, 556] on div "B" at bounding box center [892, 548] width 52 height 43
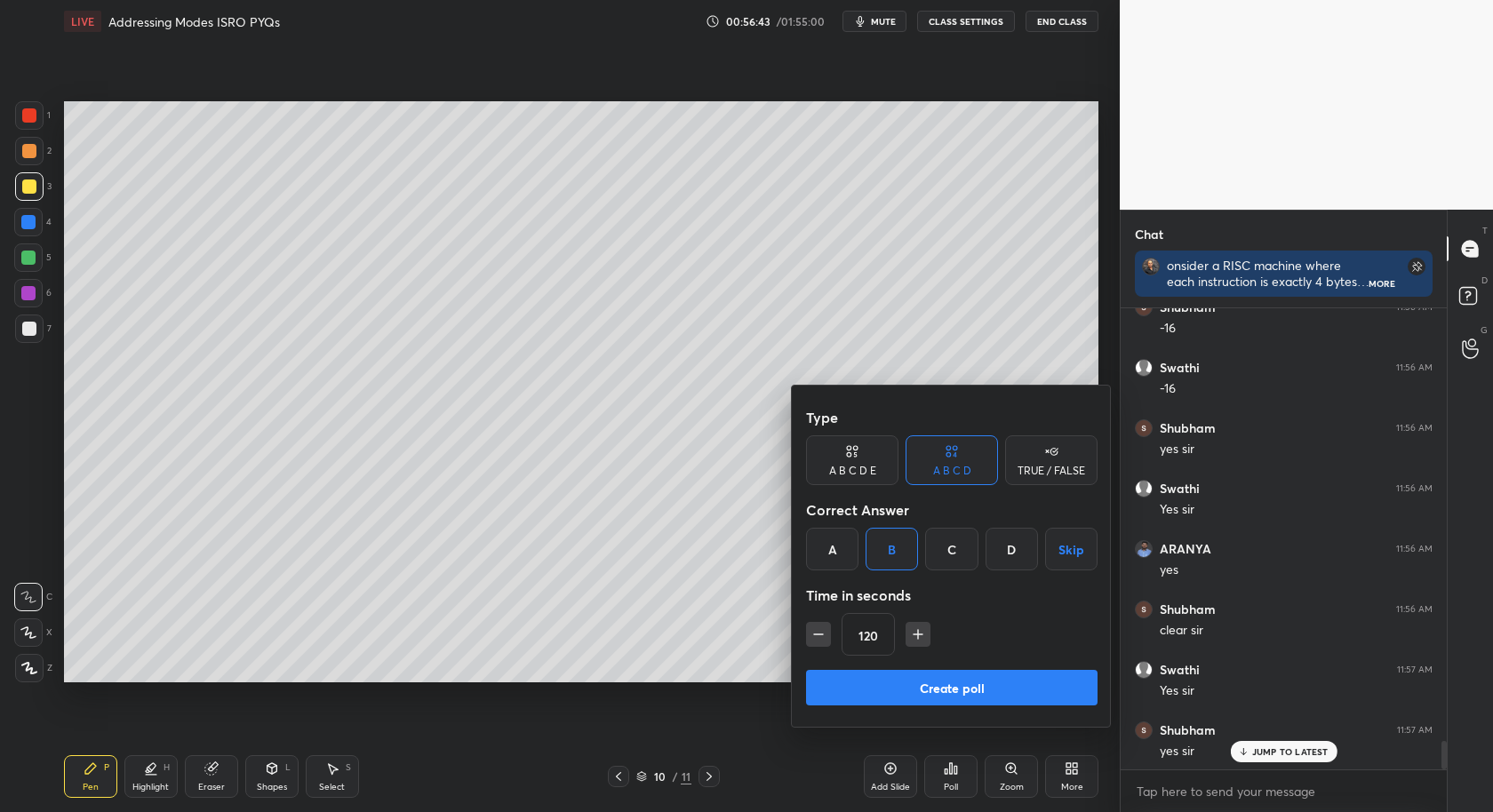
click at [957, 683] on button "Create poll" at bounding box center [952, 688] width 291 height 36
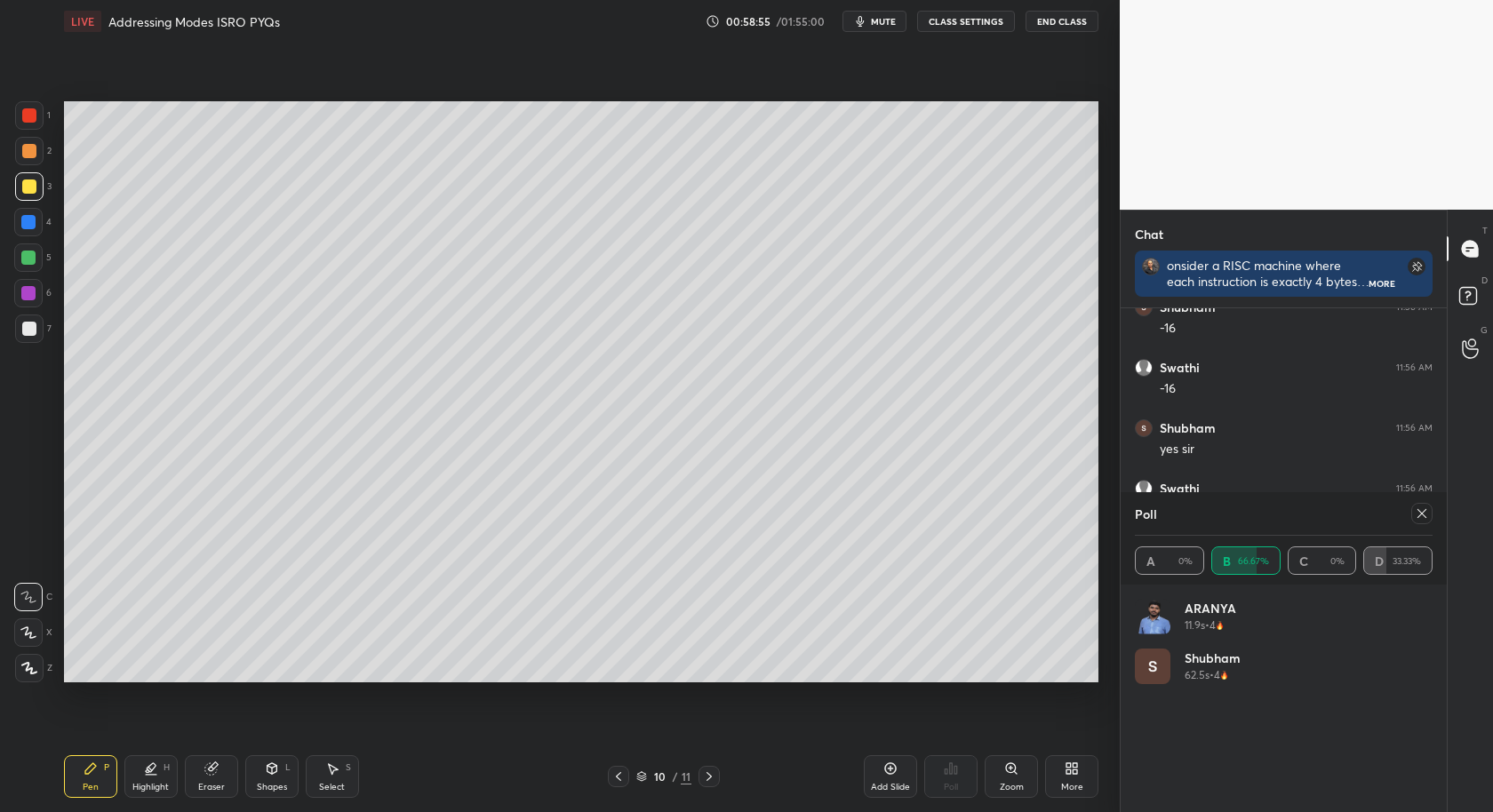
scroll to position [7, 6]
drag, startPoint x: 1418, startPoint y: 518, endPoint x: 1410, endPoint y: 516, distance: 8.2
click at [1412, 517] on div at bounding box center [1422, 513] width 22 height 22
type textarea "x"
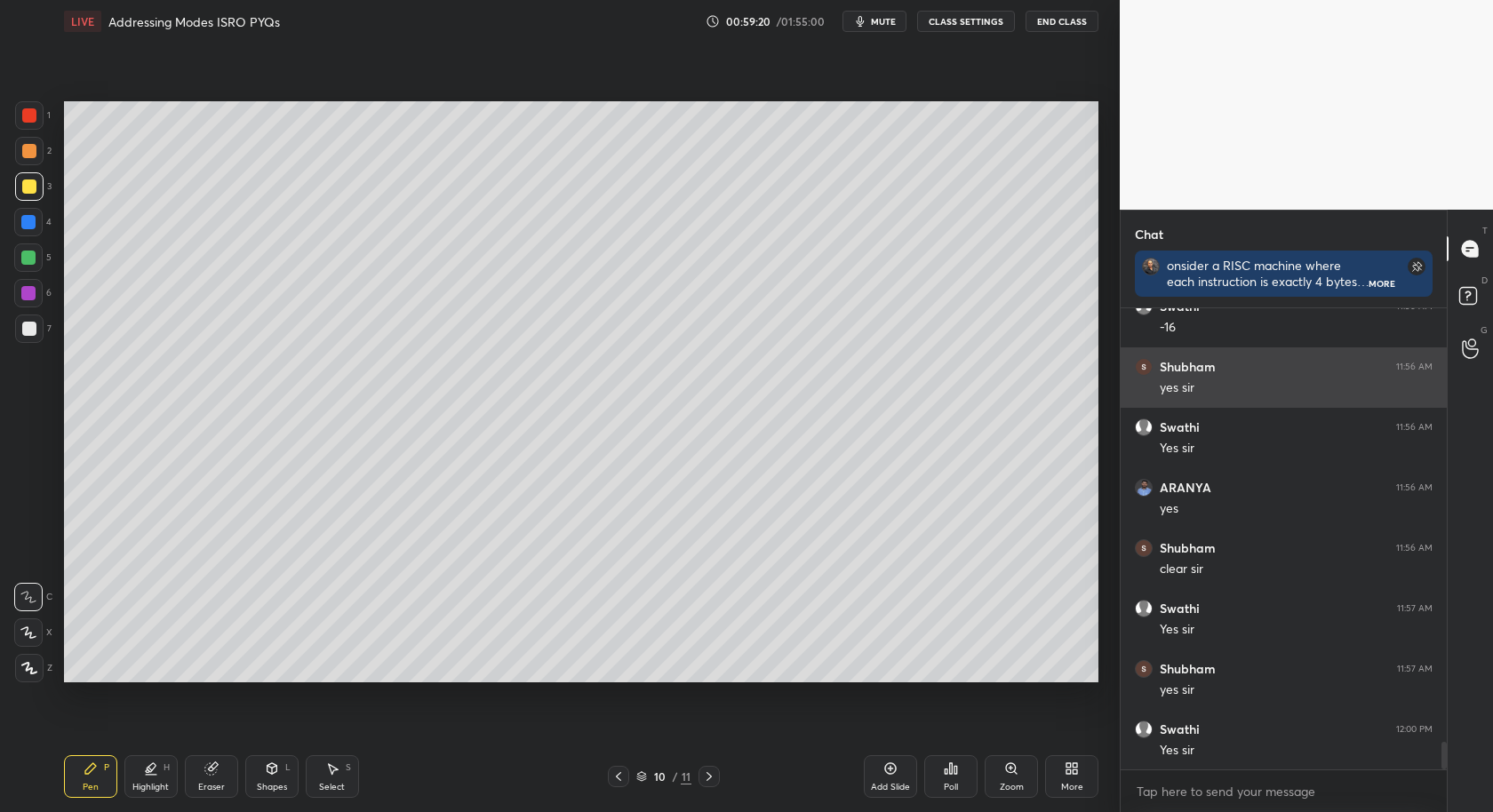
scroll to position [7231, 0]
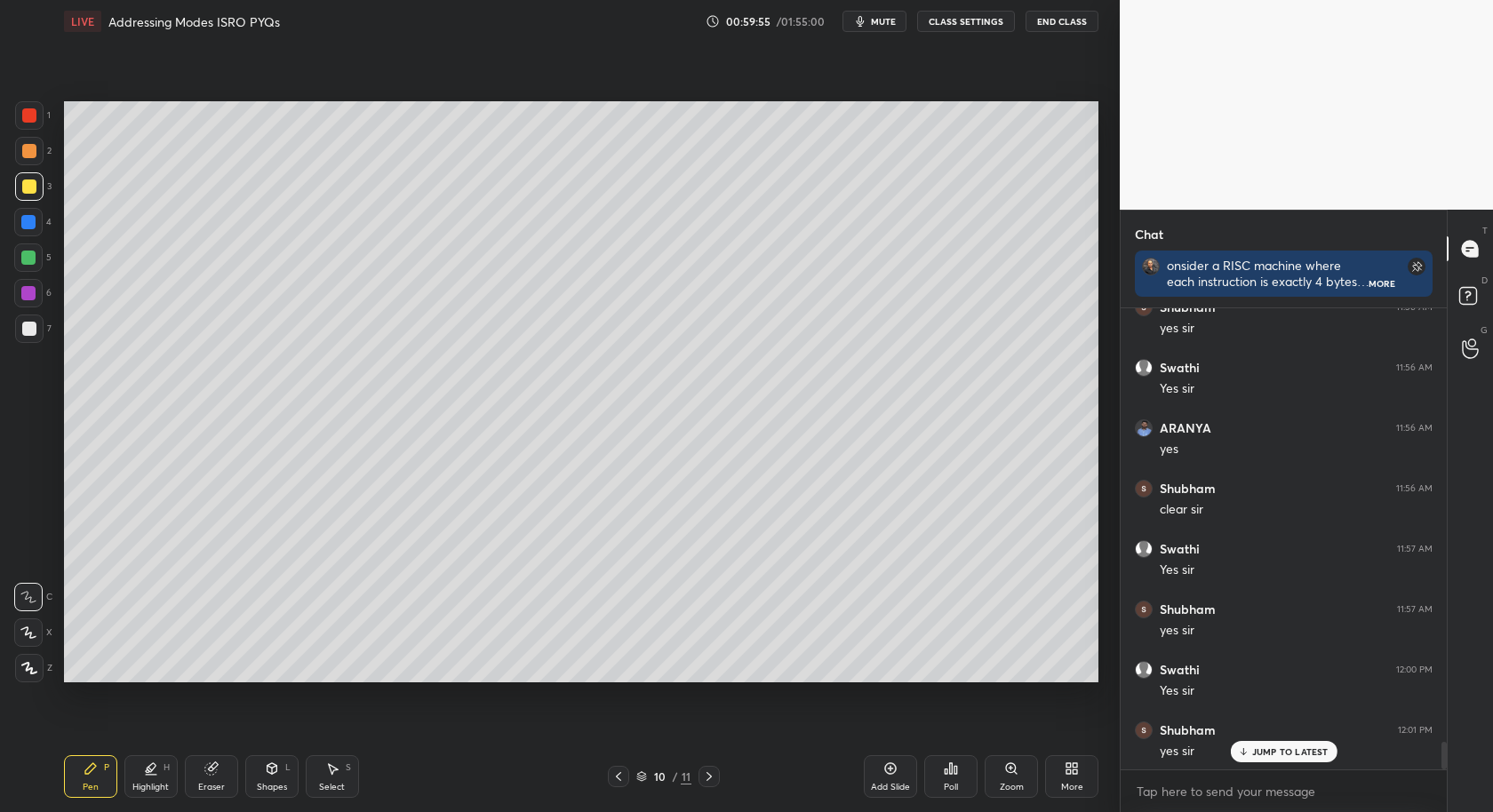
click at [319, 788] on div "Select" at bounding box center [331, 786] width 26 height 9
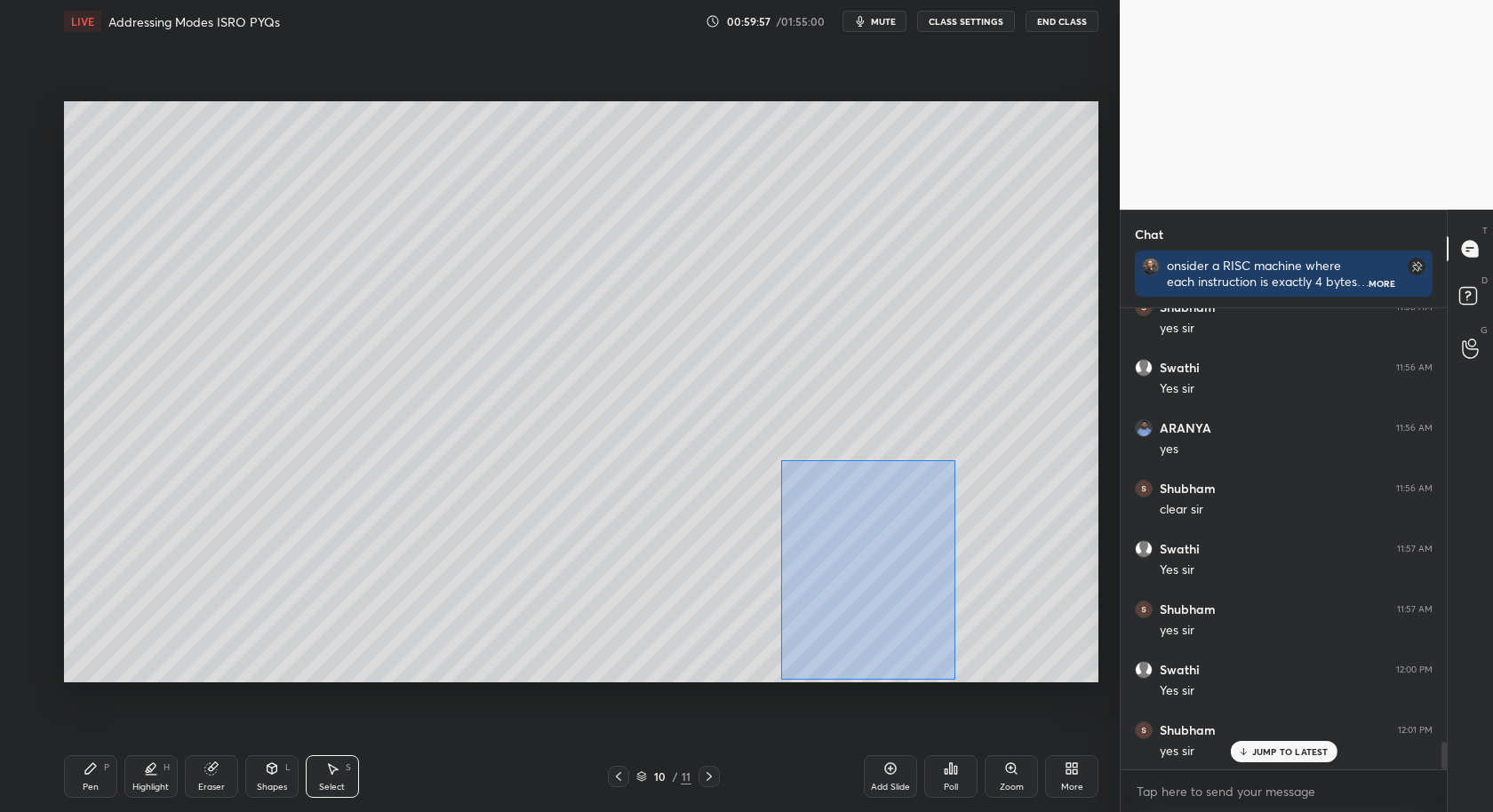
drag, startPoint x: 781, startPoint y: 457, endPoint x: 964, endPoint y: 663, distance: 275.5
click at [979, 678] on div "0 ° Undo Copy Duplicate Duplicate to new slide Delete" at bounding box center [582, 392] width 1034 height 582
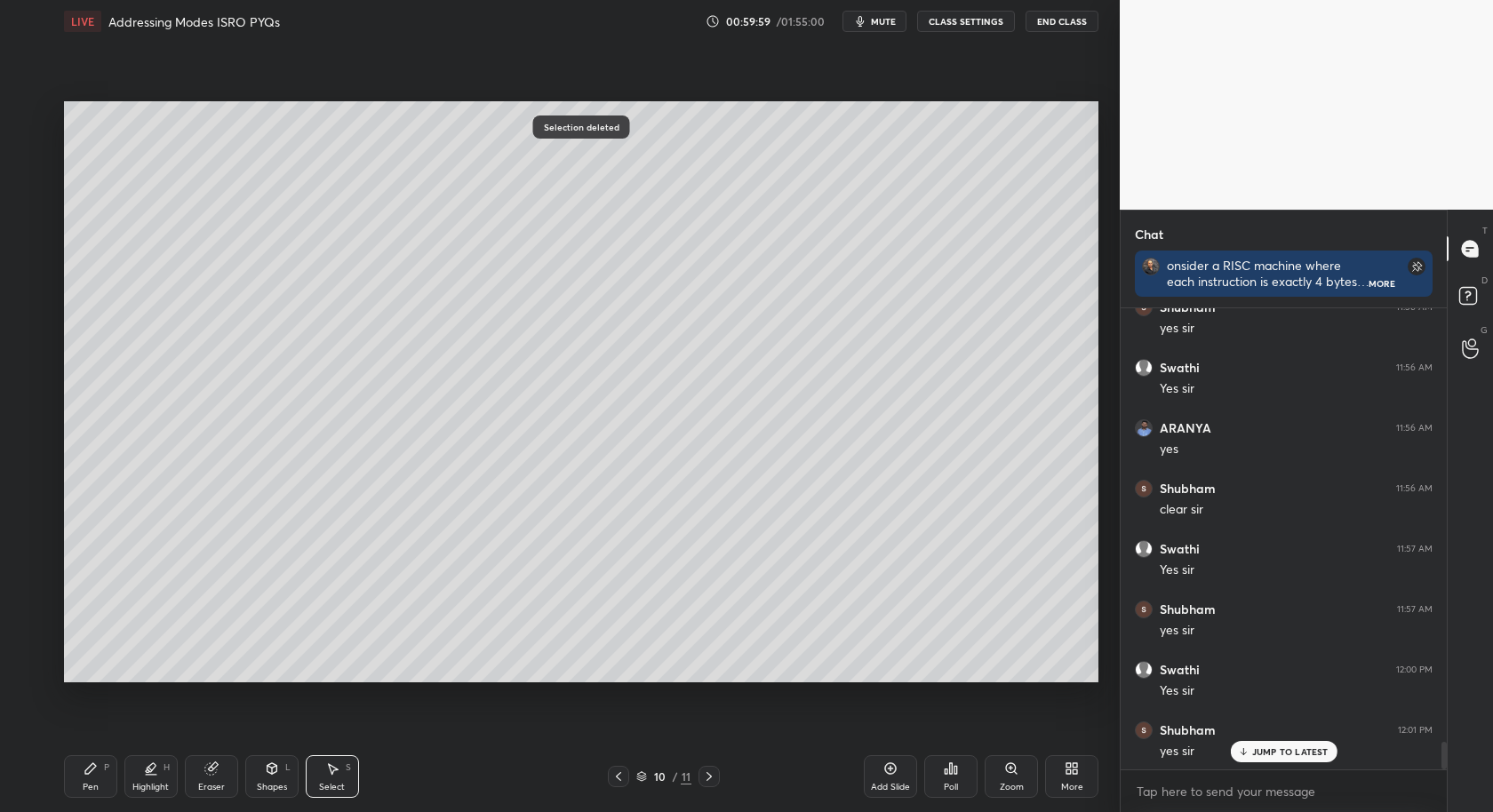
drag, startPoint x: 896, startPoint y: 770, endPoint x: 908, endPoint y: 694, distance: 76.9
click at [897, 772] on div "Add Slide" at bounding box center [891, 776] width 53 height 43
drag, startPoint x: 98, startPoint y: 771, endPoint x: 95, endPoint y: 732, distance: 39.1
click at [97, 771] on div "Pen P" at bounding box center [91, 776] width 53 height 43
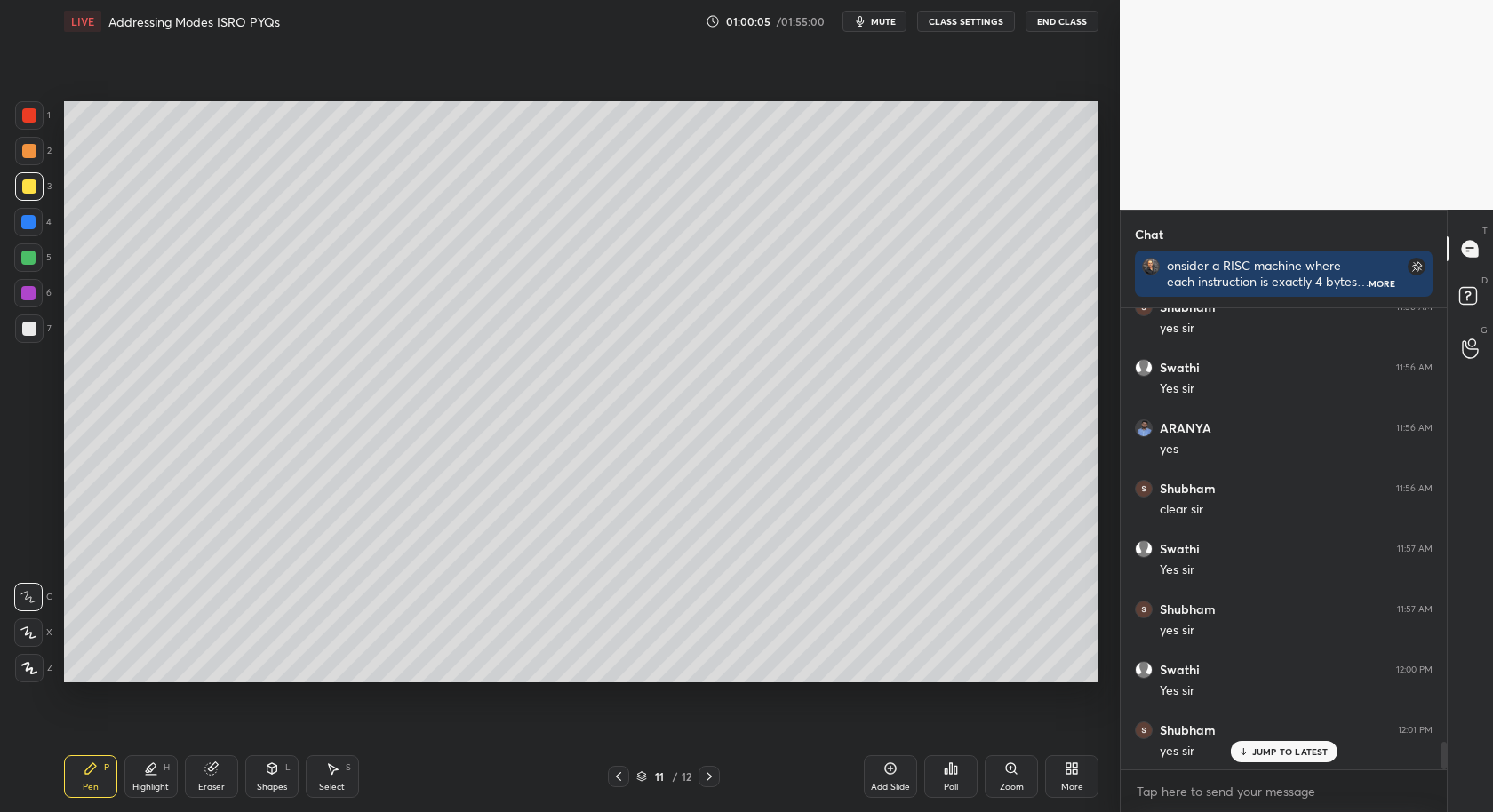
drag, startPoint x: 28, startPoint y: 343, endPoint x: 44, endPoint y: 330, distance: 20.6
click at [30, 342] on div "7" at bounding box center [33, 333] width 37 height 36
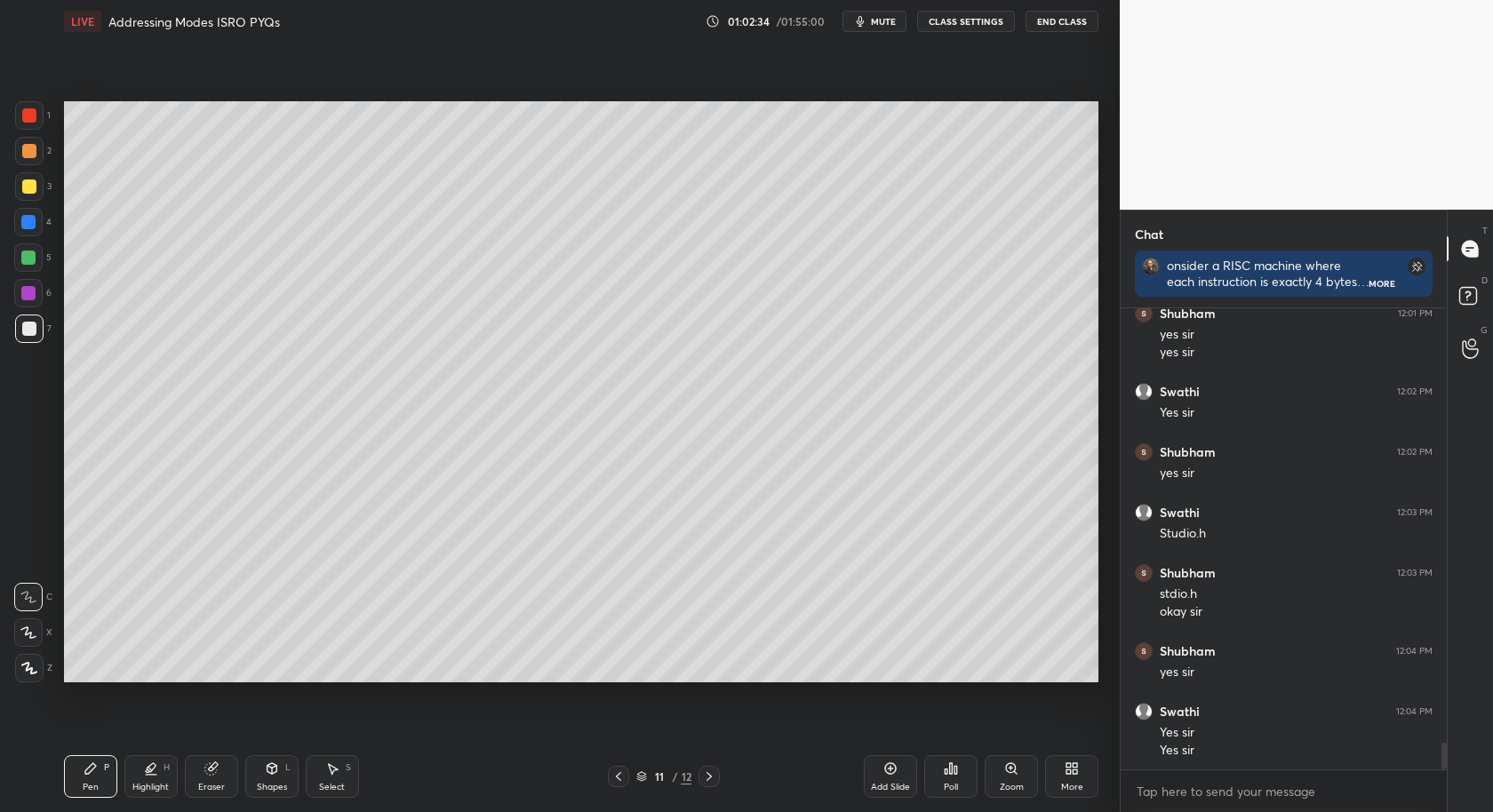
scroll to position [7709, 0]
click at [619, 783] on icon at bounding box center [618, 776] width 14 height 14
click at [615, 781] on icon at bounding box center [618, 776] width 14 height 14
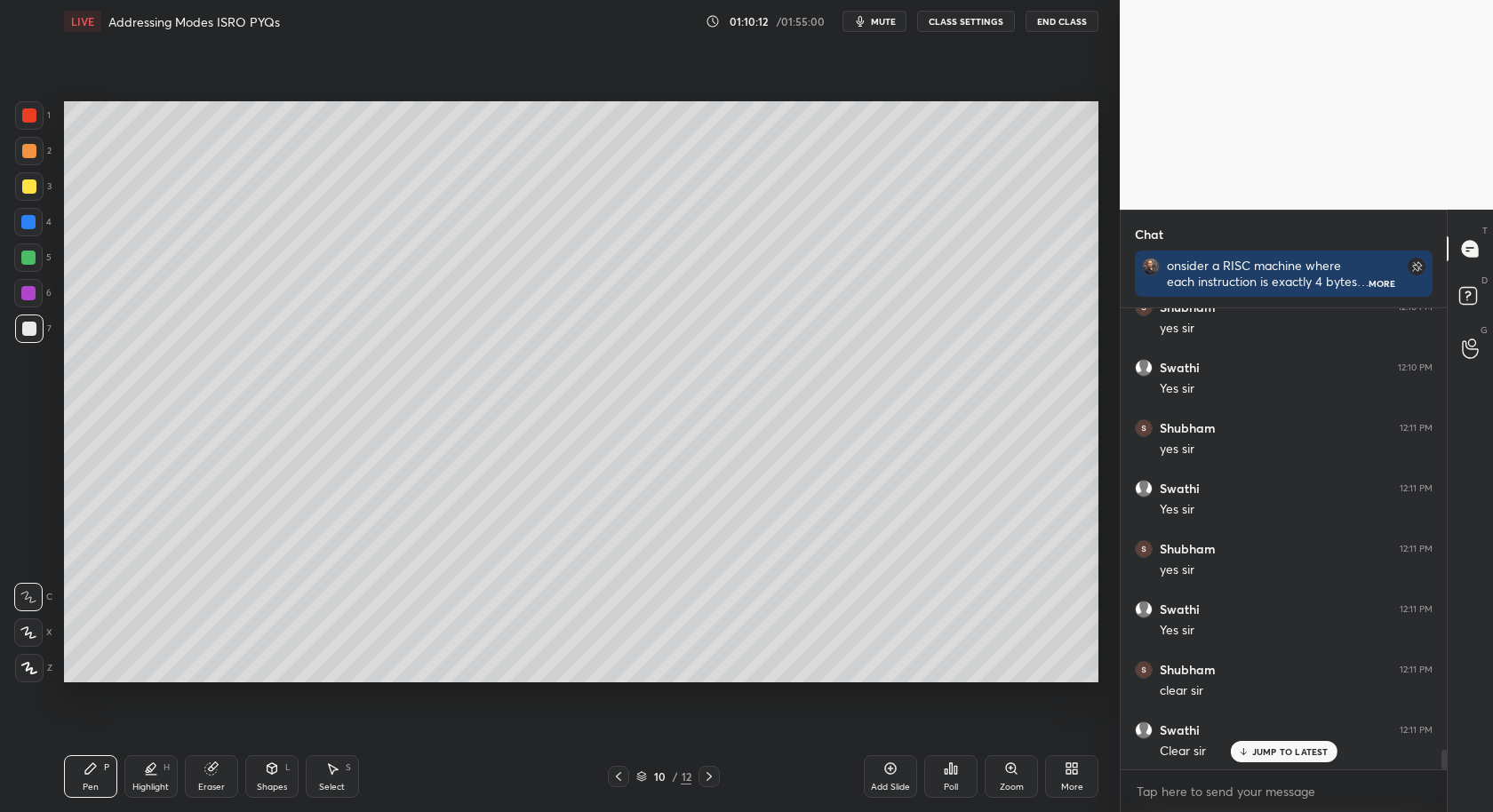
scroll to position [10475, 0]
click at [832, 759] on div "Pen P Highlight H Eraser Shapes L Select S 12 / 12 Add Slide Poll Zoom More" at bounding box center [582, 776] width 1034 height 71
click at [899, 771] on div "Add Slide" at bounding box center [891, 776] width 53 height 43
click at [166, 685] on div "Setting up your live class Poll for secs No correct answer Start poll" at bounding box center [581, 391] width 1049 height 699
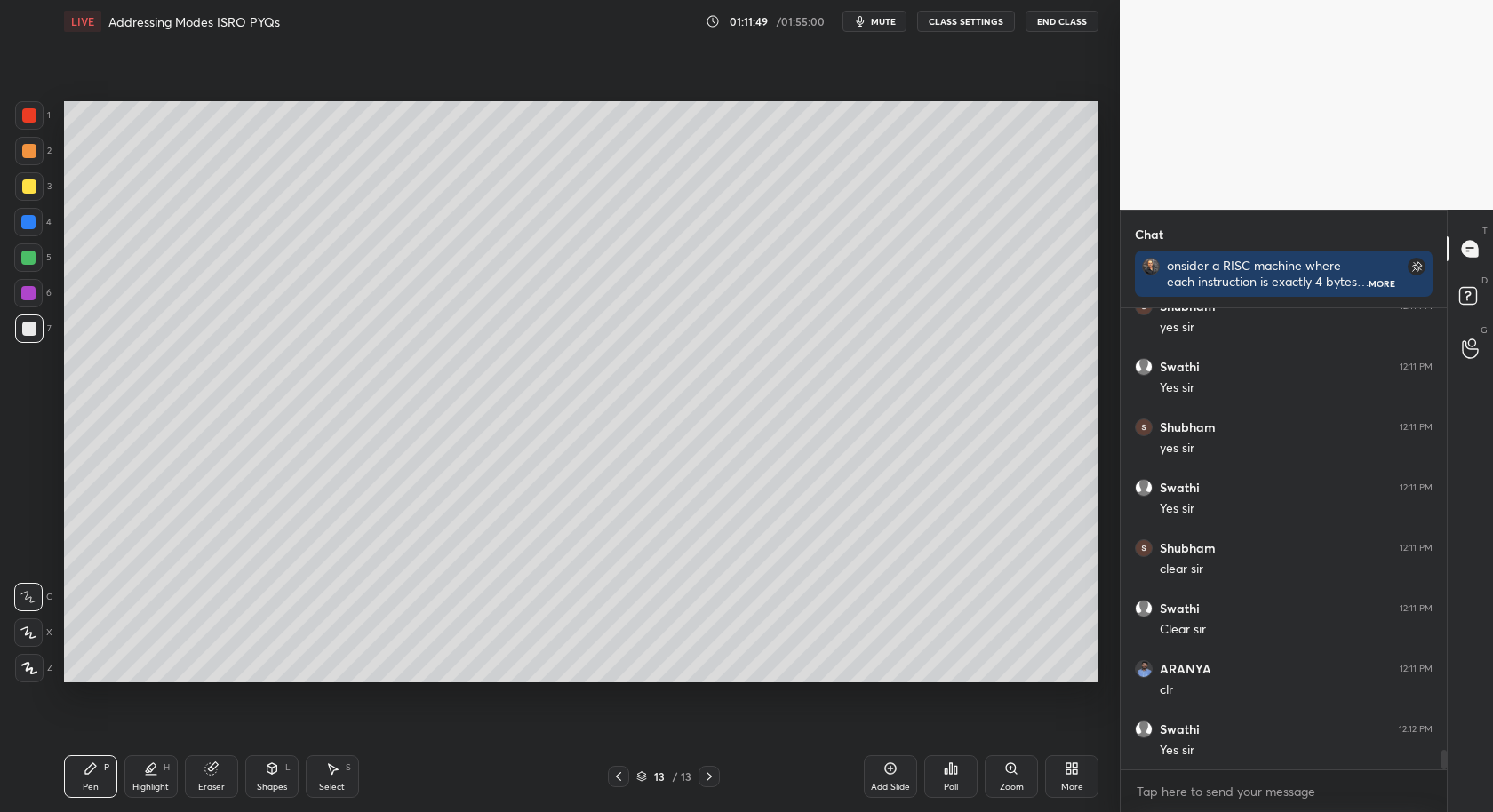
click at [891, 769] on icon at bounding box center [890, 769] width 14 height 14
drag, startPoint x: 616, startPoint y: 772, endPoint x: 772, endPoint y: 752, distance: 157.3
click at [614, 775] on icon at bounding box center [618, 776] width 14 height 14
click at [946, 769] on div "Poll" at bounding box center [951, 776] width 53 height 43
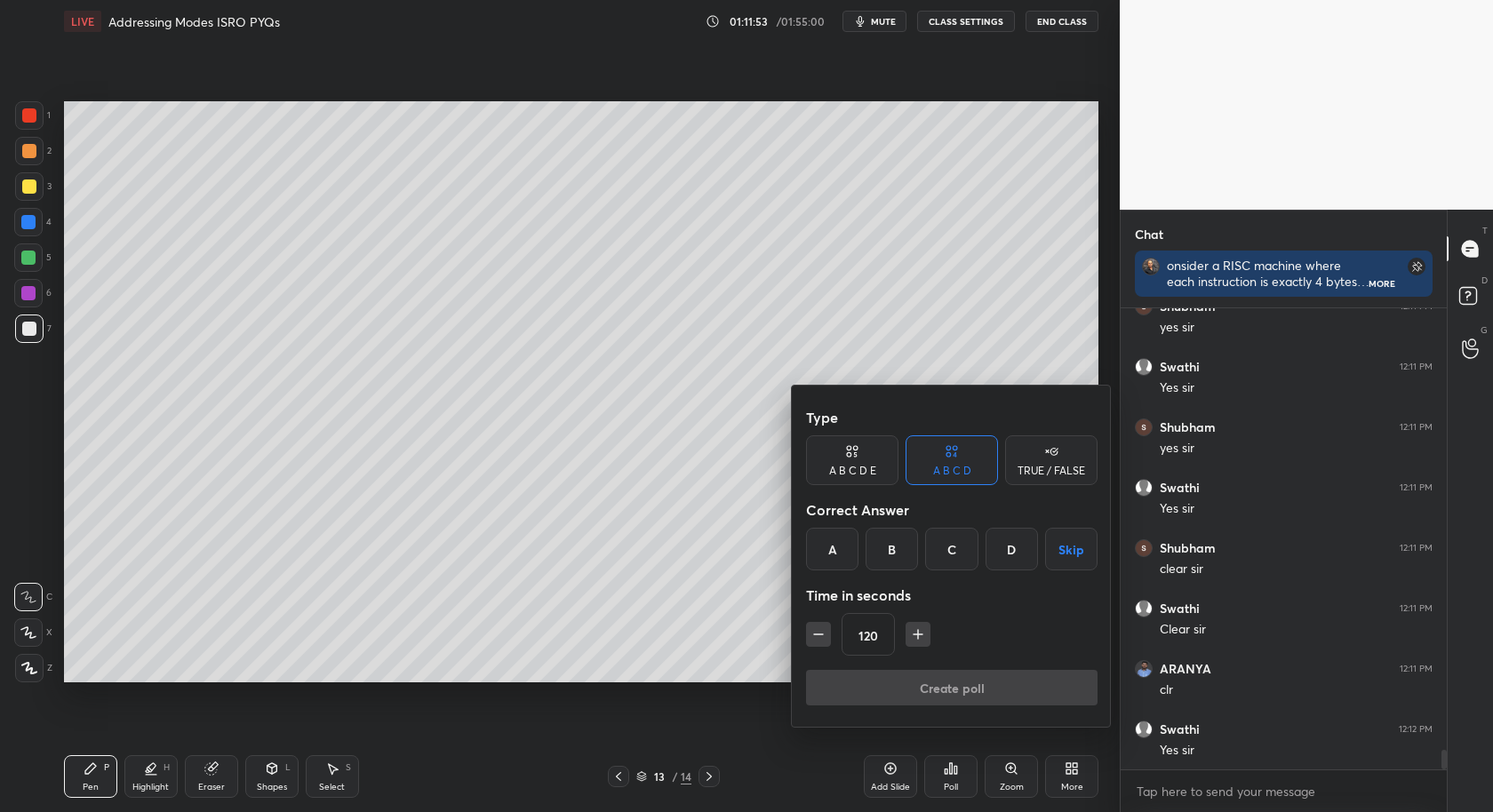
click at [944, 562] on div "C" at bounding box center [951, 548] width 52 height 43
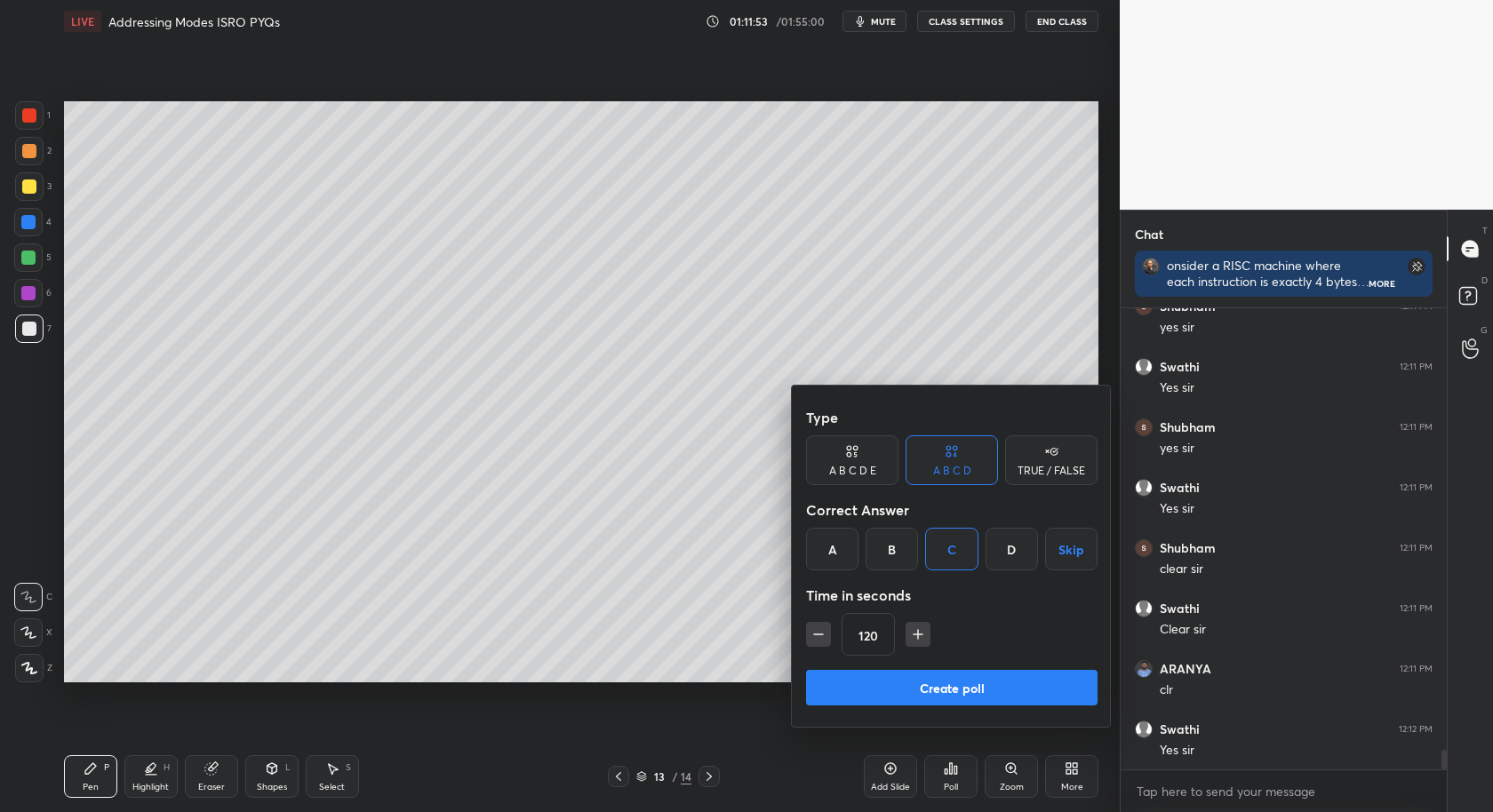
click at [808, 640] on div "Type A B C D E A B C D TRUE / FALSE Correct Answer A B C D Skip Time in seconds…" at bounding box center [952, 556] width 320 height 341
click at [812, 632] on icon "button" at bounding box center [818, 634] width 18 height 18
click at [818, 631] on icon "button" at bounding box center [818, 634] width 18 height 18
click at [816, 630] on icon "button" at bounding box center [818, 634] width 18 height 18
drag, startPoint x: 809, startPoint y: 631, endPoint x: 824, endPoint y: 633, distance: 15.1
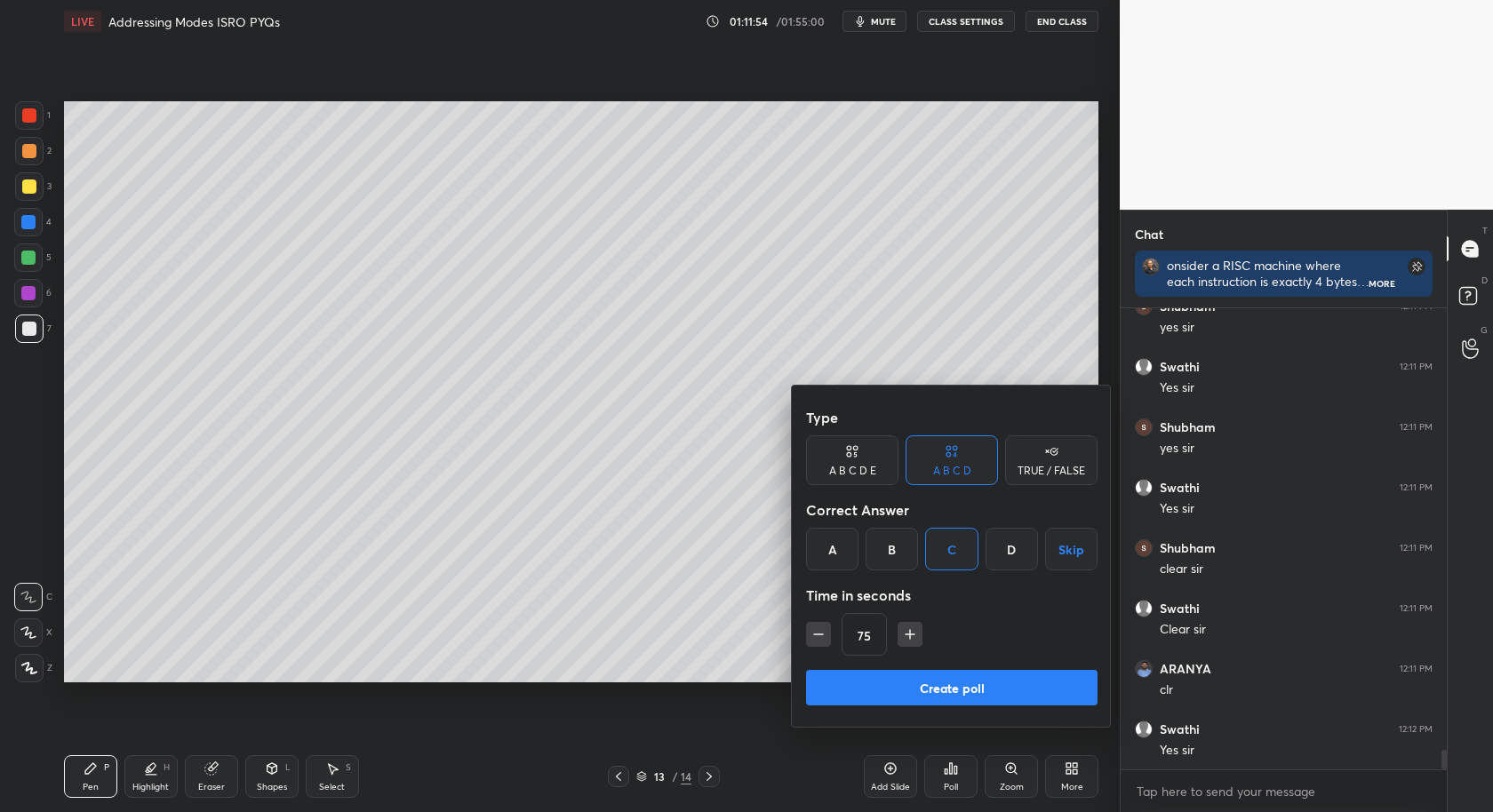
click at [814, 631] on icon "button" at bounding box center [818, 634] width 18 height 18
type input "60"
click at [892, 693] on button "Create poll" at bounding box center [952, 688] width 291 height 36
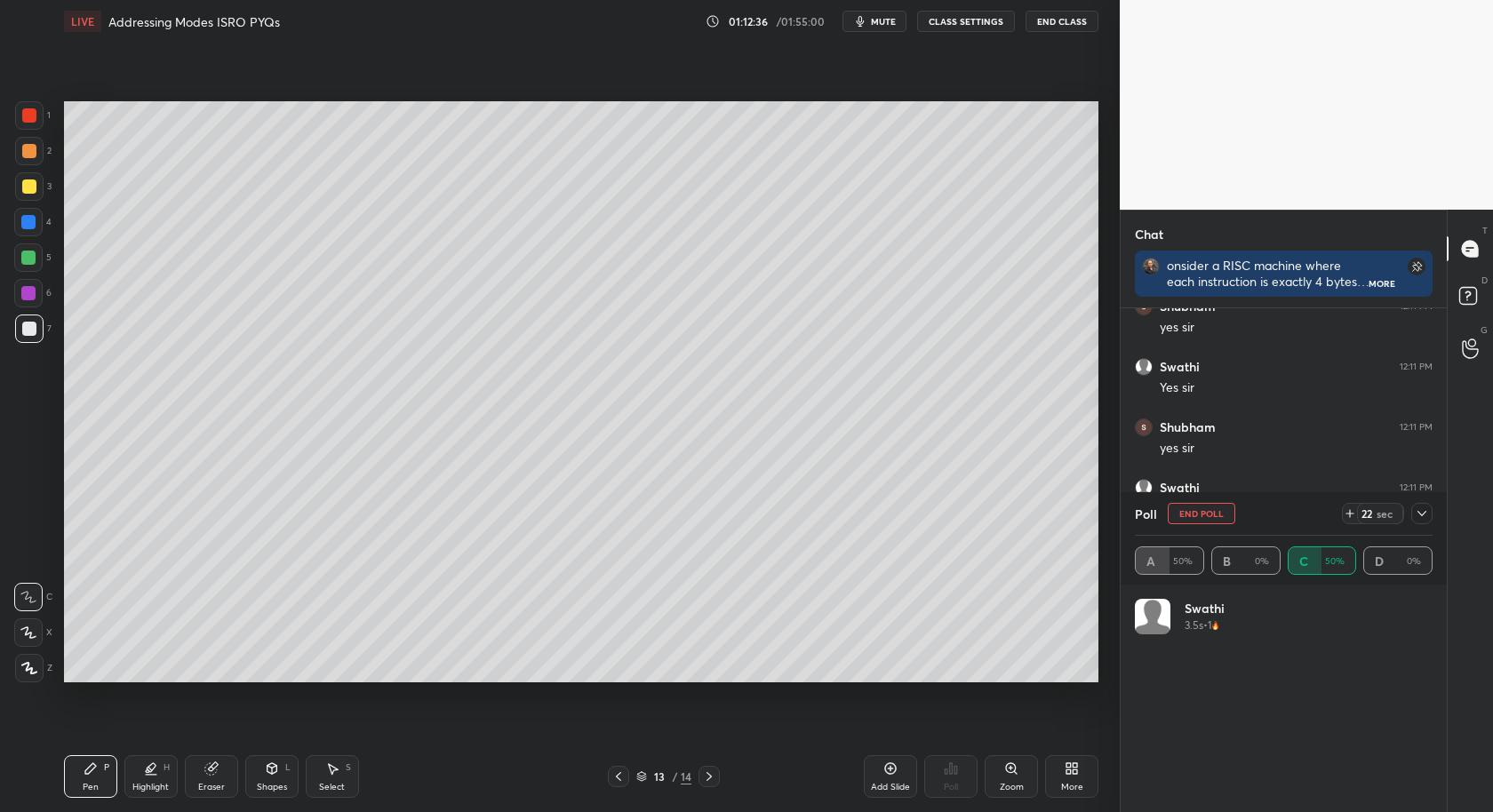
scroll to position [10687, 0]
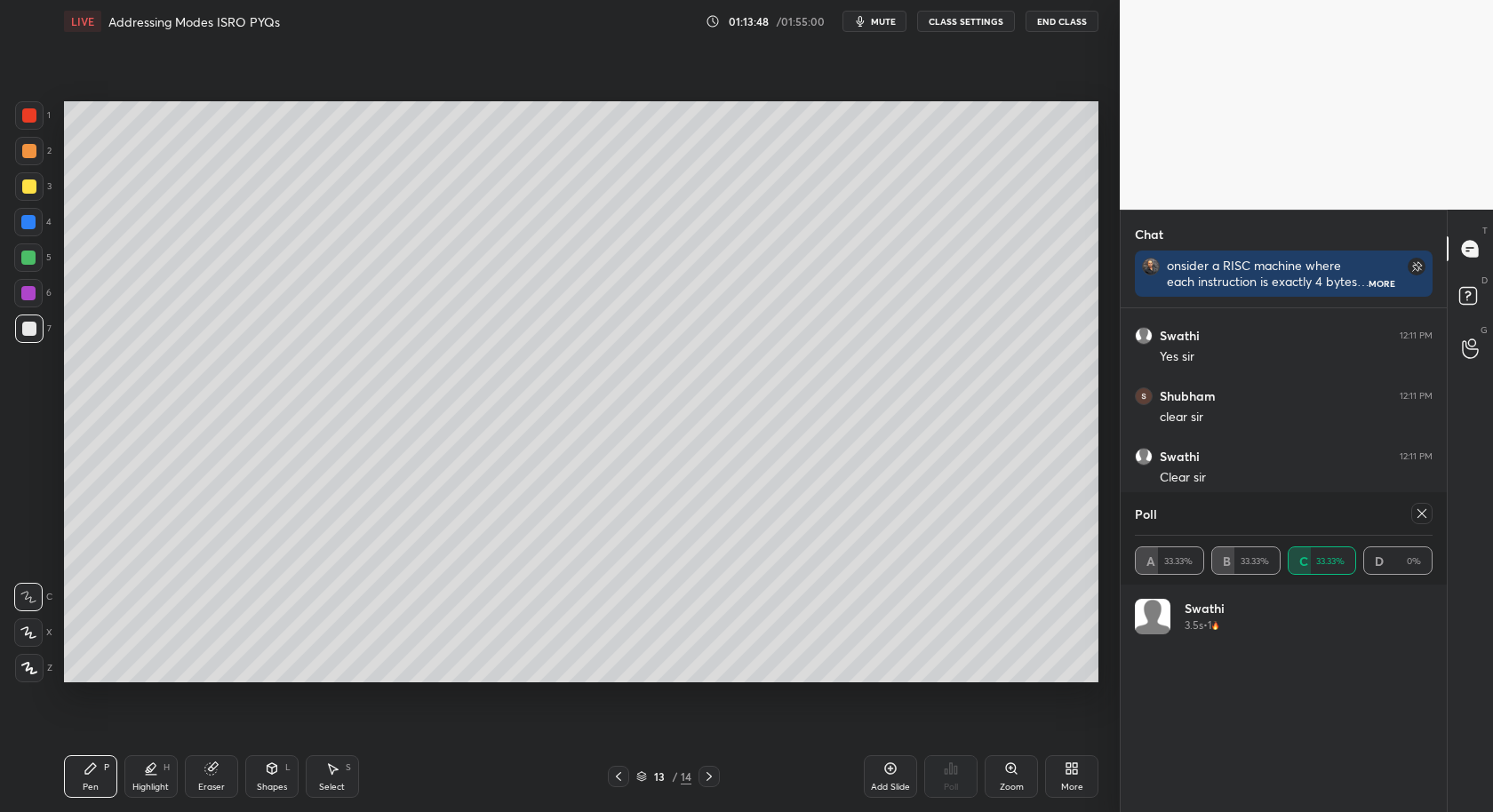
drag, startPoint x: 1421, startPoint y: 507, endPoint x: 1398, endPoint y: 537, distance: 37.8
click at [1421, 509] on icon at bounding box center [1422, 513] width 14 height 14
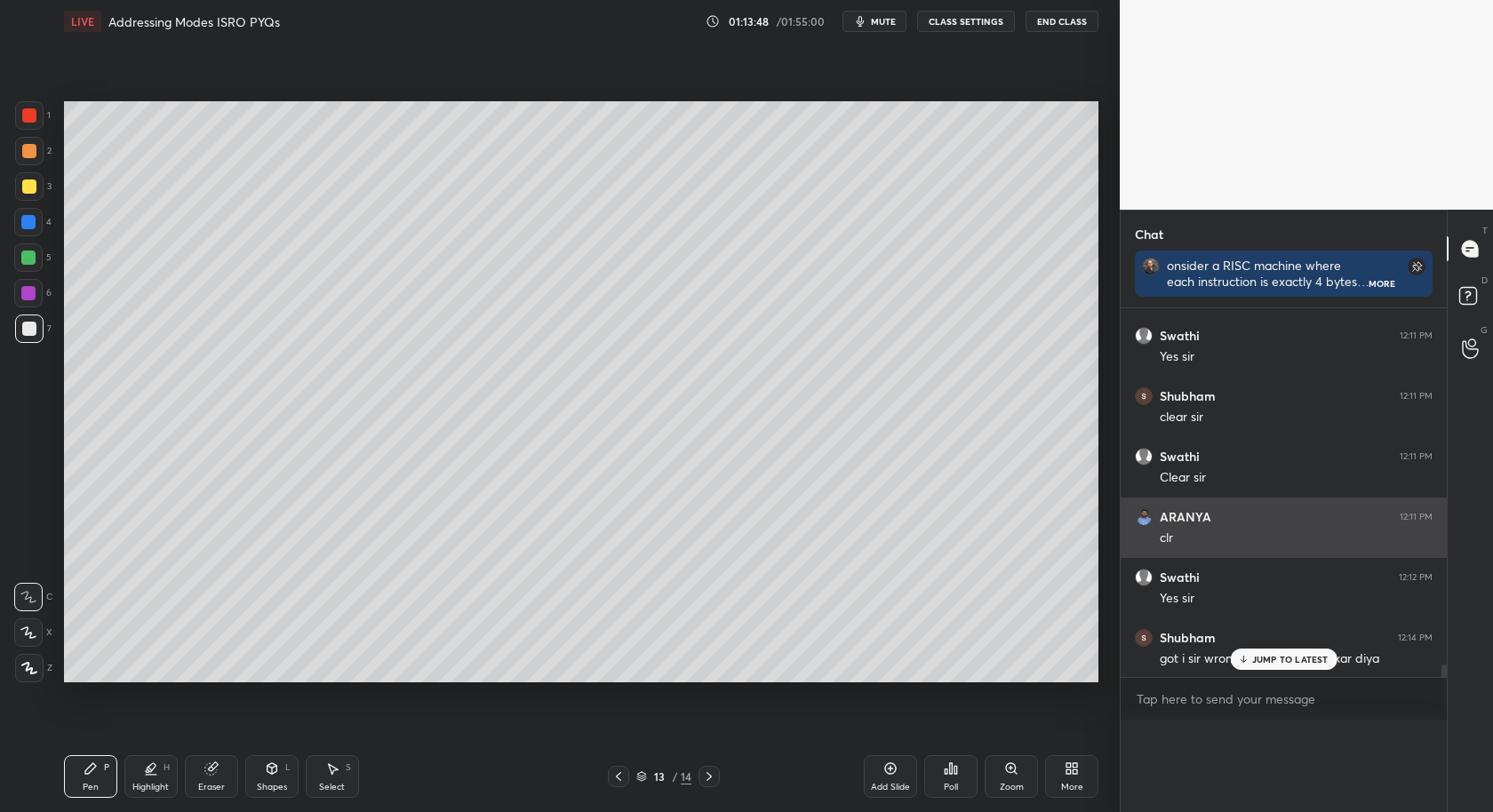
scroll to position [10669, 0]
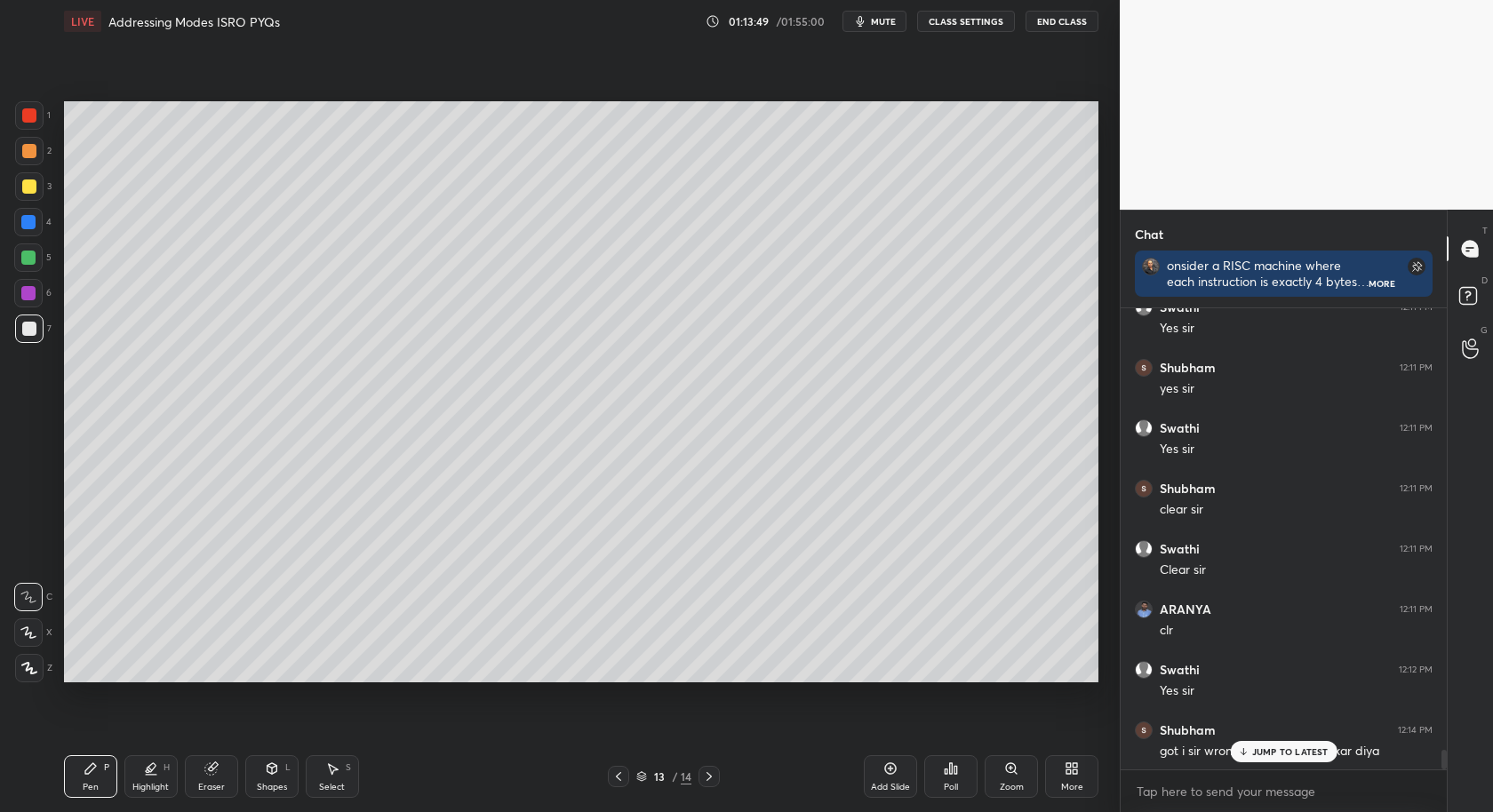
click at [1288, 739] on div "got i sir wrong answer pe click kar diya" at bounding box center [1296, 750] width 273 height 22
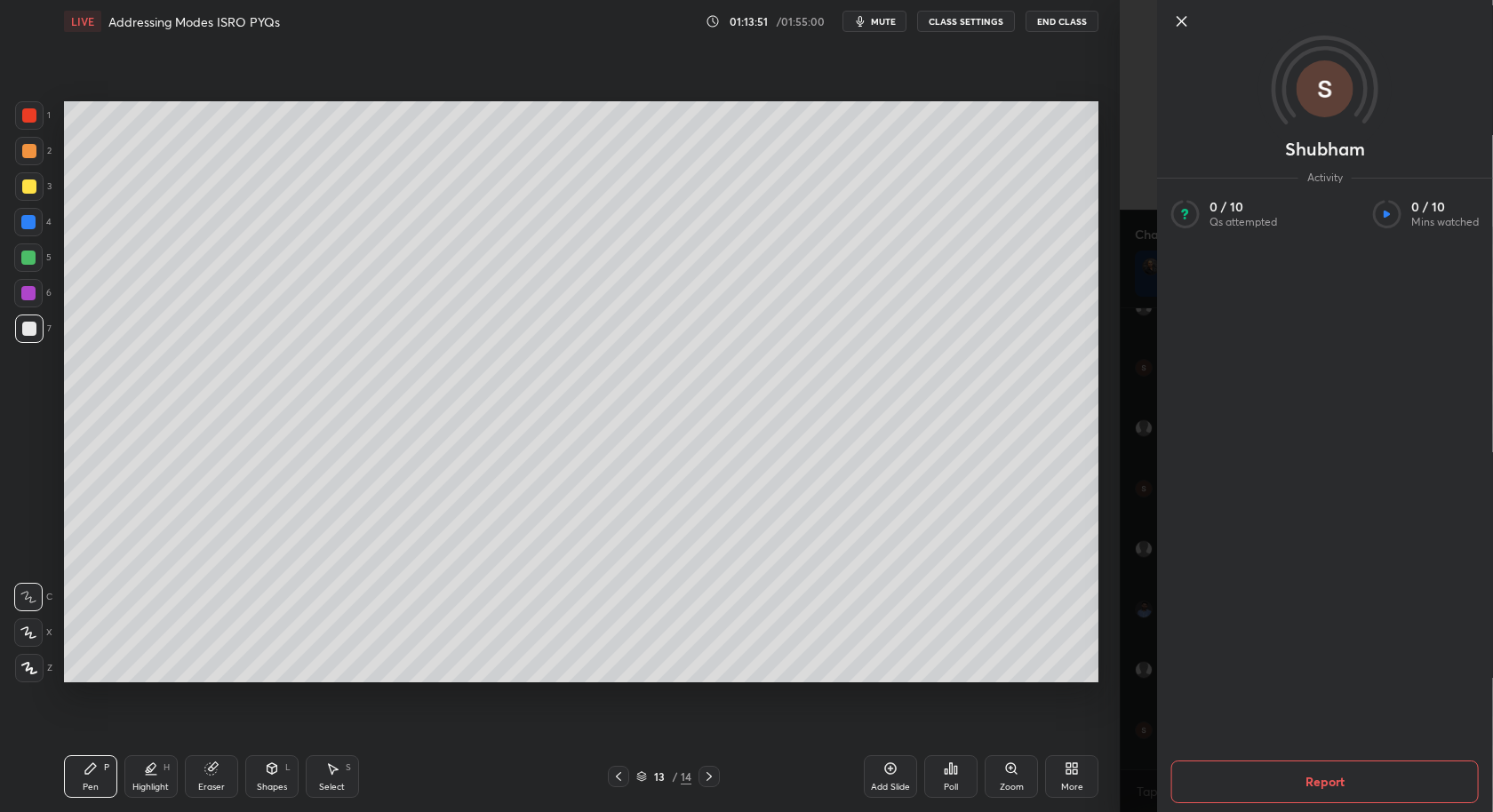
click at [1172, 21] on icon at bounding box center [1182, 21] width 22 height 22
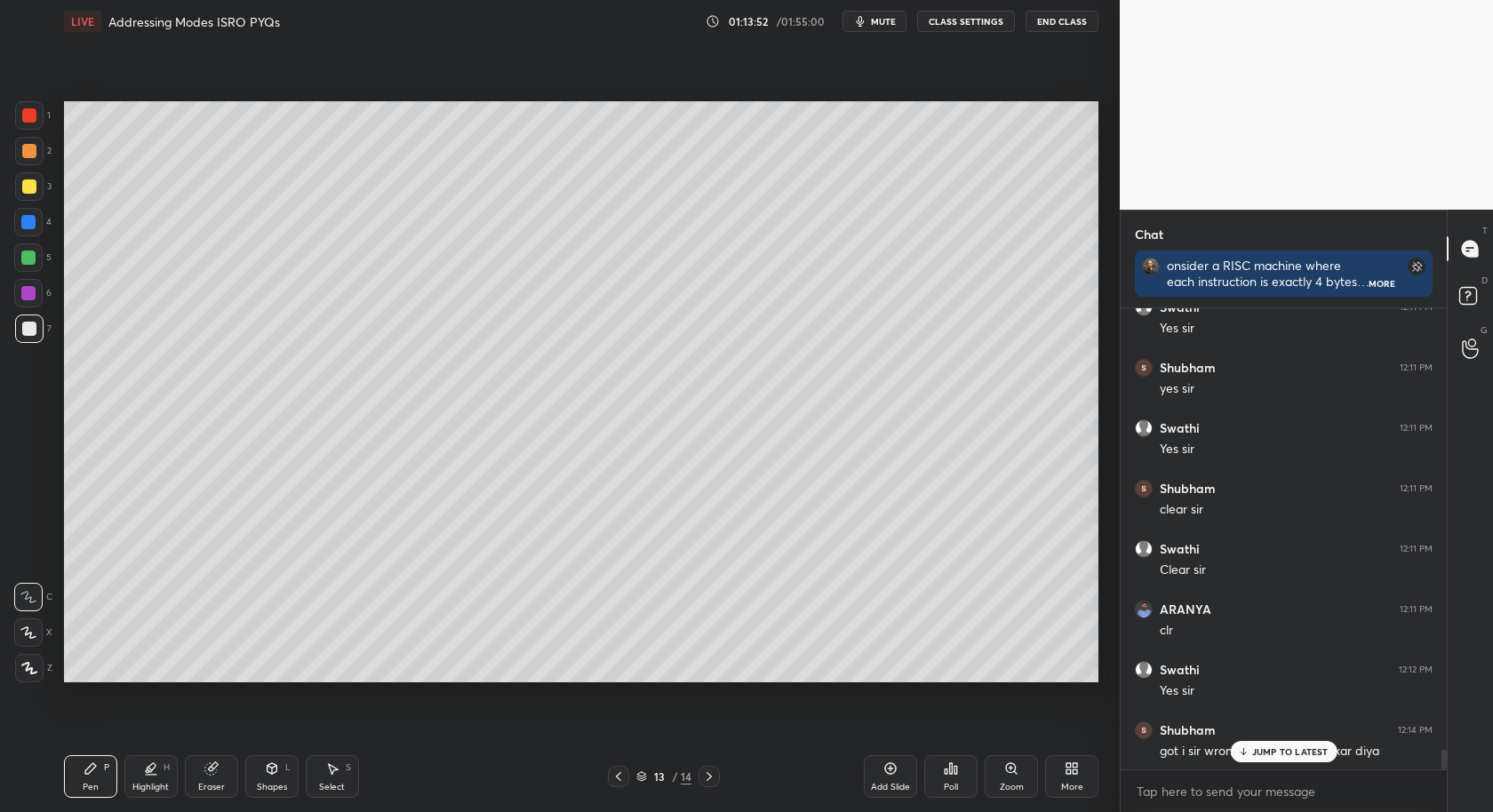
drag, startPoint x: 1305, startPoint y: 749, endPoint x: 1300, endPoint y: 758, distance: 10.3
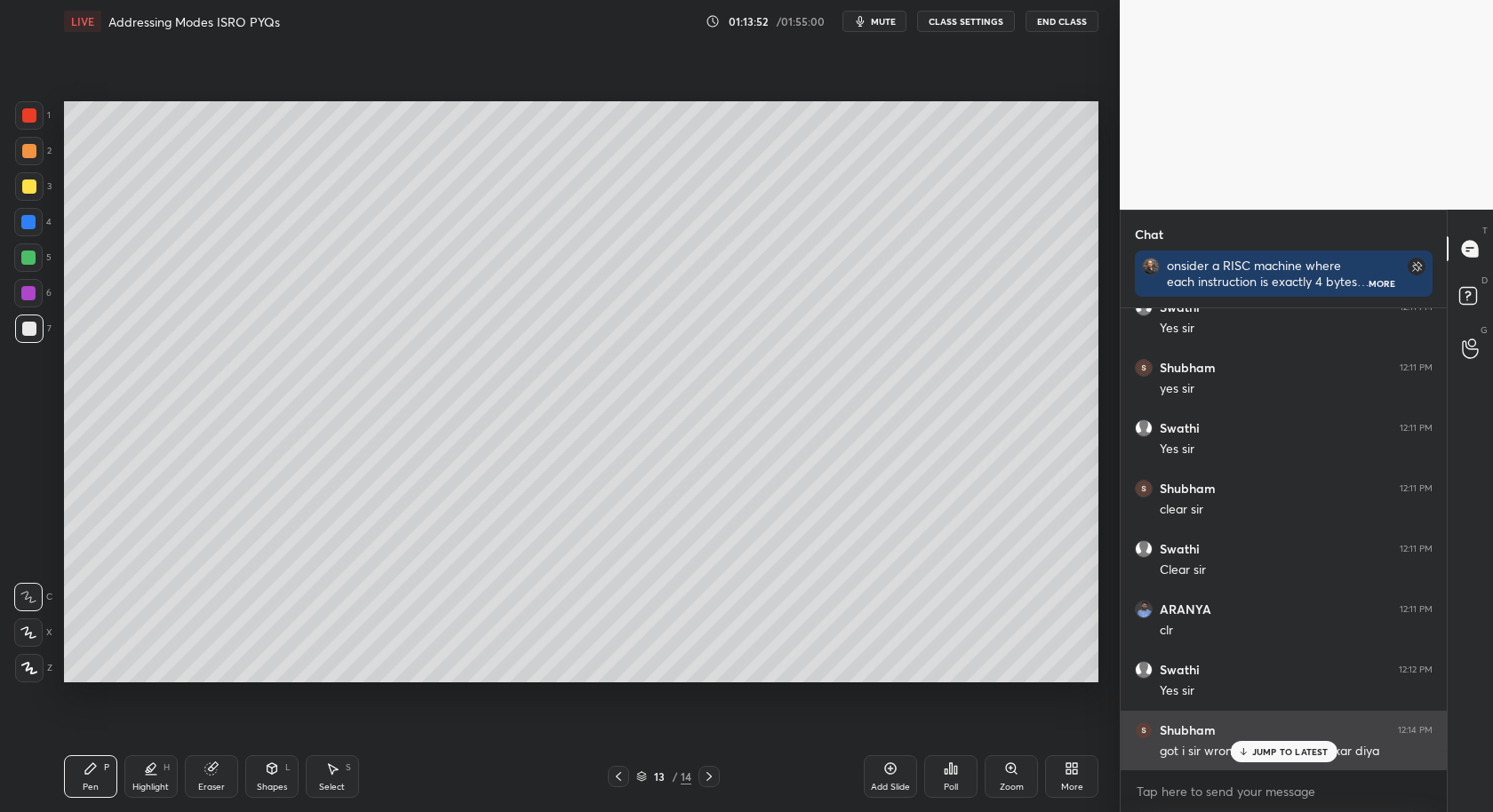
click at [1303, 750] on p "JUMP TO LATEST" at bounding box center [1291, 752] width 77 height 10
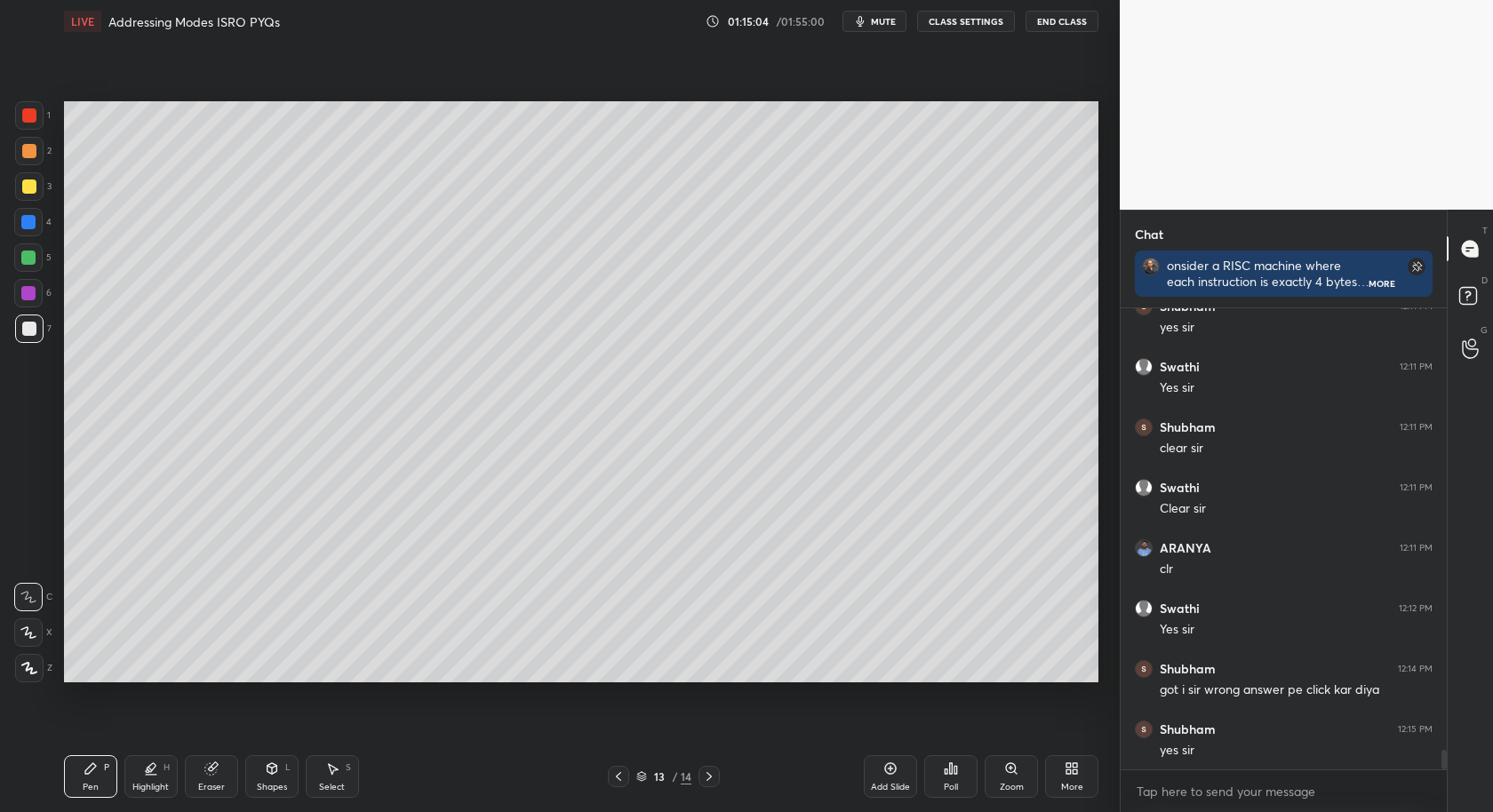
scroll to position [10716, 0]
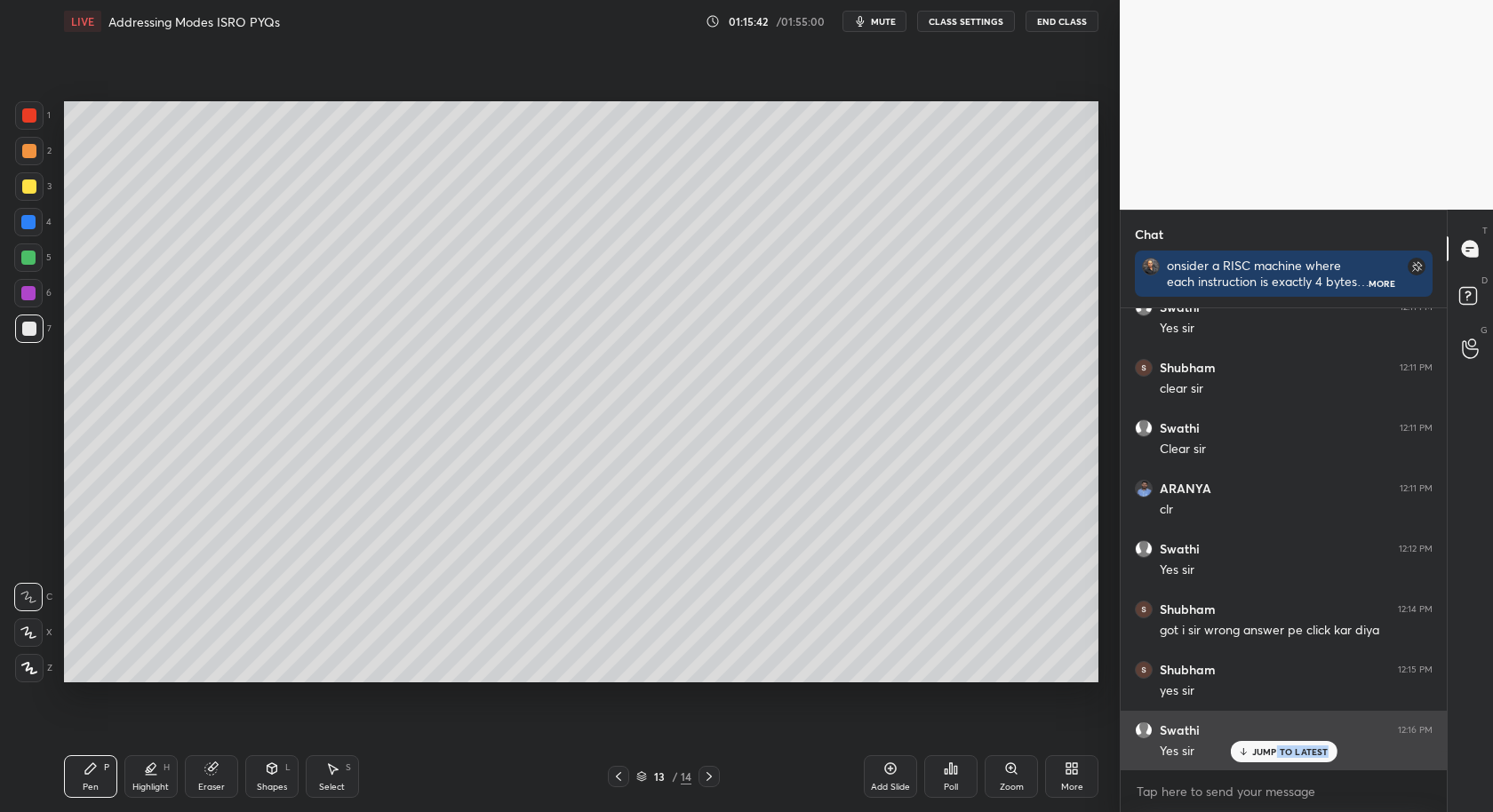
click at [1272, 763] on div "[PERSON_NAME] 12:09 PM yes [PERSON_NAME] 12:09 PM Yes [PERSON_NAME] 12:09 PM cl…" at bounding box center [1283, 539] width 326 height 461
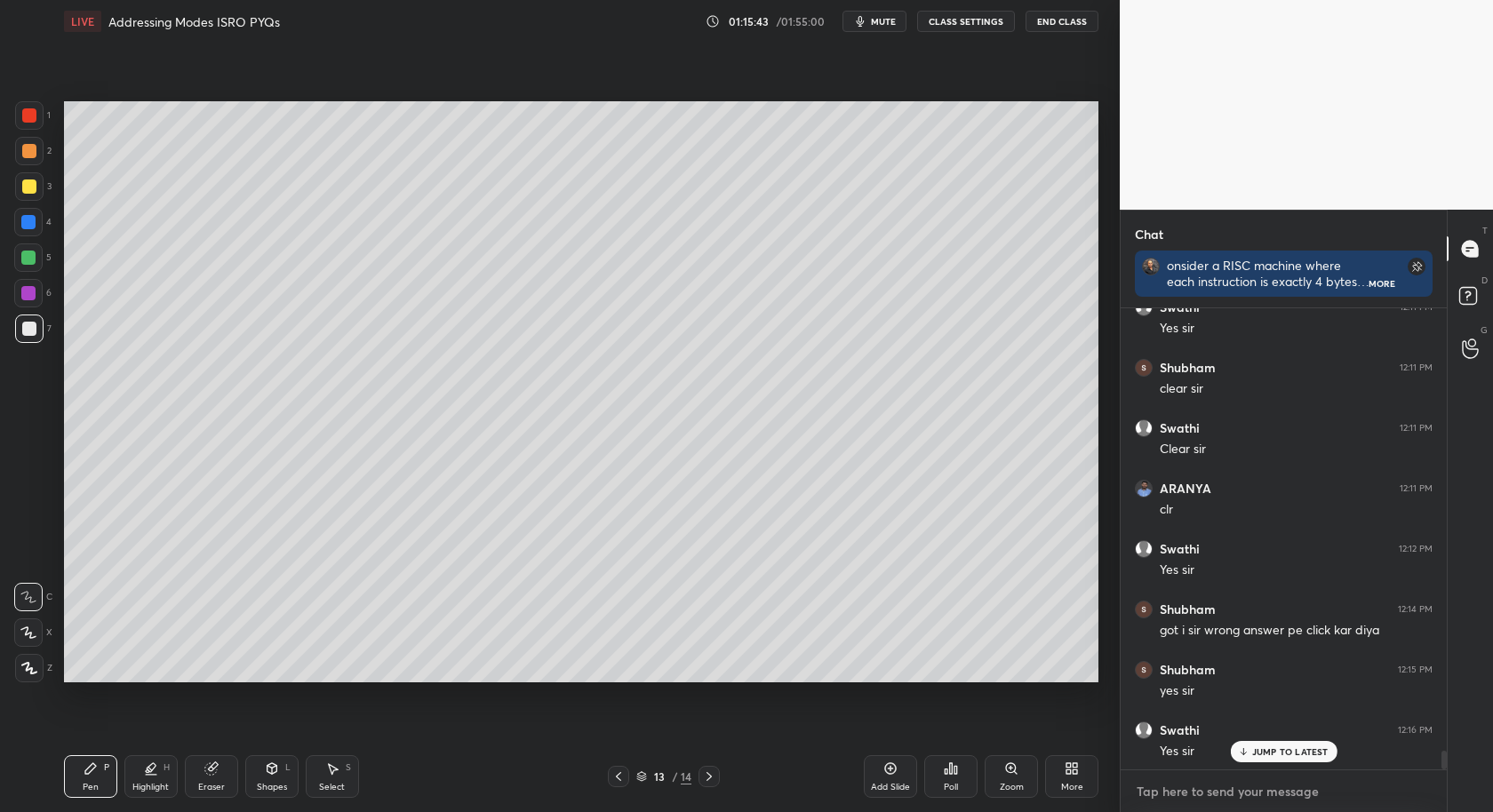
click at [1224, 803] on textarea at bounding box center [1284, 792] width 298 height 28
drag, startPoint x: 887, startPoint y: 774, endPoint x: 1018, endPoint y: 782, distance: 131.2
click at [894, 776] on div "Add Slide" at bounding box center [891, 776] width 53 height 43
type textarea "x"
click at [1227, 798] on textarea at bounding box center [1284, 792] width 298 height 28
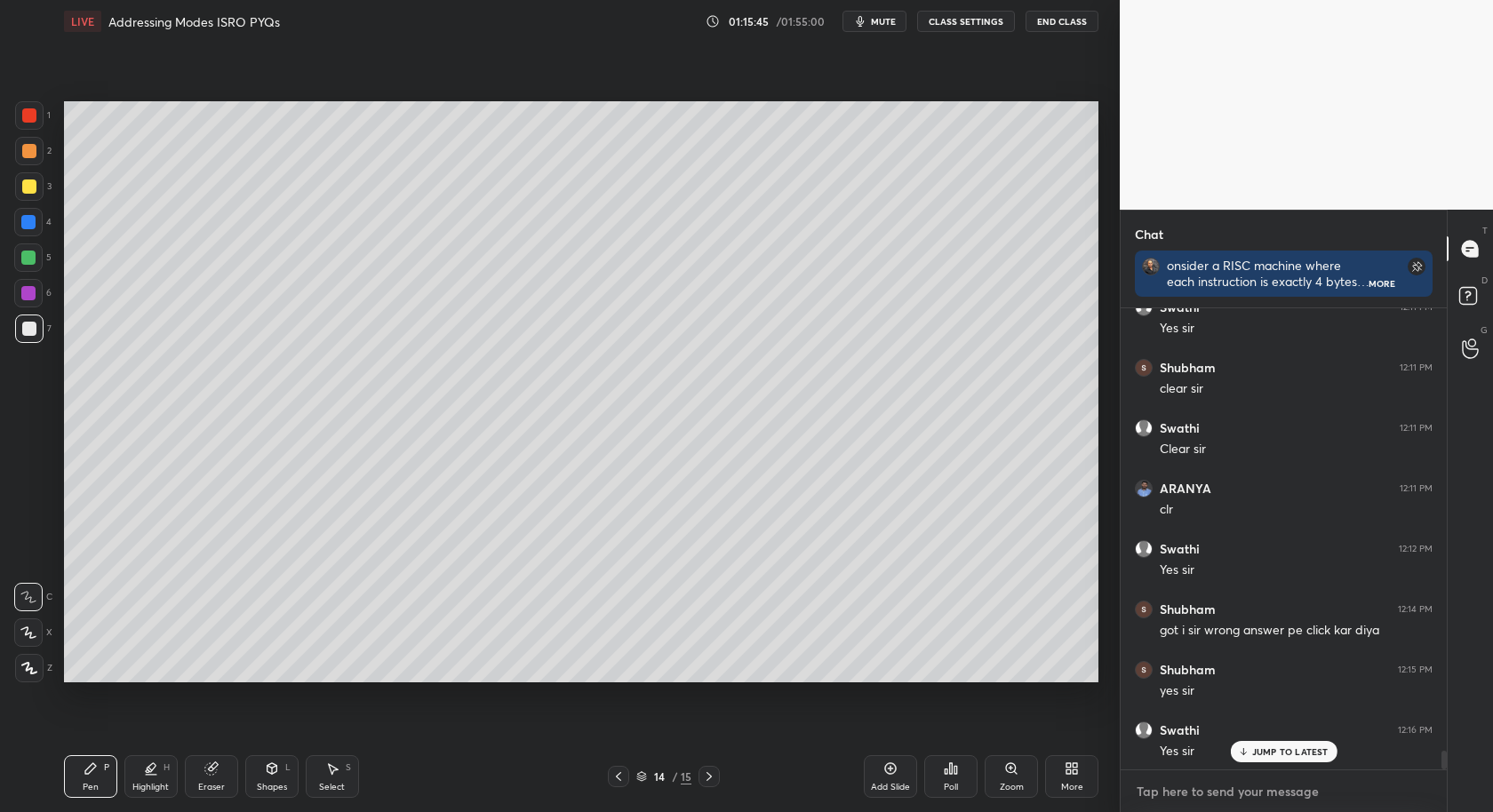
paste textarea "Consider a hypothetical processor with an instruction of type LW R1, 20(R2), wh…"
type textarea "Consider a hypothetical processor with an instruction of type LW R1, 20(R2), wh…"
type textarea "x"
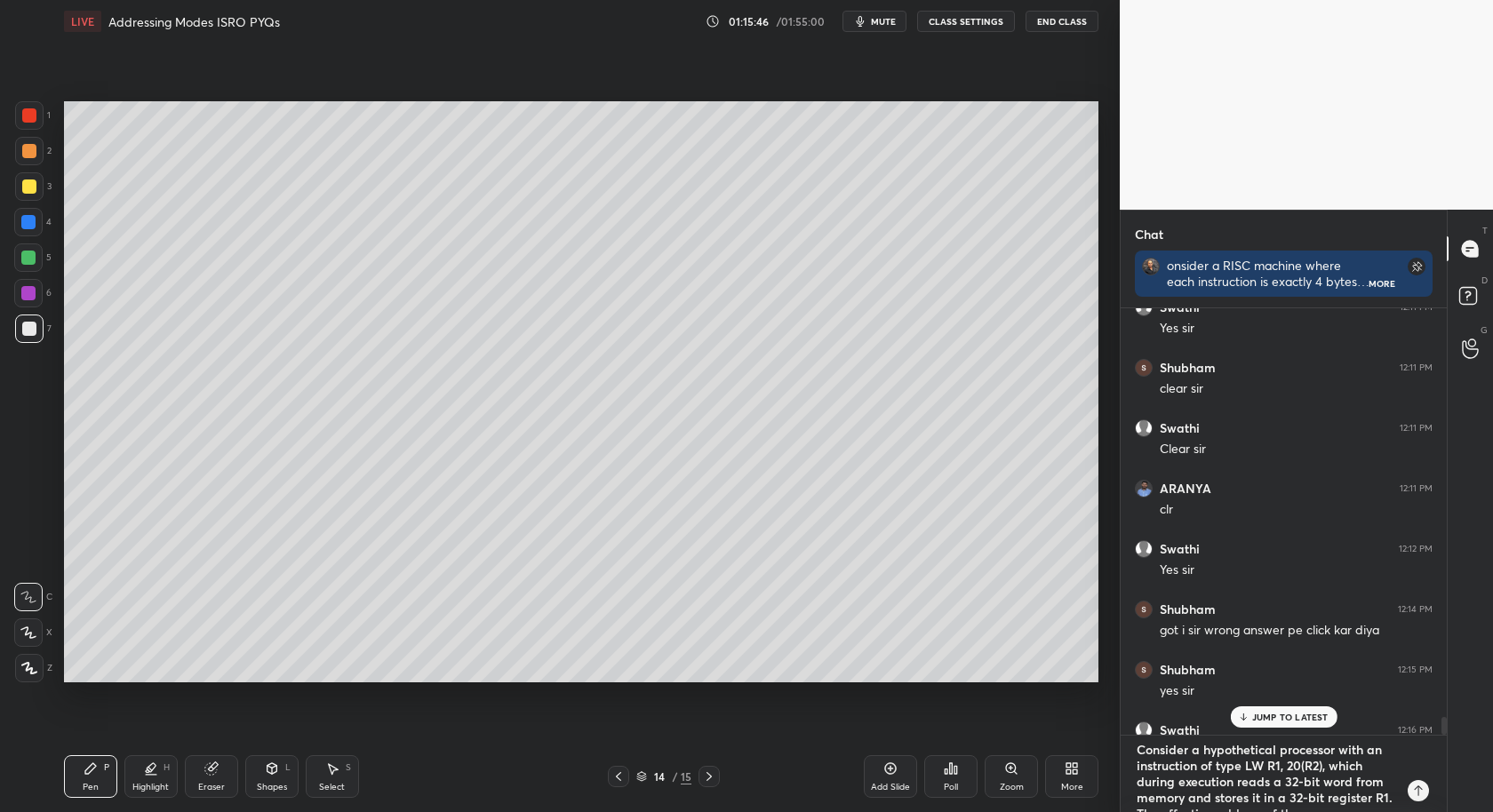
scroll to position [6, 6]
type textarea "Consider a hypothetical processor with an instruction of type LW R1, 20(R2), wh…"
type textarea "x"
click at [1424, 787] on icon at bounding box center [1418, 790] width 14 height 14
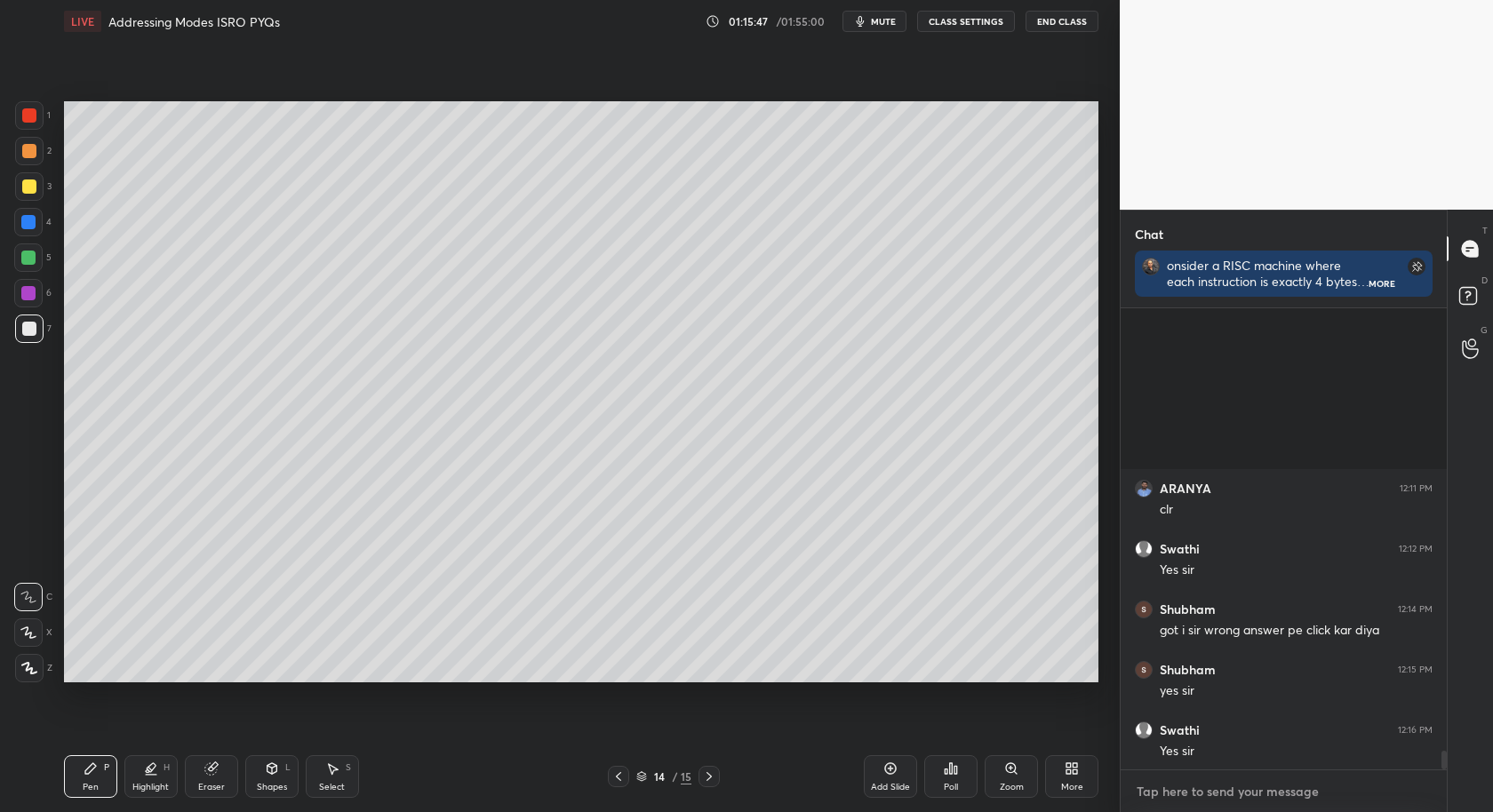
scroll to position [10944, 0]
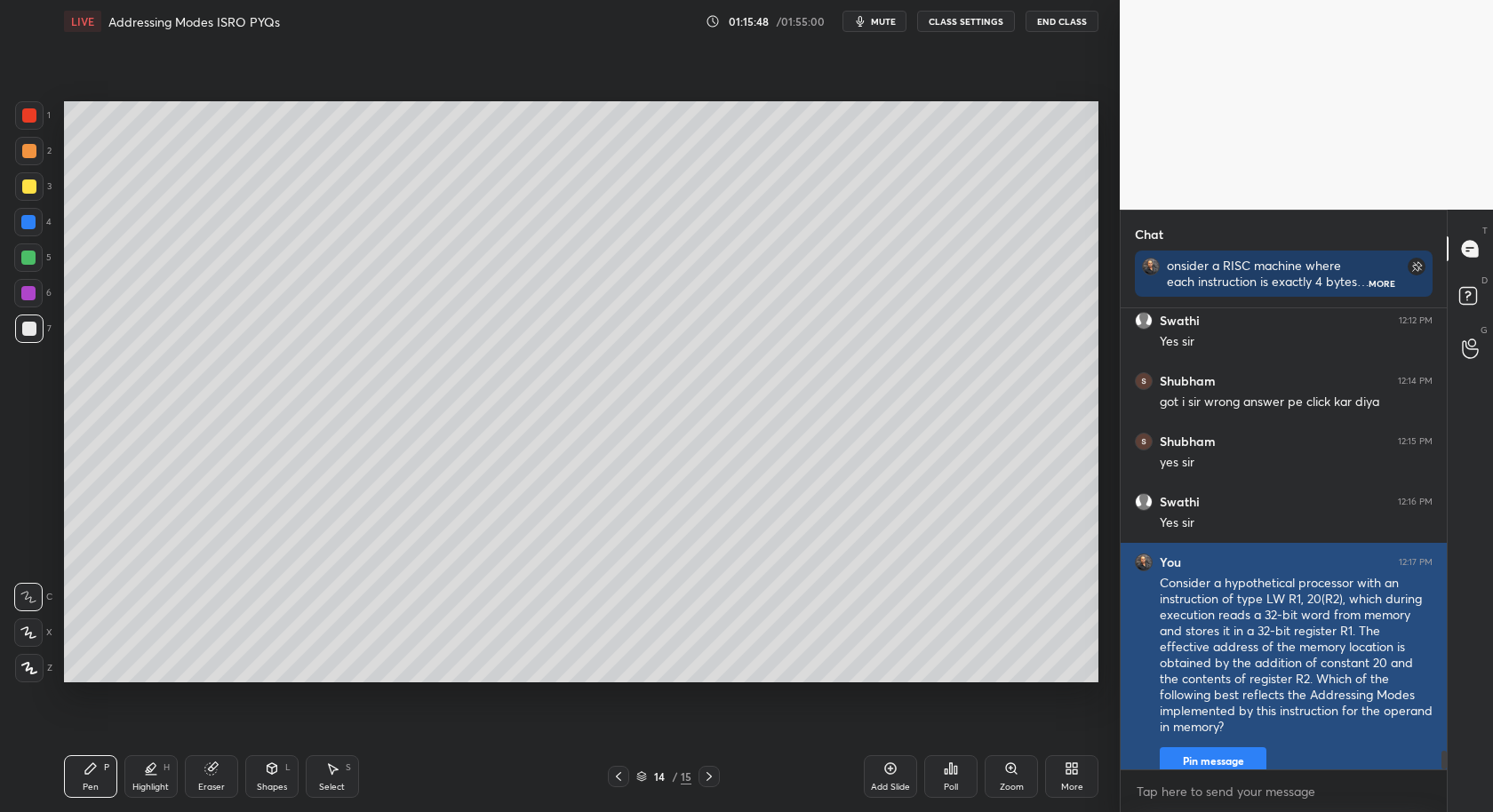
type textarea "x"
drag, startPoint x: 1229, startPoint y: 750, endPoint x: 1219, endPoint y: 746, distance: 10.8
click at [1227, 748] on button "Pin message" at bounding box center [1213, 762] width 107 height 28
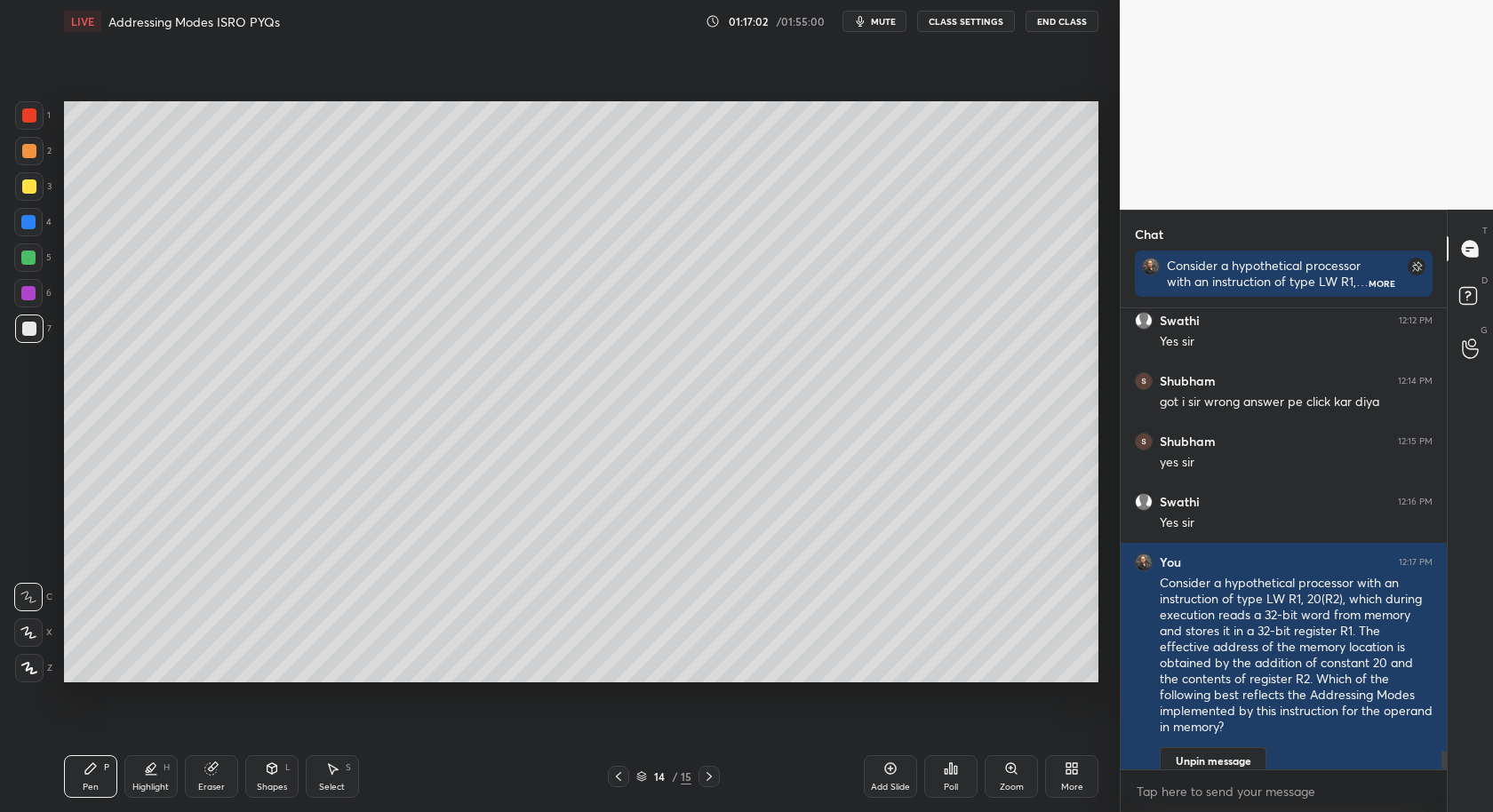
click at [953, 783] on div "Poll" at bounding box center [951, 776] width 53 height 43
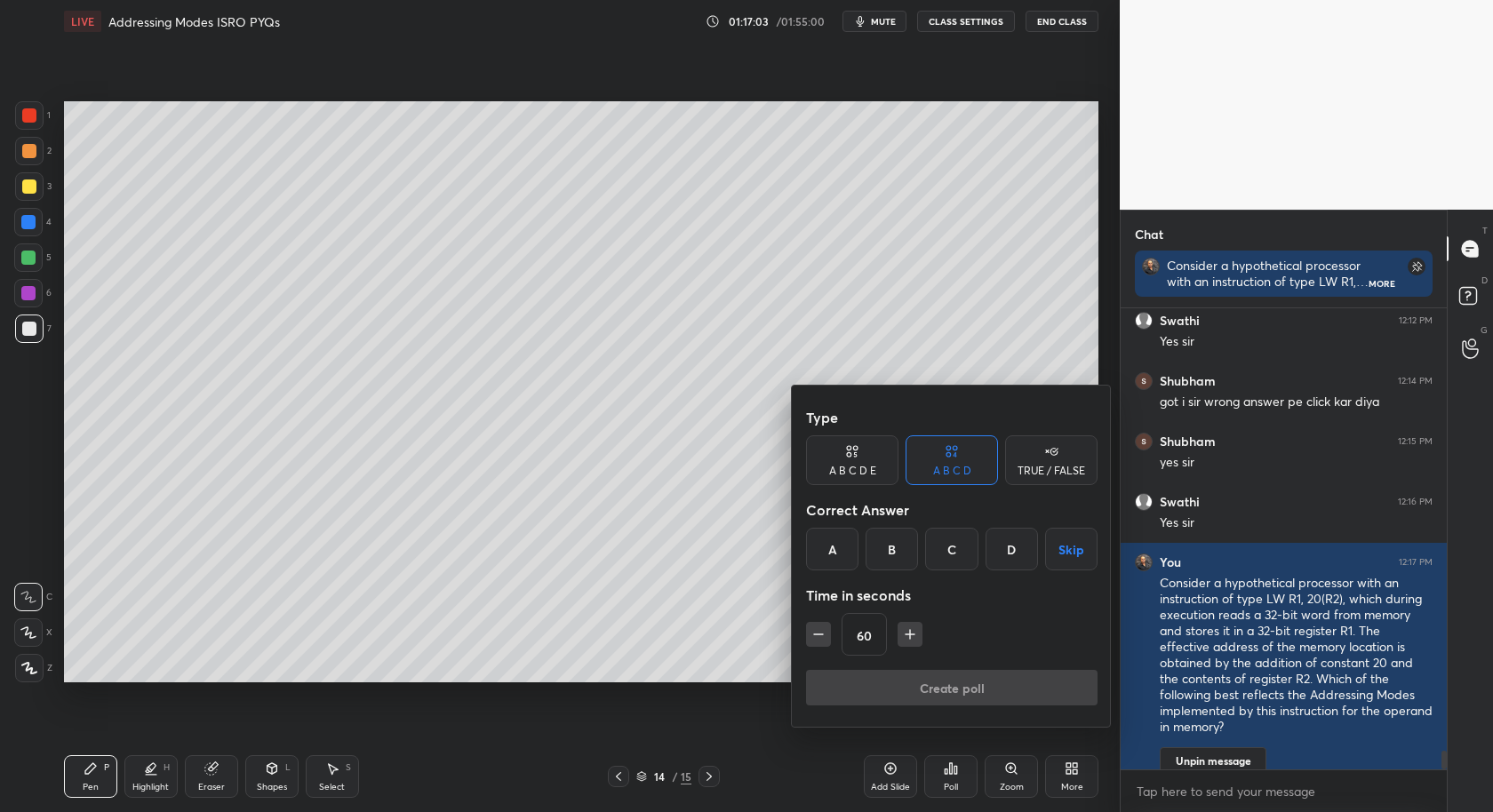
drag, startPoint x: 1014, startPoint y: 548, endPoint x: 995, endPoint y: 587, distance: 43.4
click at [1016, 550] on div "D" at bounding box center [1012, 548] width 52 height 43
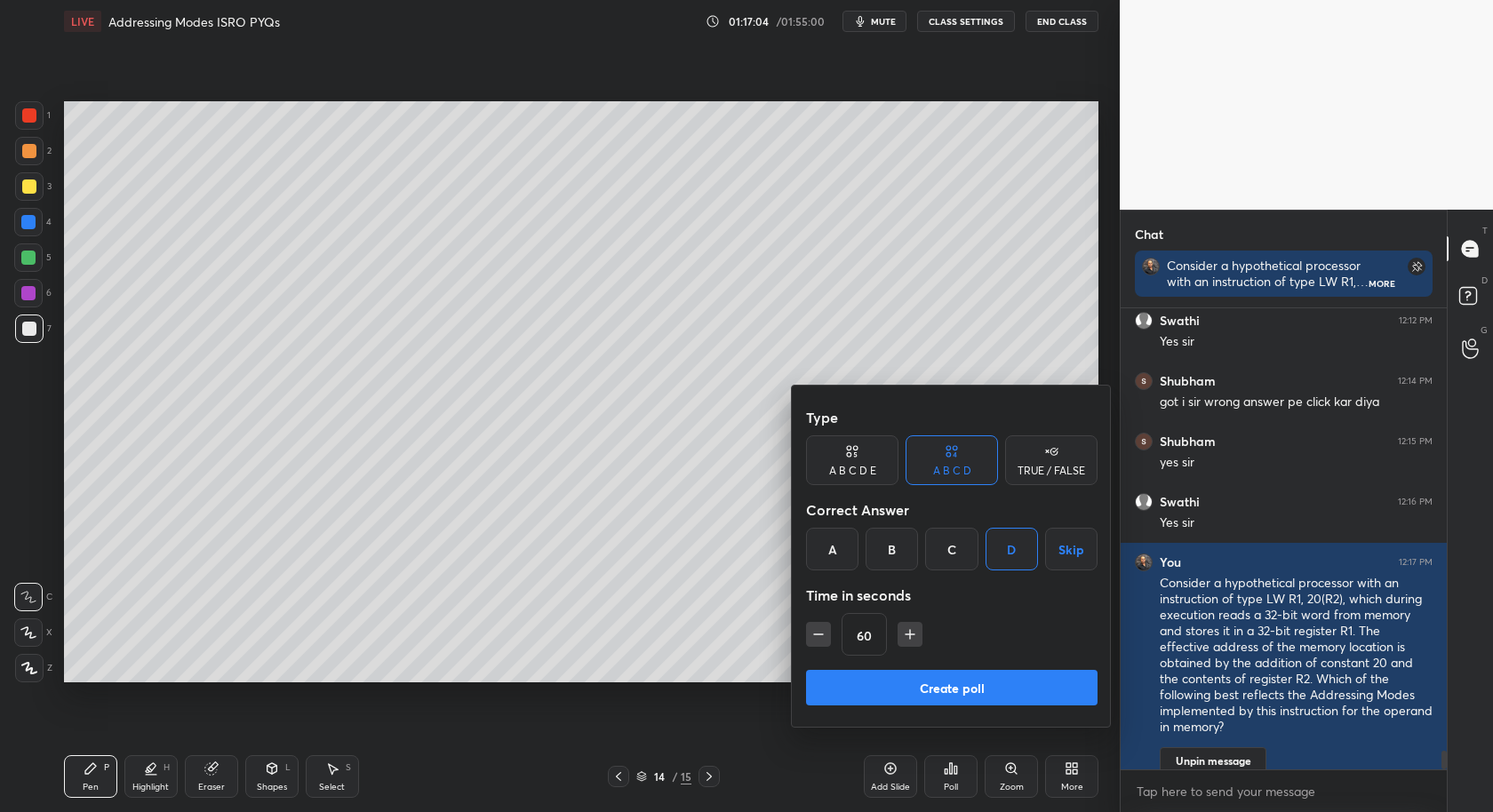
click at [998, 687] on button "Create poll" at bounding box center [952, 688] width 291 height 36
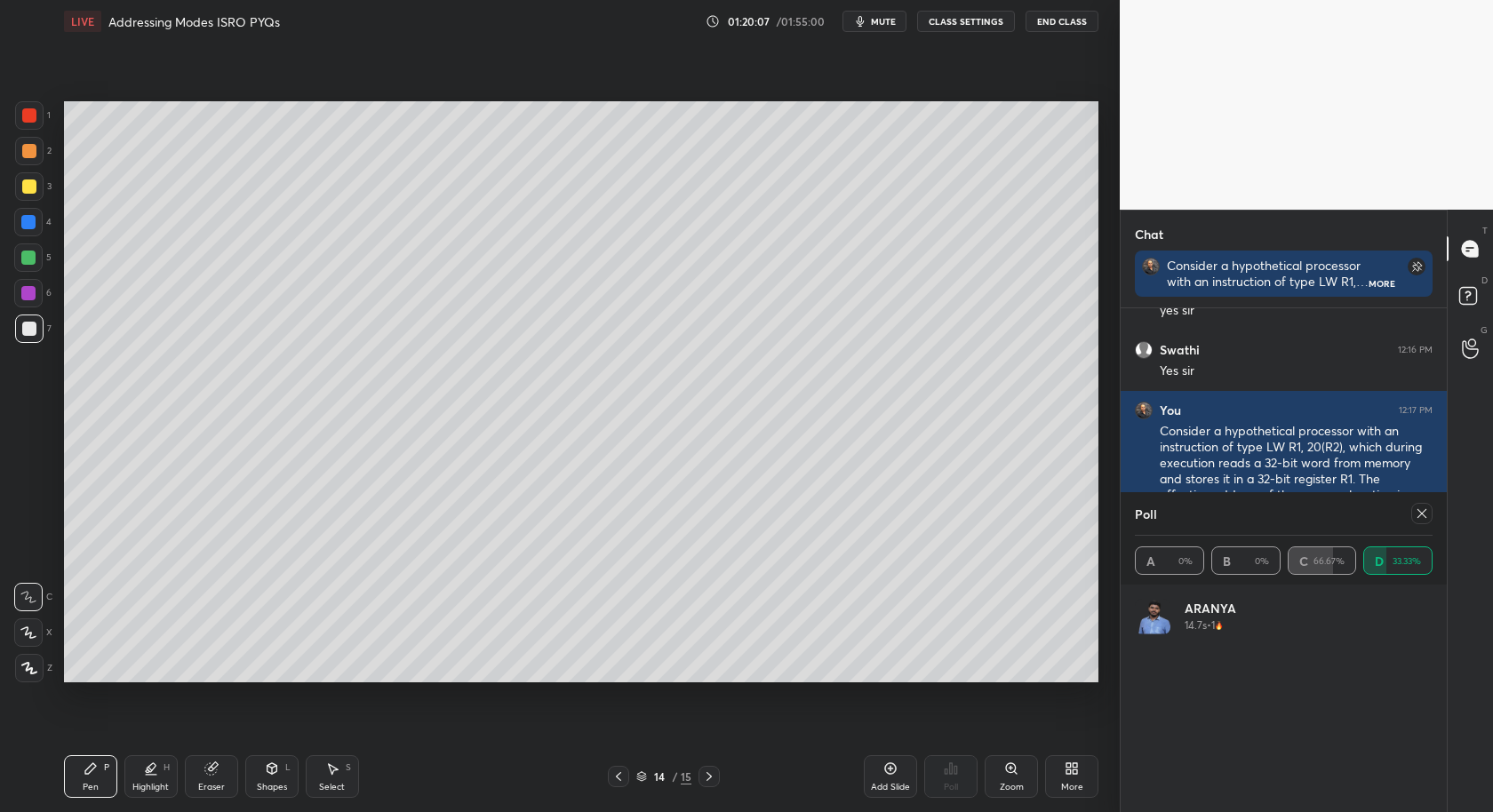
scroll to position [11157, 0]
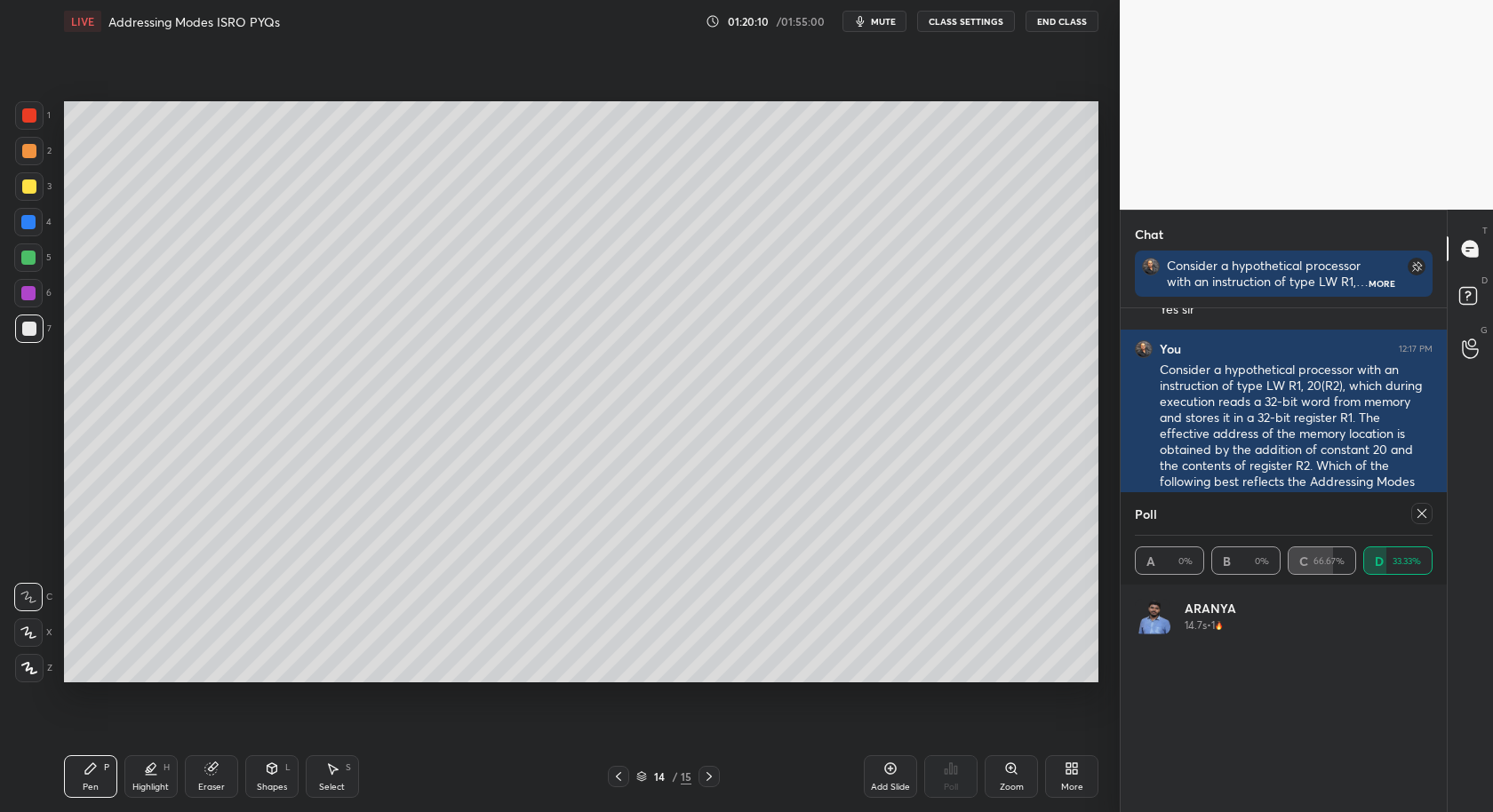
click at [1430, 514] on div "Poll A 0% B 0% C 66.67% D 33.33%" at bounding box center [1283, 539] width 326 height 93
click at [1415, 508] on icon at bounding box center [1422, 513] width 14 height 14
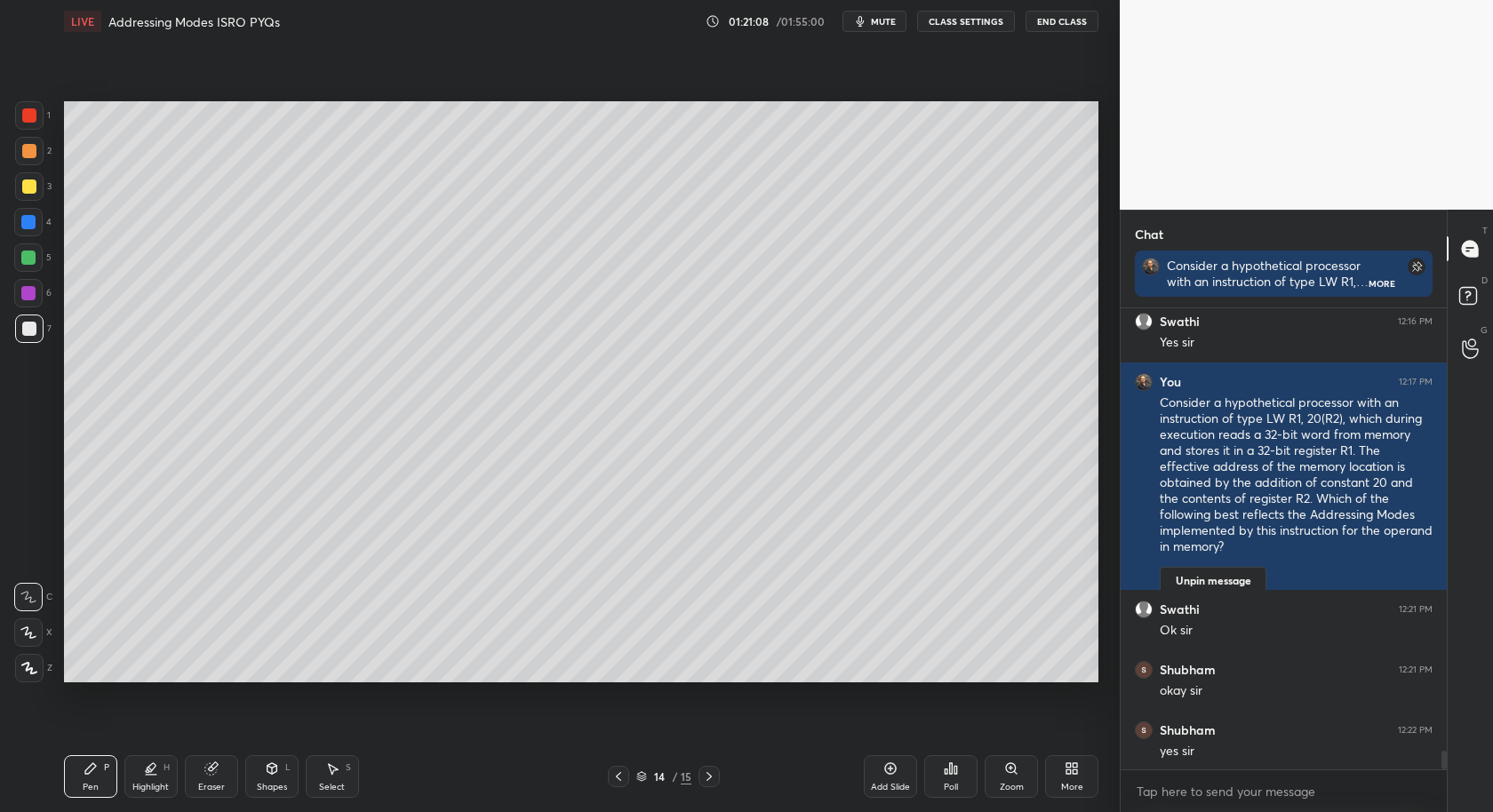
scroll to position [11186, 0]
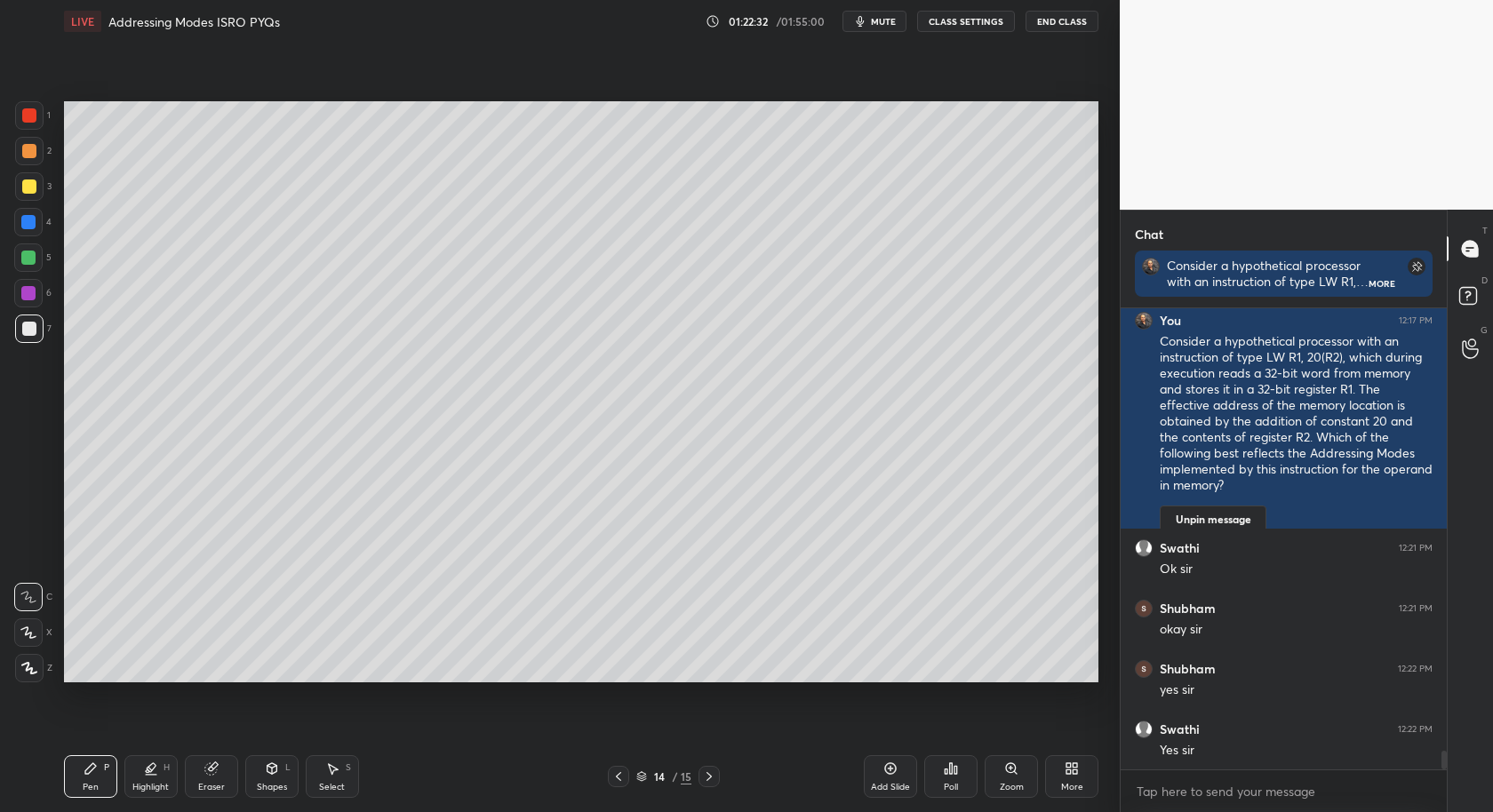
drag, startPoint x: 336, startPoint y: 773, endPoint x: 384, endPoint y: 690, distance: 95.9
click at [339, 768] on div "Select S" at bounding box center [332, 776] width 53 height 43
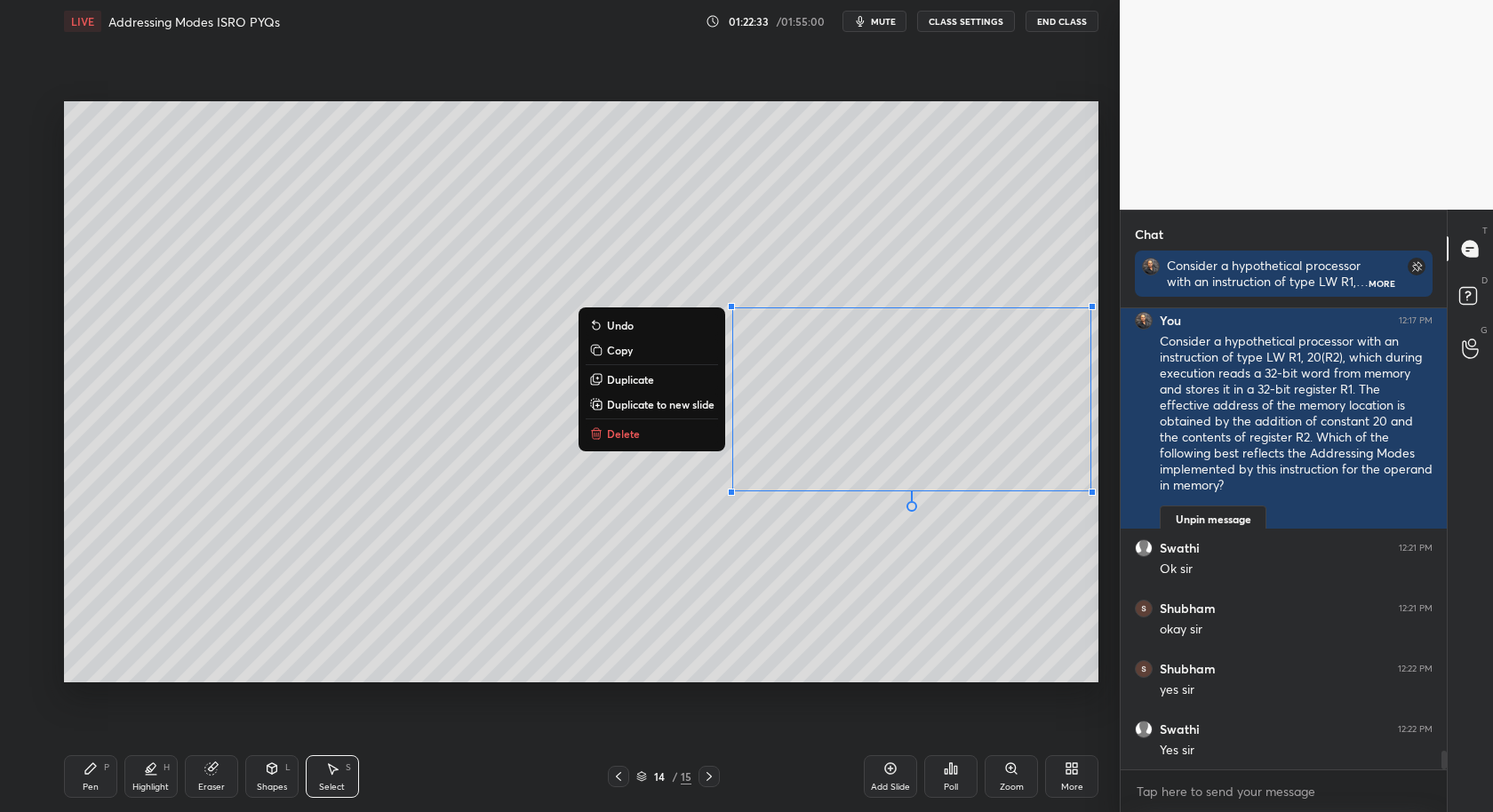
drag, startPoint x: 738, startPoint y: 312, endPoint x: 1103, endPoint y: 497, distance: 409.2
click at [1116, 520] on div "1 2 3 4 5 6 7 C X Z C X Z E E Erase all H H LIVE Addressing Modes ISRO PYQs 01:…" at bounding box center [560, 406] width 1120 height 812
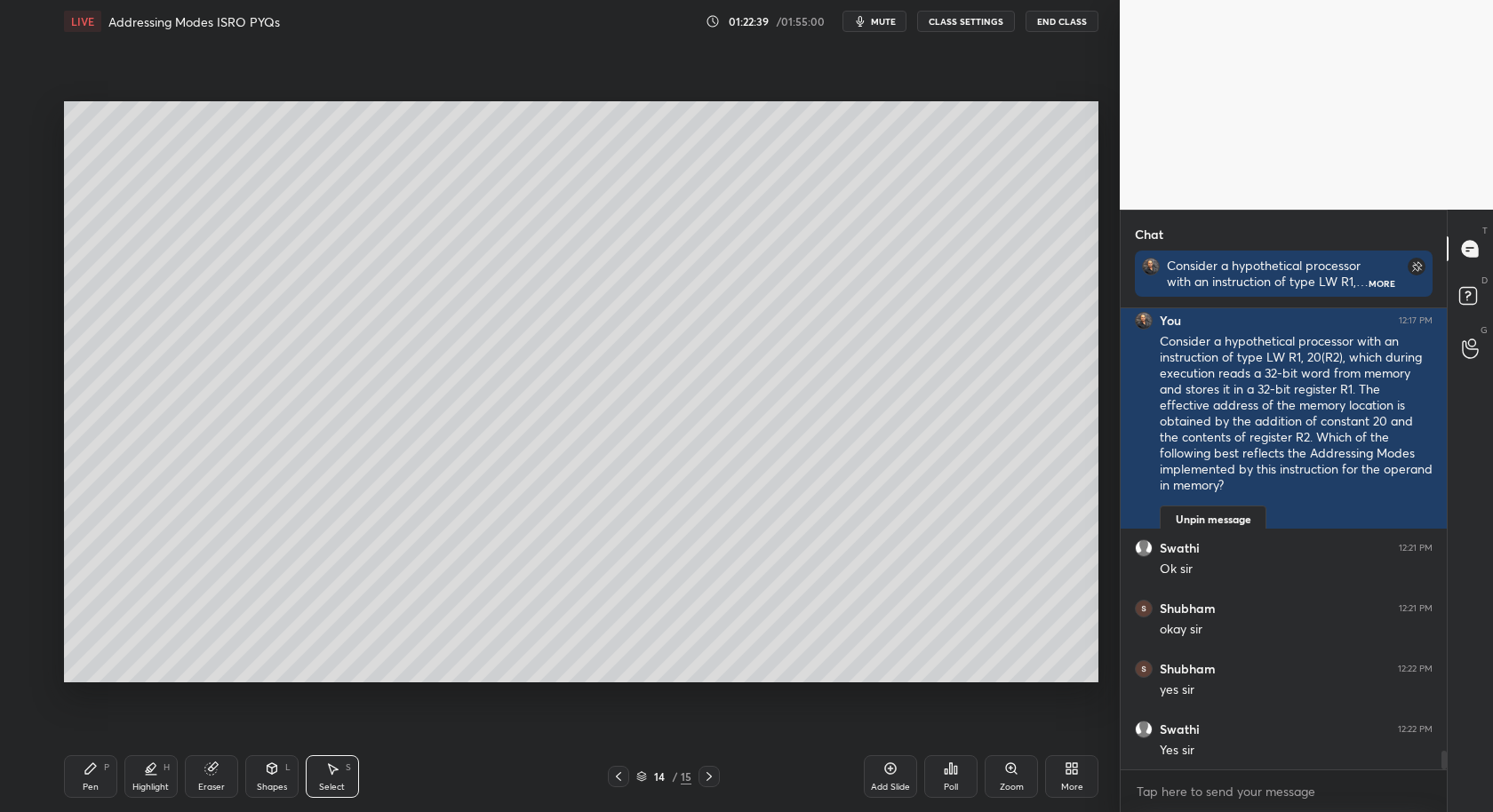
scroll to position [11246, 0]
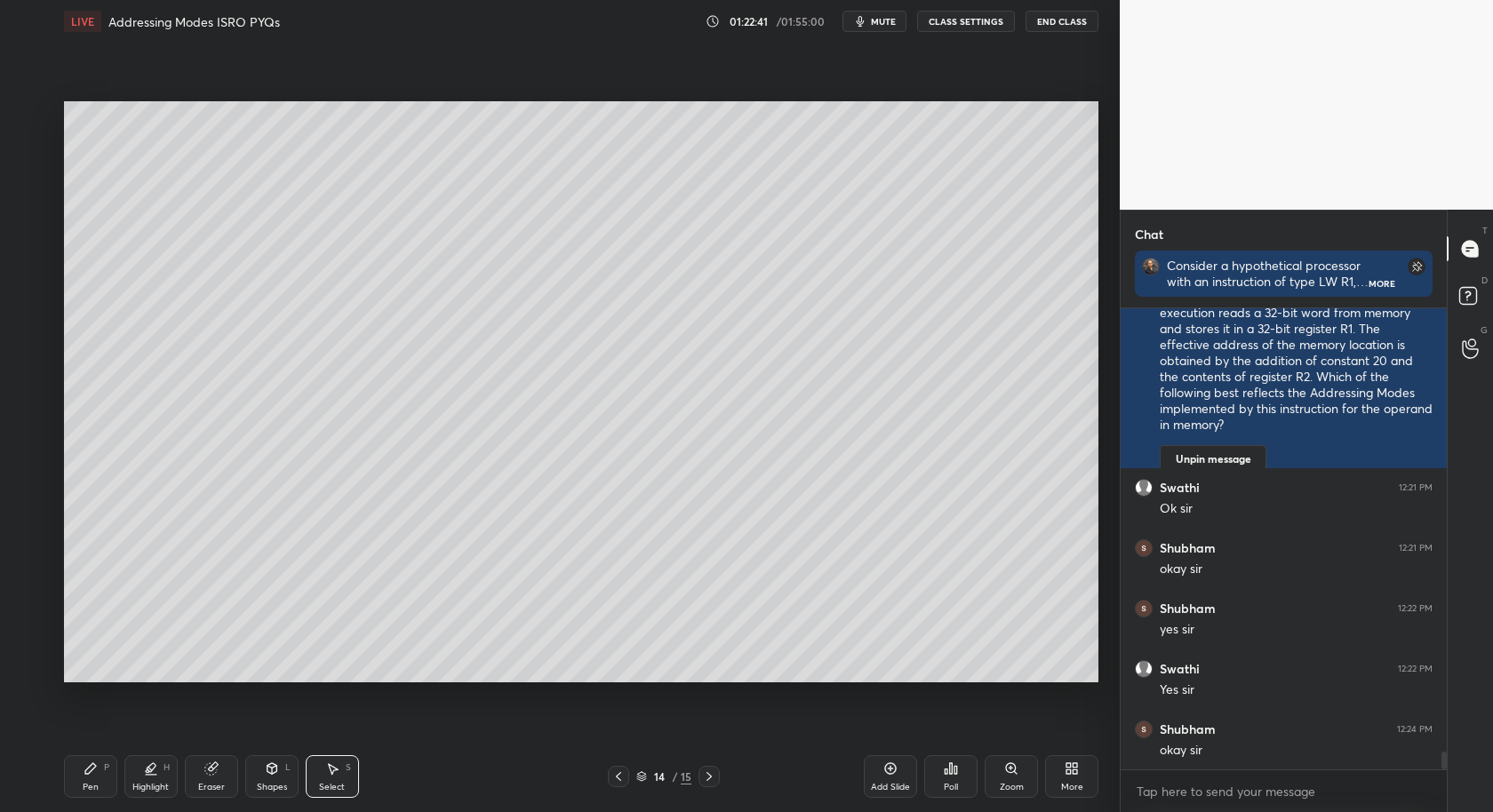
click at [71, 792] on div "Pen P" at bounding box center [91, 776] width 53 height 43
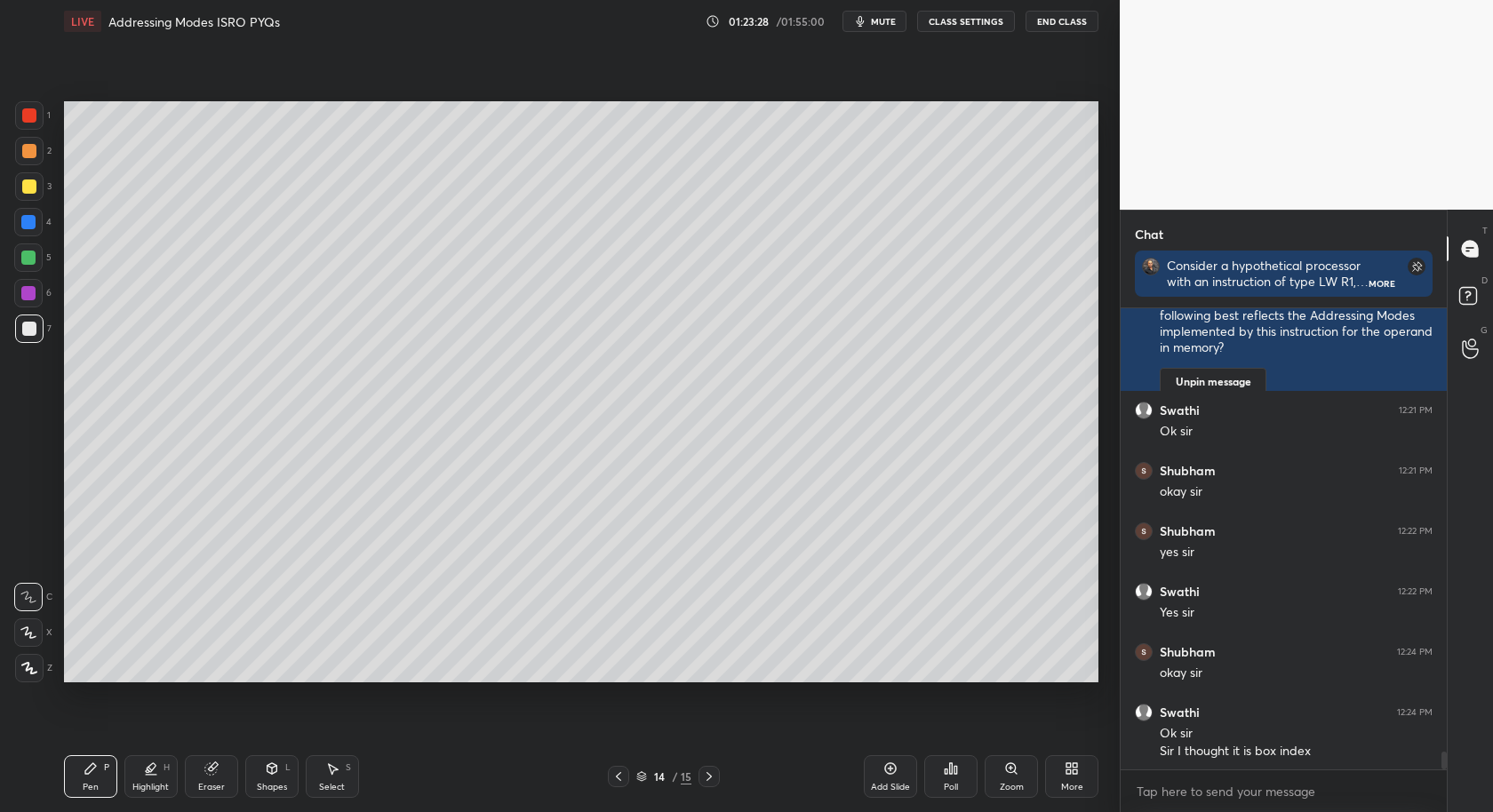
scroll to position [11385, 0]
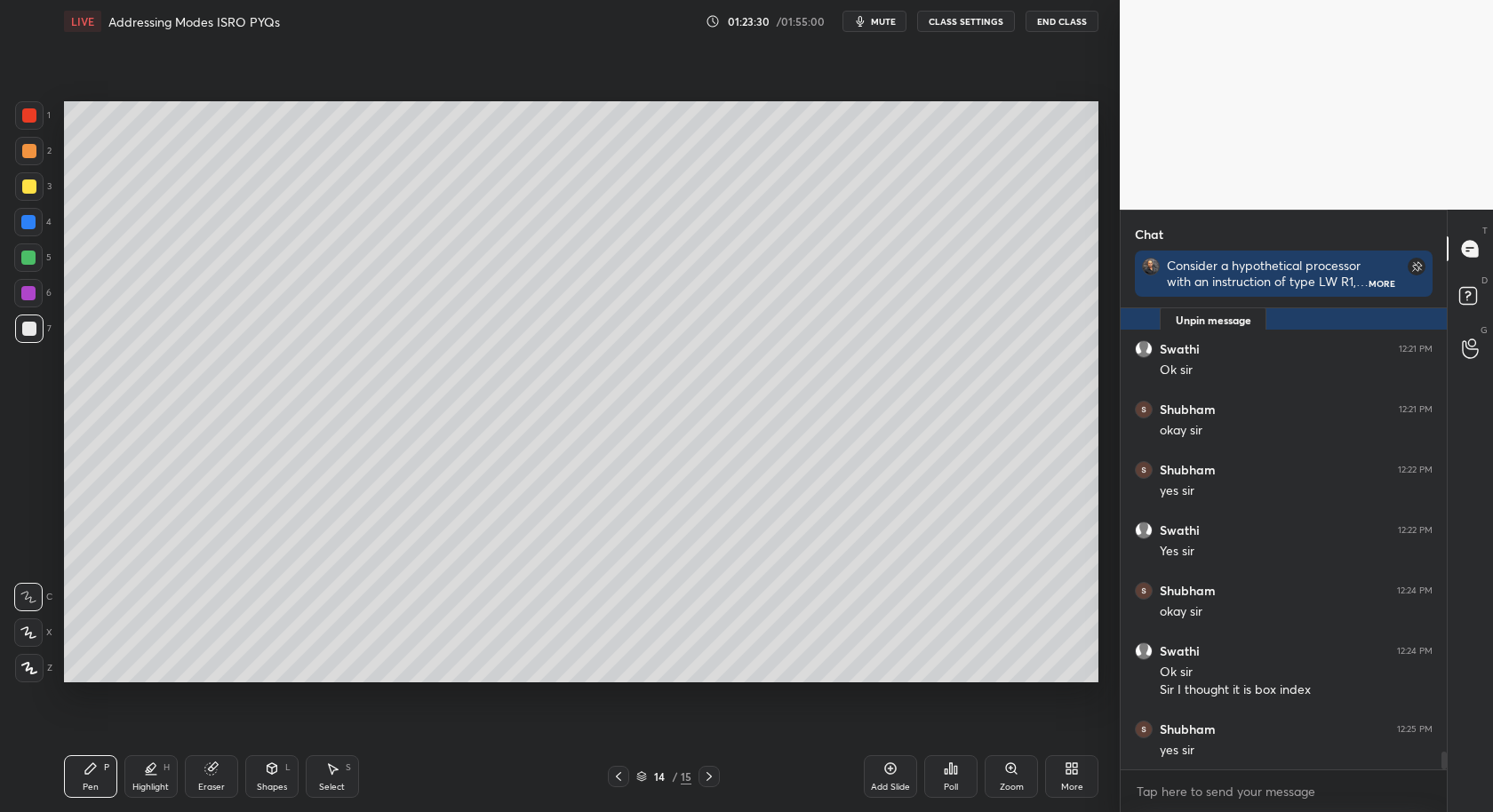
drag, startPoint x: 341, startPoint y: 778, endPoint x: 361, endPoint y: 753, distance: 32.0
click at [342, 779] on div "Select S" at bounding box center [332, 776] width 53 height 43
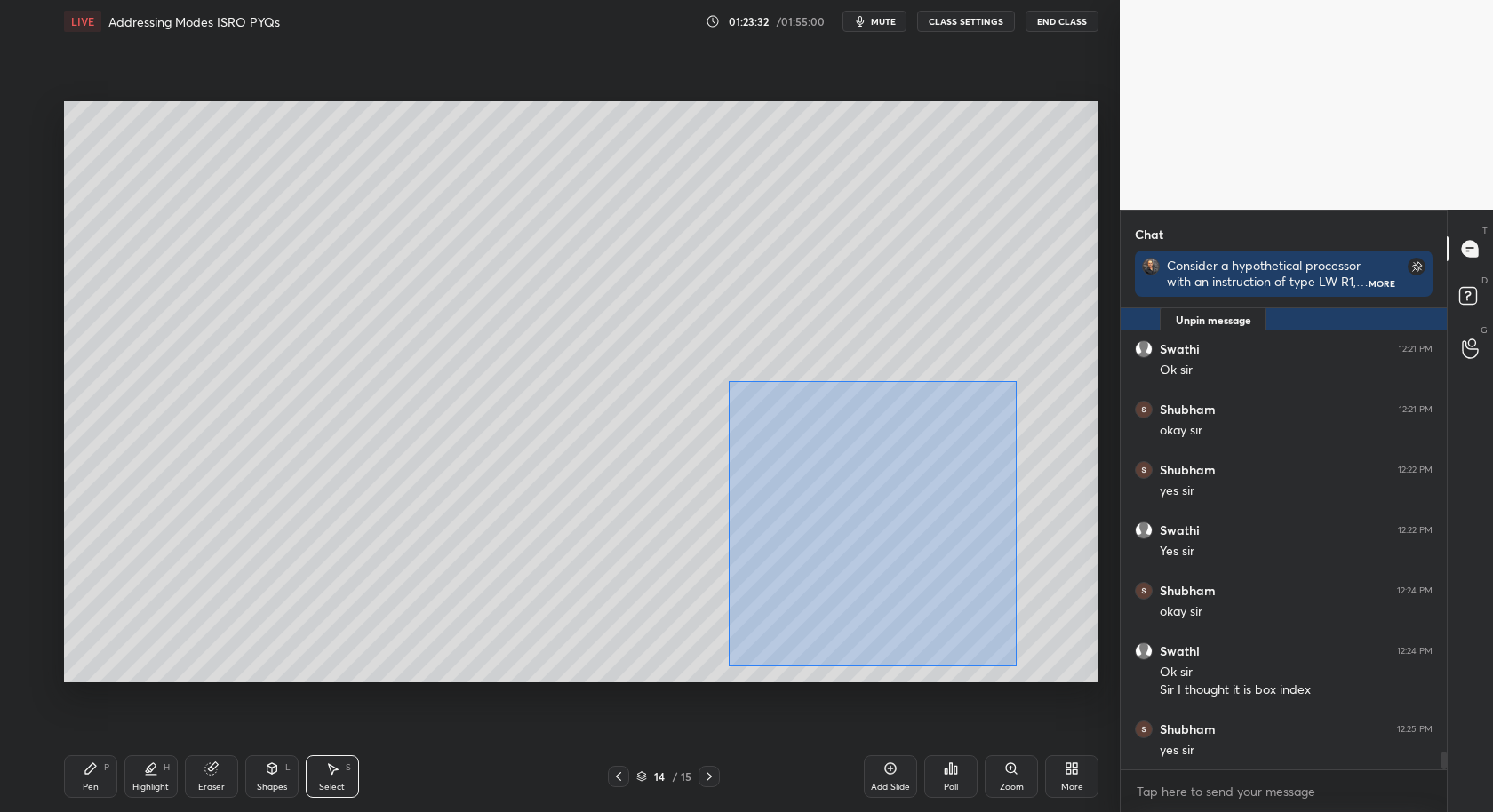
drag, startPoint x: 728, startPoint y: 394, endPoint x: 992, endPoint y: 632, distance: 355.4
click at [1020, 665] on div "0 ° Undo Copy Duplicate Duplicate to new slide Delete" at bounding box center [582, 392] width 1034 height 582
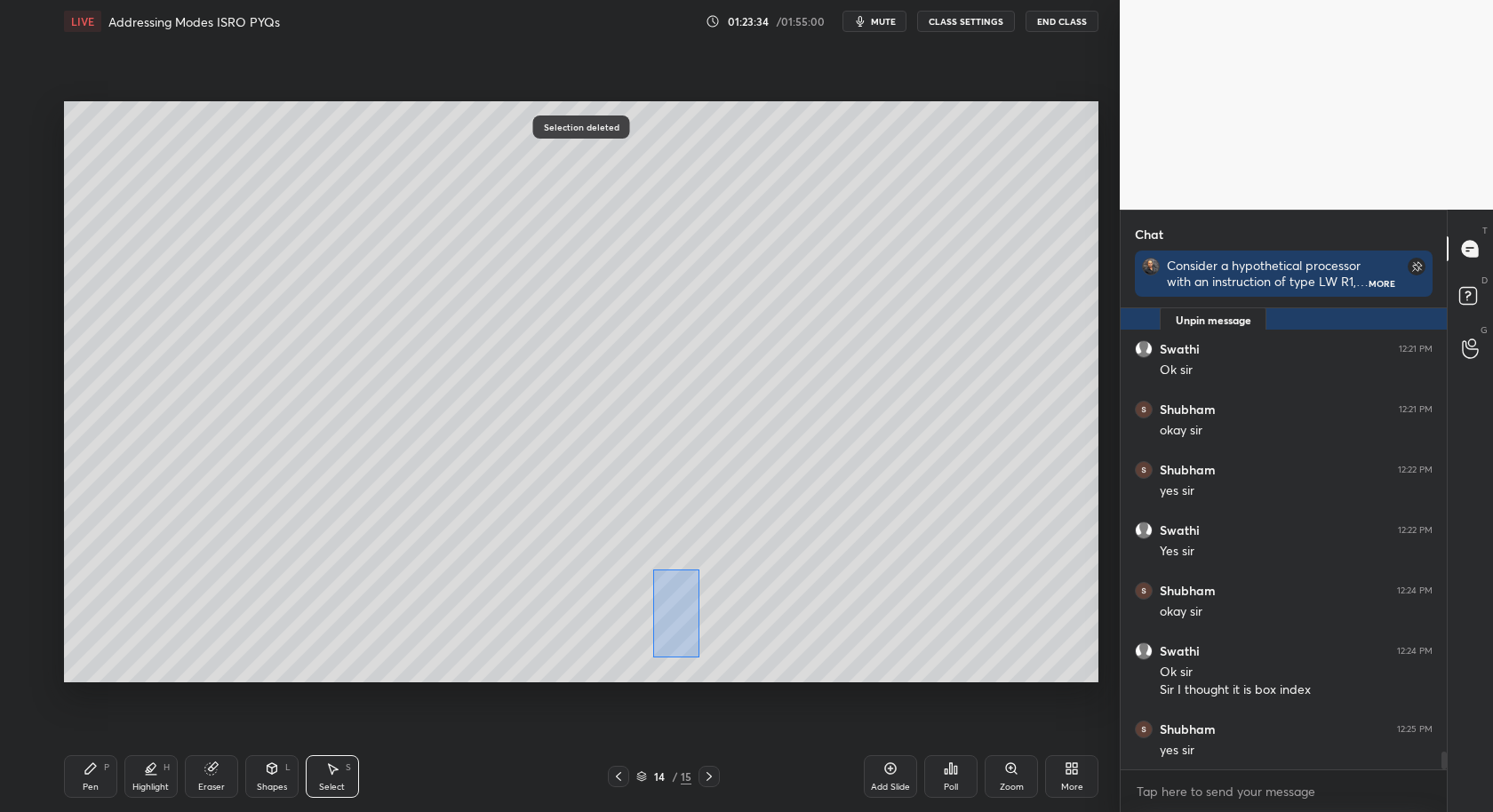
drag, startPoint x: 673, startPoint y: 580, endPoint x: 710, endPoint y: 677, distance: 103.8
click at [707, 678] on div "0 ° Undo Copy Duplicate Duplicate to new slide Delete" at bounding box center [582, 392] width 1034 height 582
drag, startPoint x: 938, startPoint y: 468, endPoint x: 1081, endPoint y: 598, distance: 193.3
click at [1093, 611] on div "0 ° Undo Copy Duplicate Duplicate to new slide Delete" at bounding box center [582, 392] width 1034 height 582
click at [95, 794] on div "Pen P" at bounding box center [91, 776] width 53 height 43
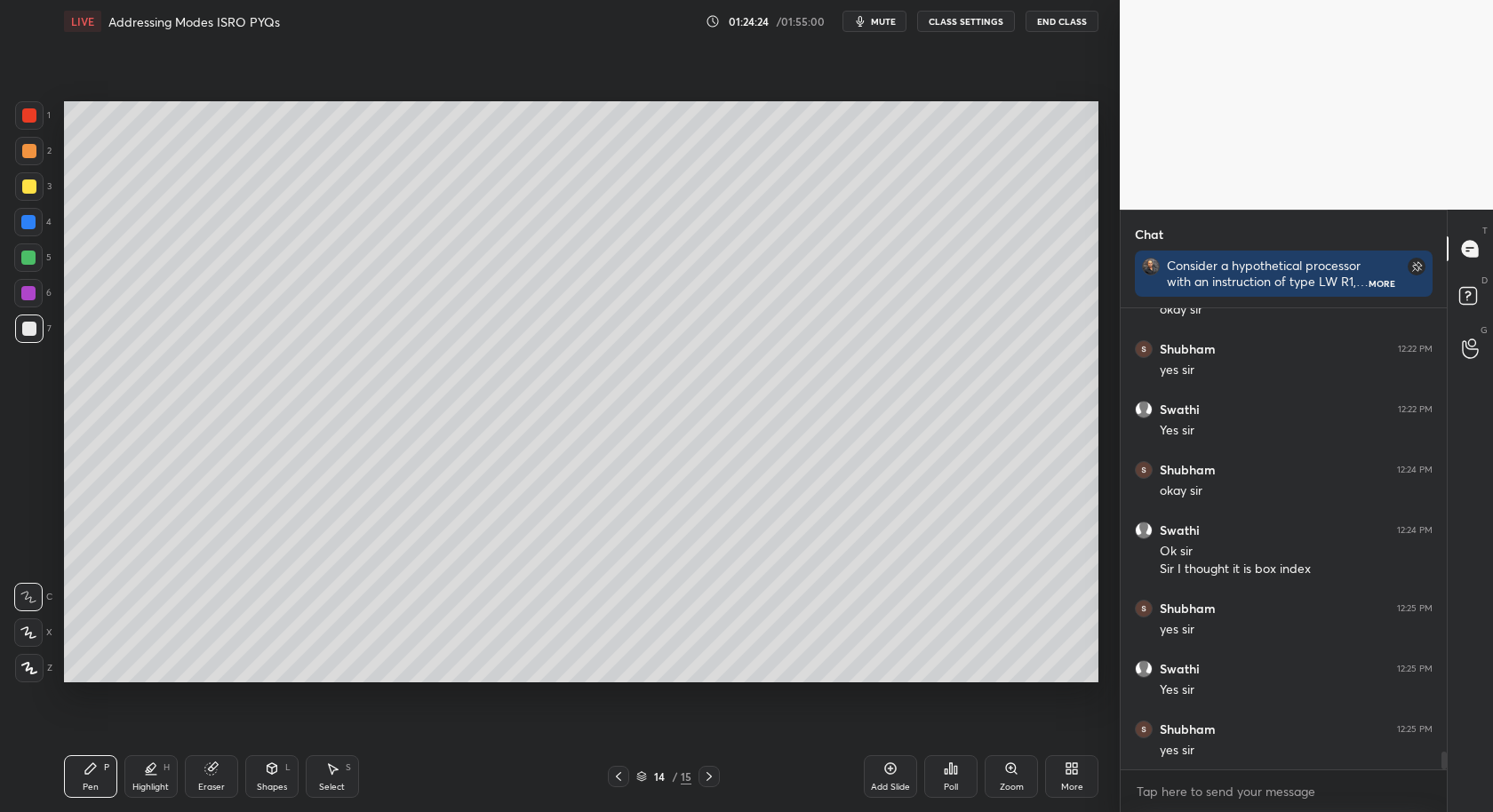
scroll to position [11566, 0]
click at [215, 784] on div "Eraser" at bounding box center [212, 786] width 26 height 9
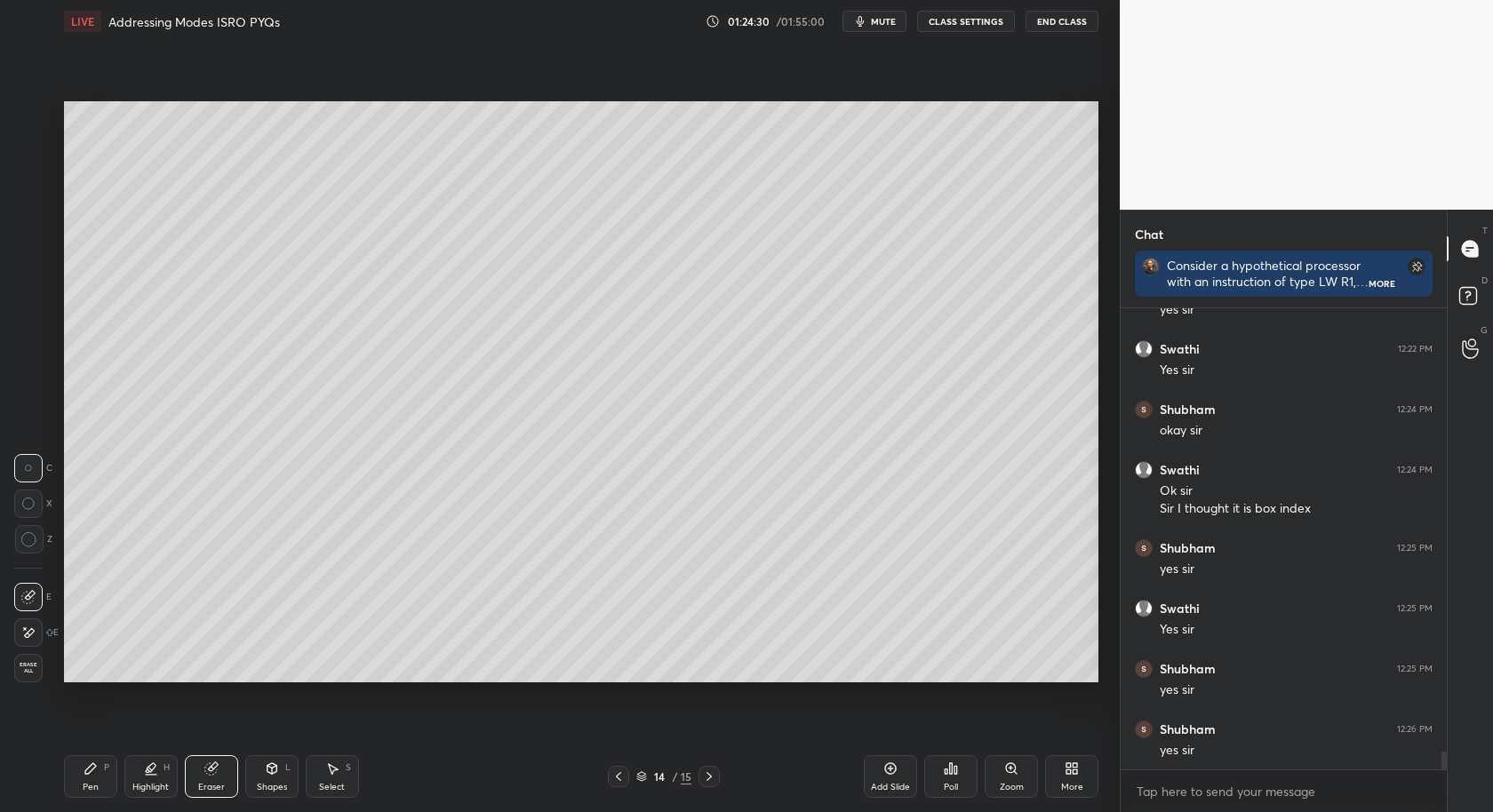
drag, startPoint x: 98, startPoint y: 782, endPoint x: 112, endPoint y: 786, distance: 14.6
click at [97, 786] on div "Pen P" at bounding box center [91, 776] width 53 height 43
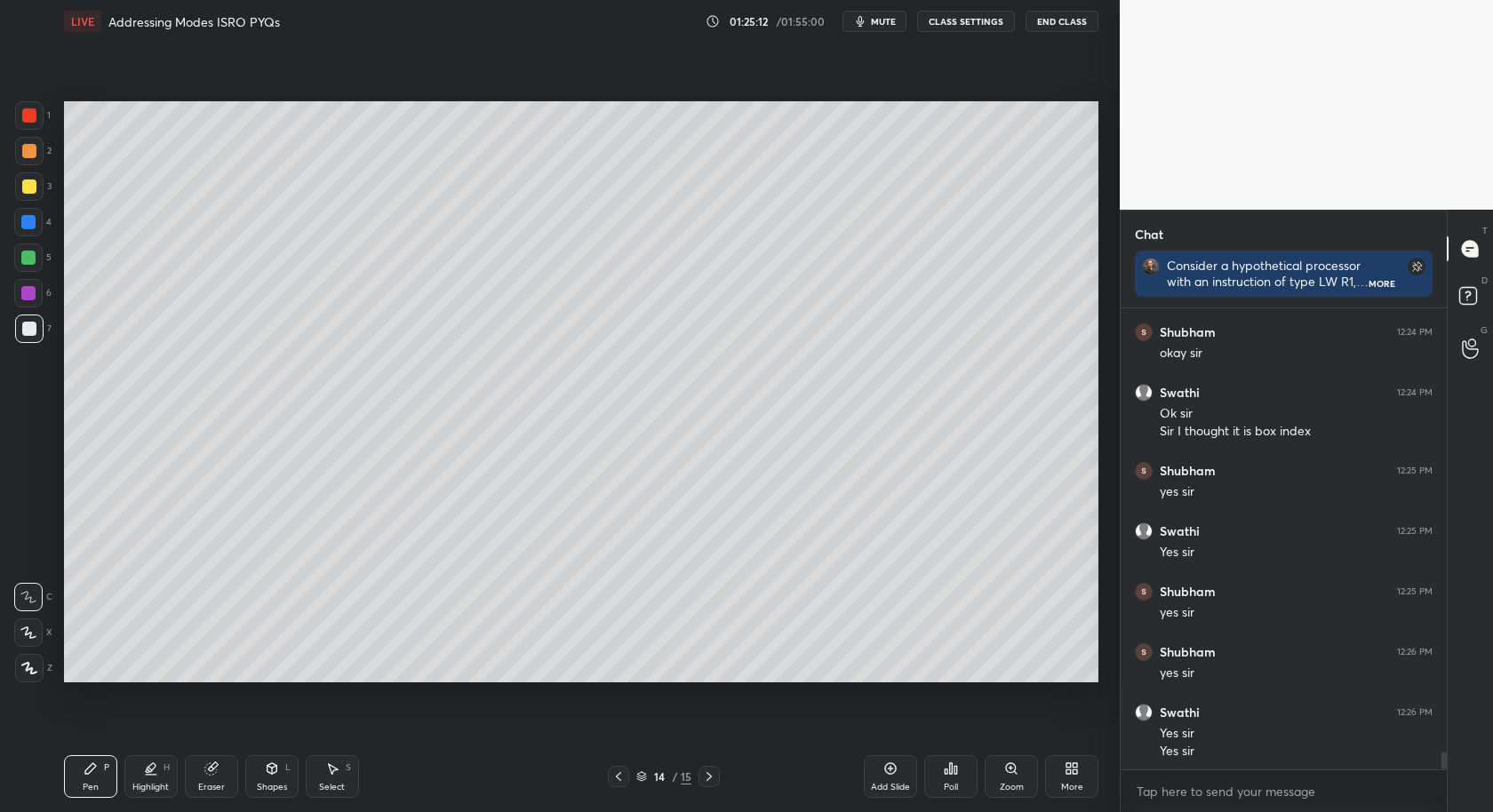
scroll to position [11705, 0]
drag, startPoint x: 888, startPoint y: 787, endPoint x: 899, endPoint y: 773, distance: 17.8
click at [884, 789] on div "Add Slide" at bounding box center [891, 776] width 53 height 43
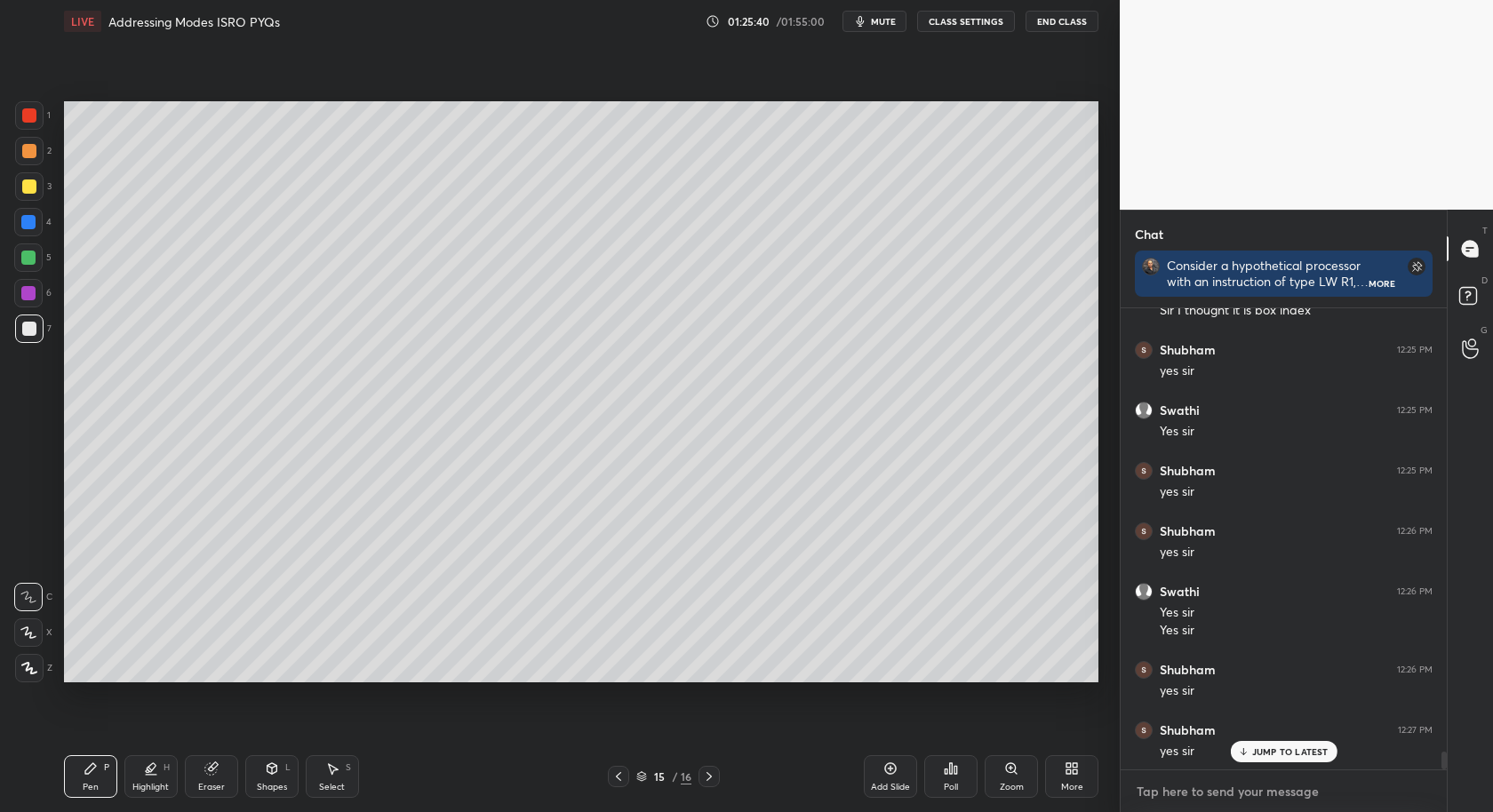
type textarea "x"
click at [1192, 801] on textarea at bounding box center [1284, 792] width 298 height 28
paste textarea "Which of the following is/are true of the auto-increment addressing mode? I. It…"
type textarea "Which of the following is/are true of the auto-increment addressing mode? I. It…"
type textarea "x"
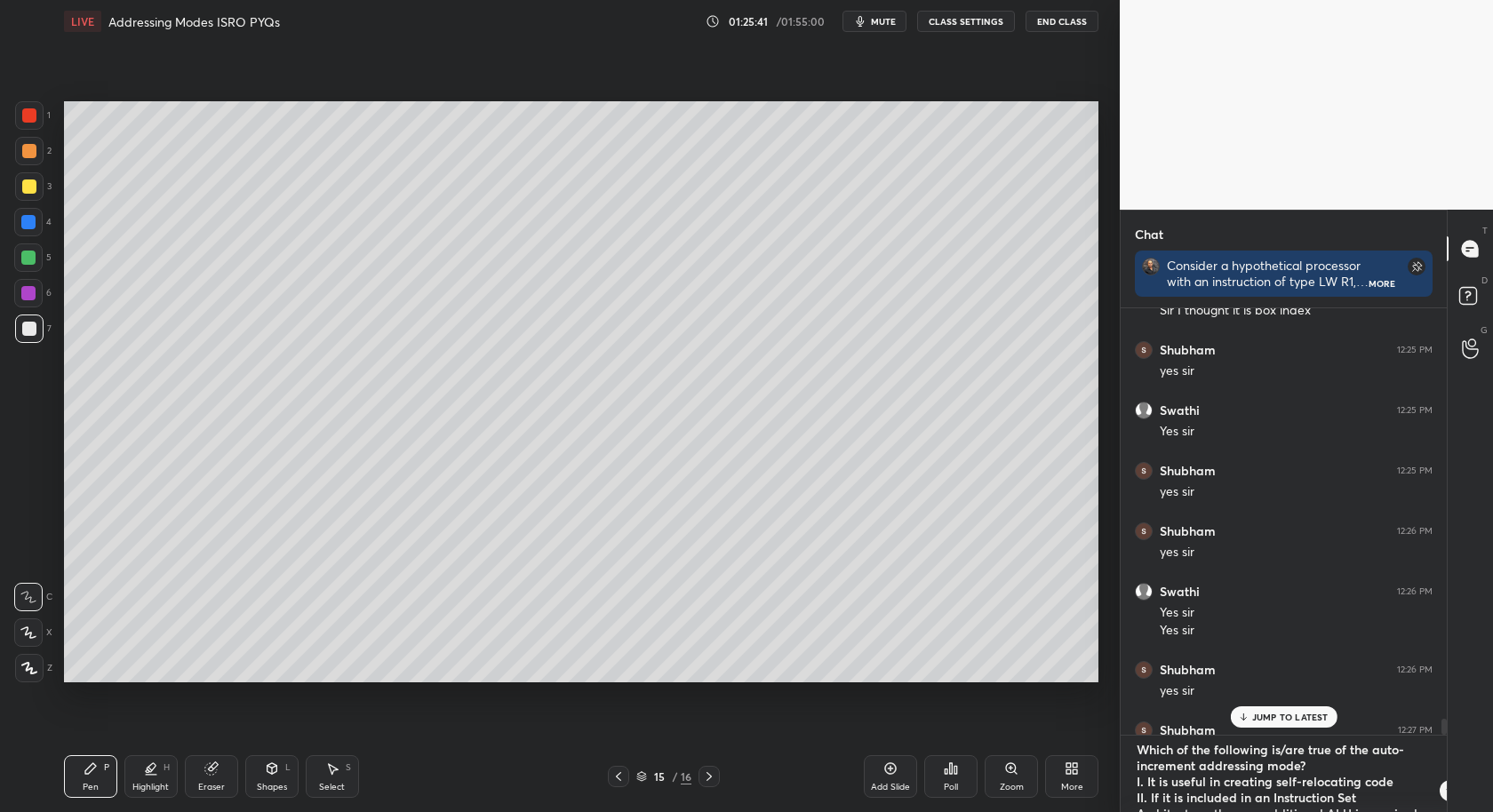
scroll to position [6, 6]
type textarea "Which of the following is/are true of the auto-increment addressing mode? I. It…"
type textarea "x"
drag, startPoint x: 1419, startPoint y: 795, endPoint x: 1372, endPoint y: 784, distance: 48.3
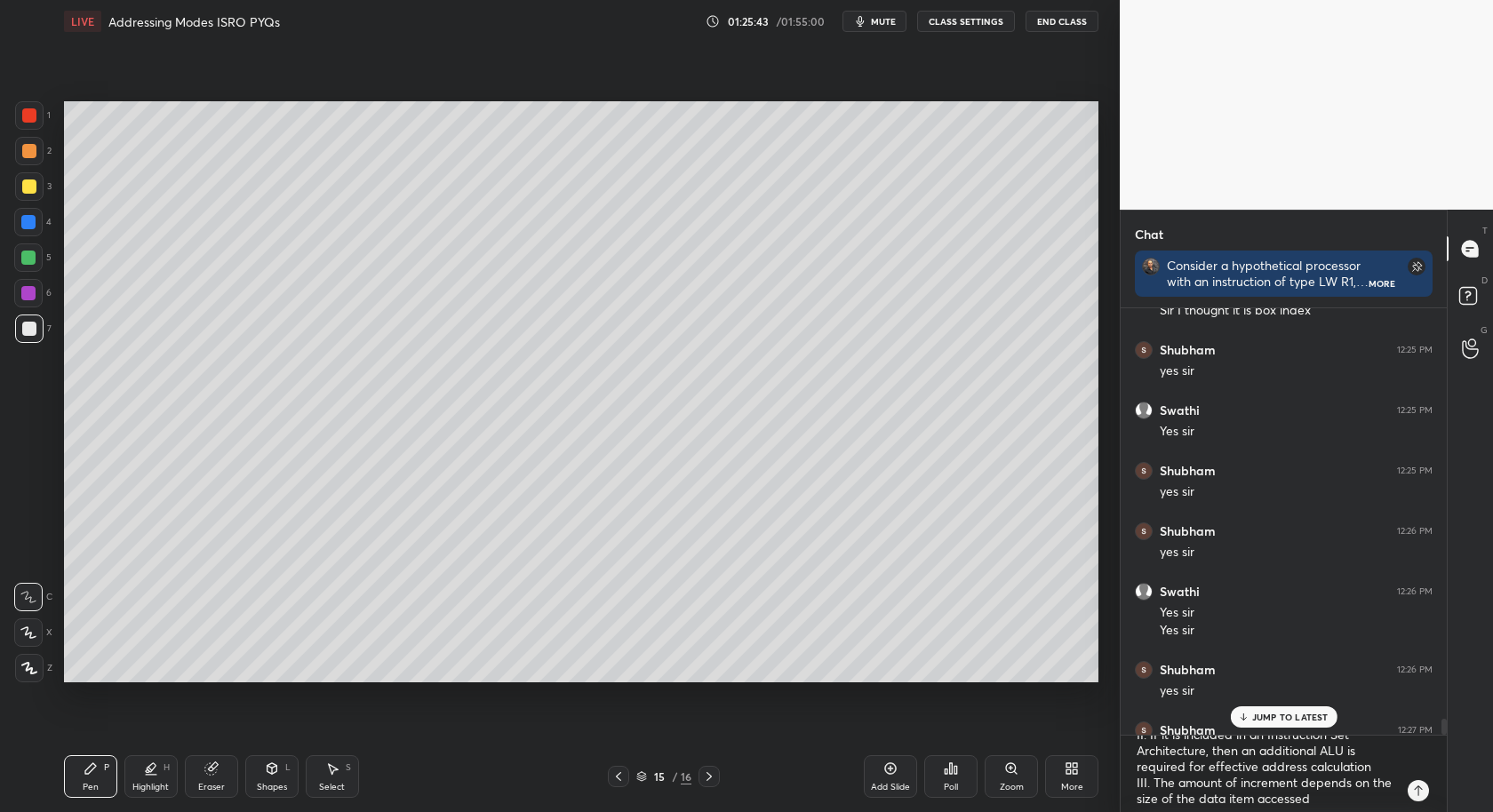
click at [1418, 798] on div at bounding box center [1418, 790] width 22 height 22
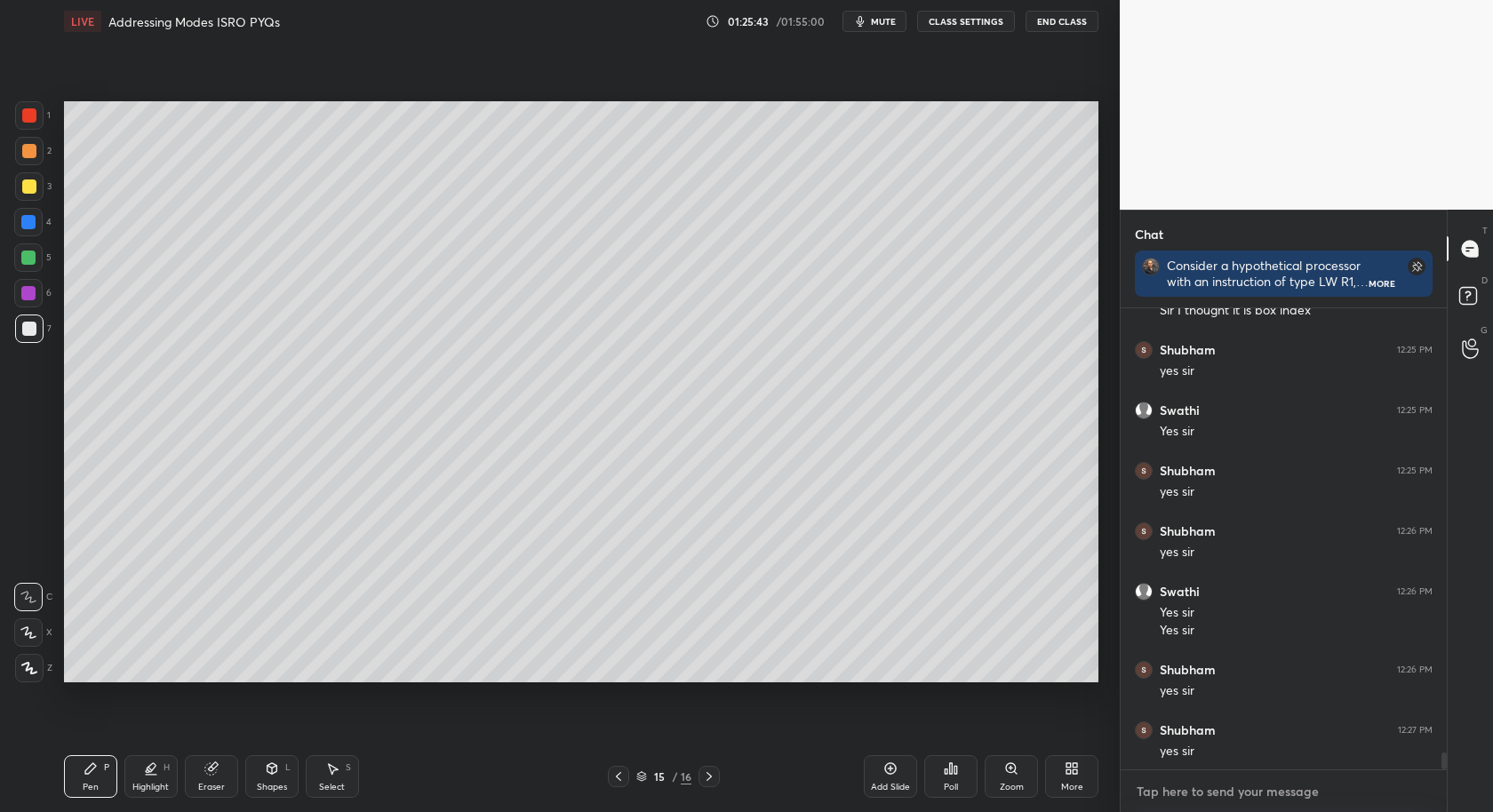
scroll to position [11977, 0]
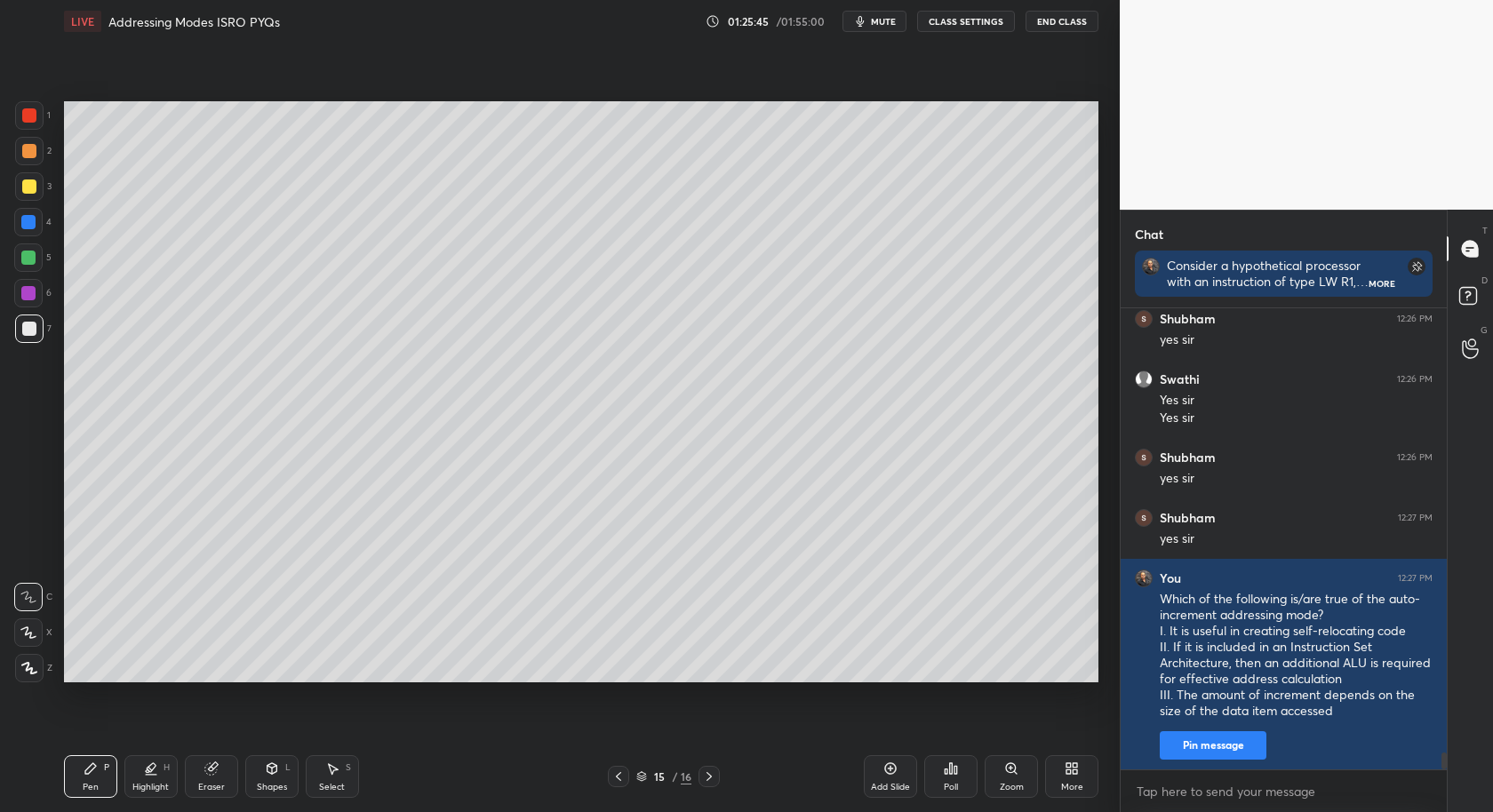
type textarea "x"
click at [963, 779] on div "Poll" at bounding box center [951, 776] width 53 height 43
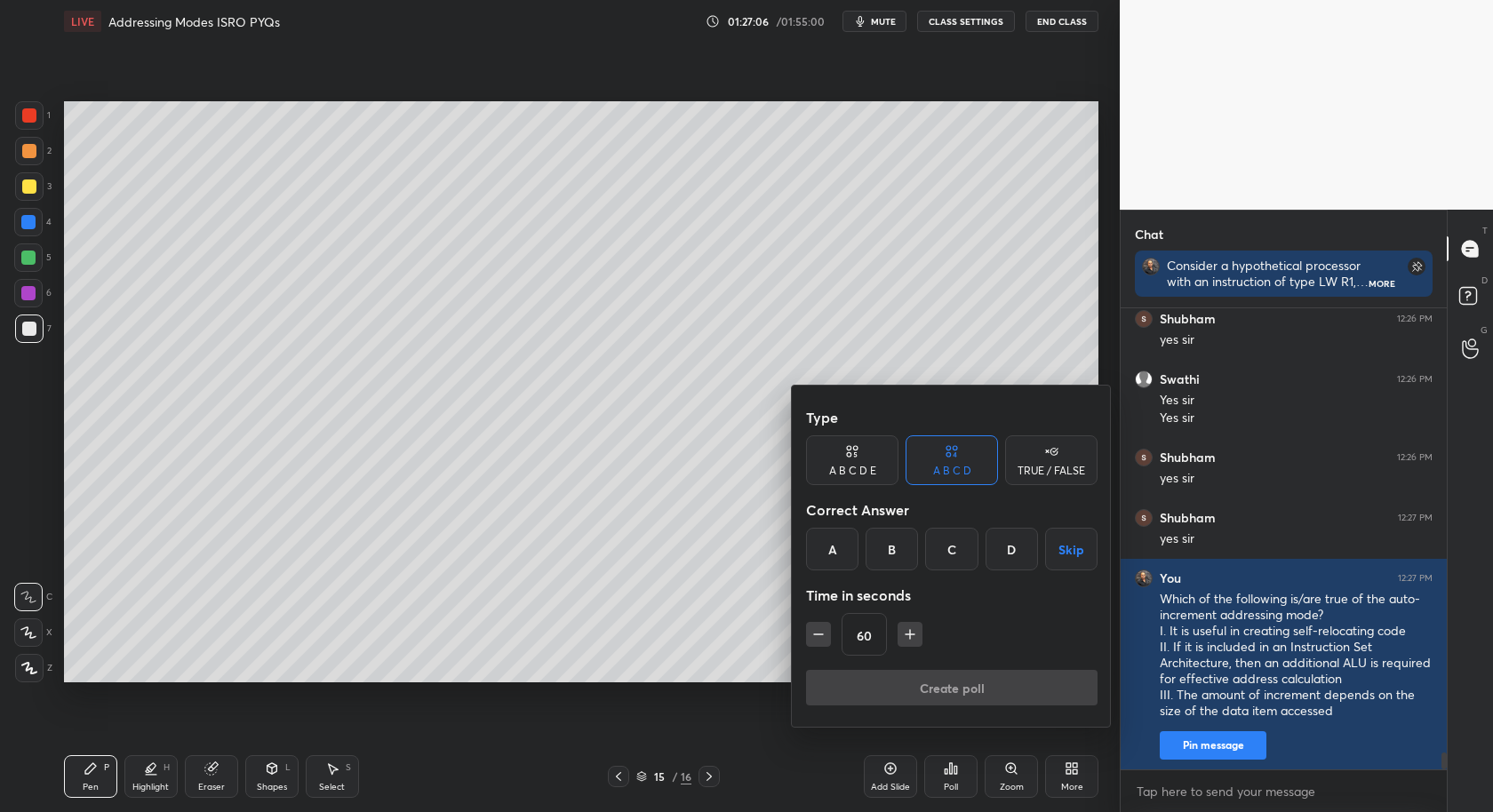
drag, startPoint x: 949, startPoint y: 555, endPoint x: 945, endPoint y: 579, distance: 24.3
click at [949, 558] on div "C" at bounding box center [951, 548] width 52 height 43
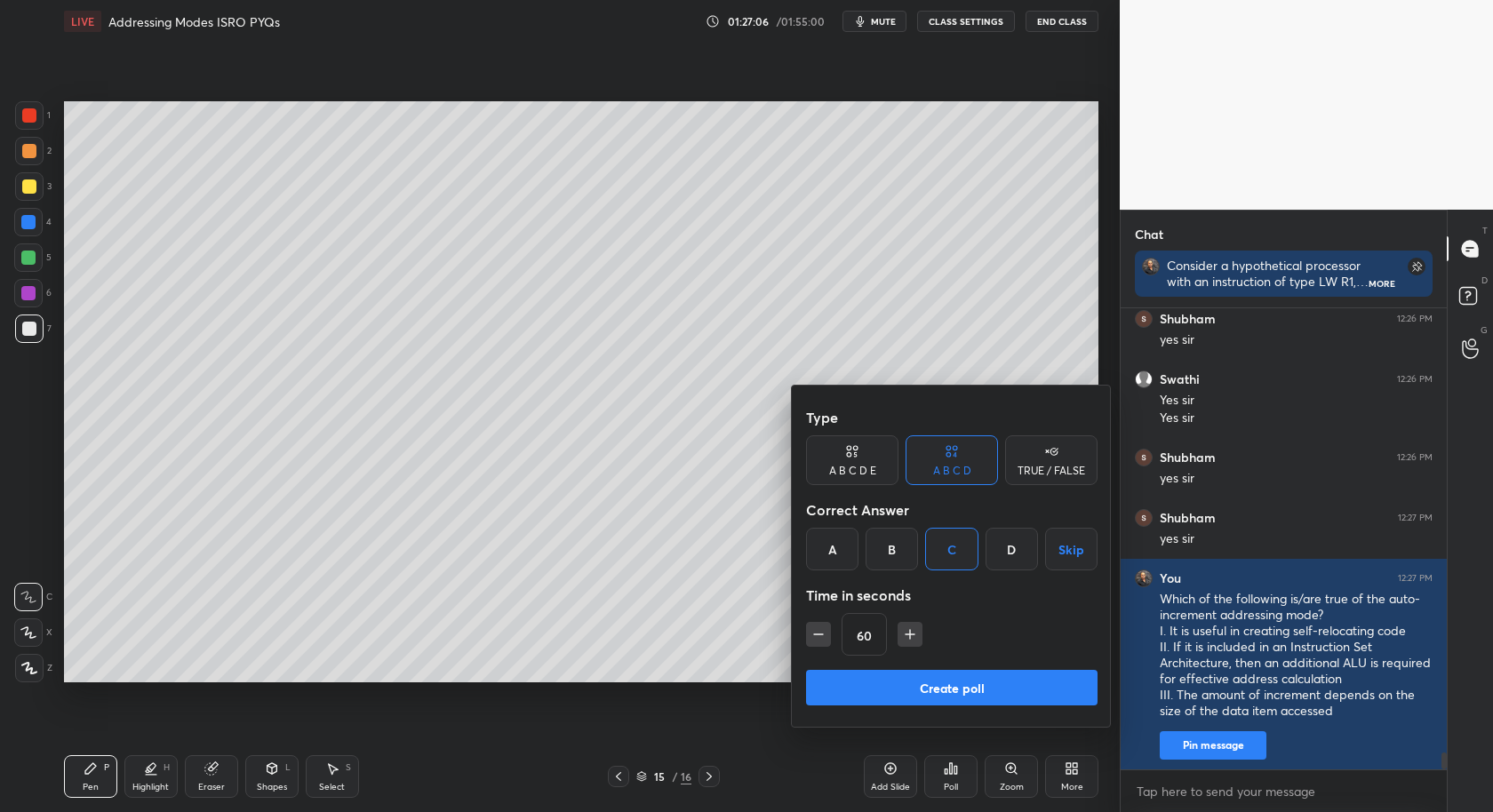
click at [905, 632] on icon "button" at bounding box center [910, 634] width 18 height 18
drag, startPoint x: 904, startPoint y: 632, endPoint x: 909, endPoint y: 646, distance: 14.9
click at [905, 635] on icon "button" at bounding box center [910, 634] width 18 height 18
drag, startPoint x: 909, startPoint y: 631, endPoint x: 910, endPoint y: 647, distance: 16.0
click at [910, 633] on icon "button" at bounding box center [910, 634] width 18 height 18
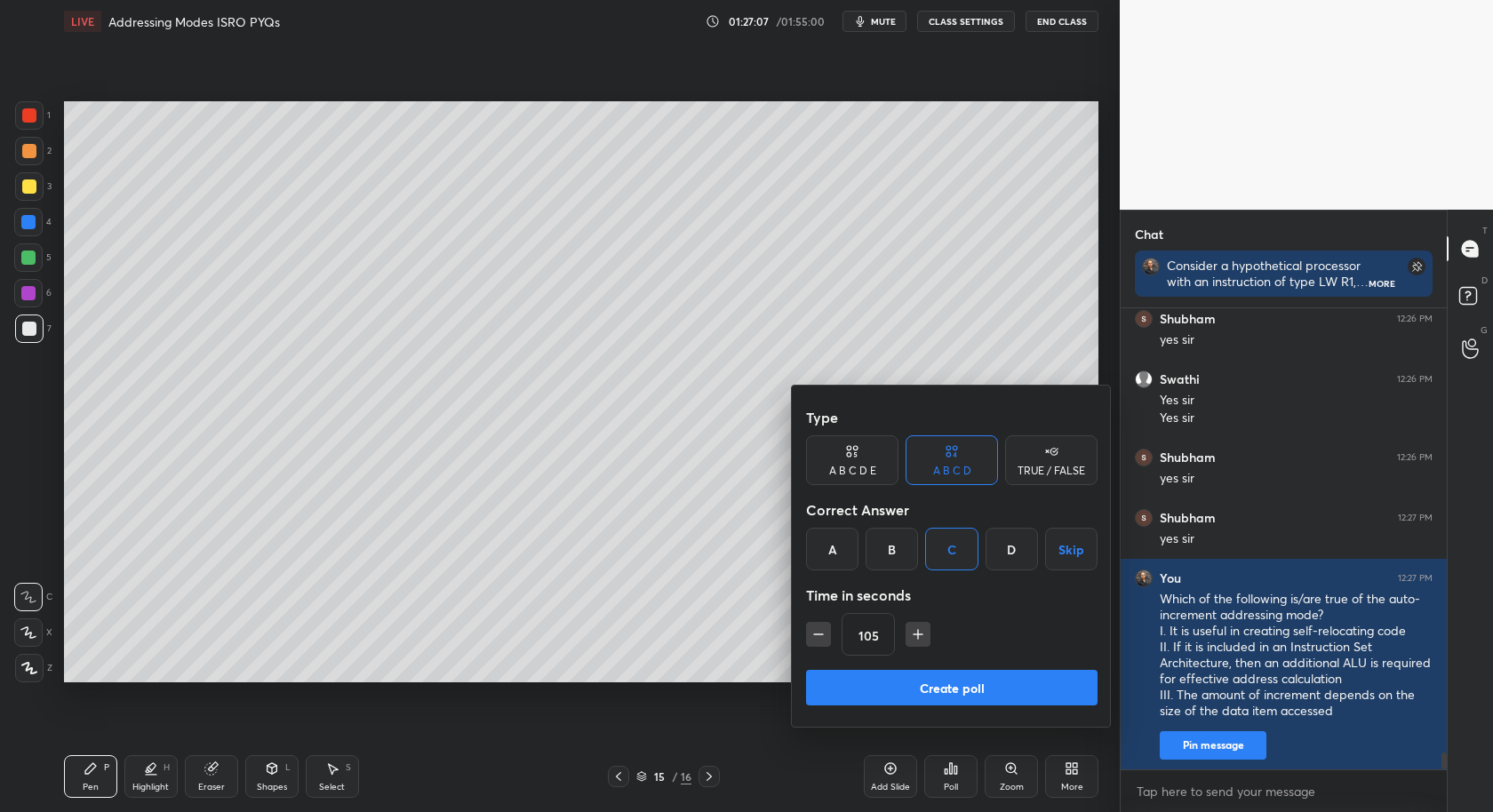
click at [911, 642] on icon "button" at bounding box center [918, 634] width 18 height 18
type input "120"
click at [939, 695] on button "Create poll" at bounding box center [952, 688] width 291 height 36
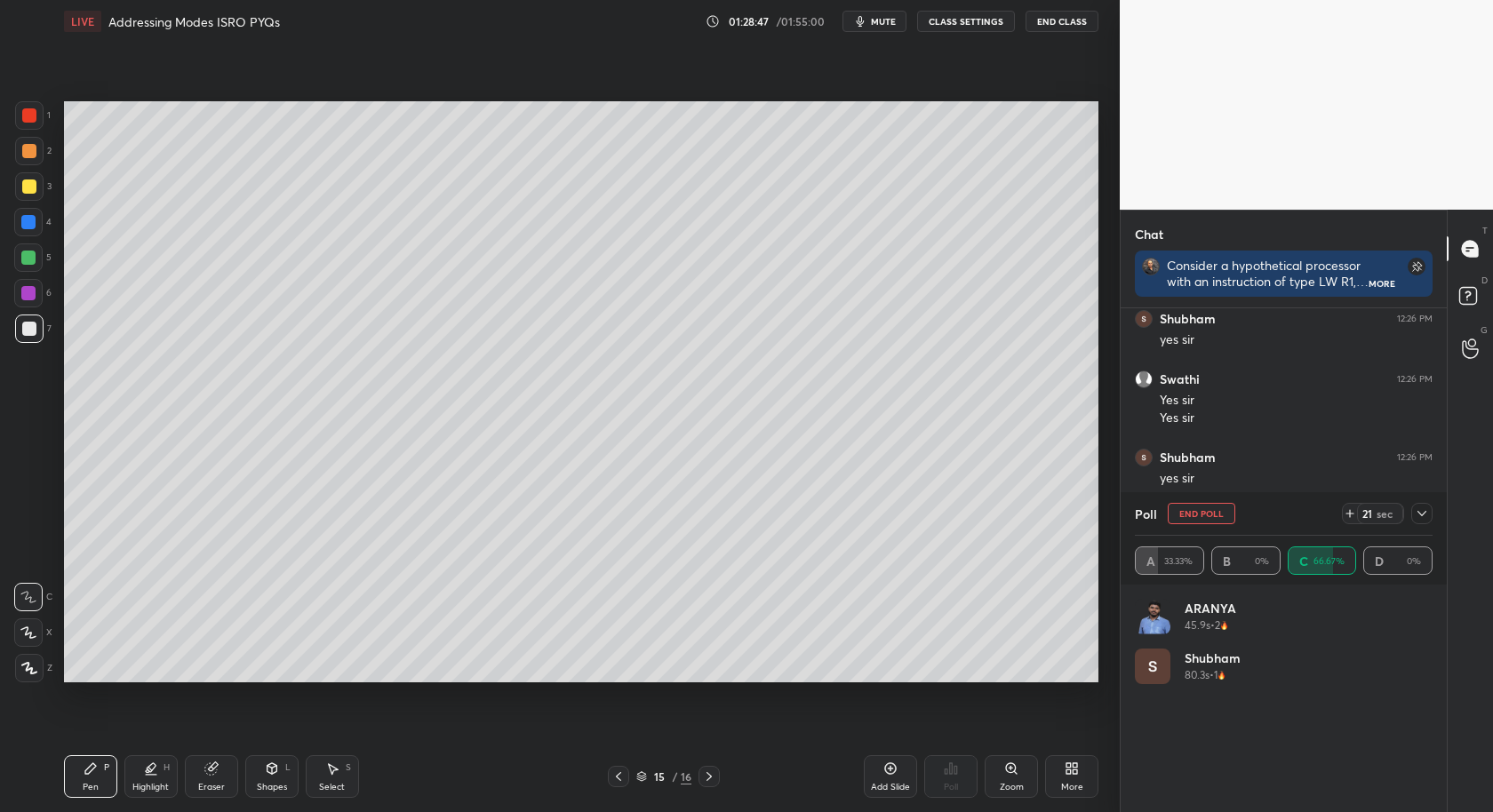
scroll to position [12128, 0]
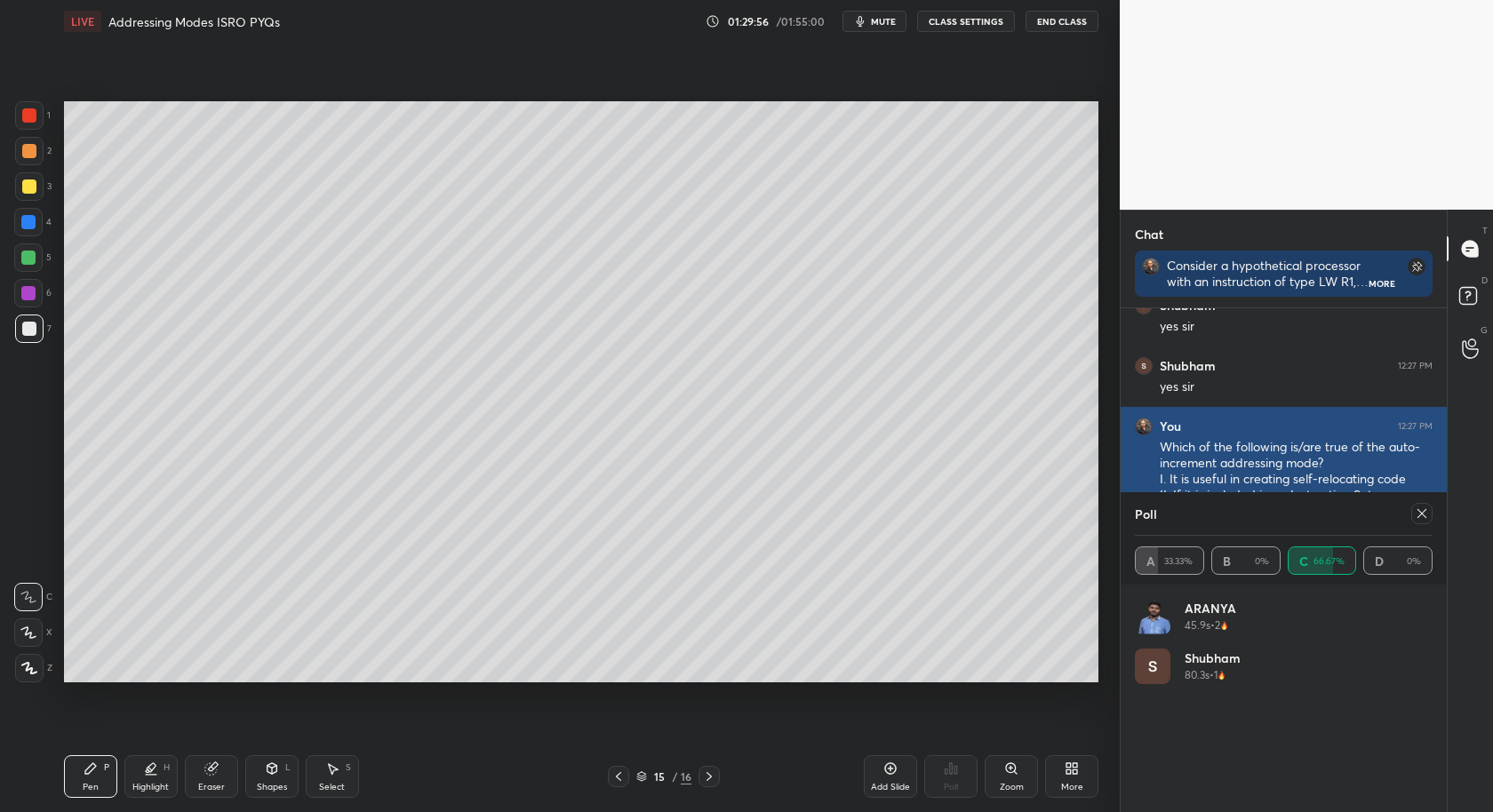
drag, startPoint x: 1419, startPoint y: 509, endPoint x: 1417, endPoint y: 518, distance: 9.2
click at [1419, 508] on icon at bounding box center [1422, 513] width 14 height 14
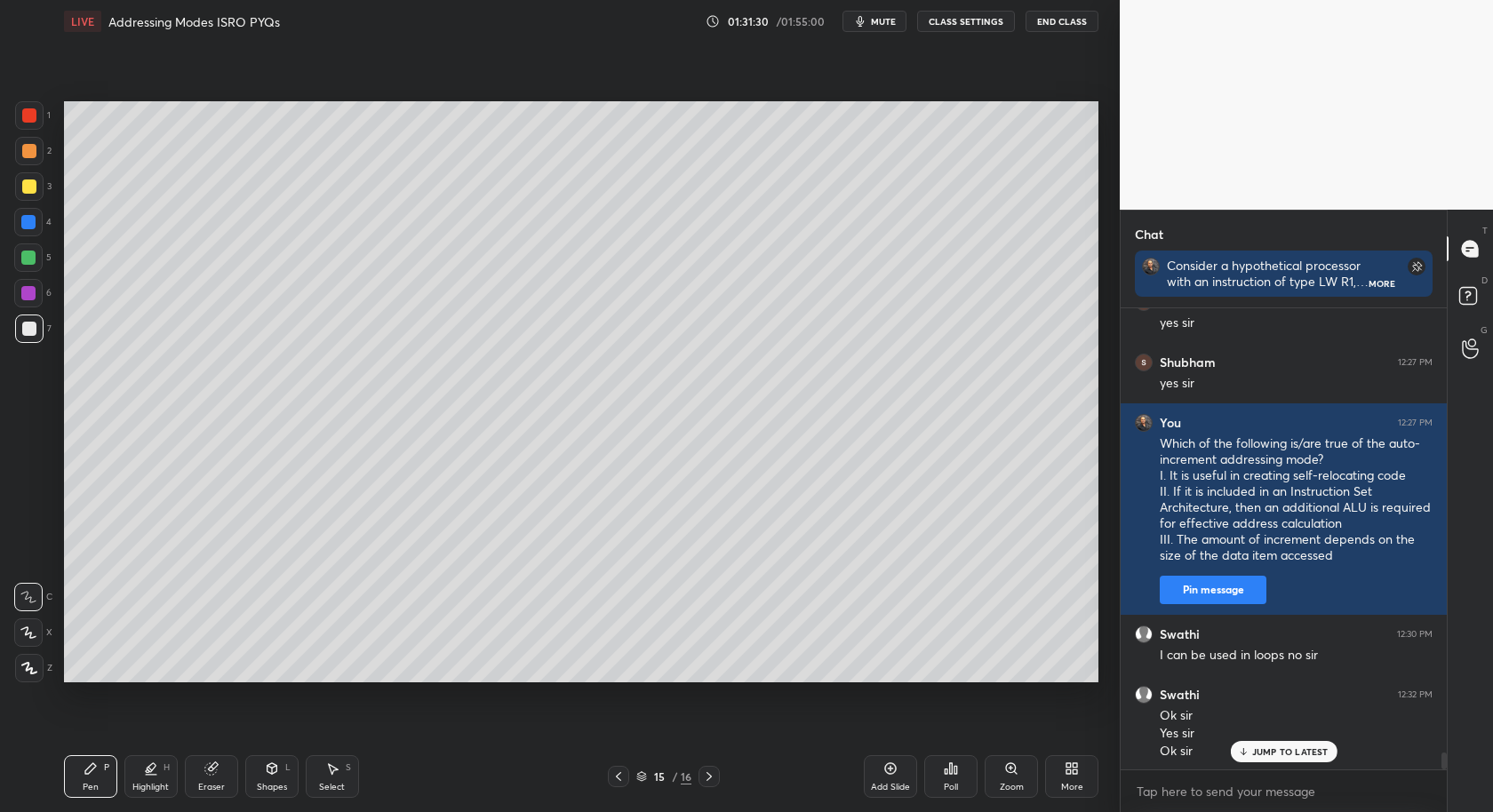
scroll to position [12193, 0]
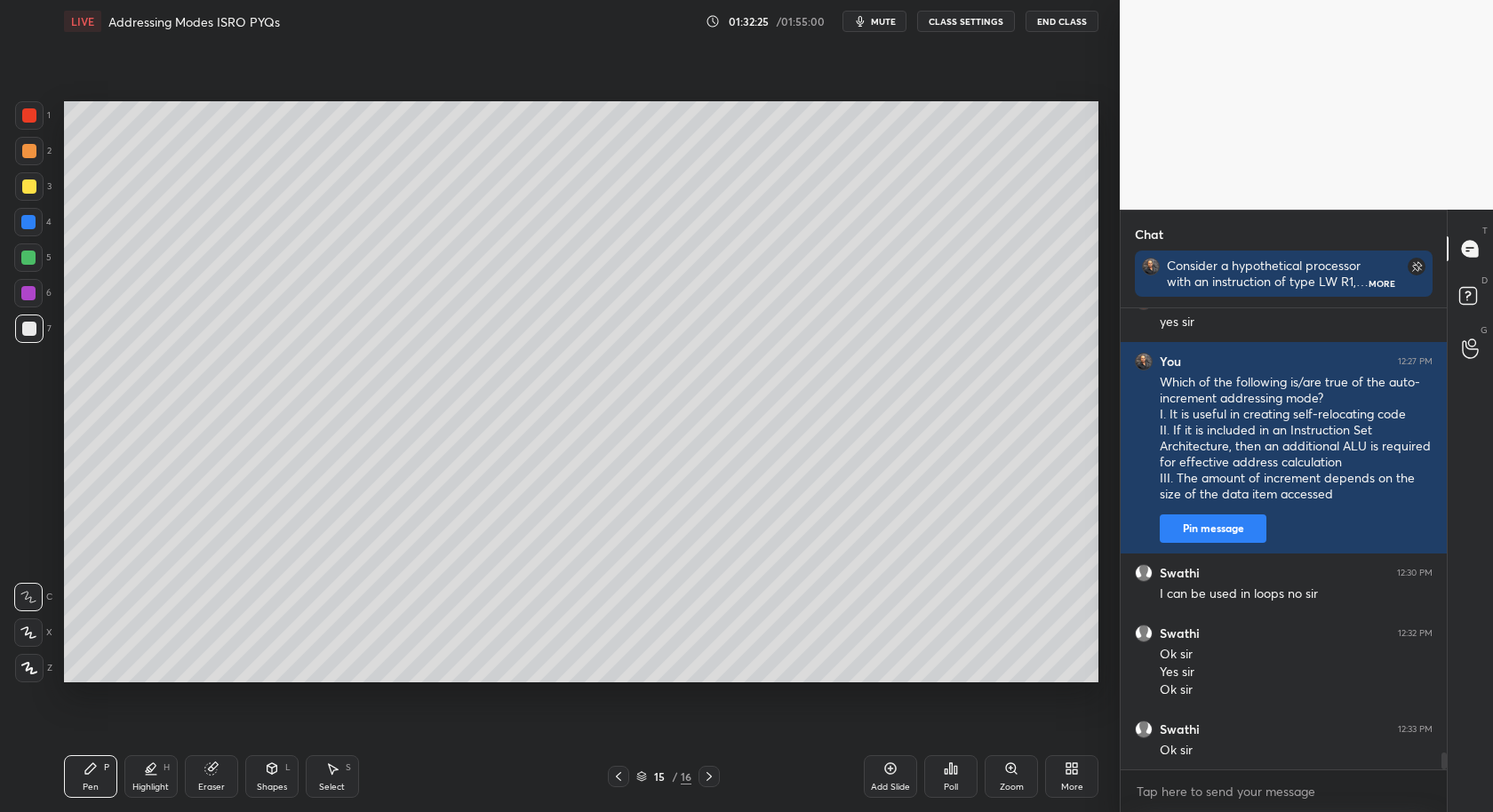
click at [62, 498] on div "Setting up your live class Poll for secs No correct answer Start poll" at bounding box center [581, 391] width 1049 height 699
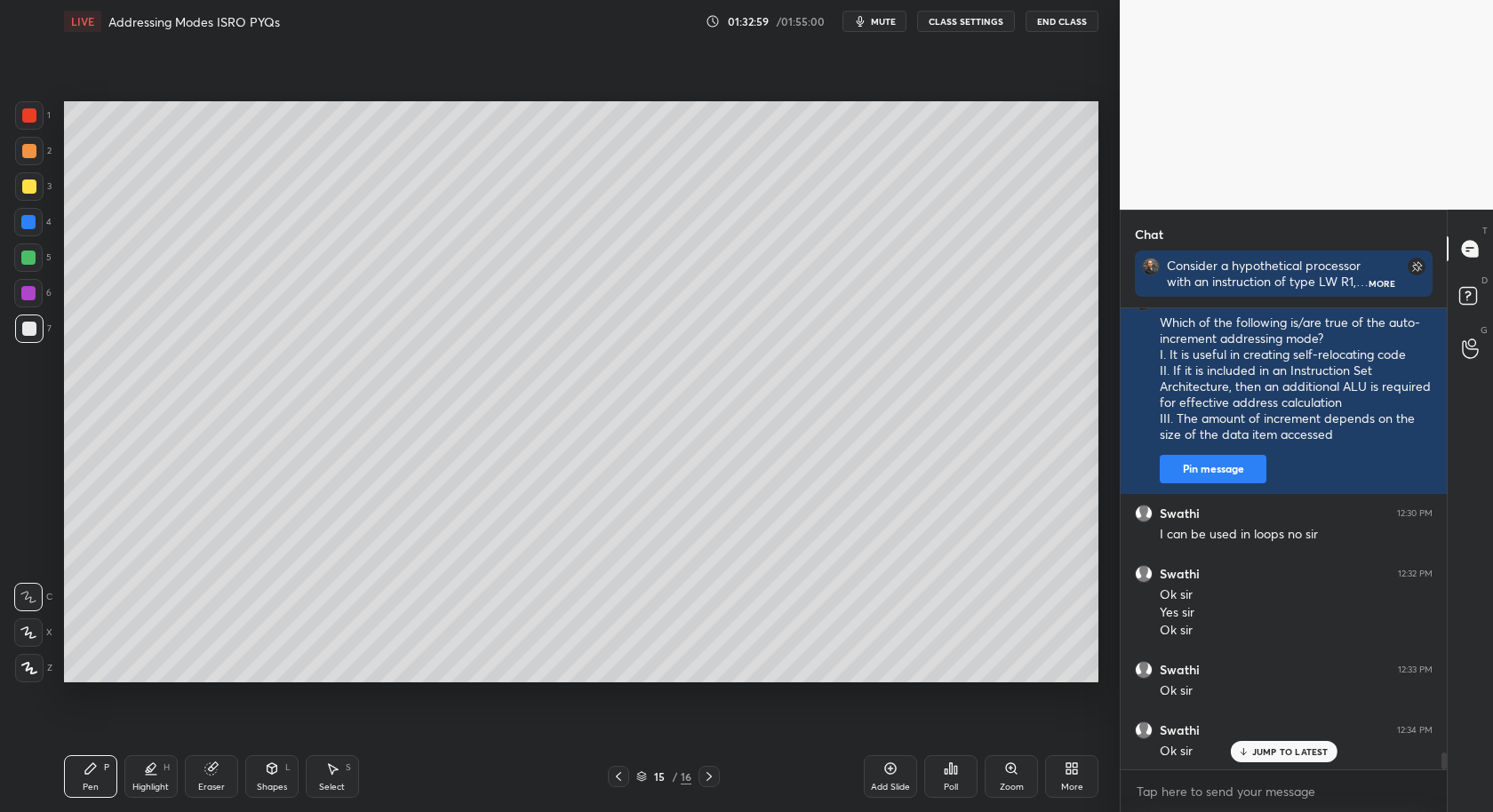
scroll to position [12271, 0]
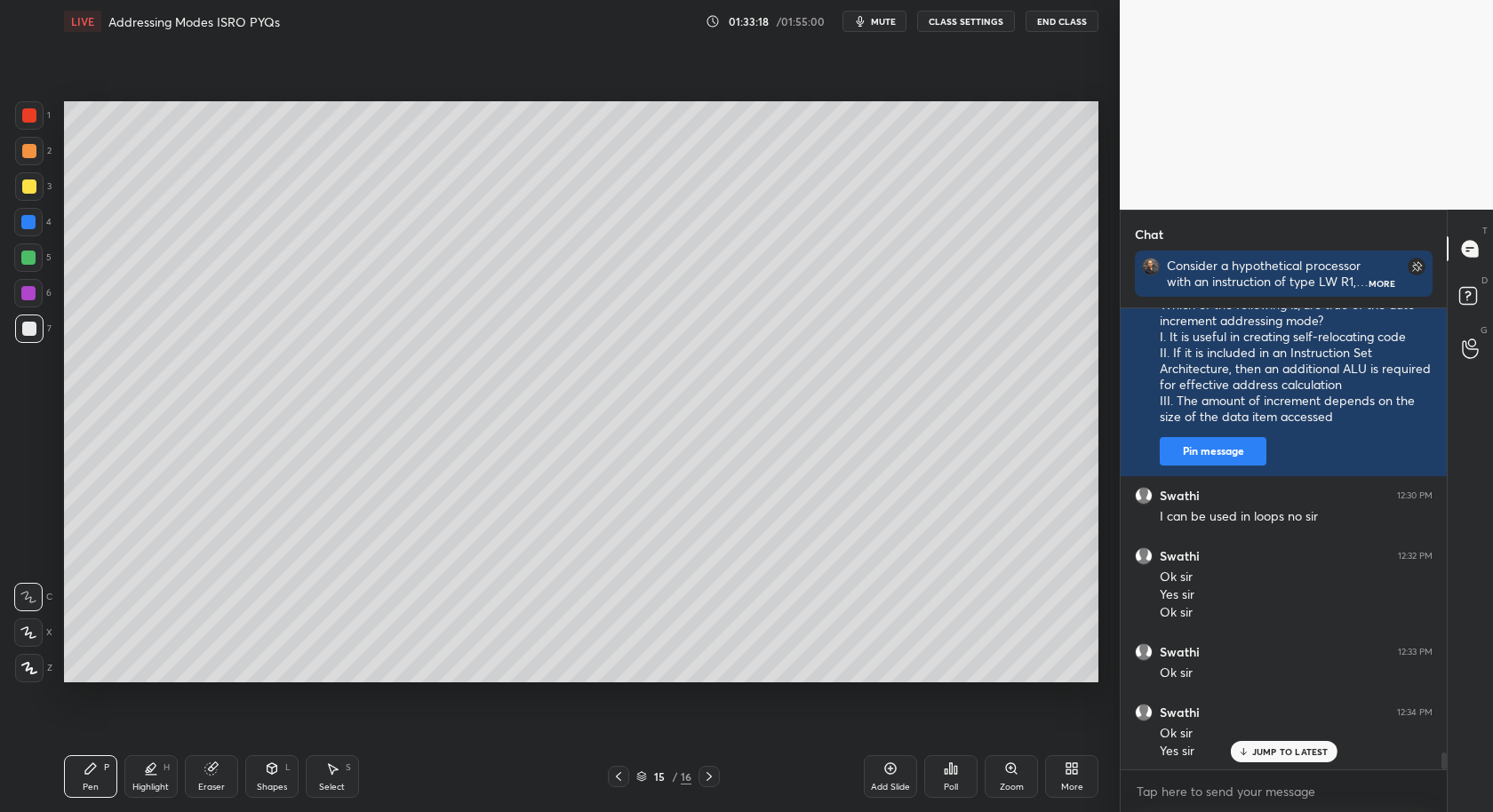
drag, startPoint x: 155, startPoint y: 780, endPoint x: 148, endPoint y: 717, distance: 63.4
click at [153, 779] on div "Highlight H" at bounding box center [151, 776] width 53 height 43
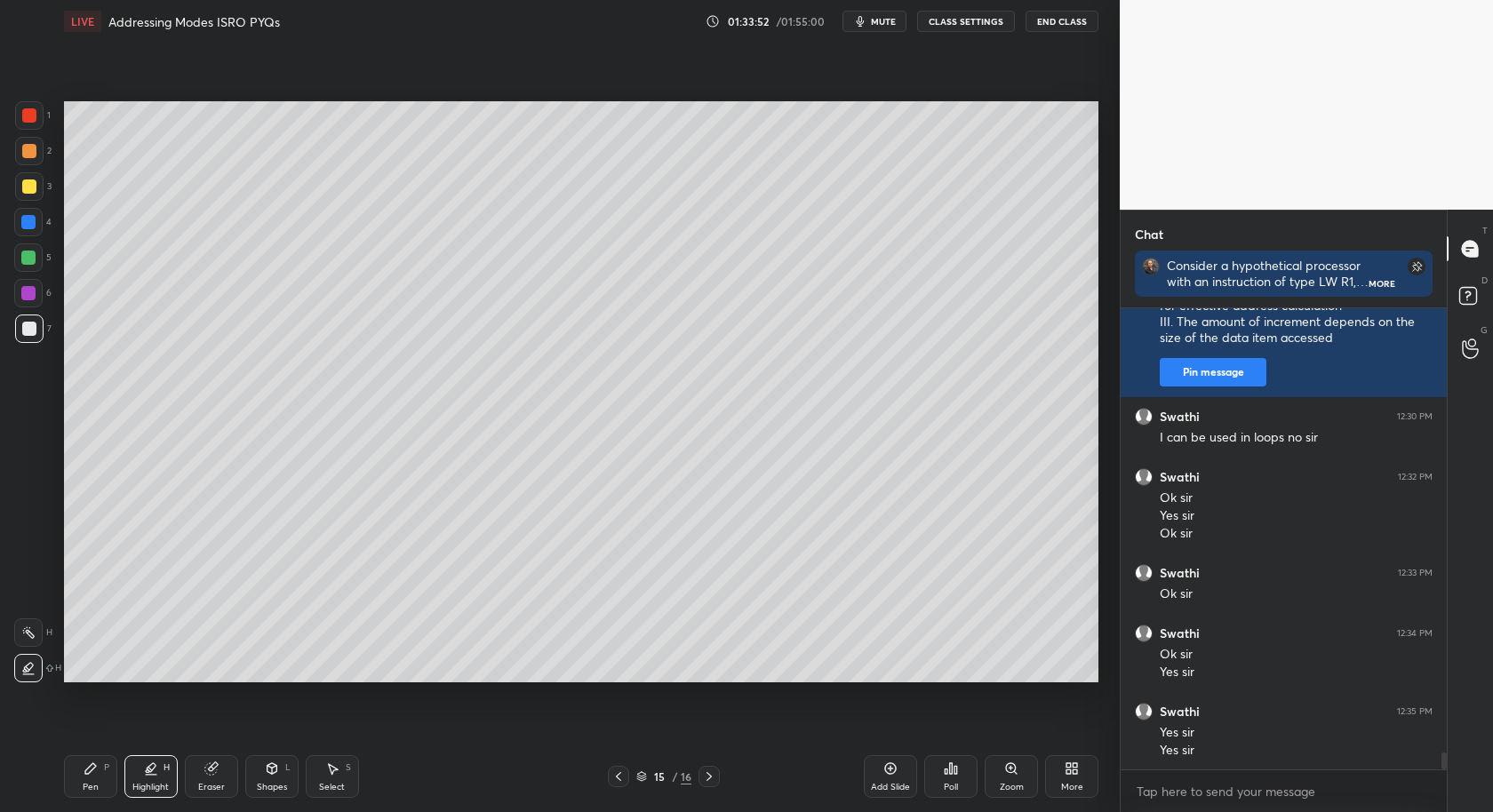
scroll to position [12410, 0]
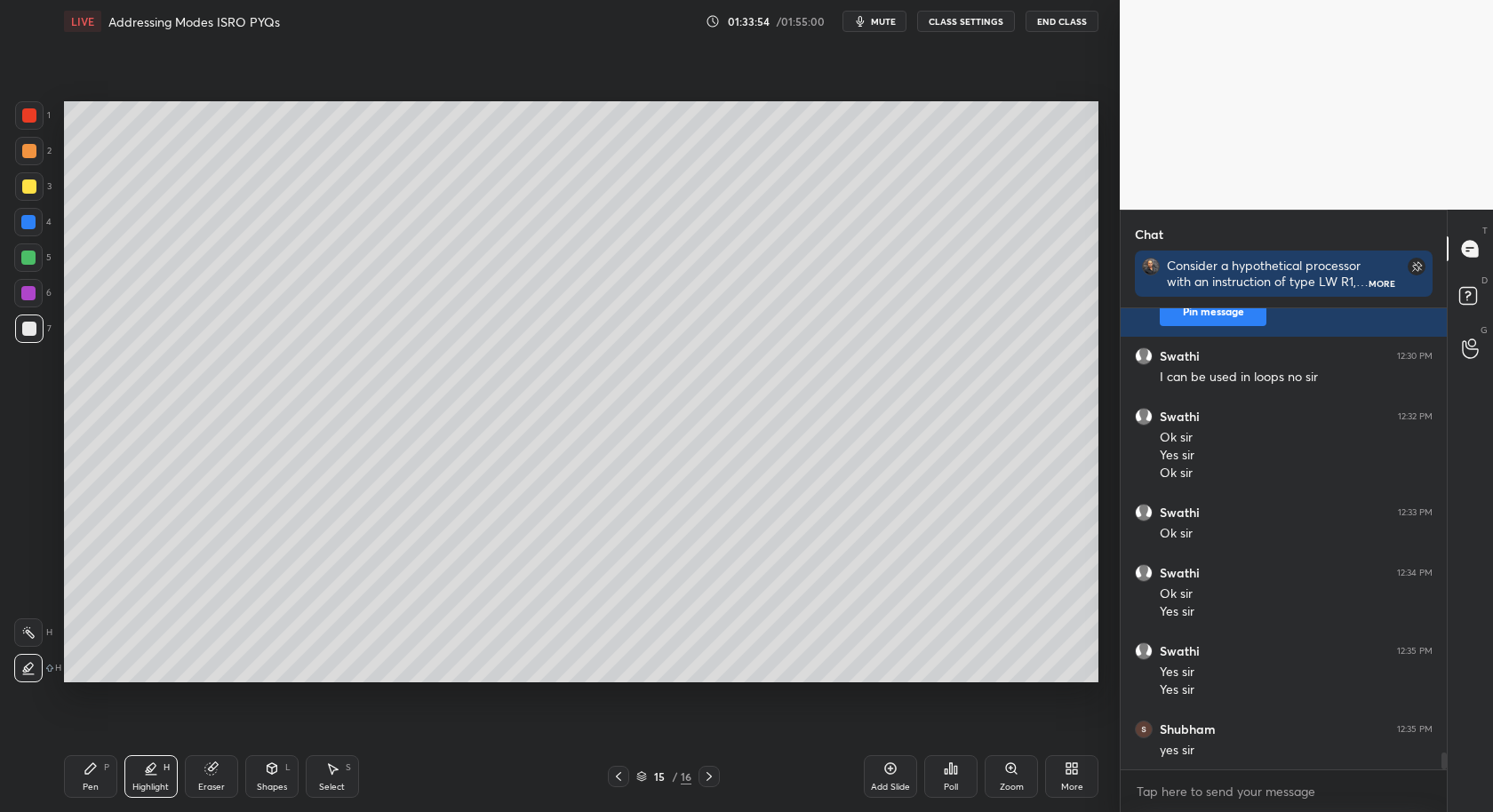
drag, startPoint x: 23, startPoint y: 196, endPoint x: 29, endPoint y: 203, distance: 9.2
click at [22, 198] on div at bounding box center [29, 186] width 28 height 28
drag, startPoint x: 85, startPoint y: 776, endPoint x: 101, endPoint y: 757, distance: 24.8
click at [88, 776] on icon at bounding box center [90, 769] width 14 height 14
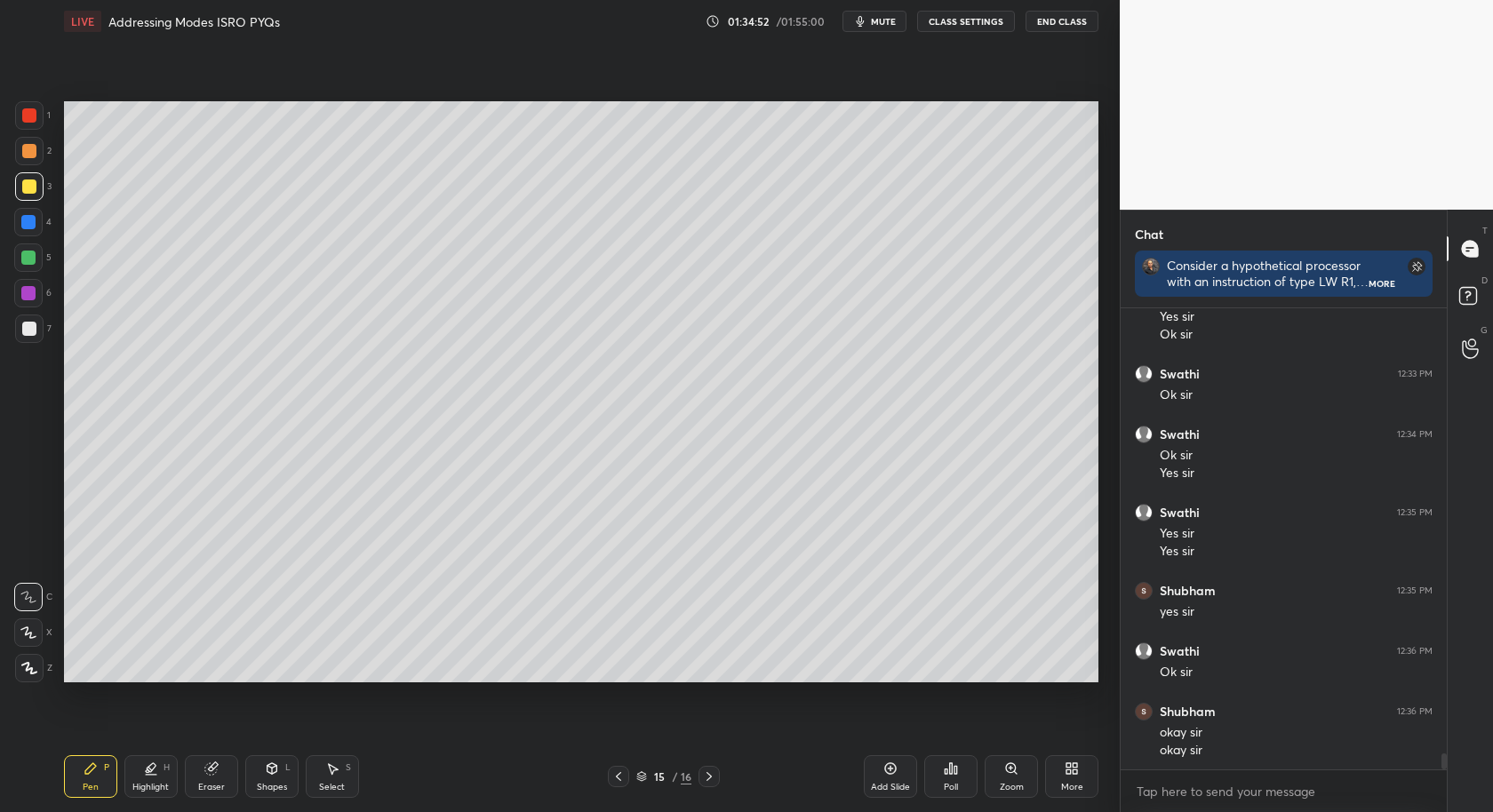
scroll to position [12608, 0]
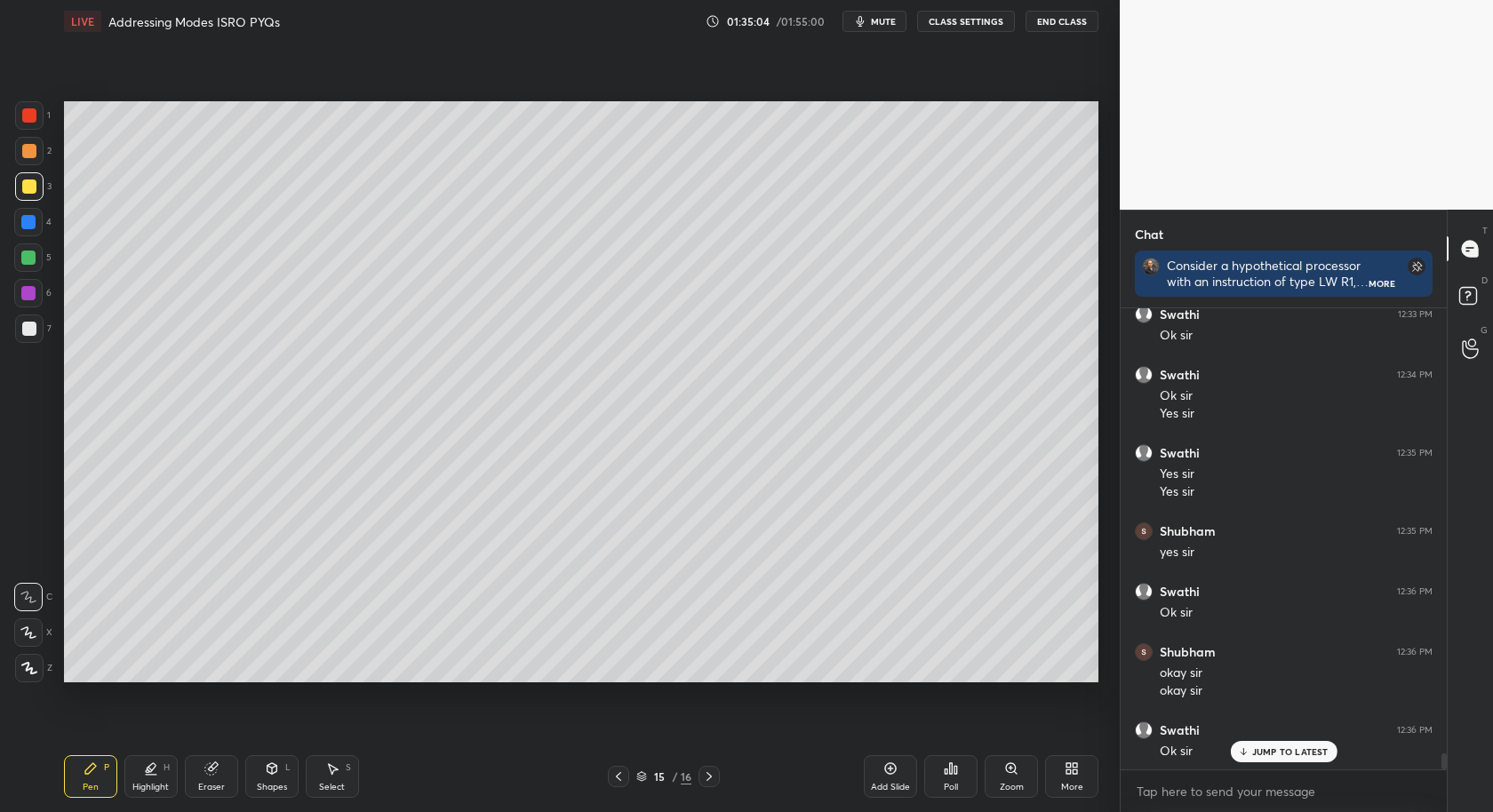
click at [1068, 19] on button "End Class" at bounding box center [1062, 21] width 73 height 22
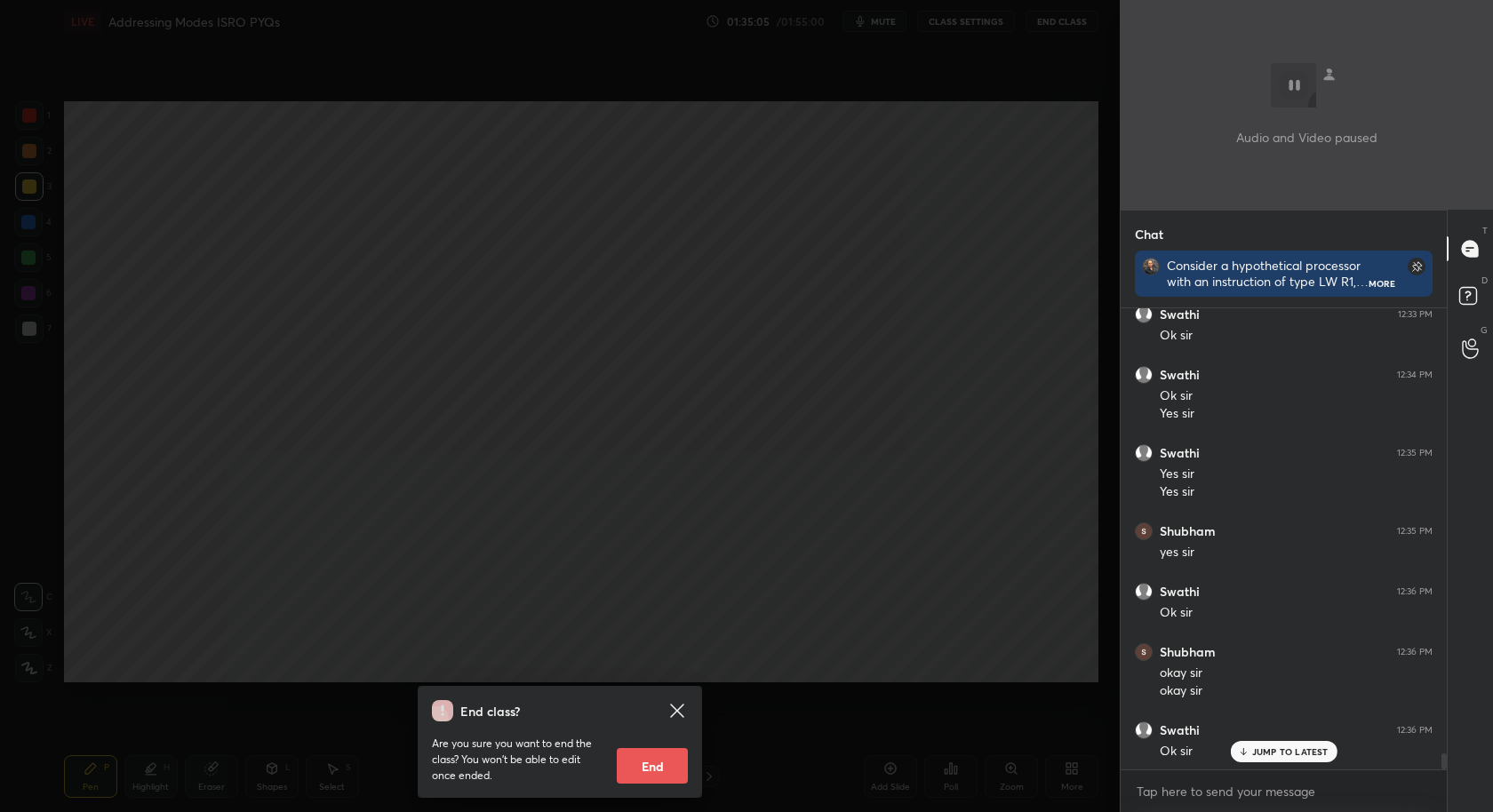
click at [677, 761] on button "End" at bounding box center [651, 767] width 71 height 36
type textarea "x"
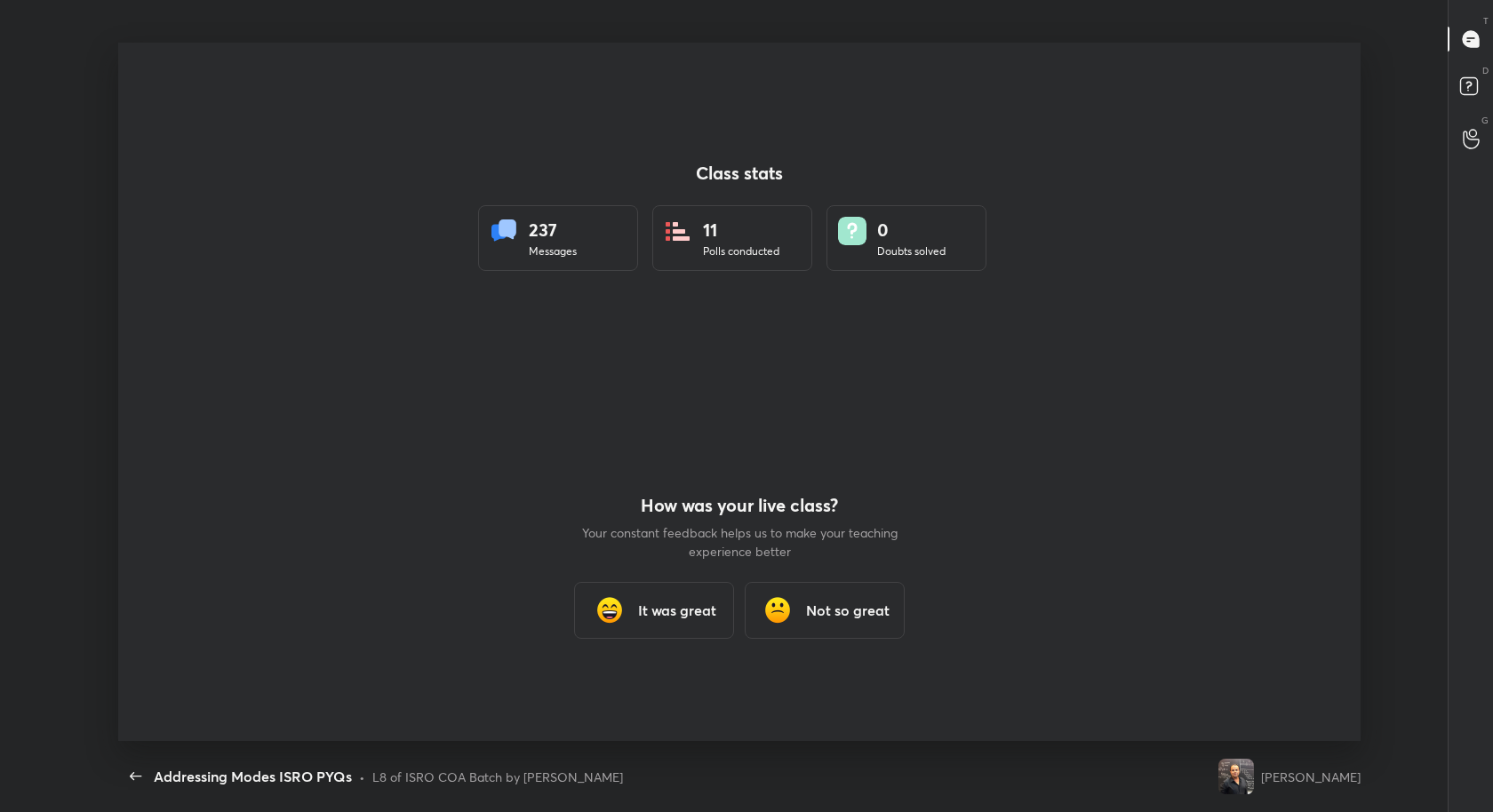
scroll to position [88167, 87415]
click at [688, 614] on h3 "It was great" at bounding box center [677, 611] width 78 height 22
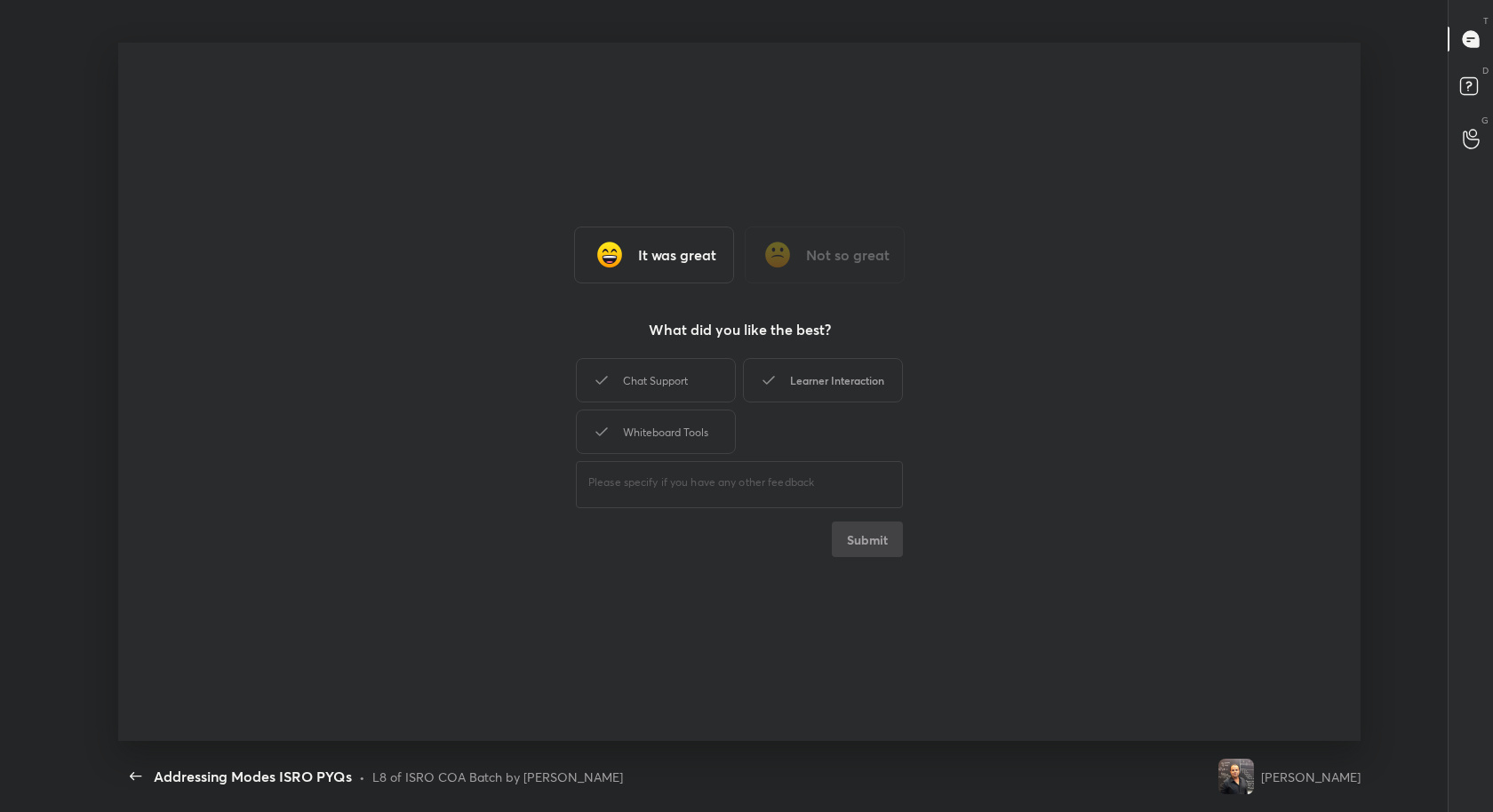
click at [828, 373] on div "Learner Interaction" at bounding box center [823, 380] width 160 height 44
click at [859, 525] on button "Submit" at bounding box center [867, 540] width 71 height 36
